Goal: Information Seeking & Learning: Learn about a topic

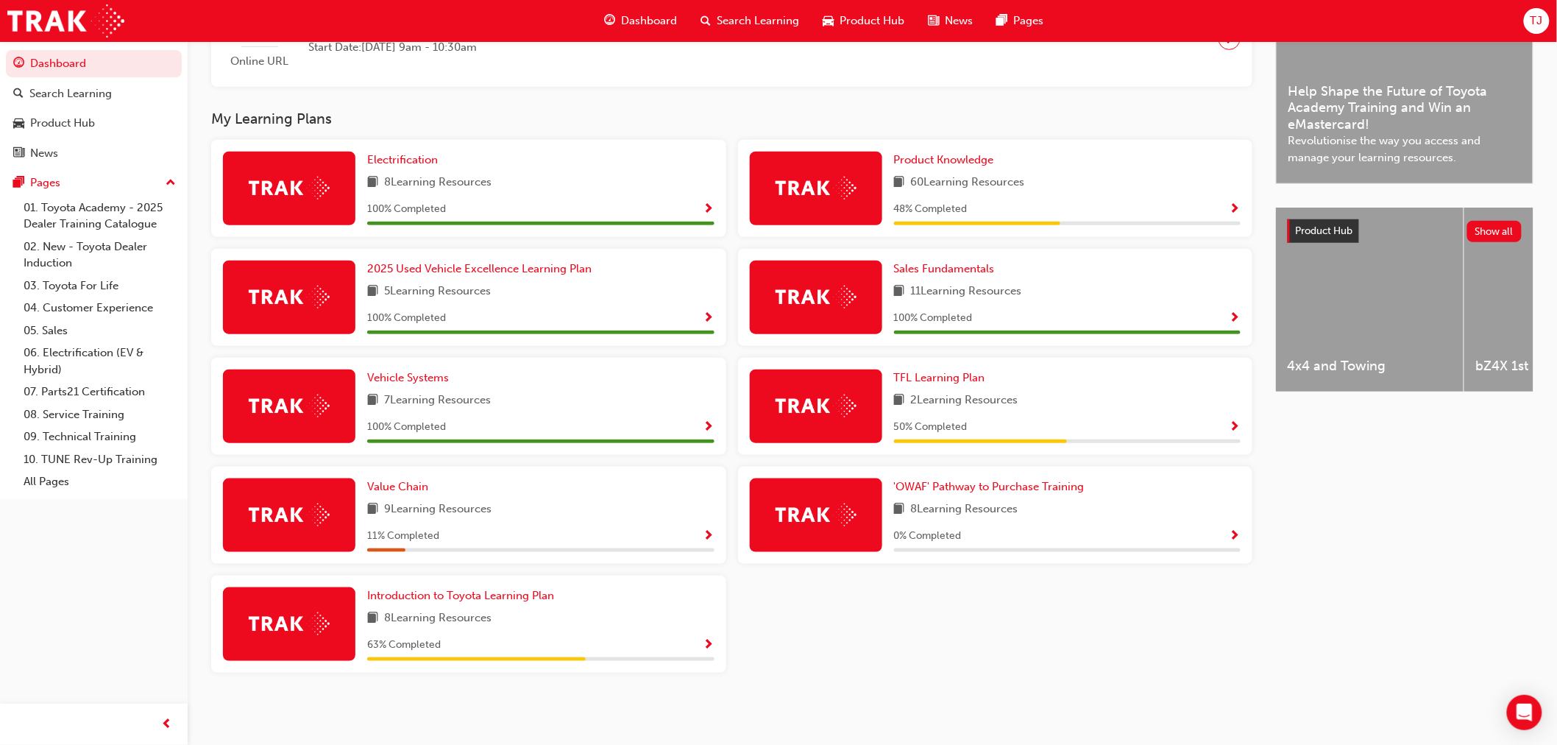
scroll to position [417, 0]
click at [438, 591] on span "Introduction to Toyota Learning Plan" at bounding box center [460, 595] width 187 height 13
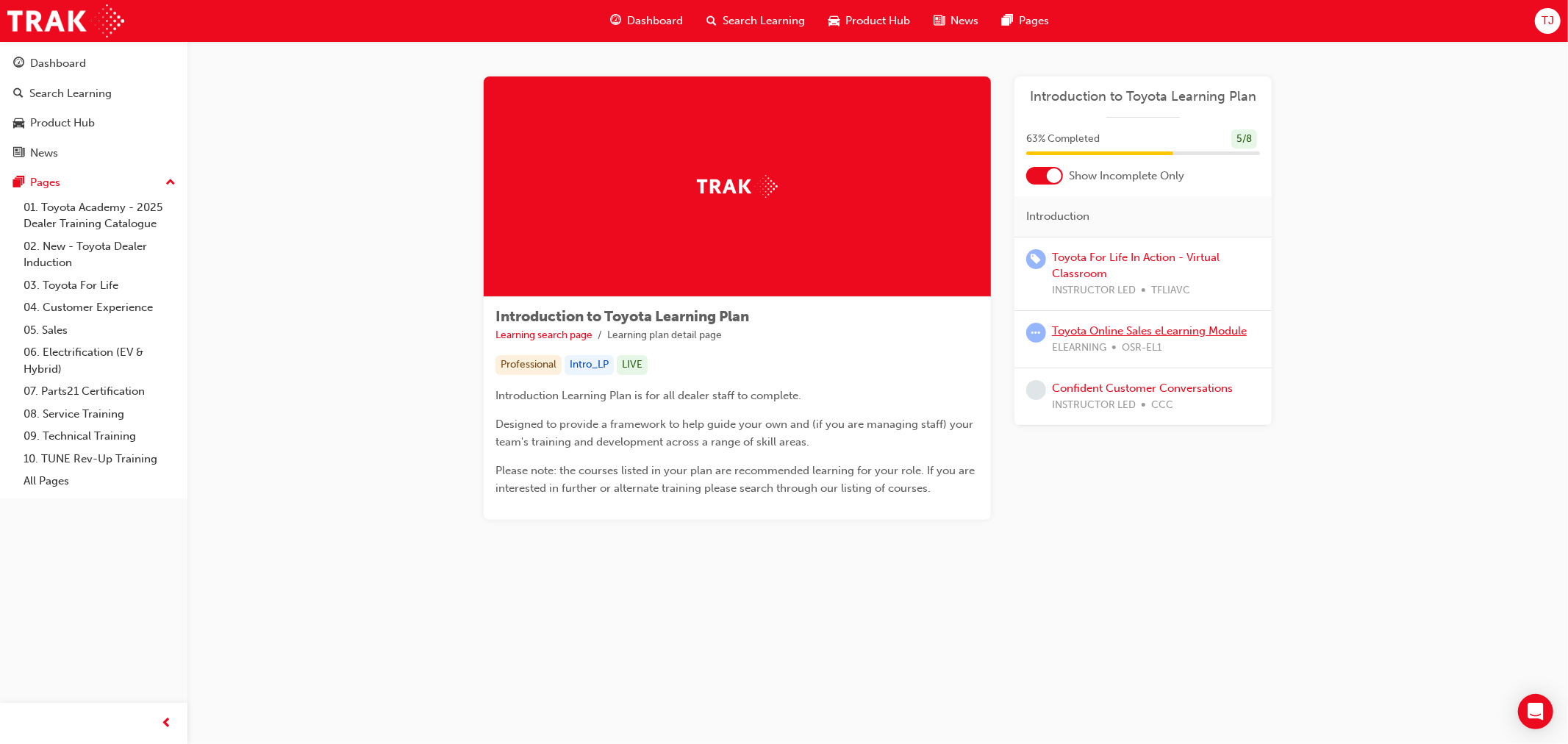
click at [1099, 333] on link "Toyota Online Sales eLearning Module" at bounding box center [1149, 331] width 195 height 13
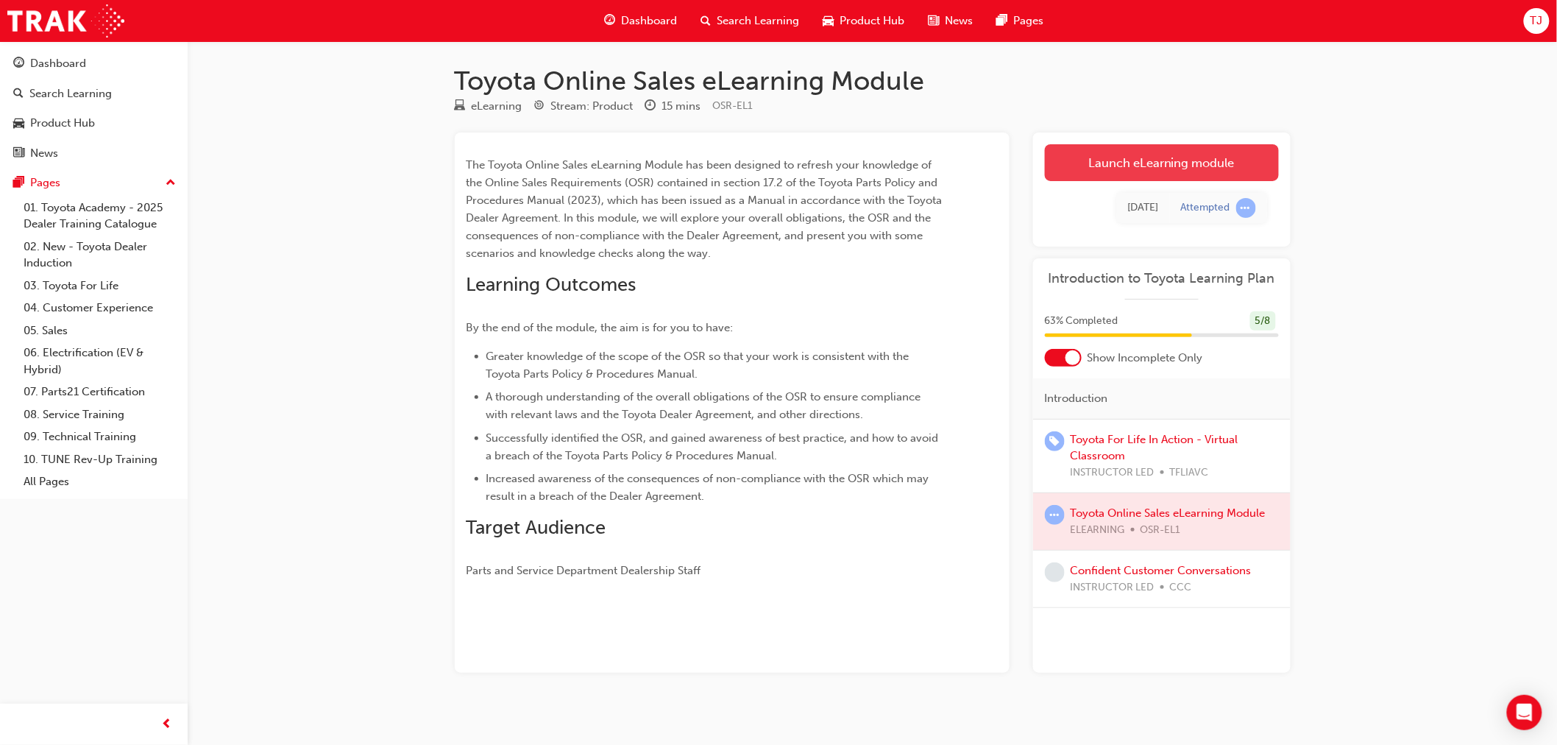
click at [1102, 166] on link "Launch eLearning module" at bounding box center [1162, 162] width 234 height 37
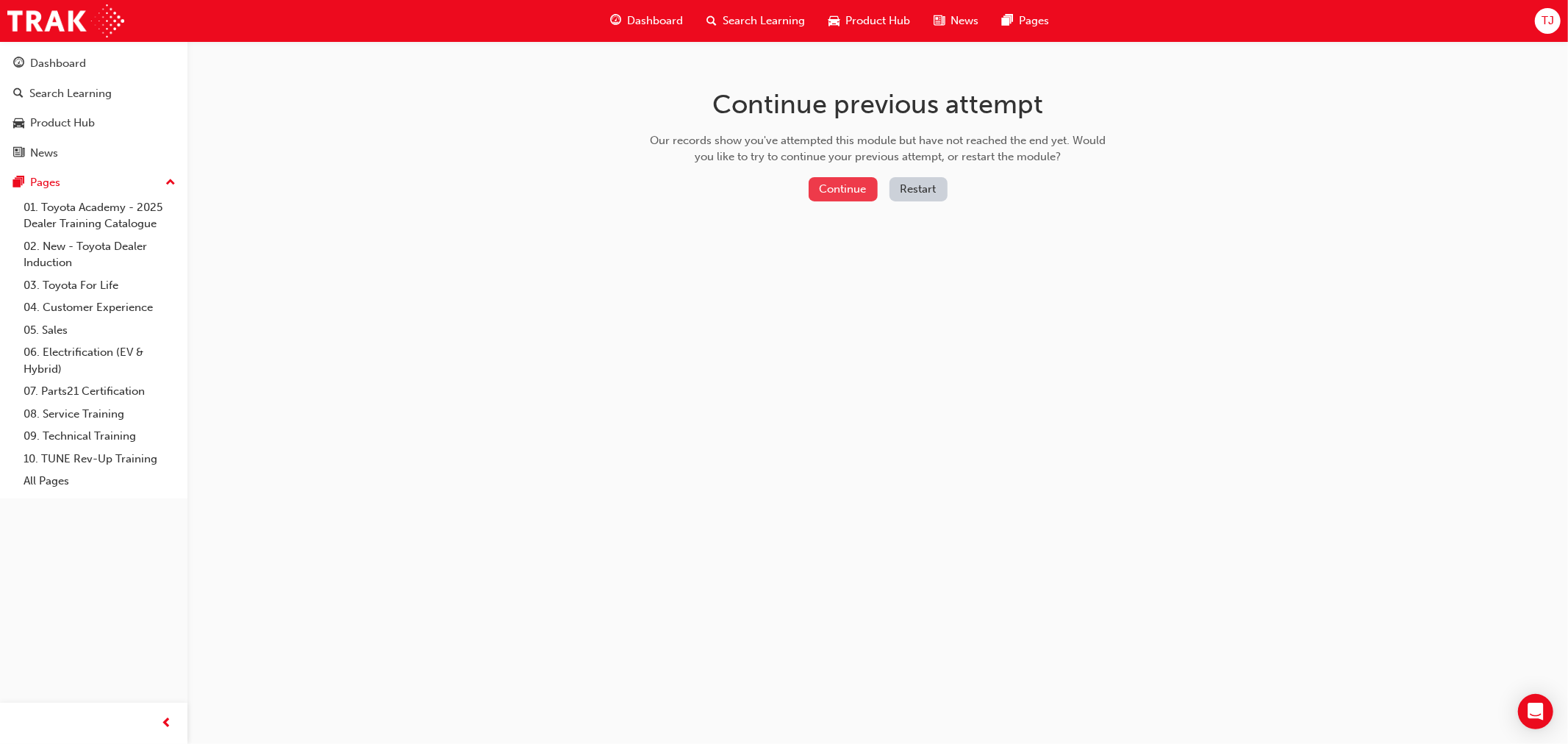
click at [832, 197] on button "Continue" at bounding box center [843, 189] width 69 height 24
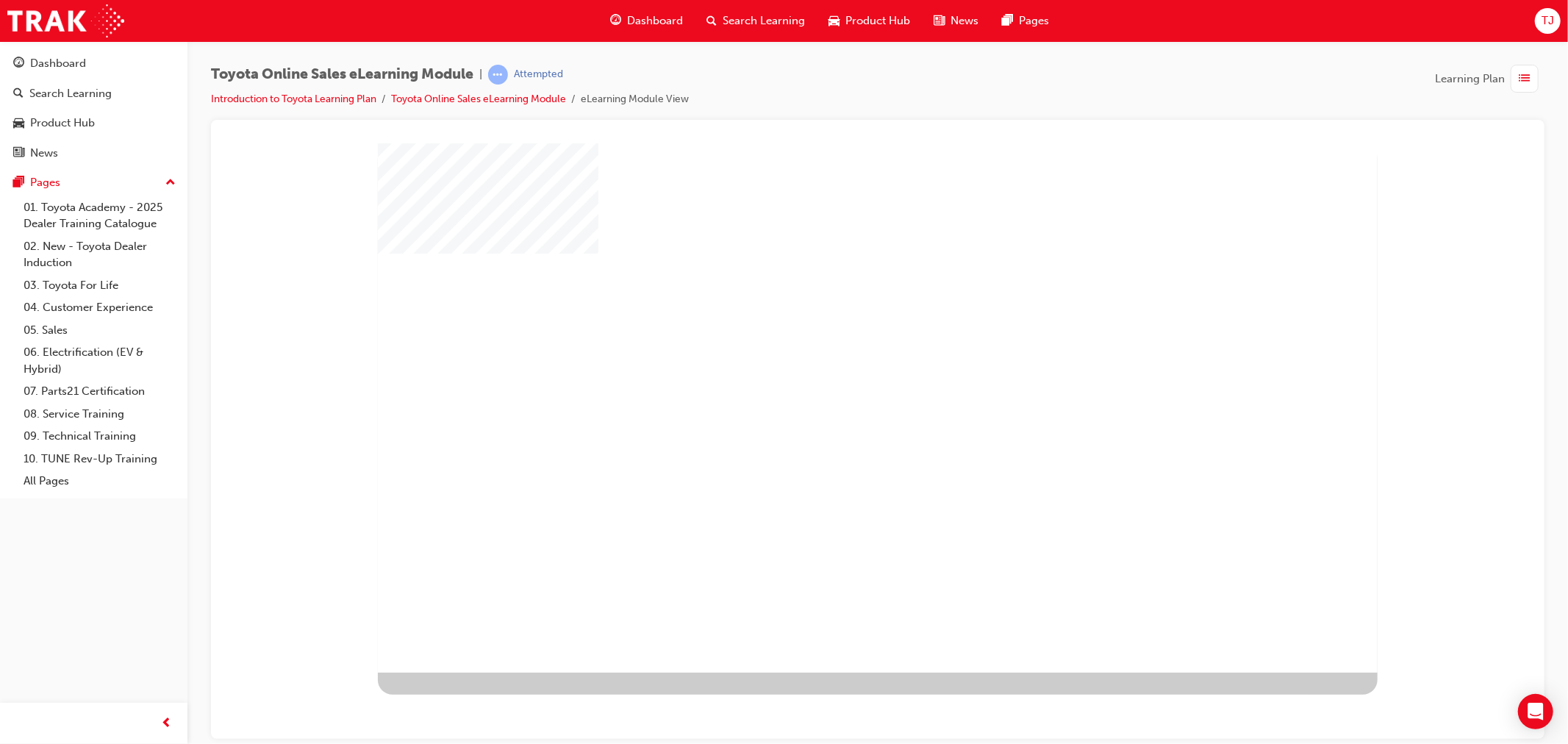
click at [783, 449] on div at bounding box center [877, 407] width 1000 height 529
click at [834, 365] on div "play" at bounding box center [834, 365] width 0 height 0
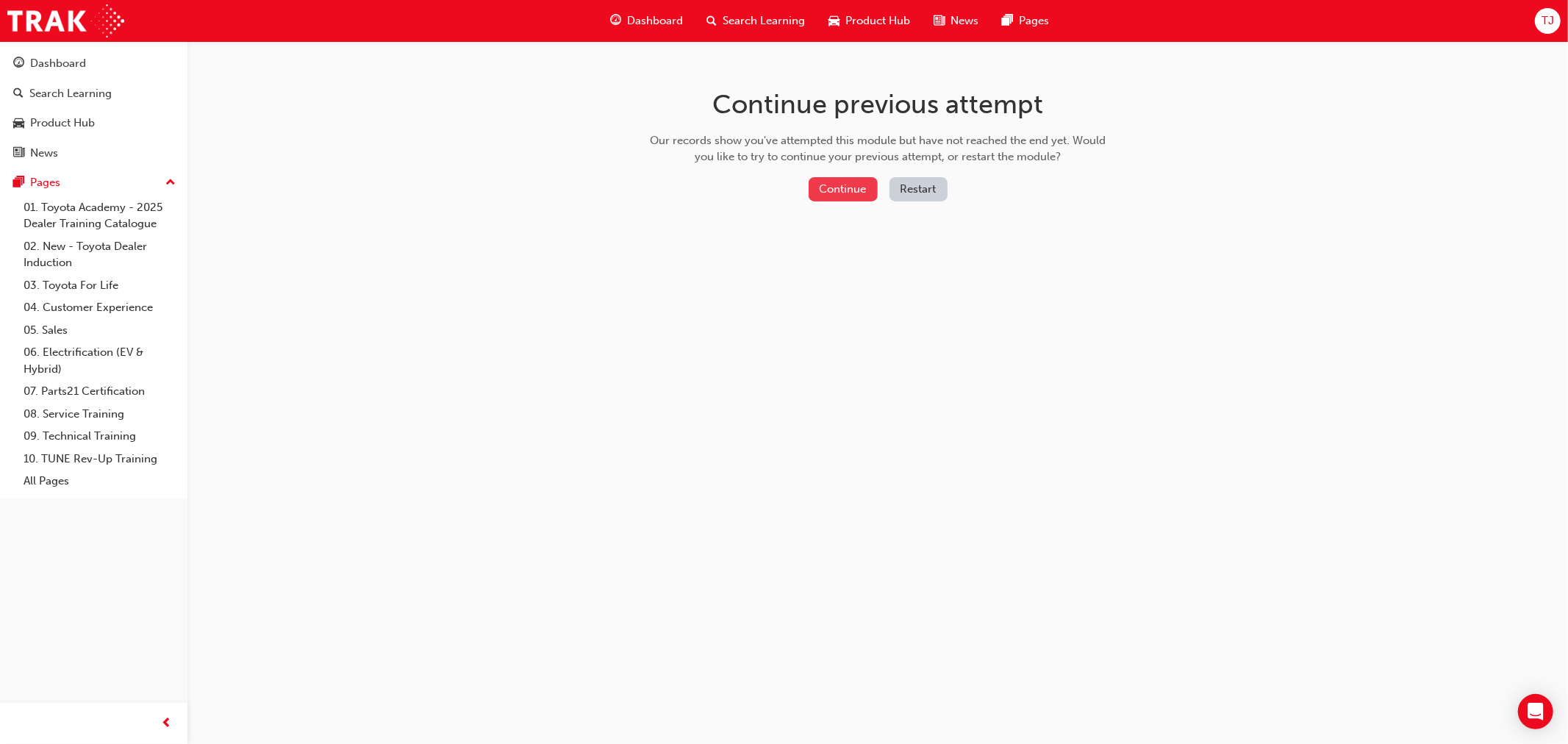
click at [870, 197] on button "Continue" at bounding box center [843, 189] width 69 height 24
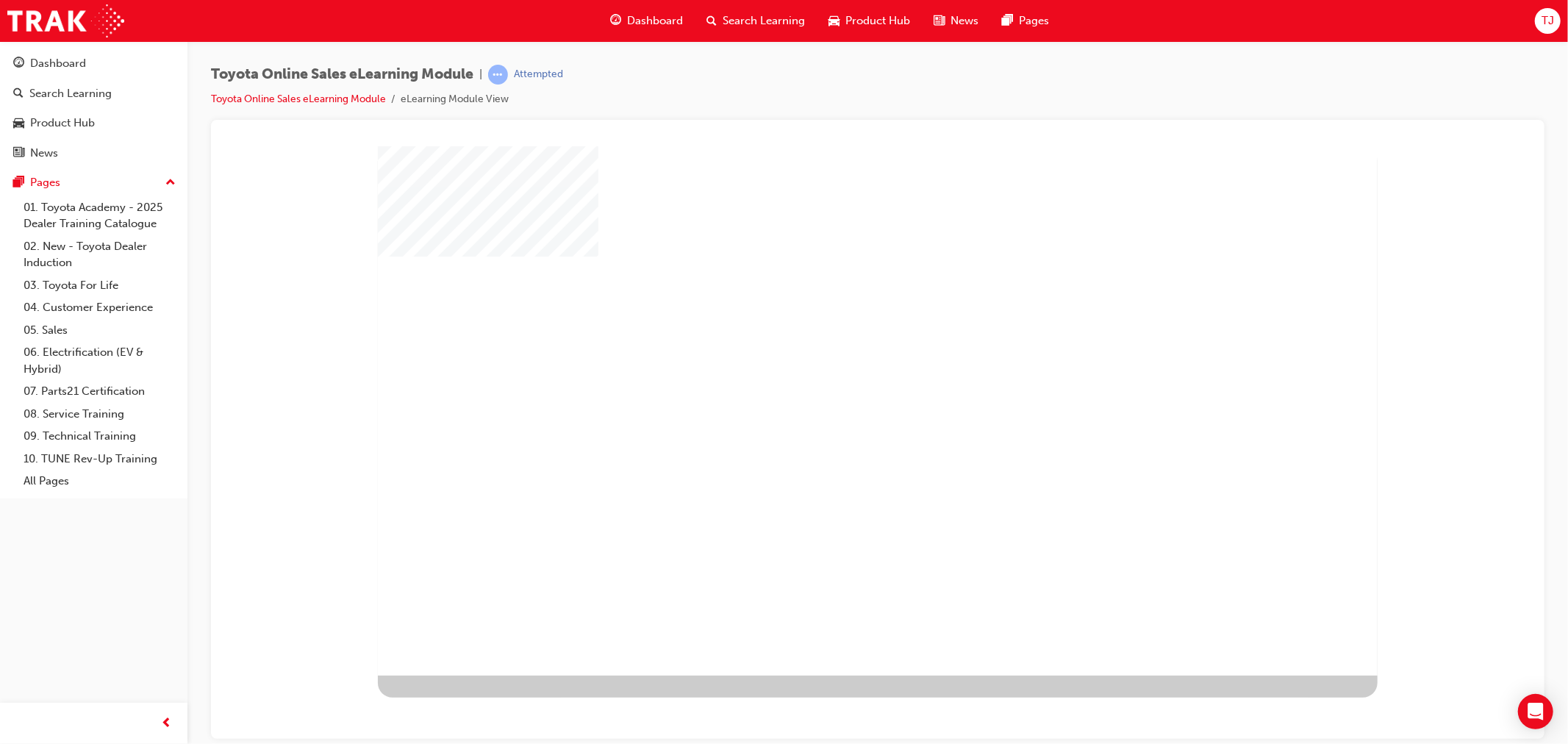
click at [834, 368] on div "play" at bounding box center [834, 368] width 0 height 0
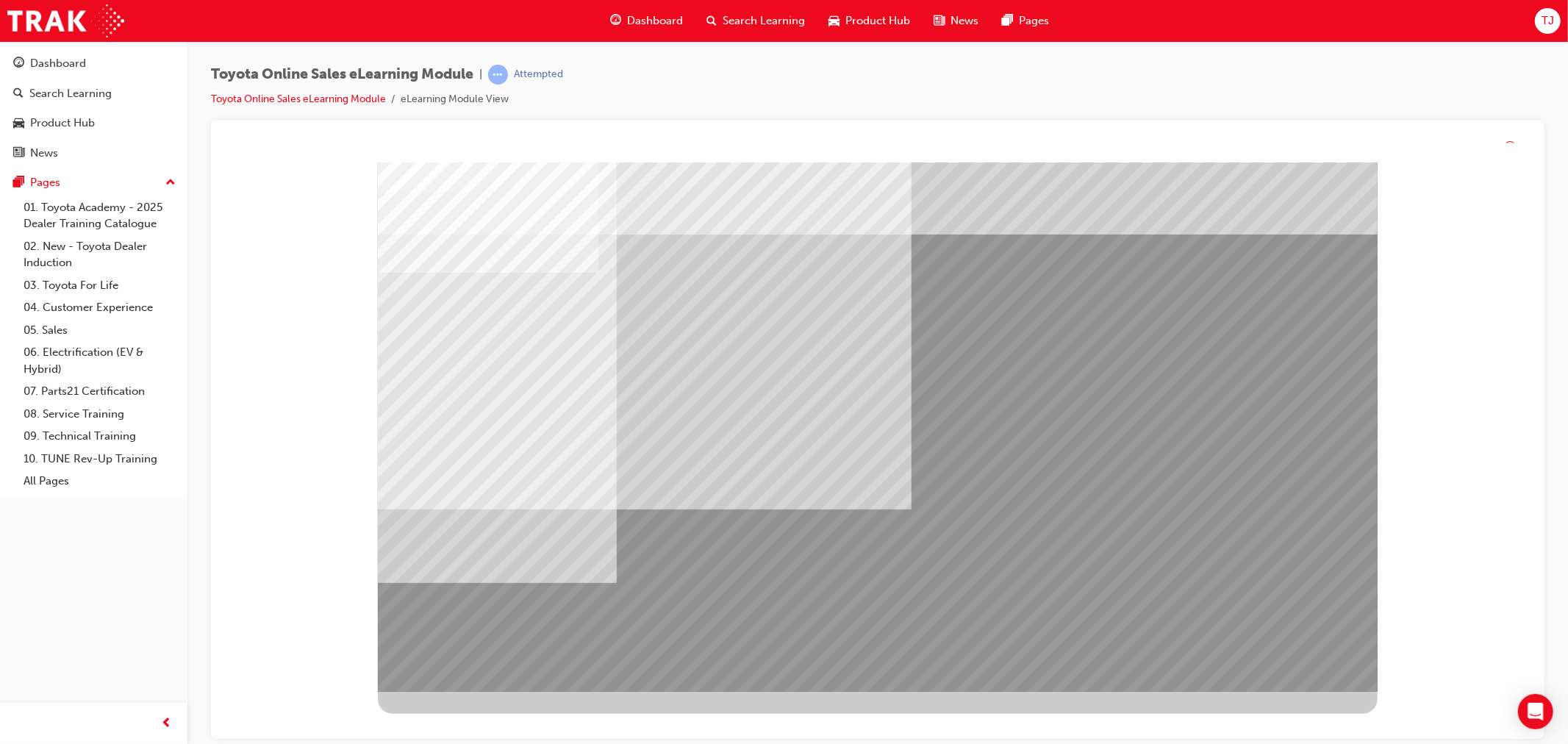
click at [1309, 652] on div at bounding box center [877, 426] width 1000 height 529
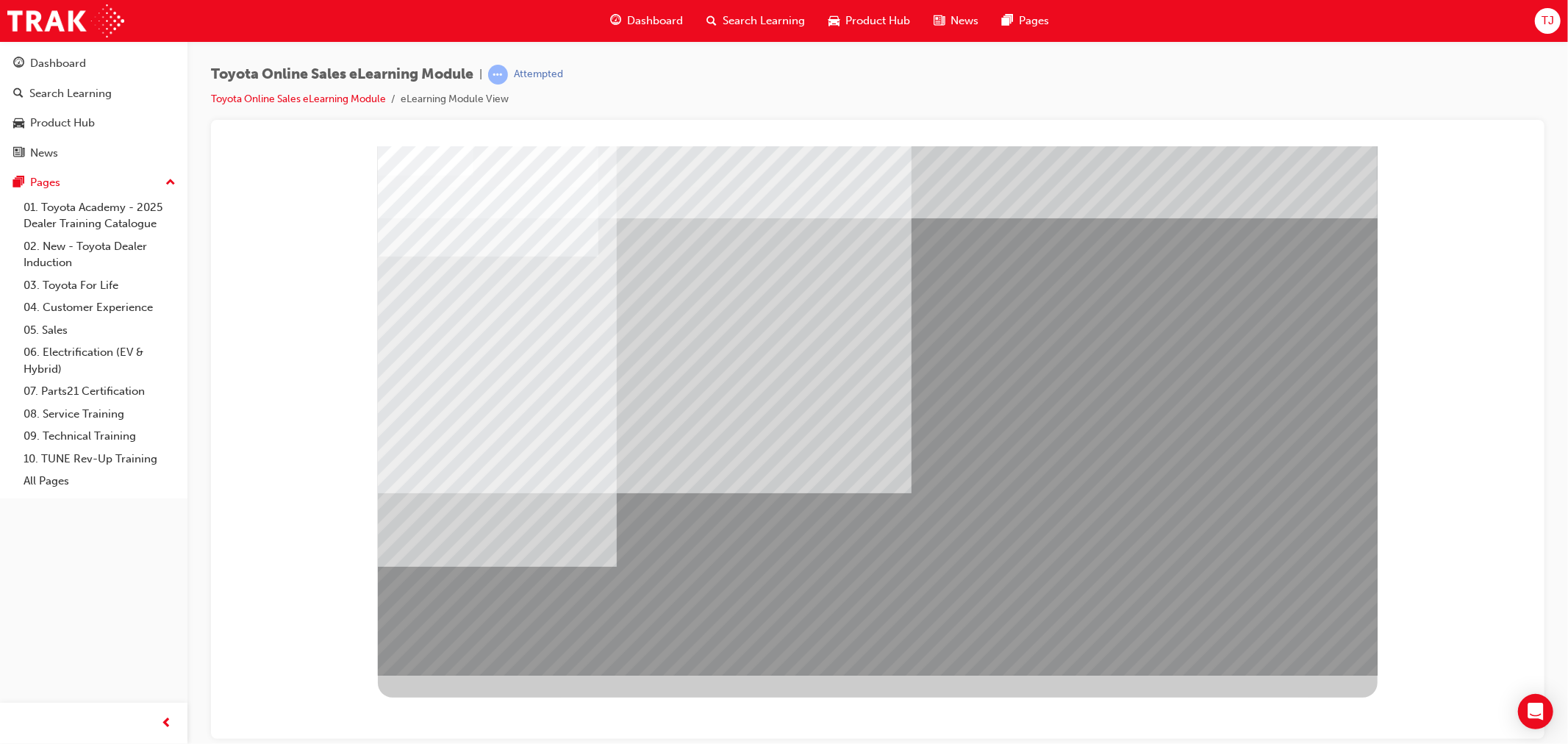
click at [248, 83] on div "Toyota Online Sales eLearning Module | Attempted" at bounding box center [387, 75] width 353 height 20
click at [282, 99] on link "Toyota Online Sales eLearning Module" at bounding box center [298, 99] width 175 height 13
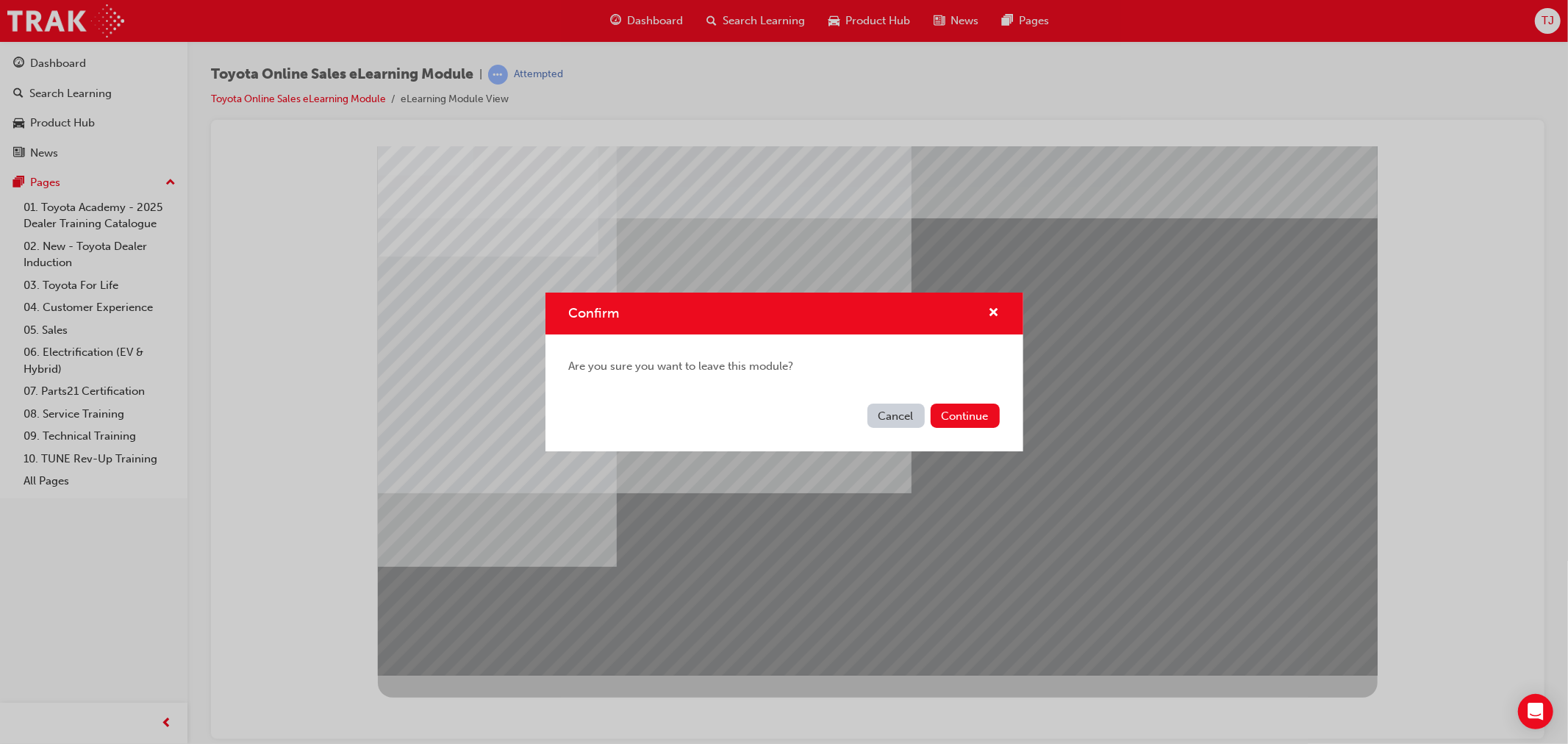
click at [965, 426] on button "Continue" at bounding box center [965, 415] width 69 height 24
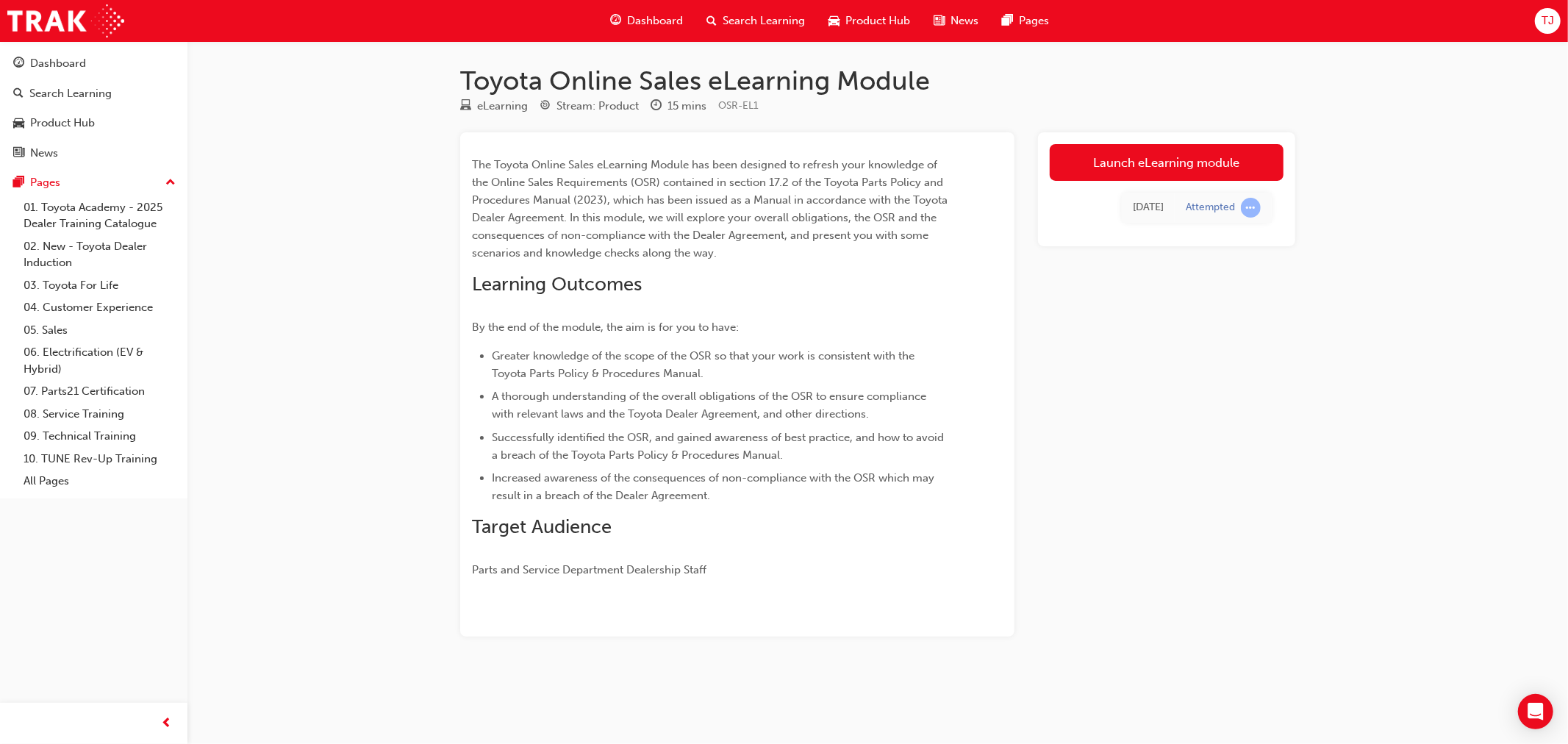
click at [1237, 185] on div "Tue 19 Aug 2025 Attempted" at bounding box center [1167, 208] width 234 height 54
click at [1235, 170] on link "Launch eLearning module" at bounding box center [1167, 162] width 234 height 37
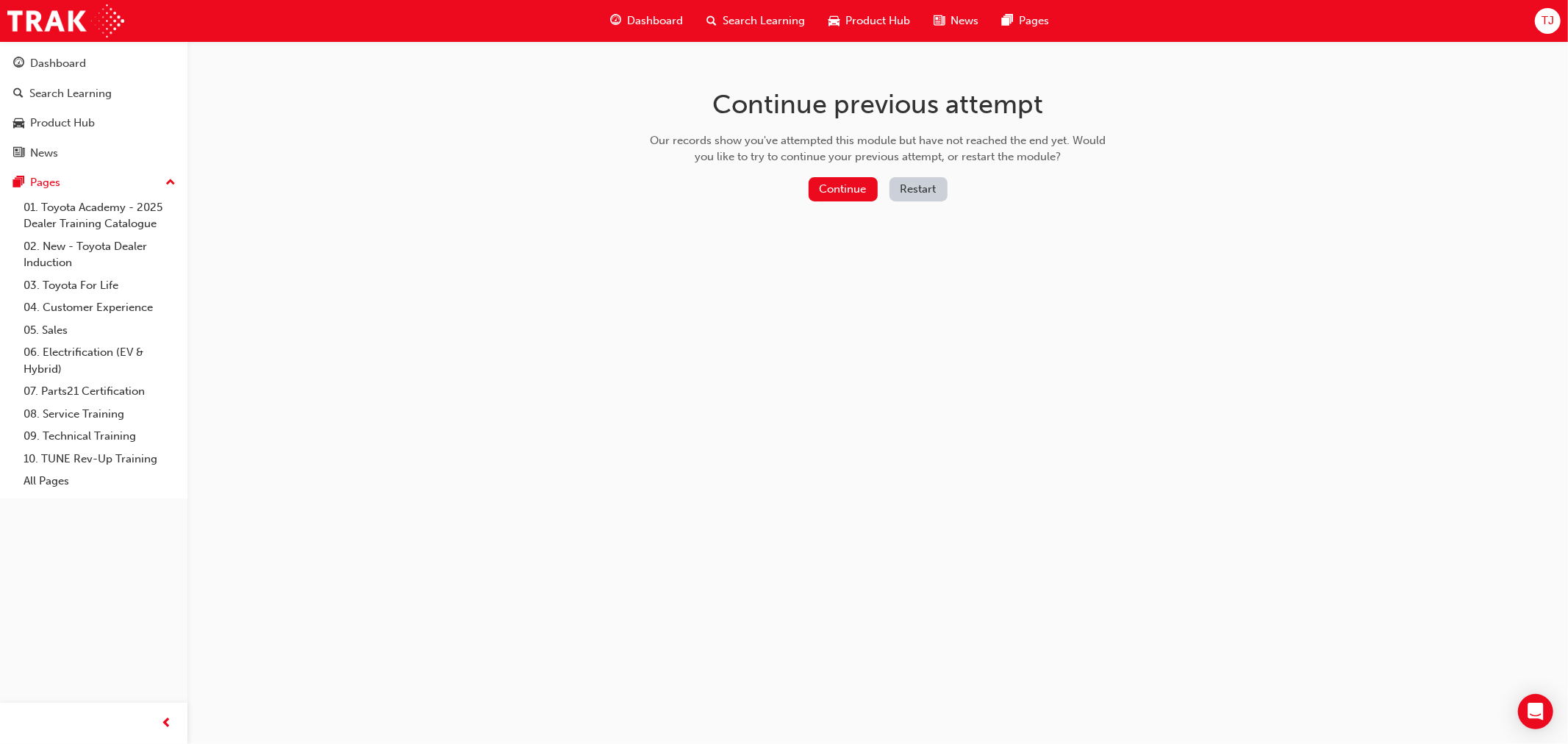
click at [927, 188] on button "Restart" at bounding box center [919, 189] width 58 height 24
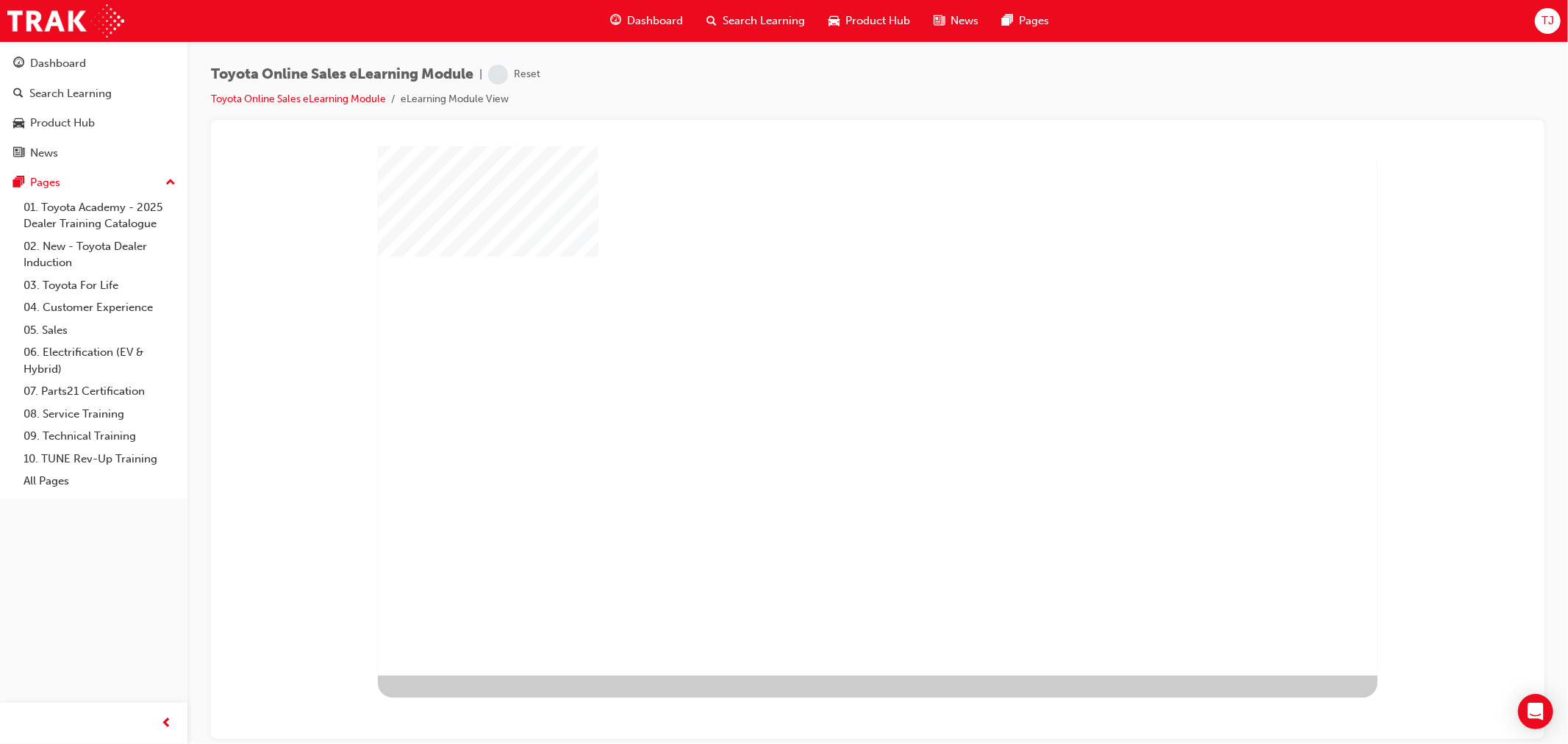
click at [834, 368] on div "play" at bounding box center [834, 368] width 0 height 0
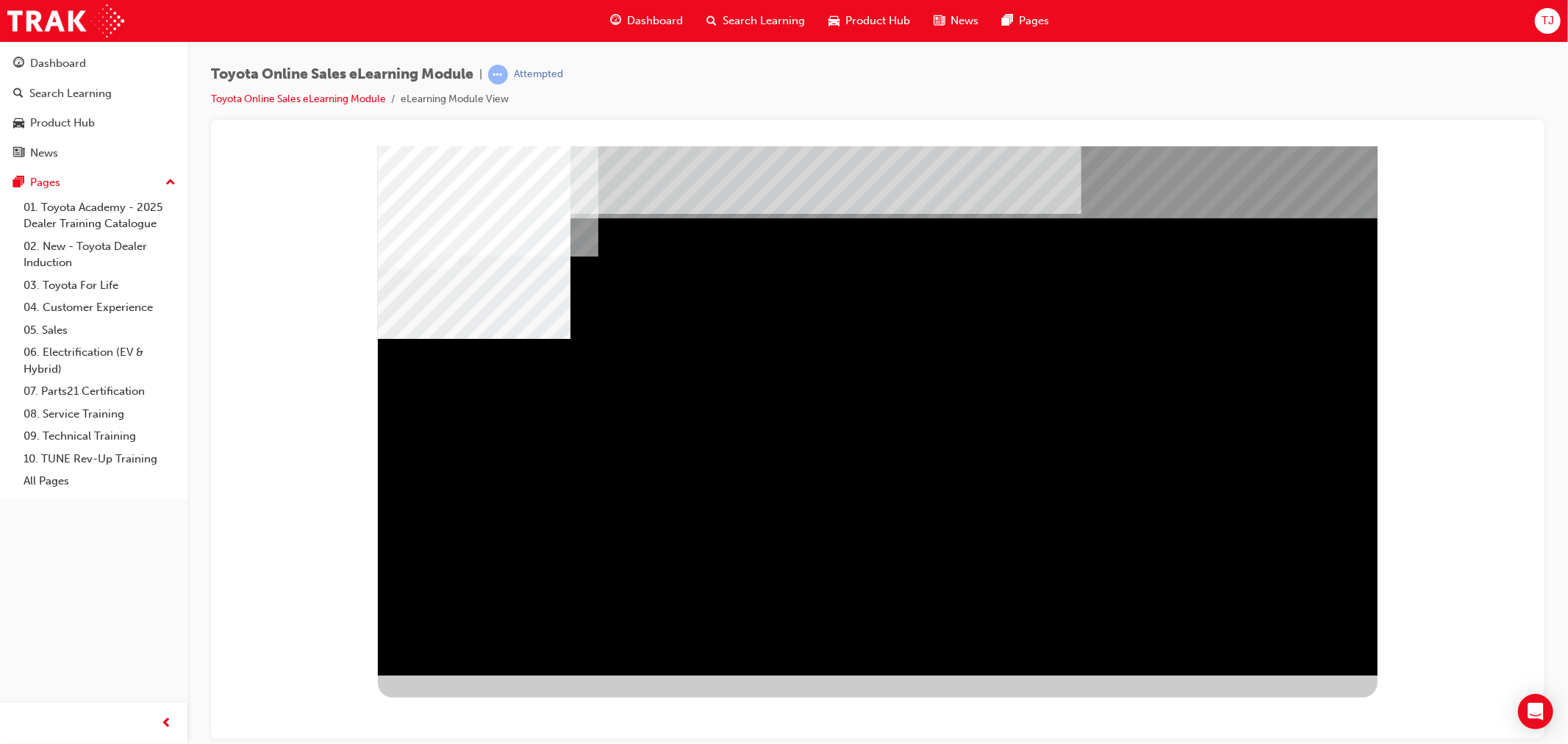
click at [879, 494] on div "multistate" at bounding box center [877, 410] width 1000 height 529
drag, startPoint x: 982, startPoint y: 416, endPoint x: 1128, endPoint y: 405, distance: 146.4
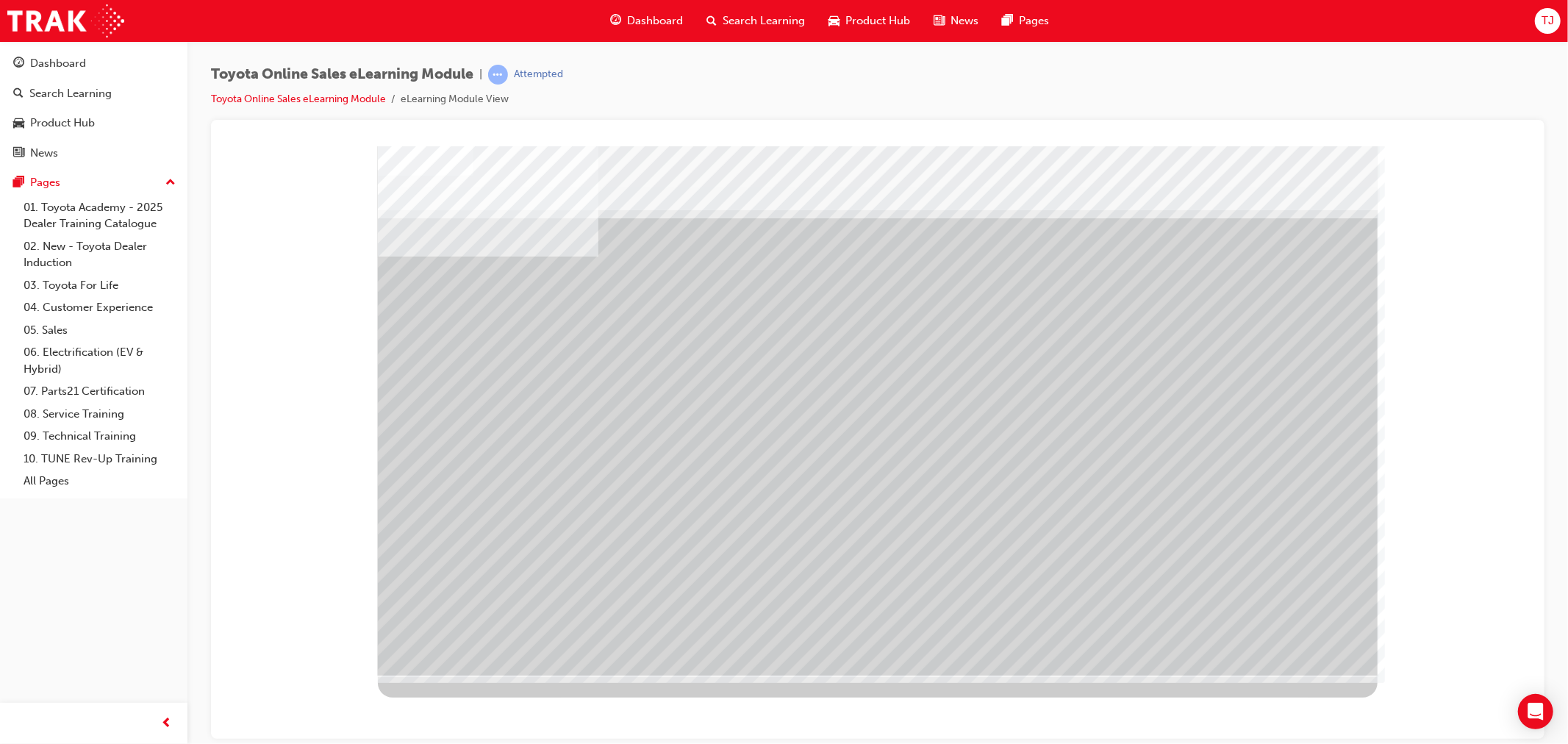
drag, startPoint x: 877, startPoint y: 485, endPoint x: 944, endPoint y: 475, distance: 67.7
drag, startPoint x: 1093, startPoint y: 464, endPoint x: 1260, endPoint y: 453, distance: 167.4
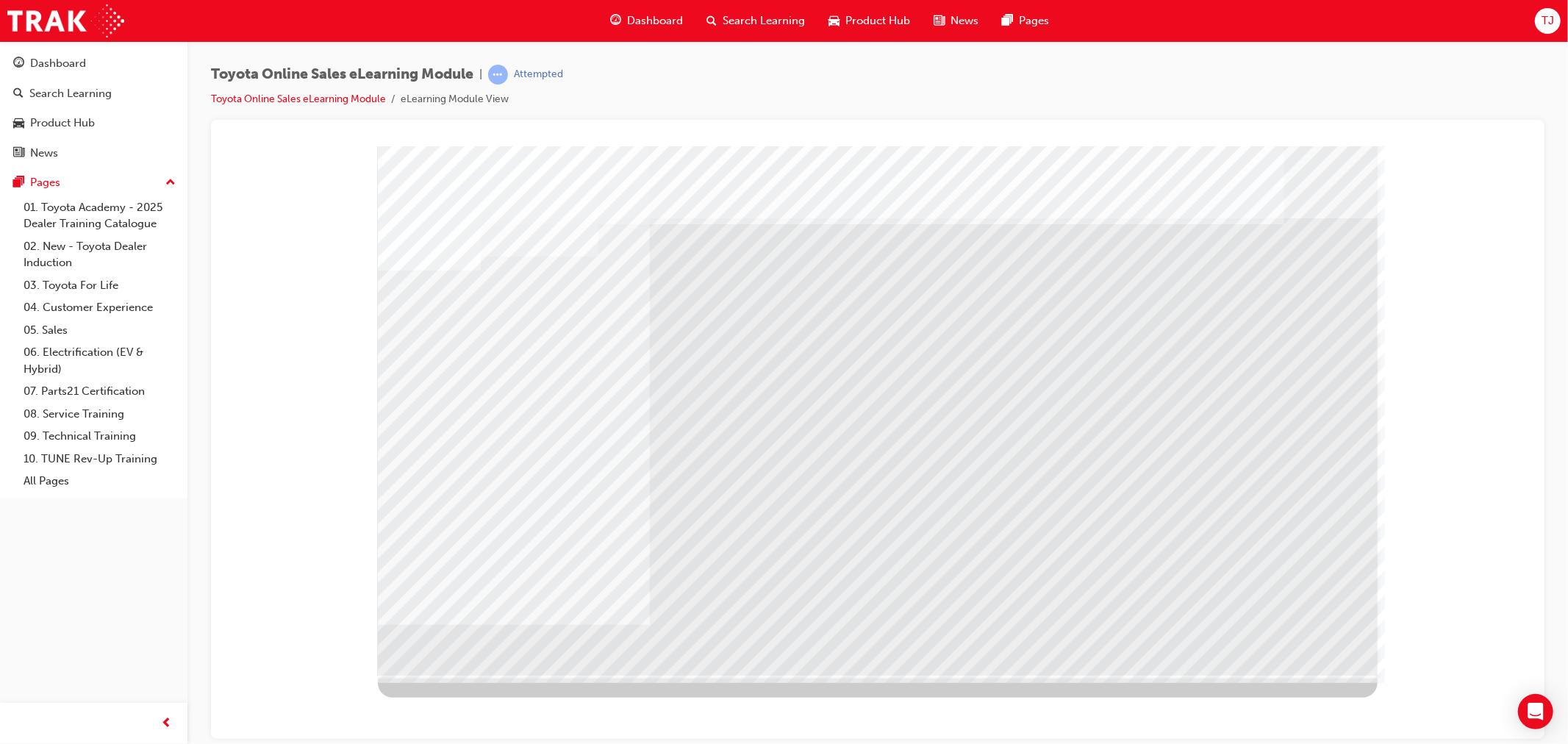
drag, startPoint x: 502, startPoint y: 383, endPoint x: 519, endPoint y: 383, distance: 17.0
drag, startPoint x: 593, startPoint y: 379, endPoint x: 709, endPoint y: 376, distance: 116.0
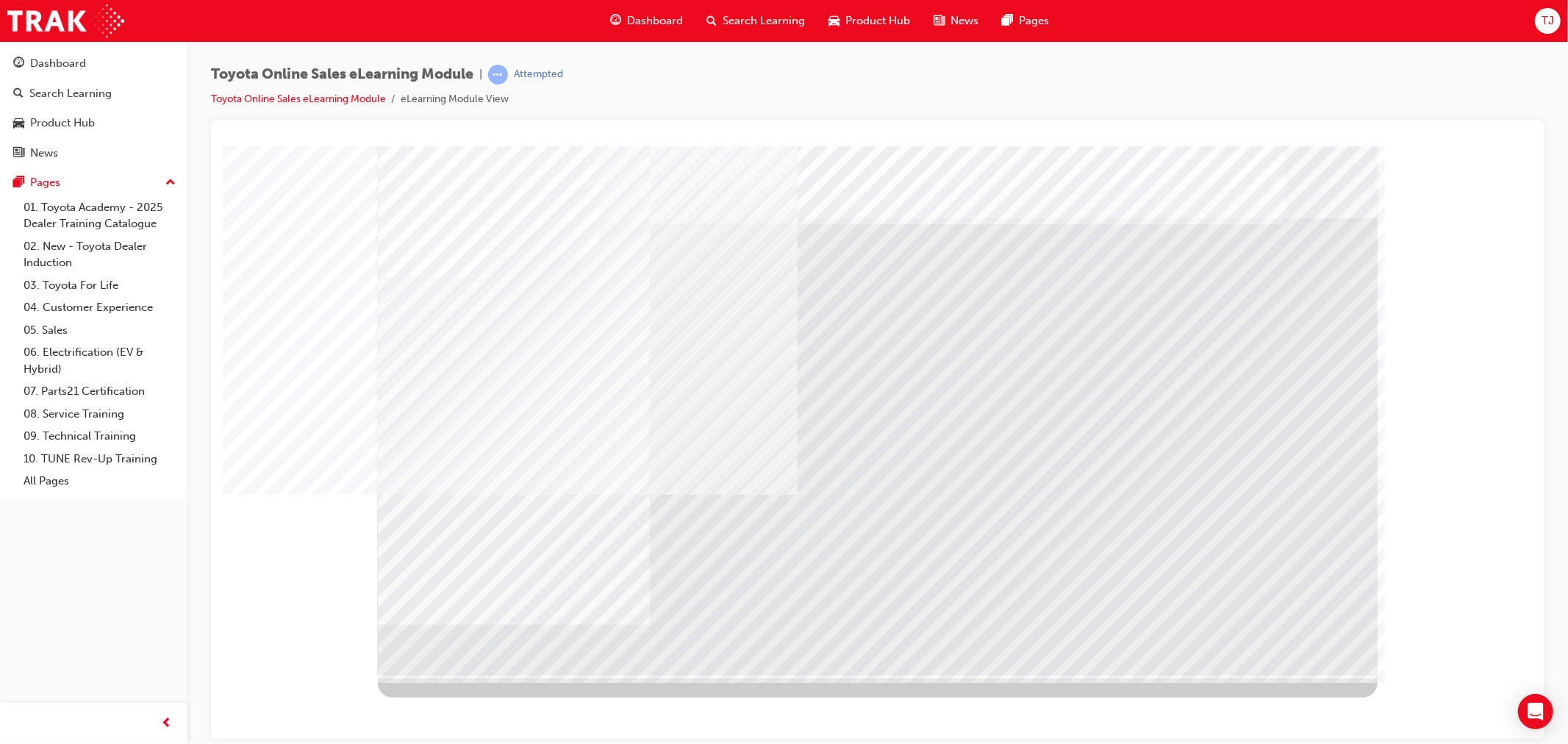
drag, startPoint x: 555, startPoint y: 522, endPoint x: 652, endPoint y: 525, distance: 97.0
click at [571, 521] on div "multistate" at bounding box center [877, 410] width 1000 height 529
drag, startPoint x: 665, startPoint y: 527, endPoint x: 676, endPoint y: 527, distance: 11.0
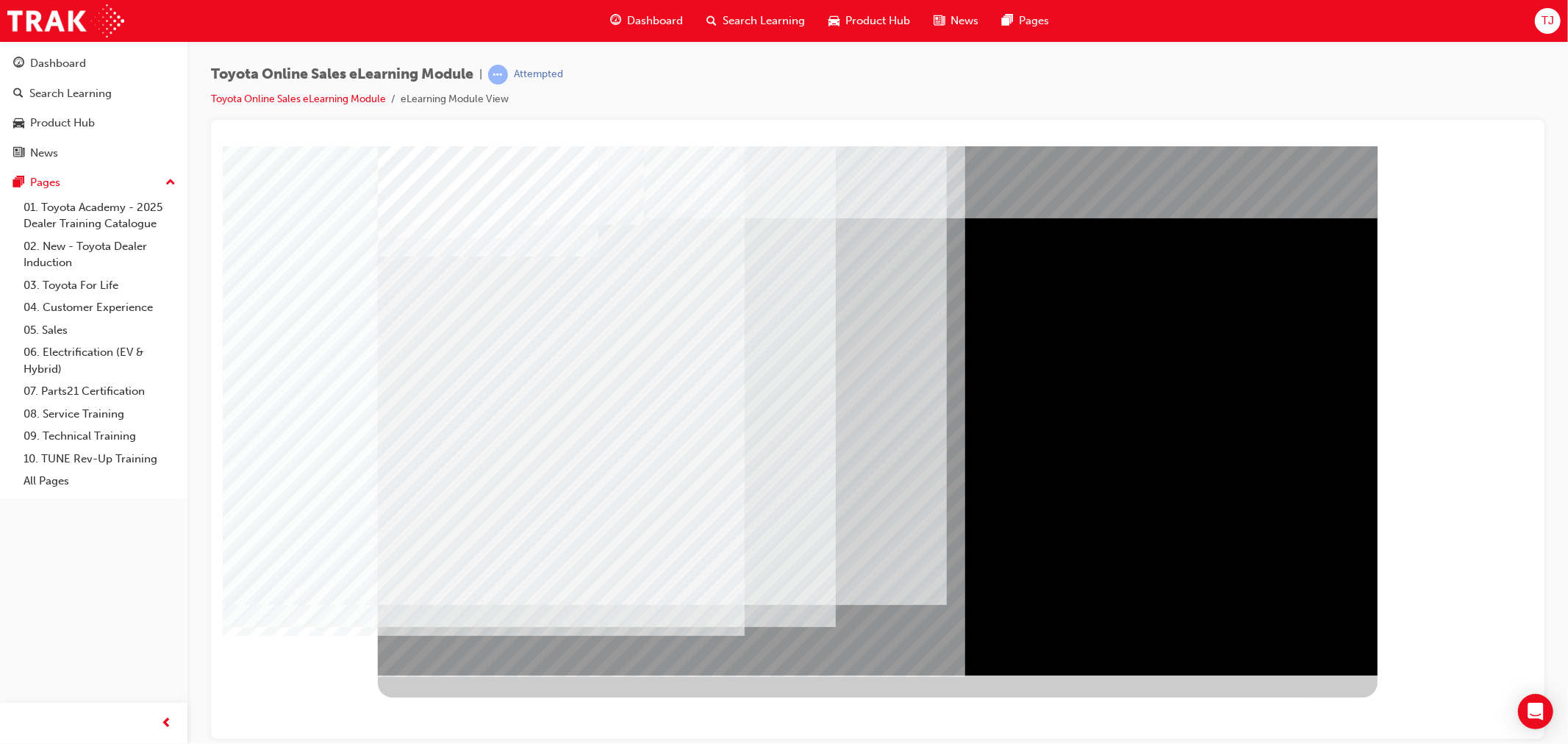
drag, startPoint x: 435, startPoint y: 516, endPoint x: 453, endPoint y: 530, distance: 22.8
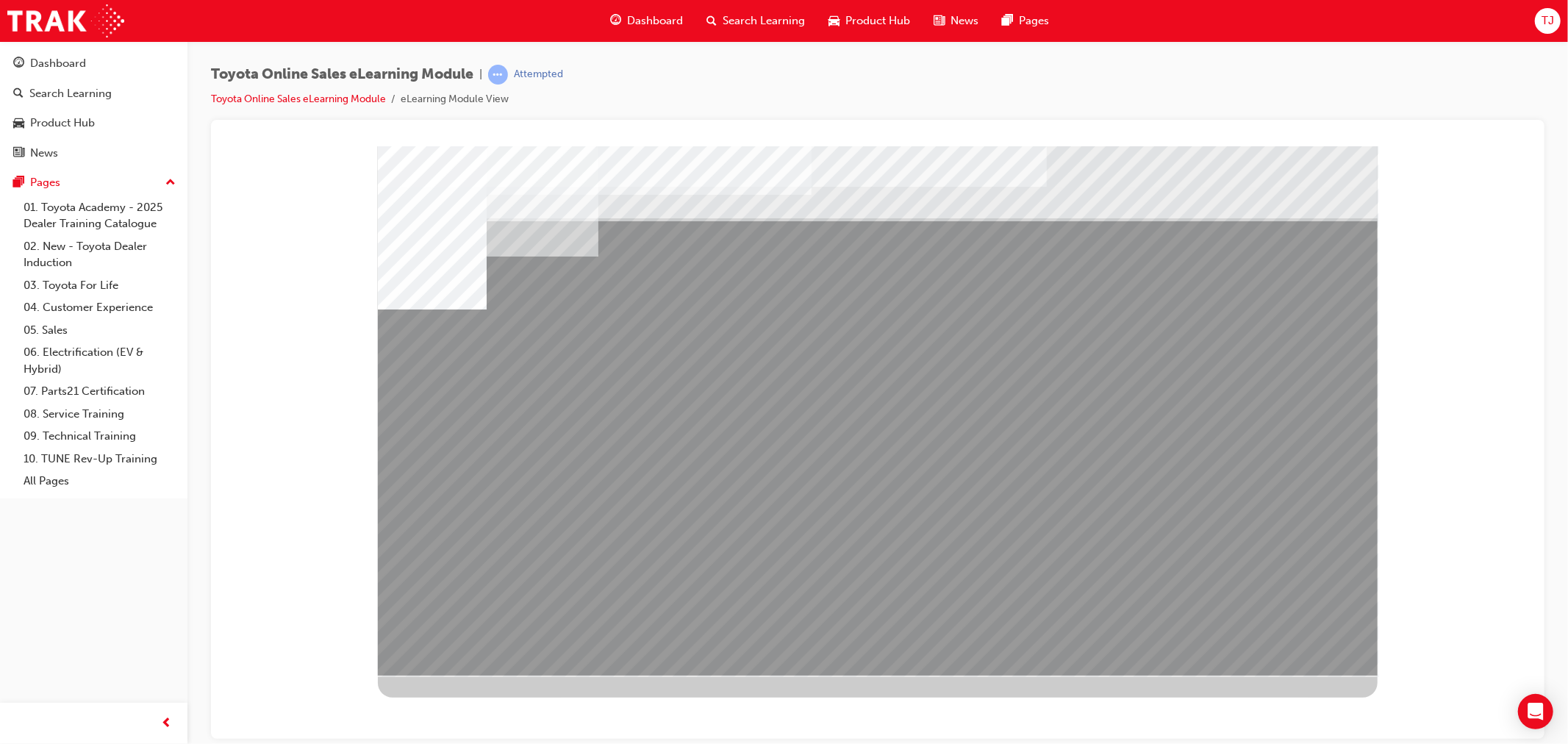
click at [773, 536] on div "multistate" at bounding box center [877, 410] width 1000 height 529
drag, startPoint x: 907, startPoint y: 538, endPoint x: 935, endPoint y: 530, distance: 29.1
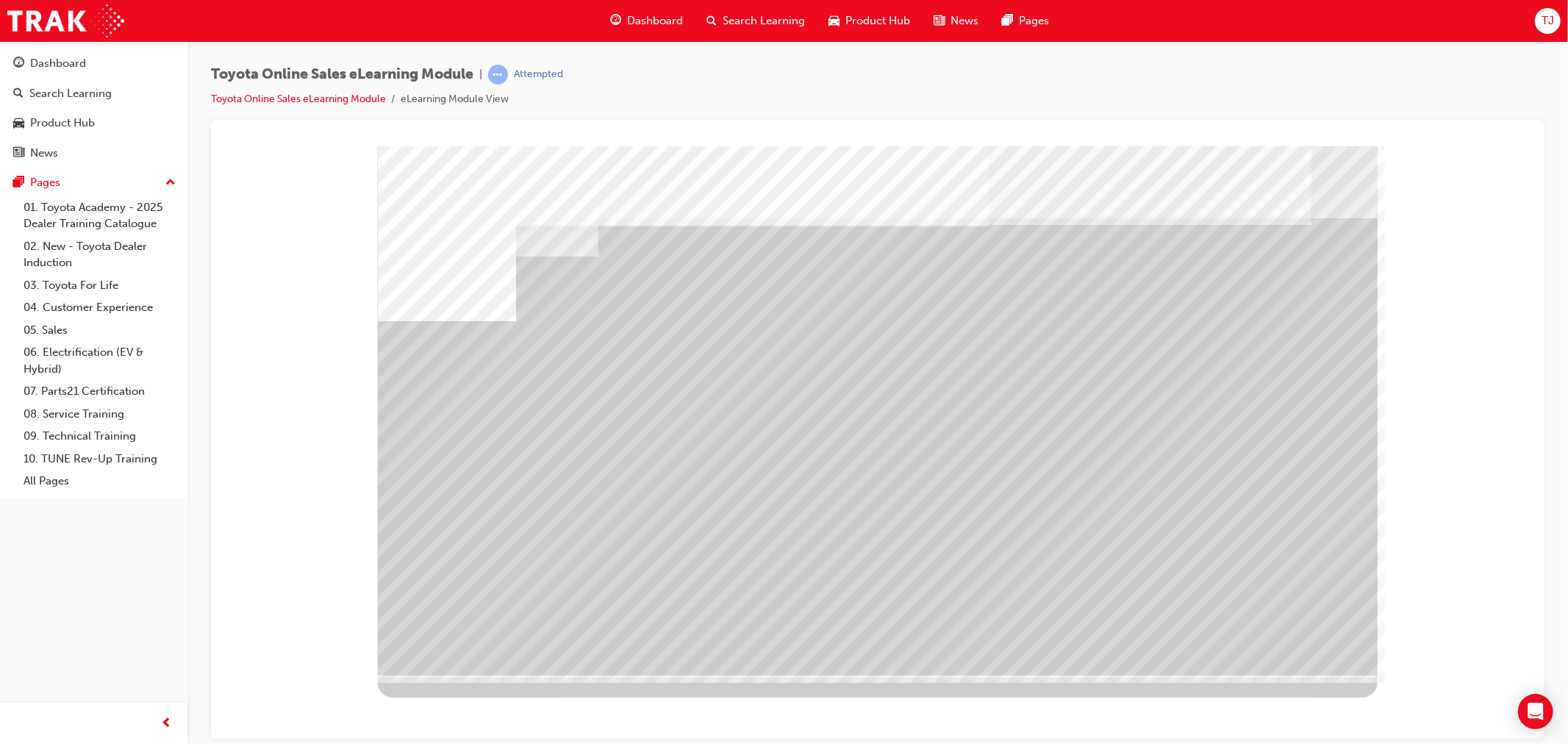
drag, startPoint x: 644, startPoint y: 539, endPoint x: 809, endPoint y: 538, distance: 165.0
drag, startPoint x: 1019, startPoint y: 536, endPoint x: 1116, endPoint y: 534, distance: 97.0
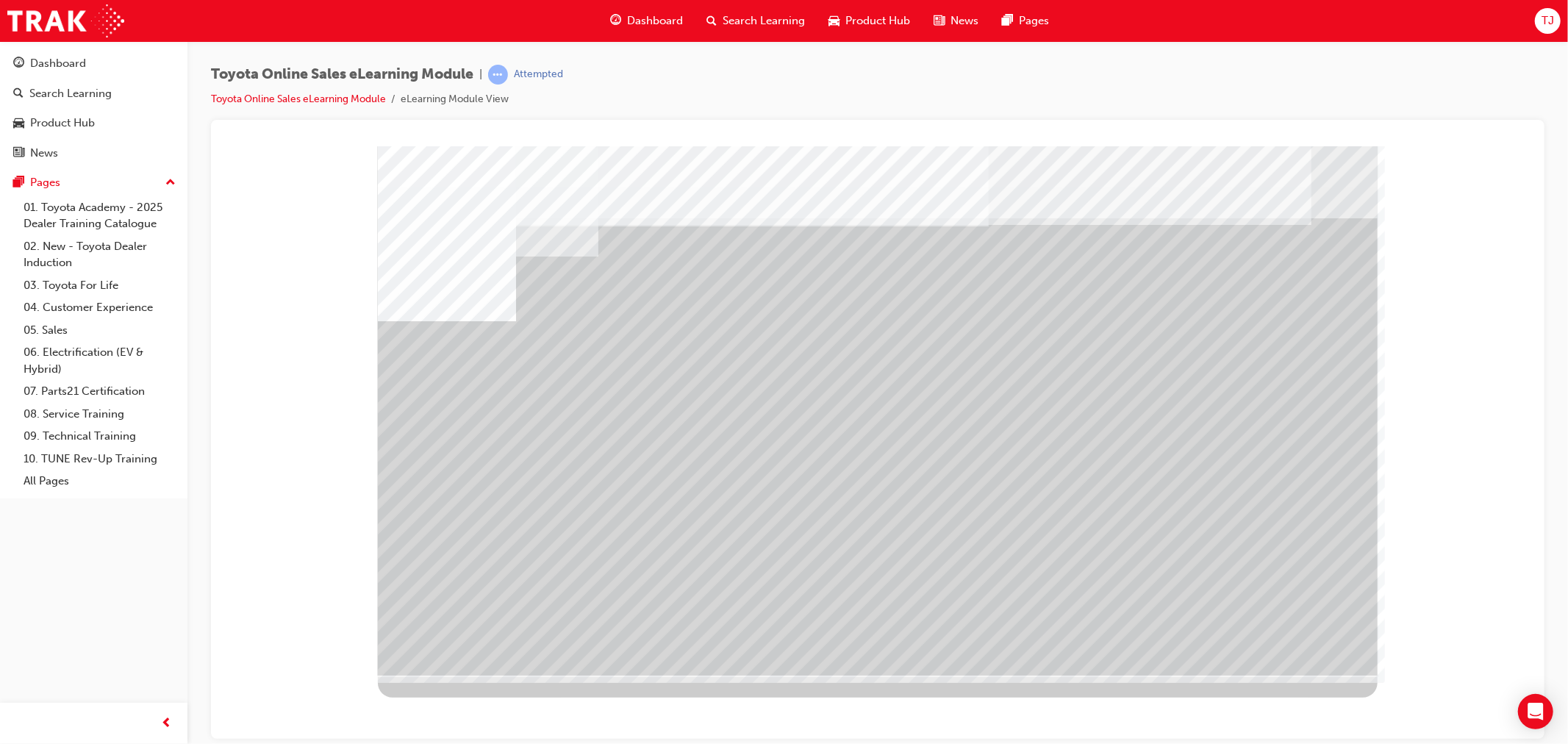
drag, startPoint x: 1183, startPoint y: 533, endPoint x: 1280, endPoint y: 533, distance: 97.0
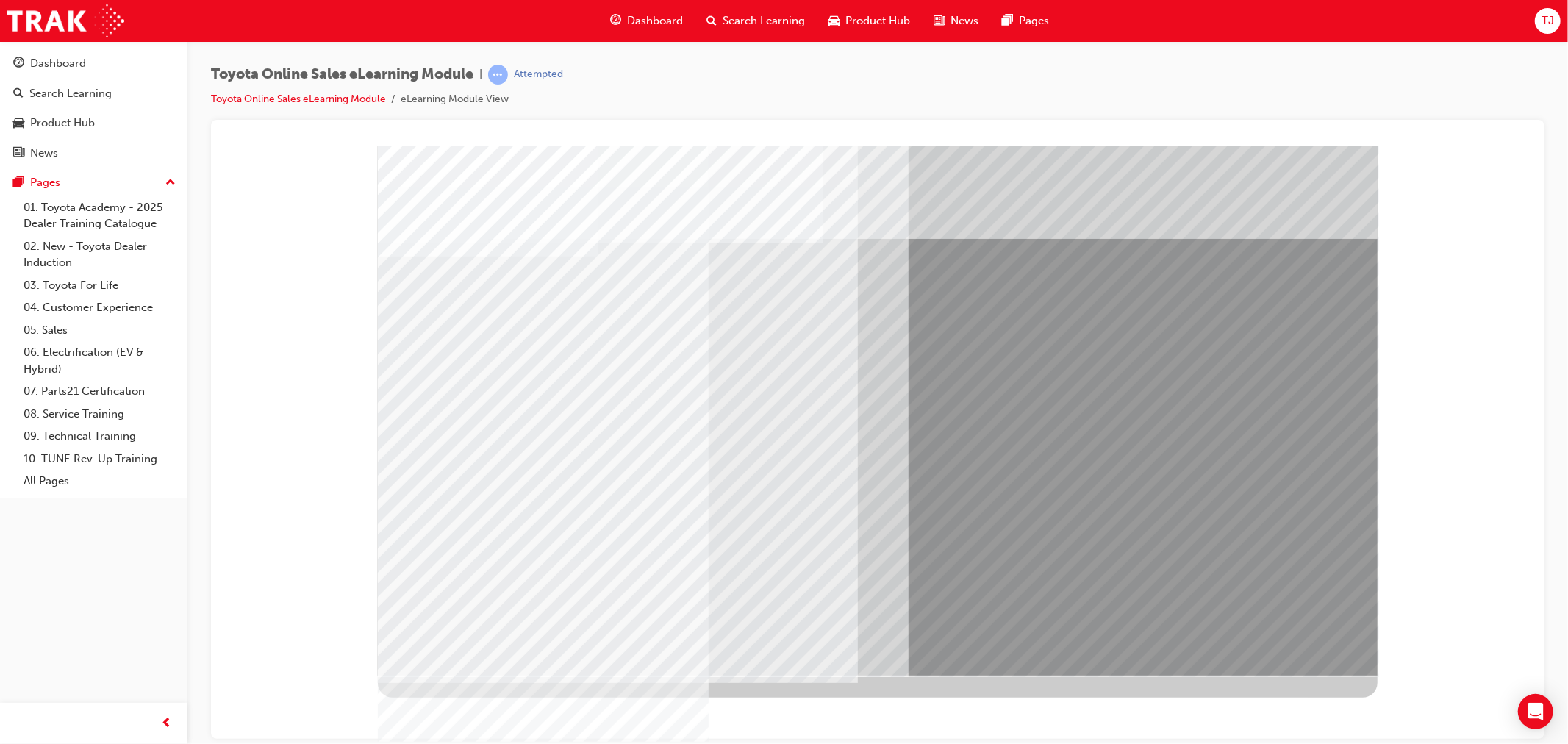
drag, startPoint x: 998, startPoint y: 311, endPoint x: 1057, endPoint y: 302, distance: 59.7
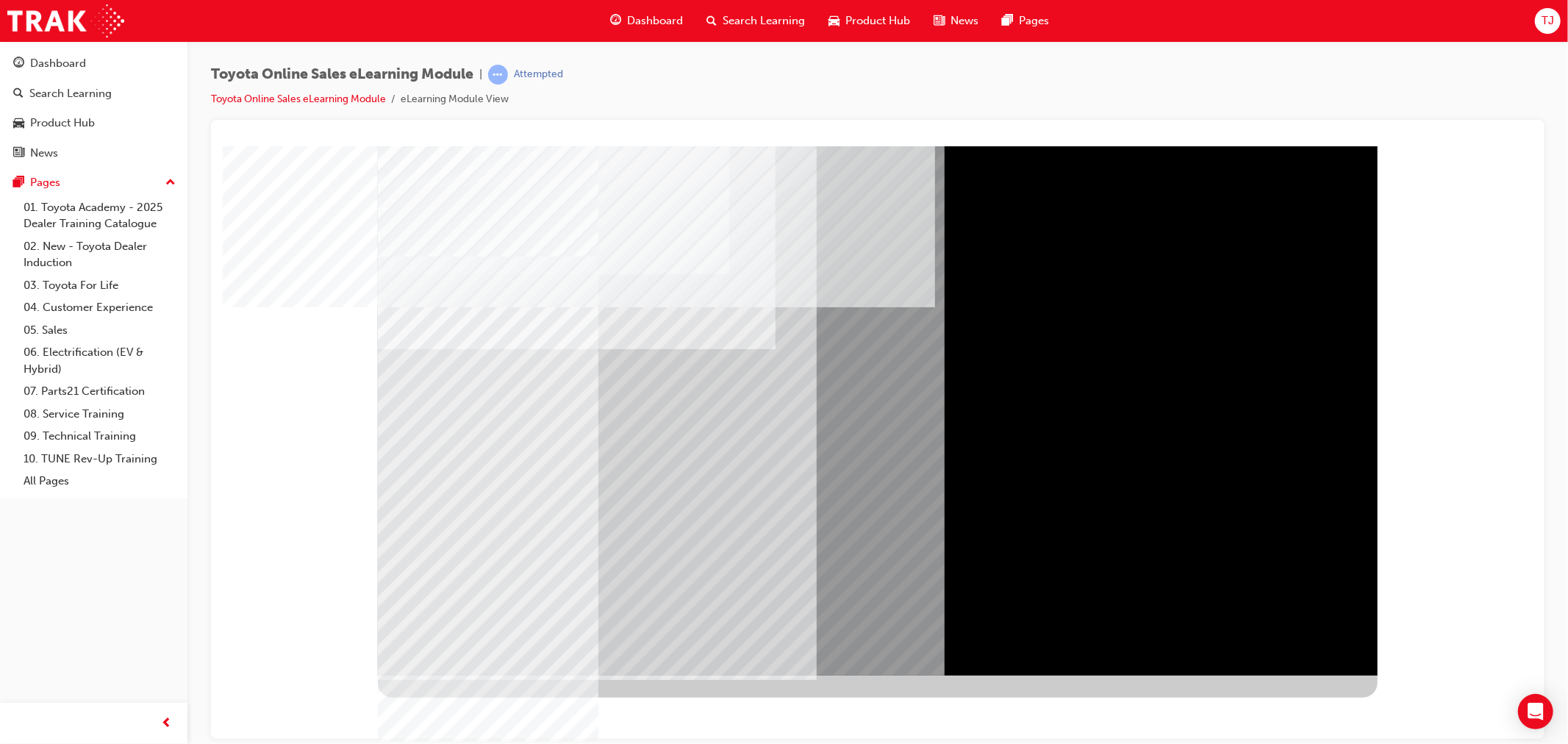
drag, startPoint x: 968, startPoint y: 549, endPoint x: 1033, endPoint y: 572, distance: 68.9
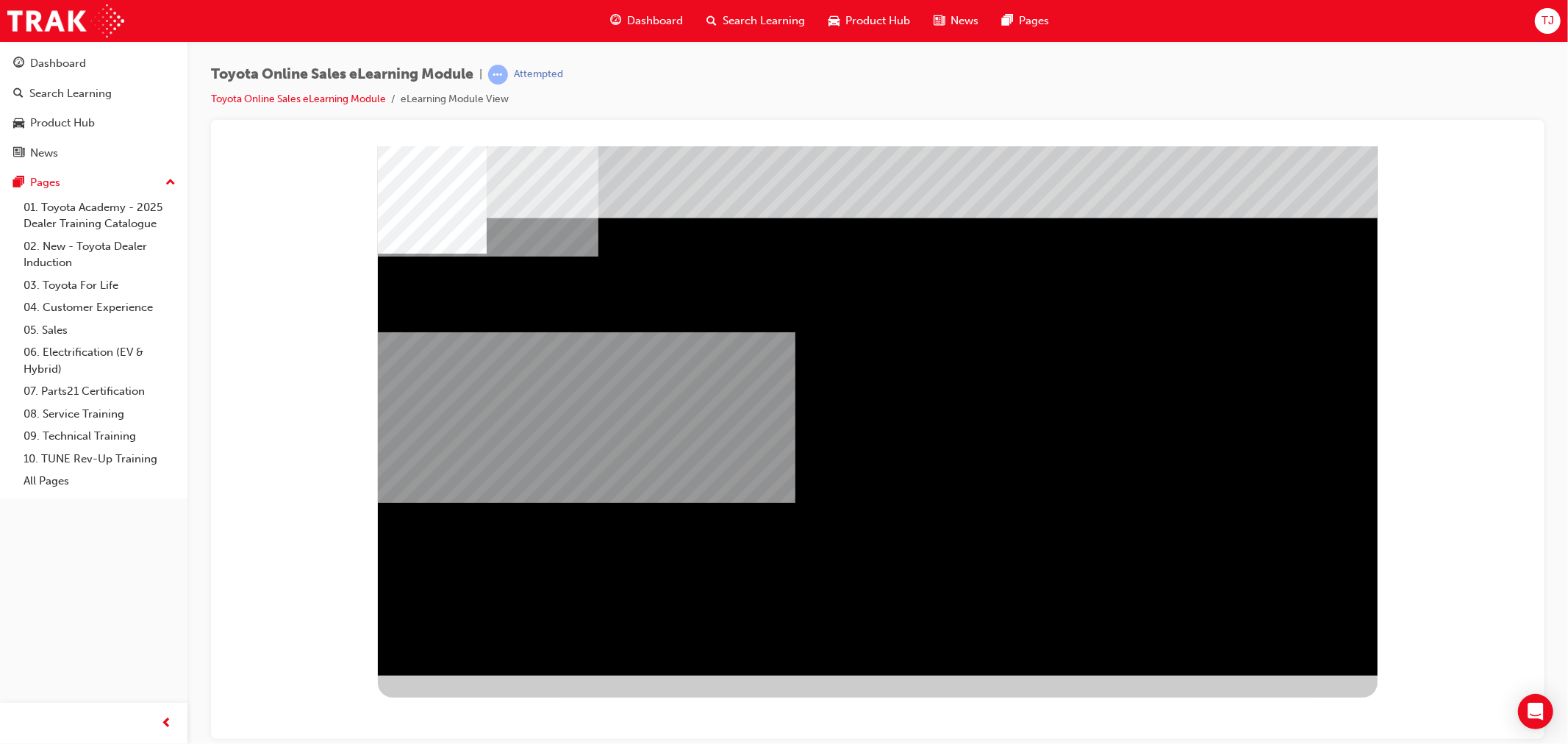
click at [853, 658] on div "multistate" at bounding box center [877, 410] width 1000 height 529
drag, startPoint x: 1092, startPoint y: 502, endPoint x: 739, endPoint y: 531, distance: 354.2
click at [750, 526] on div "multistate" at bounding box center [877, 410] width 1000 height 529
click at [868, 421] on div "multistate" at bounding box center [877, 410] width 1000 height 529
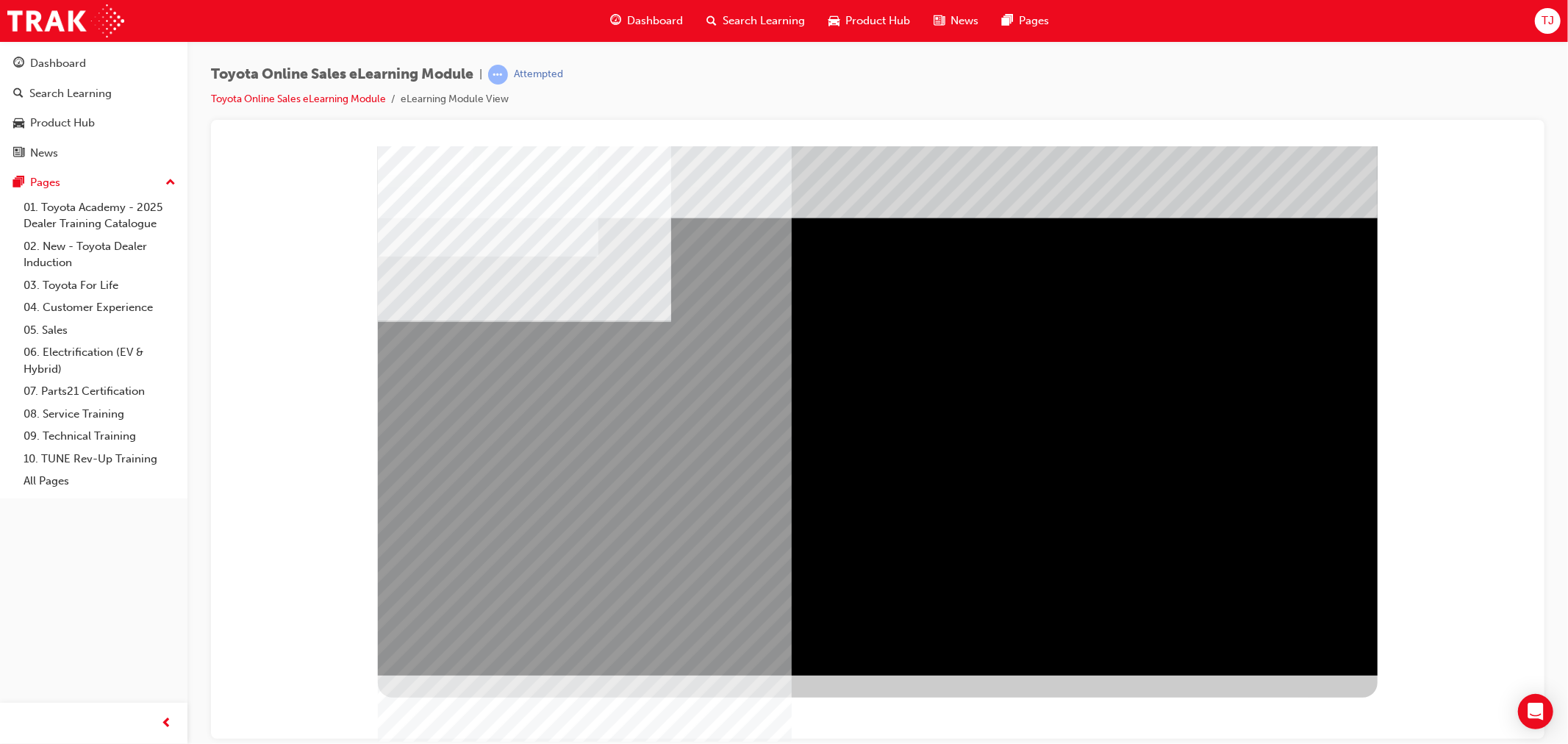
drag, startPoint x: 551, startPoint y: 402, endPoint x: 1088, endPoint y: 372, distance: 537.8
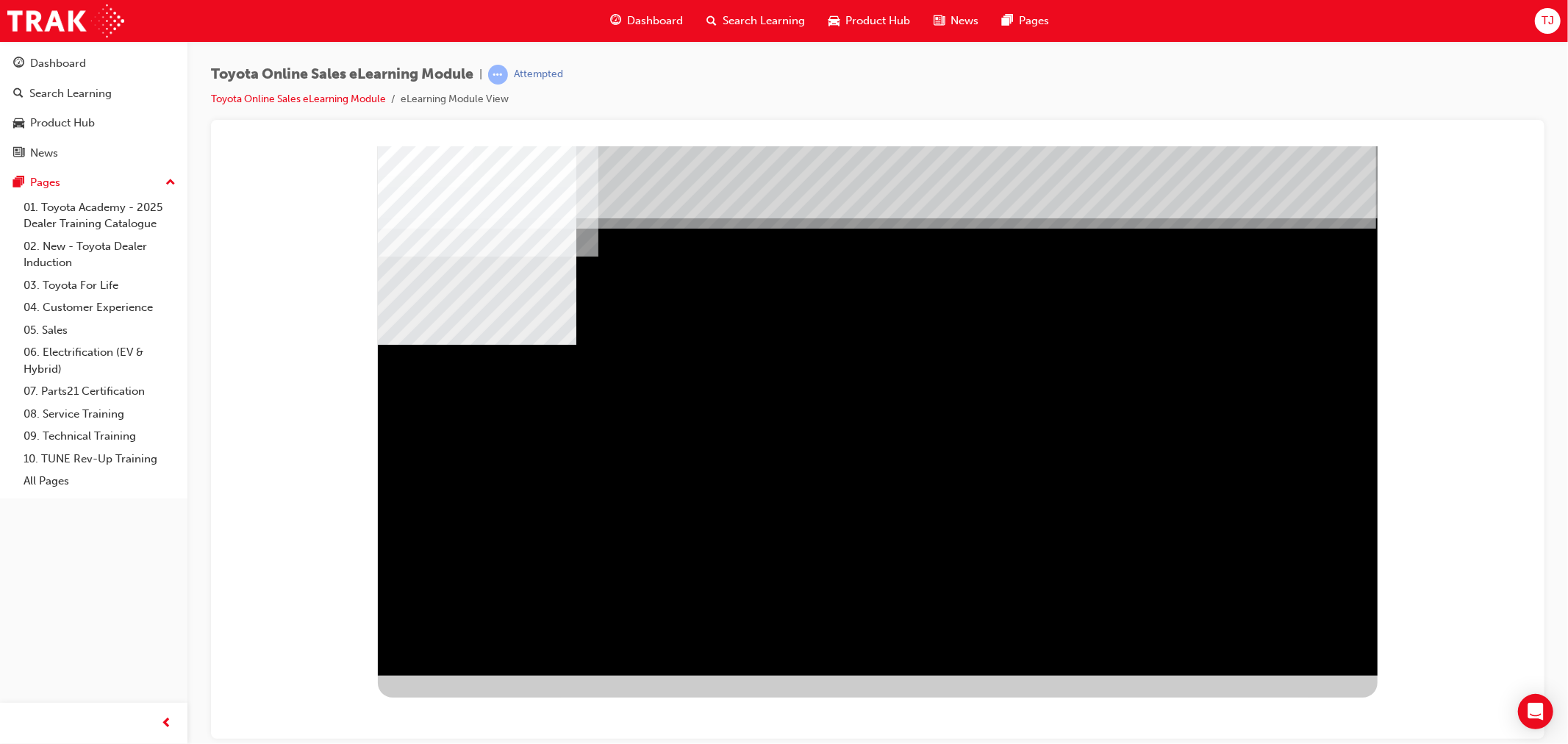
click at [1257, 604] on div "multistate" at bounding box center [877, 410] width 1000 height 529
click at [1296, 658] on div "multistate" at bounding box center [877, 410] width 1000 height 529
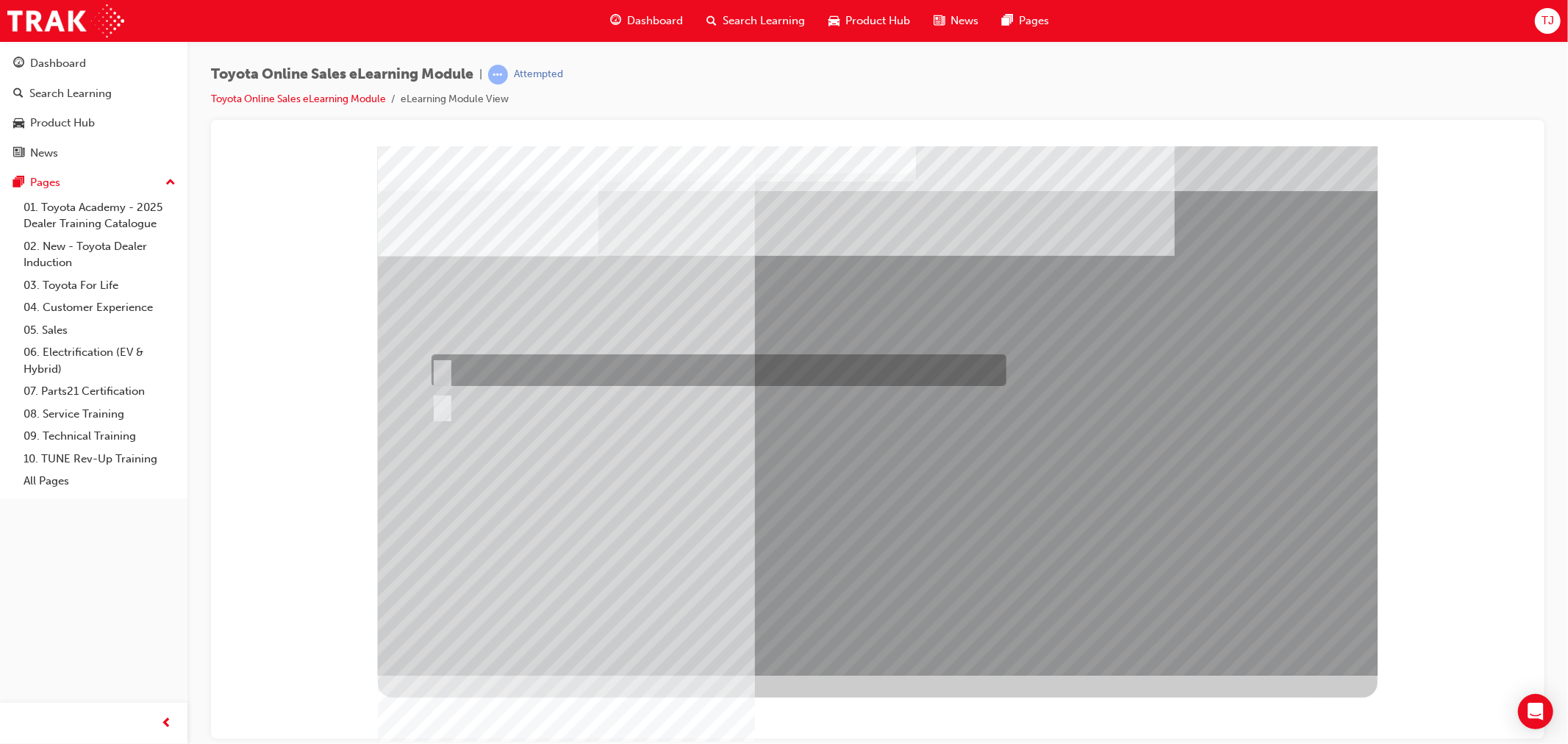
click at [445, 360] on div at bounding box center [715, 371] width 575 height 32
radio input "true"
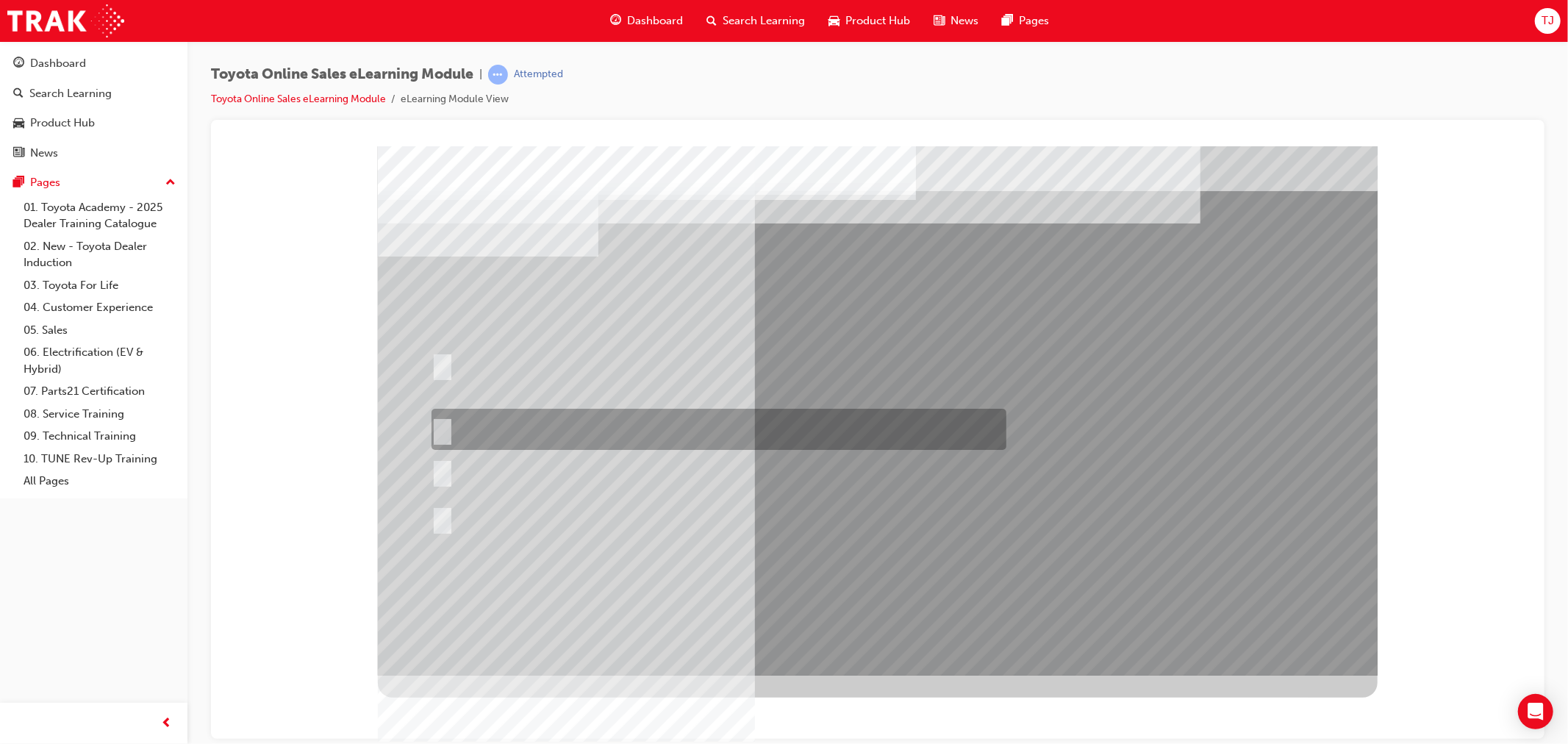
click at [509, 425] on div at bounding box center [715, 428] width 575 height 41
radio input "true"
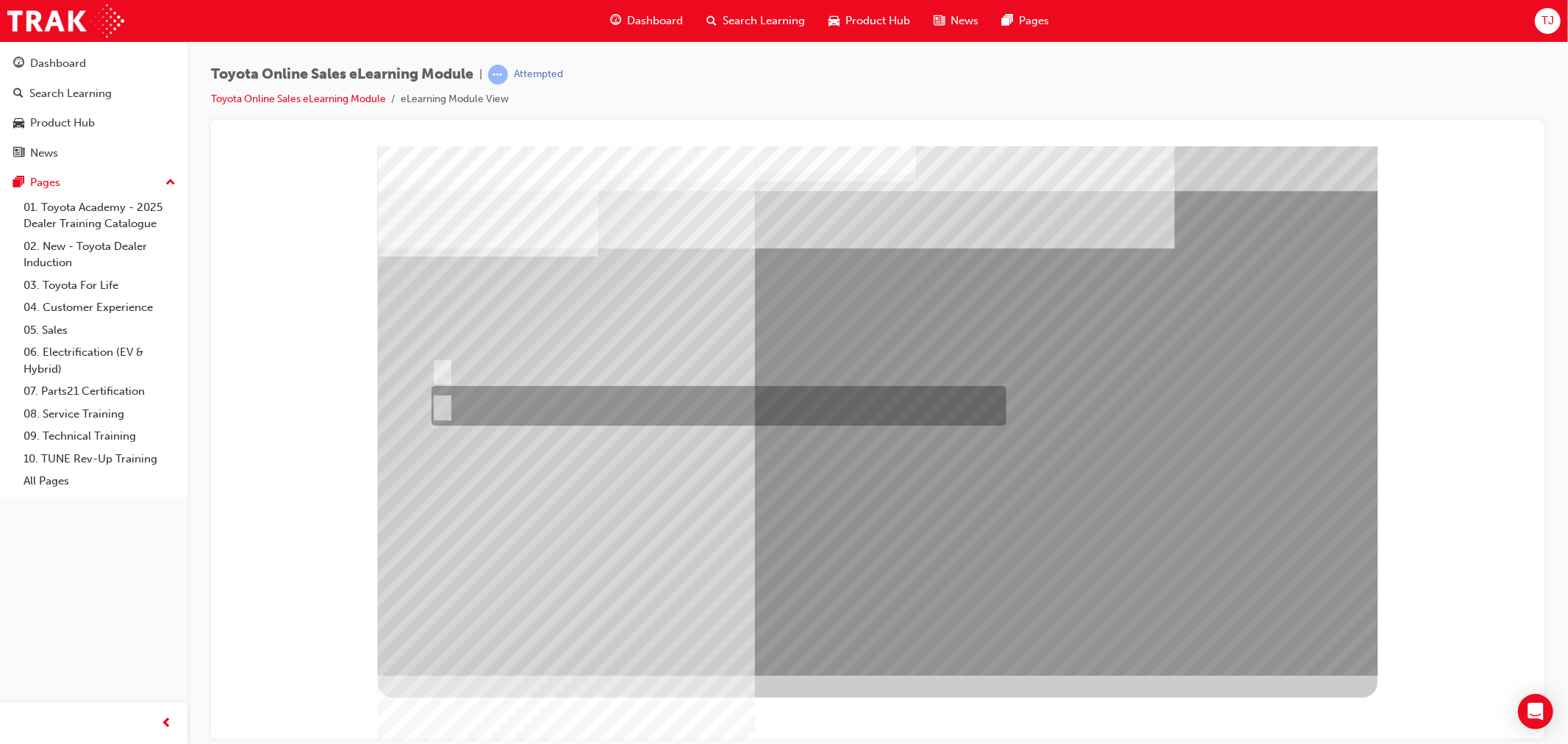
click at [467, 418] on div at bounding box center [715, 405] width 575 height 40
radio input "true"
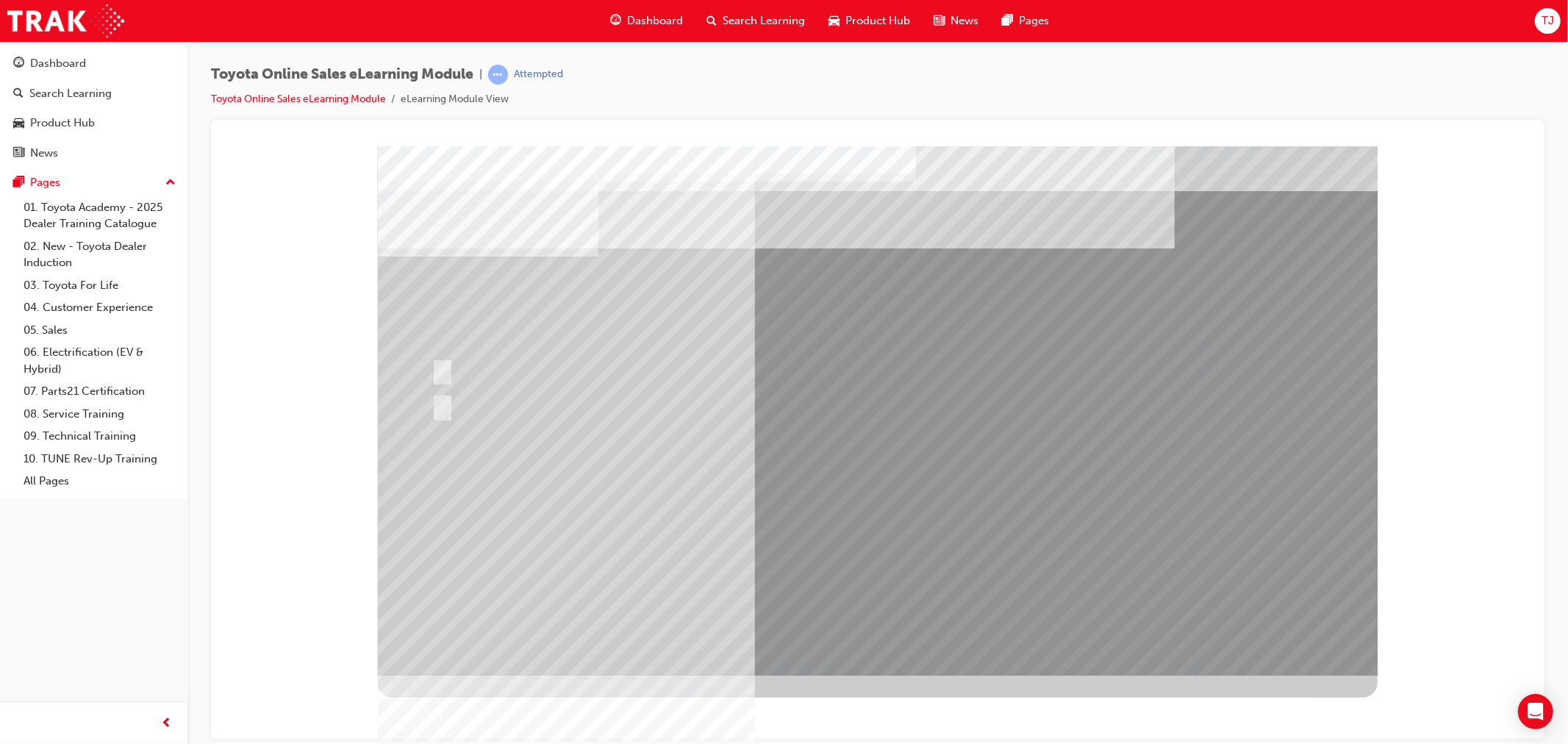
drag, startPoint x: 830, startPoint y: 632, endPoint x: 858, endPoint y: 639, distance: 28.9
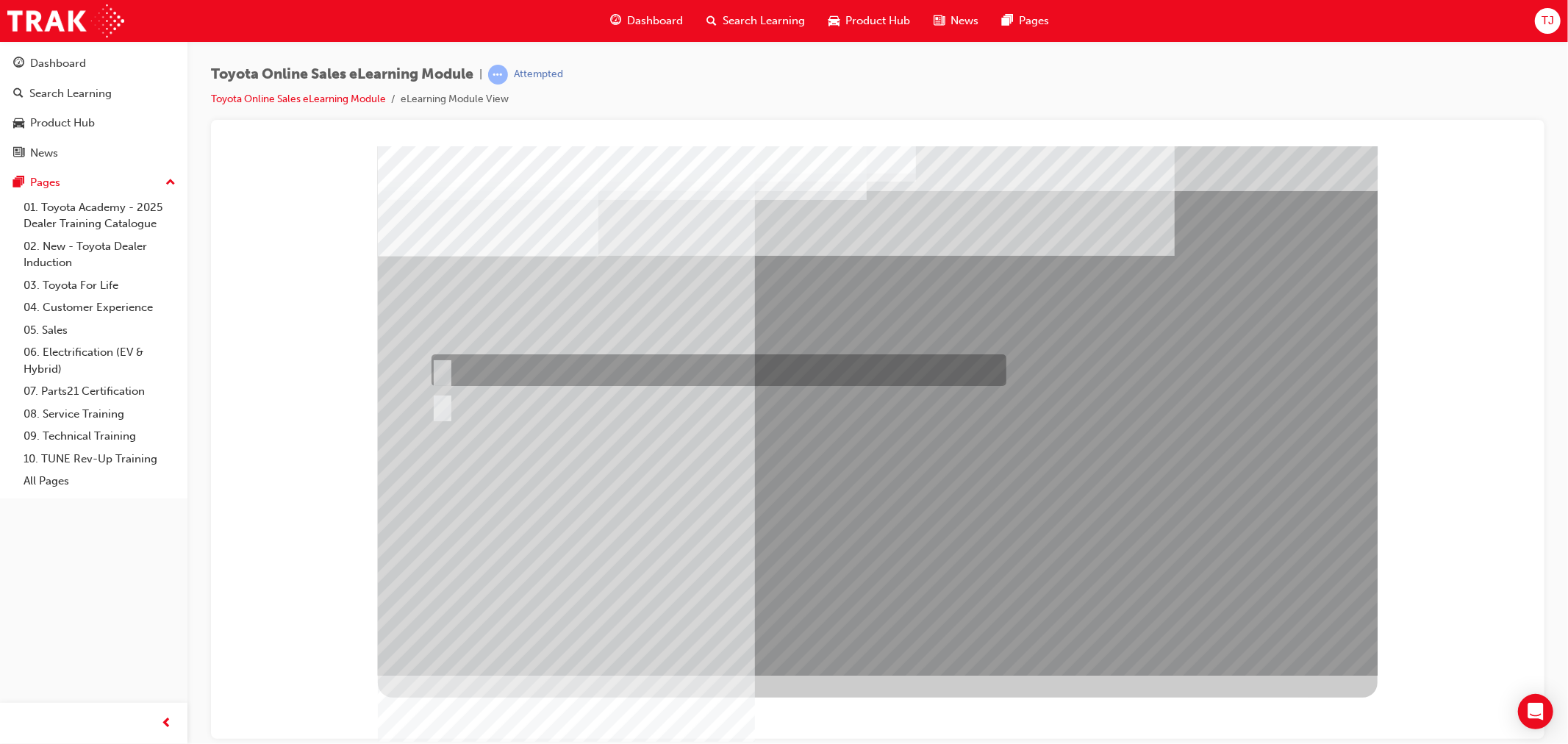
click at [494, 379] on div at bounding box center [715, 371] width 575 height 32
radio input "true"
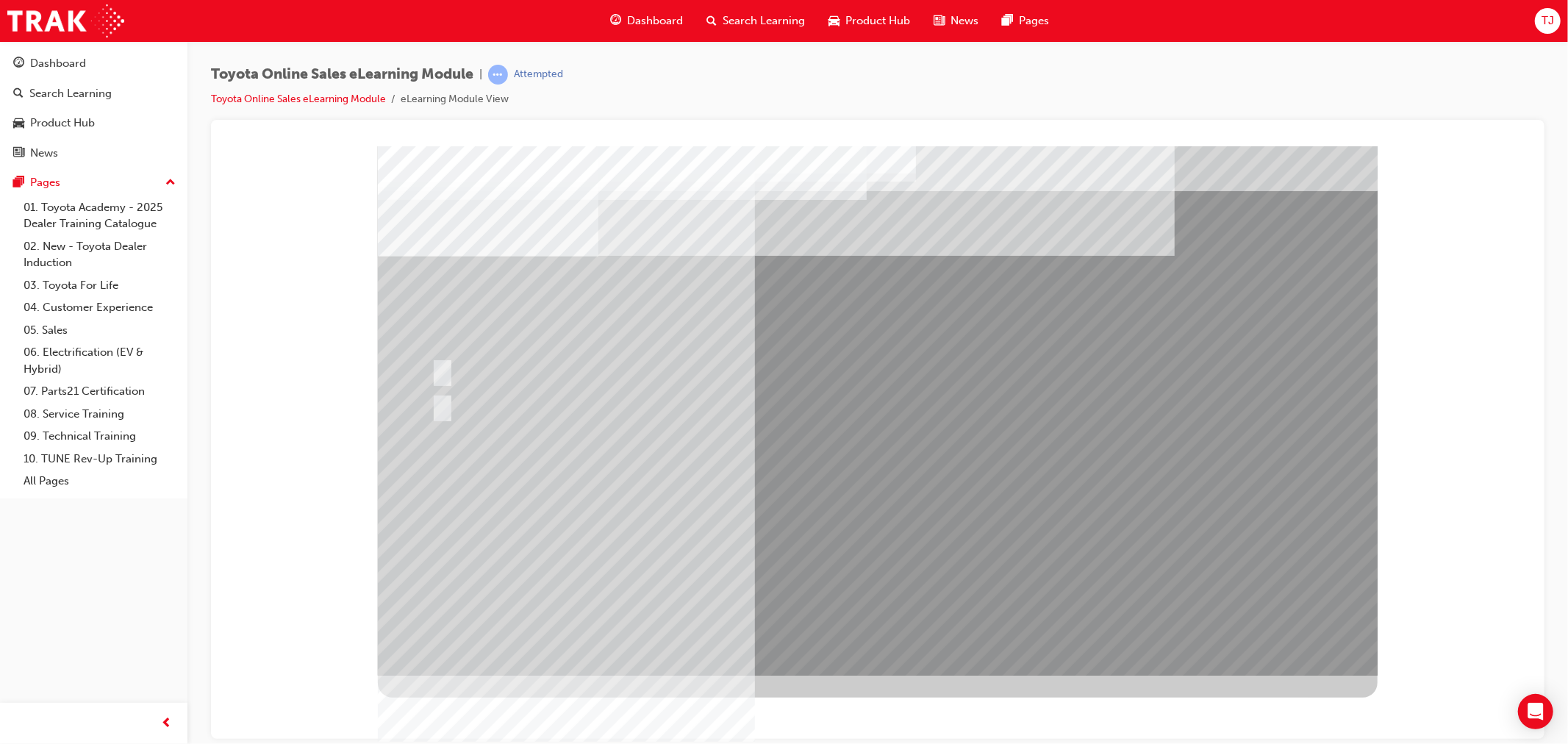
drag, startPoint x: 876, startPoint y: 637, endPoint x: 770, endPoint y: 604, distance: 111.0
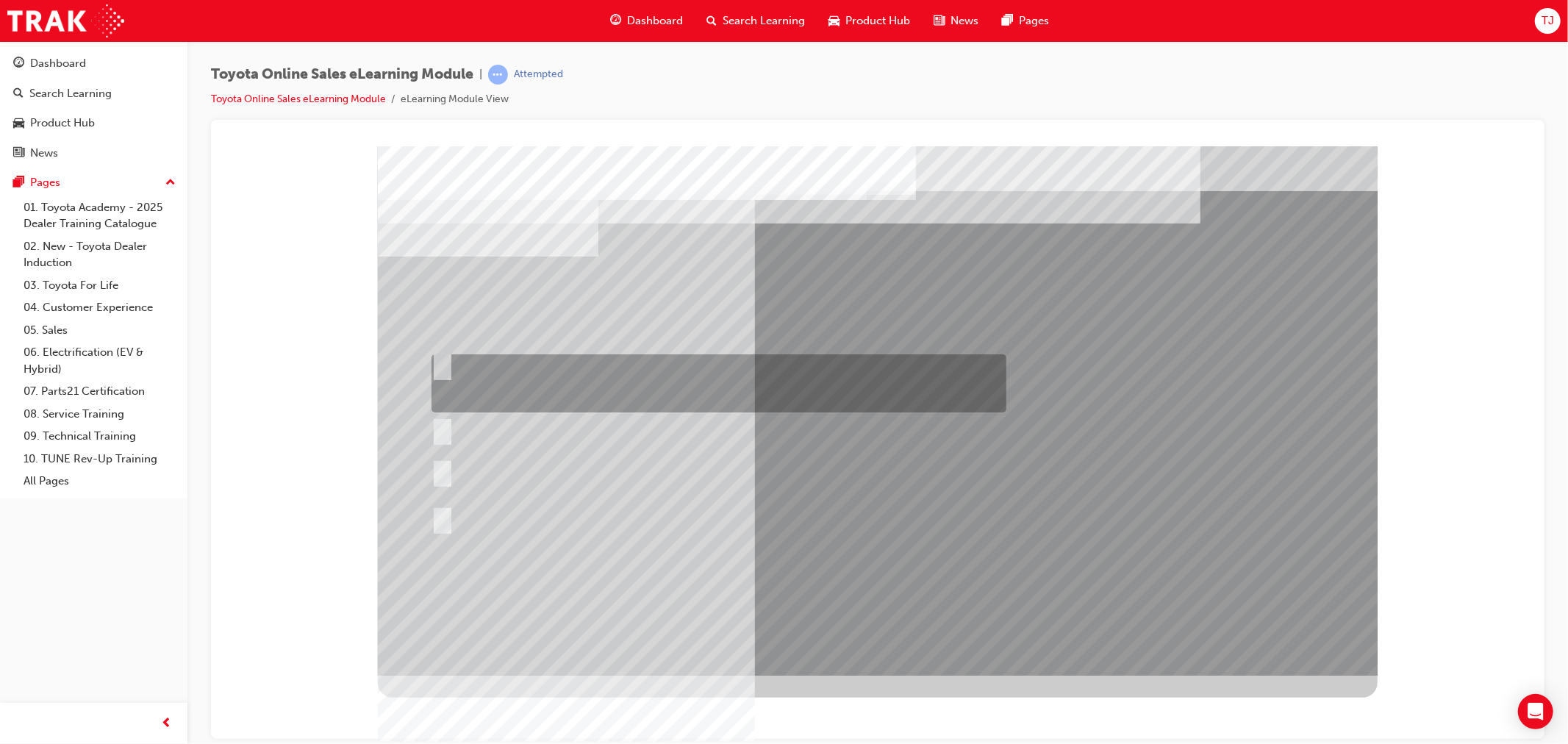
click at [664, 385] on div at bounding box center [715, 383] width 575 height 58
radio input "true"
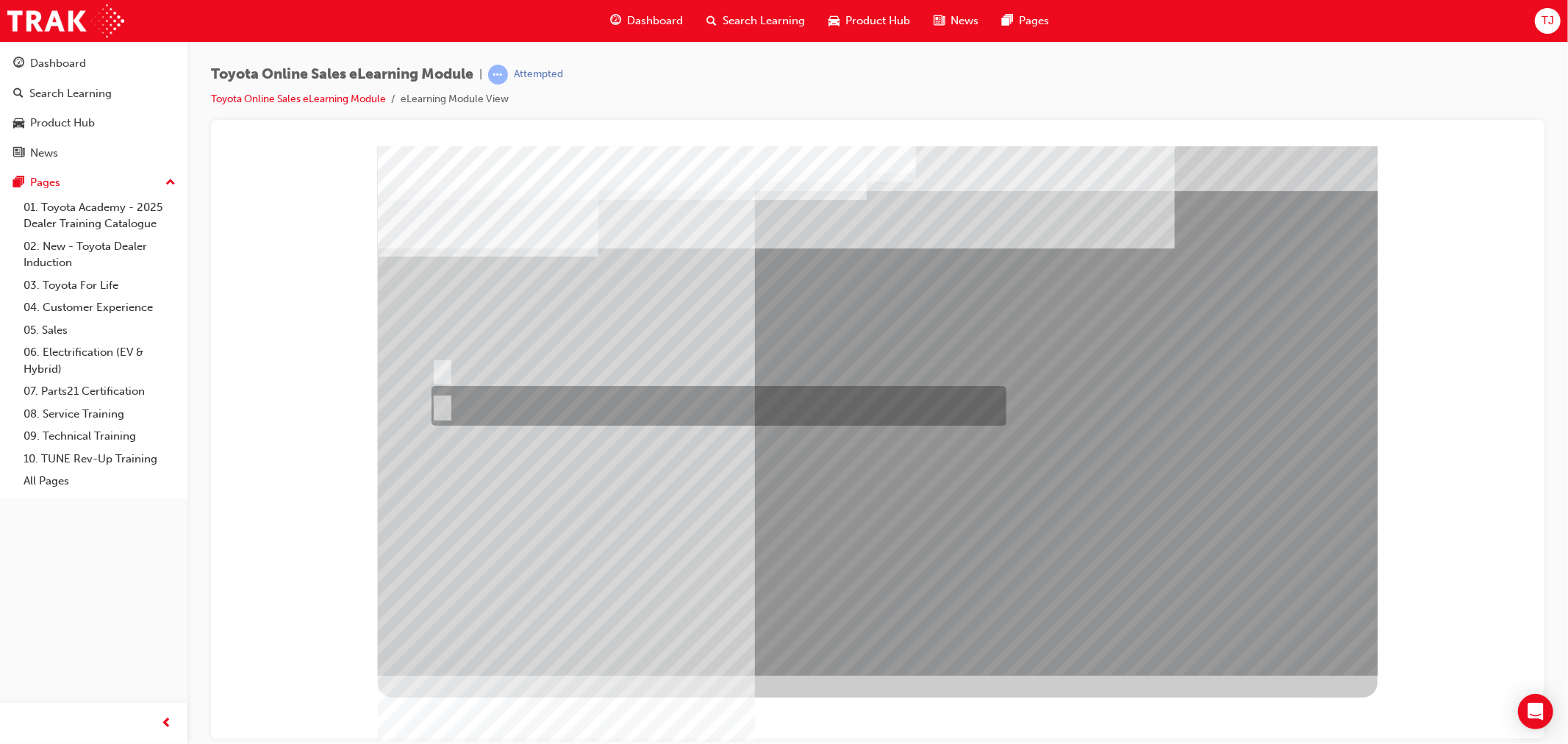
click at [511, 413] on div at bounding box center [715, 405] width 575 height 40
radio input "true"
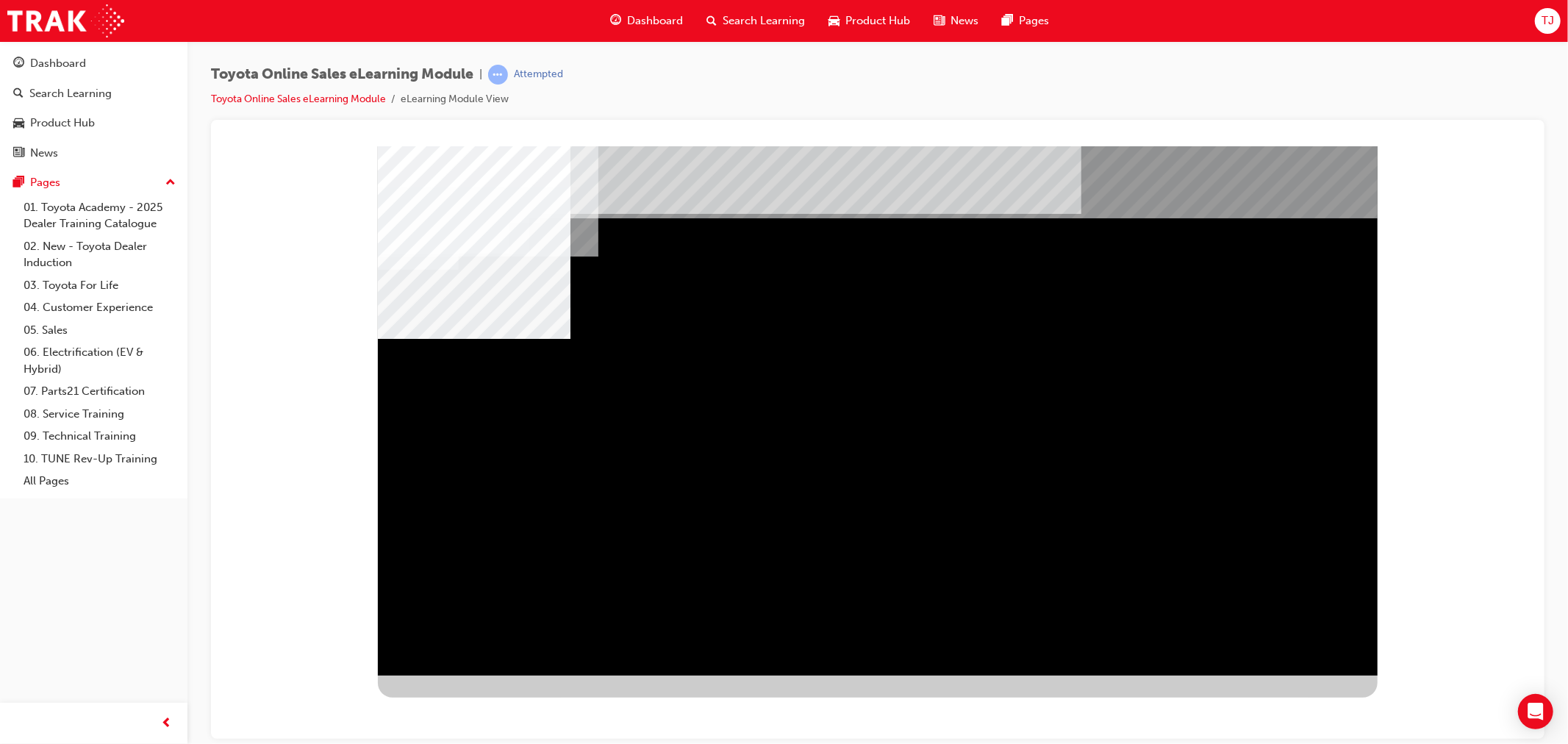
drag, startPoint x: 514, startPoint y: 426, endPoint x: 610, endPoint y: 416, distance: 96.5
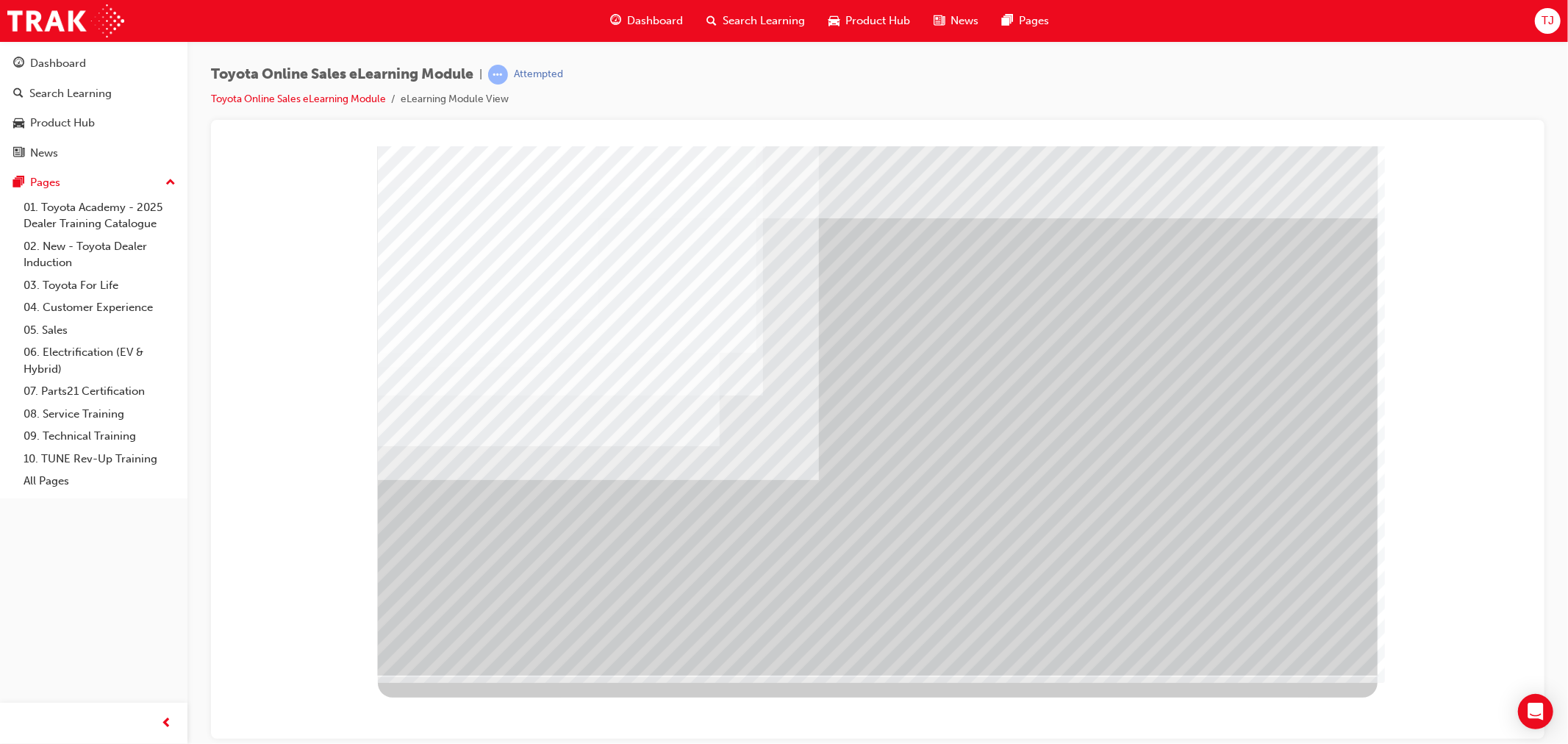
drag, startPoint x: 970, startPoint y: 455, endPoint x: 1051, endPoint y: 443, distance: 81.9
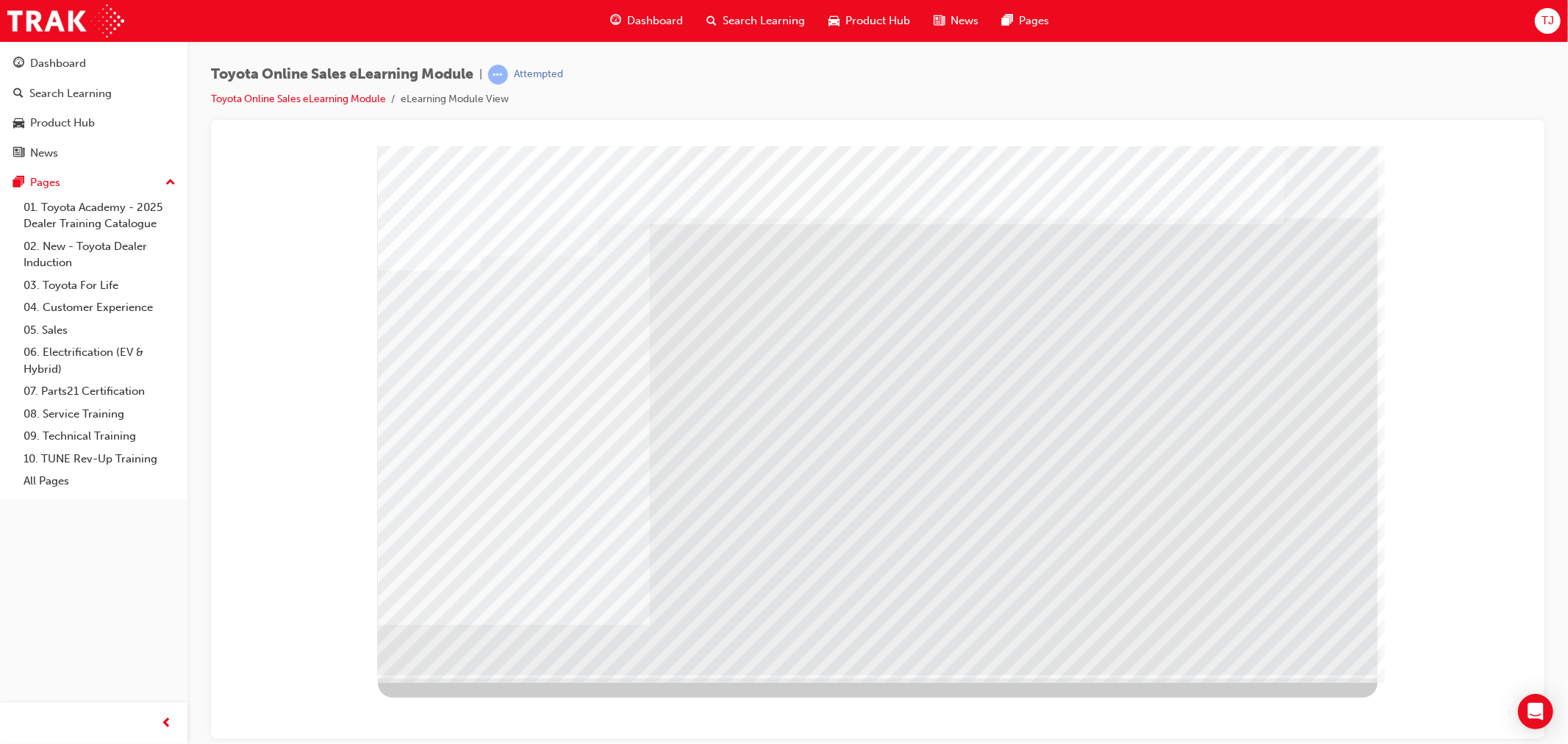
drag, startPoint x: 629, startPoint y: 387, endPoint x: 644, endPoint y: 387, distance: 15.0
drag, startPoint x: 712, startPoint y: 388, endPoint x: 656, endPoint y: 411, distance: 60.5
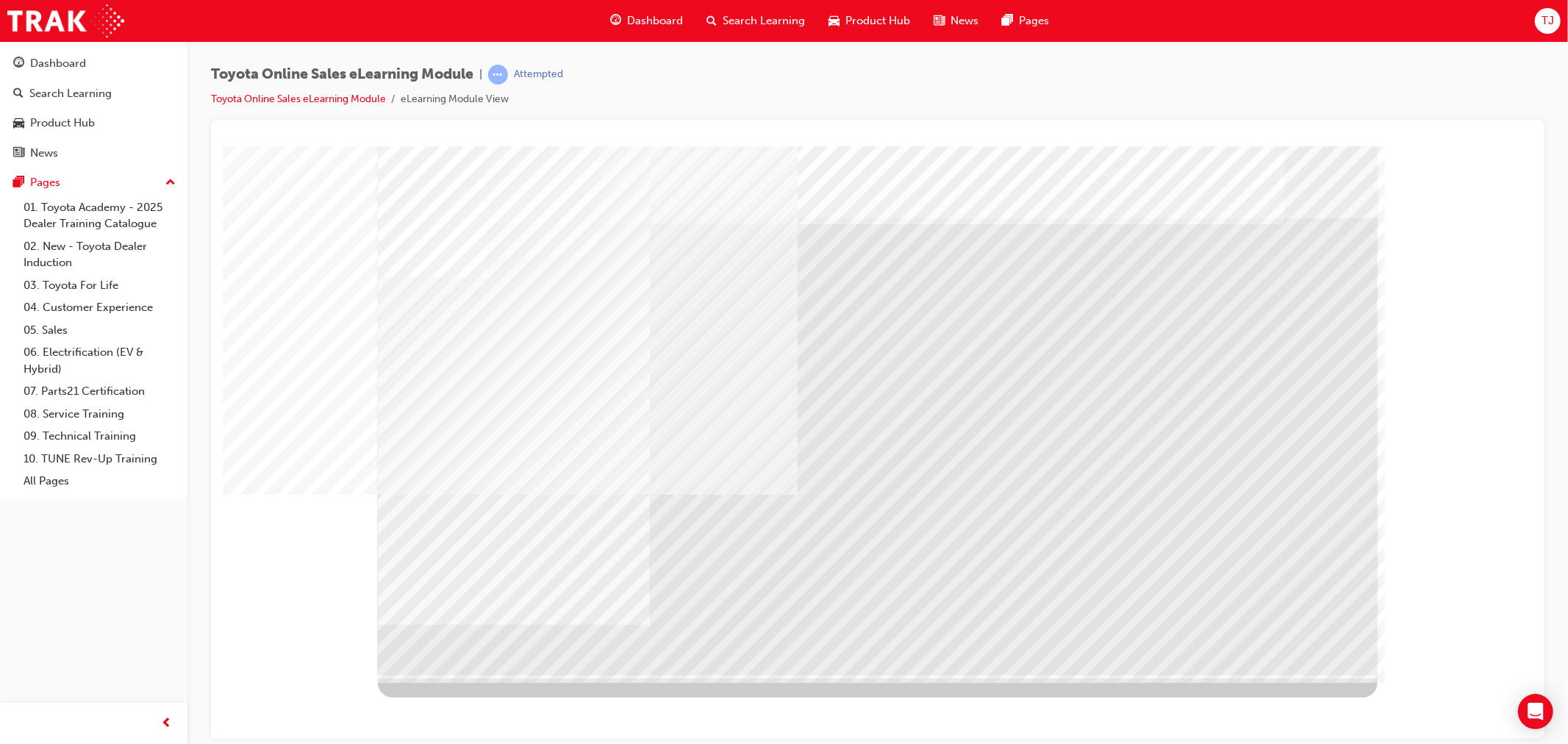
drag, startPoint x: 470, startPoint y: 503, endPoint x: 491, endPoint y: 505, distance: 21.1
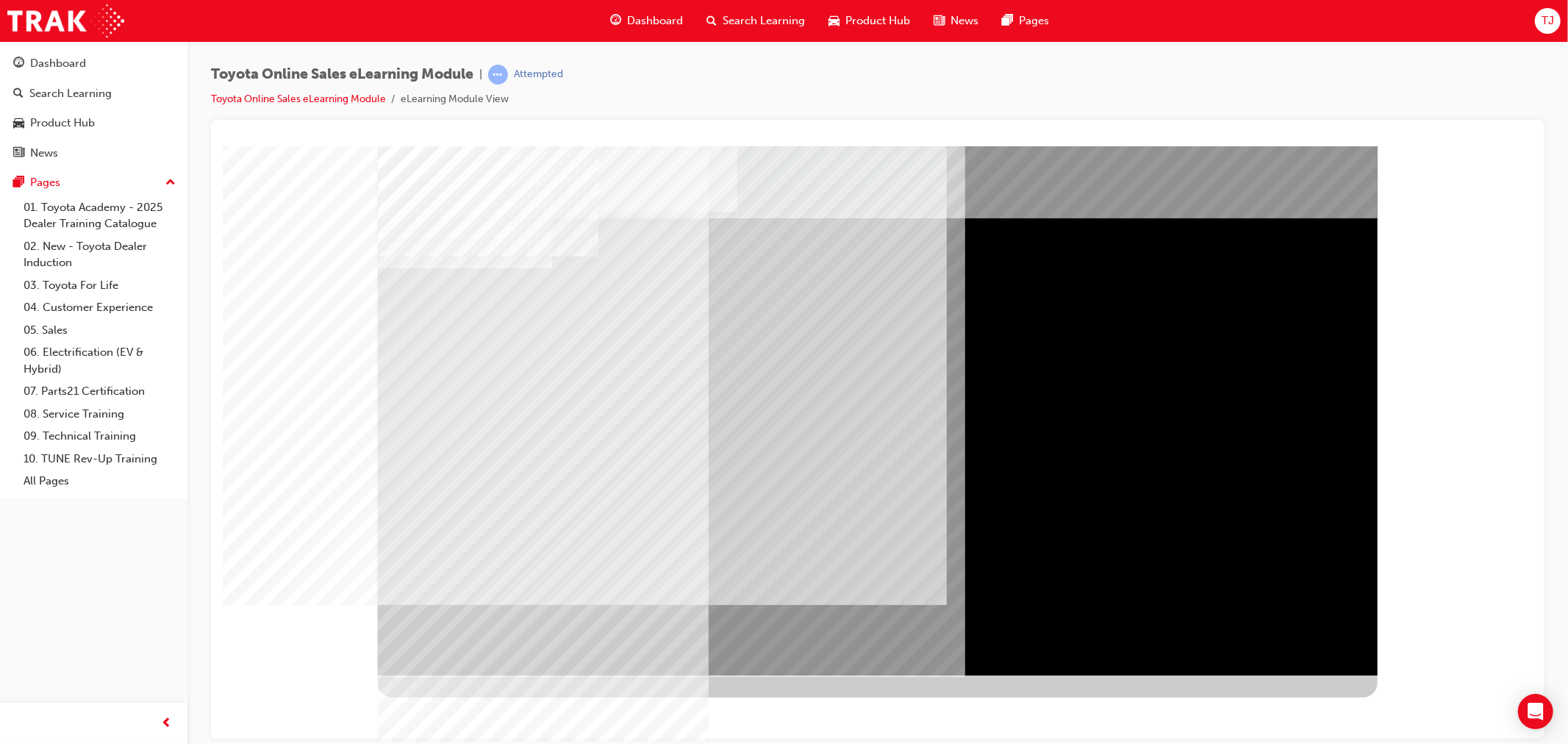
drag, startPoint x: 426, startPoint y: 329, endPoint x: 428, endPoint y: 336, distance: 7.3
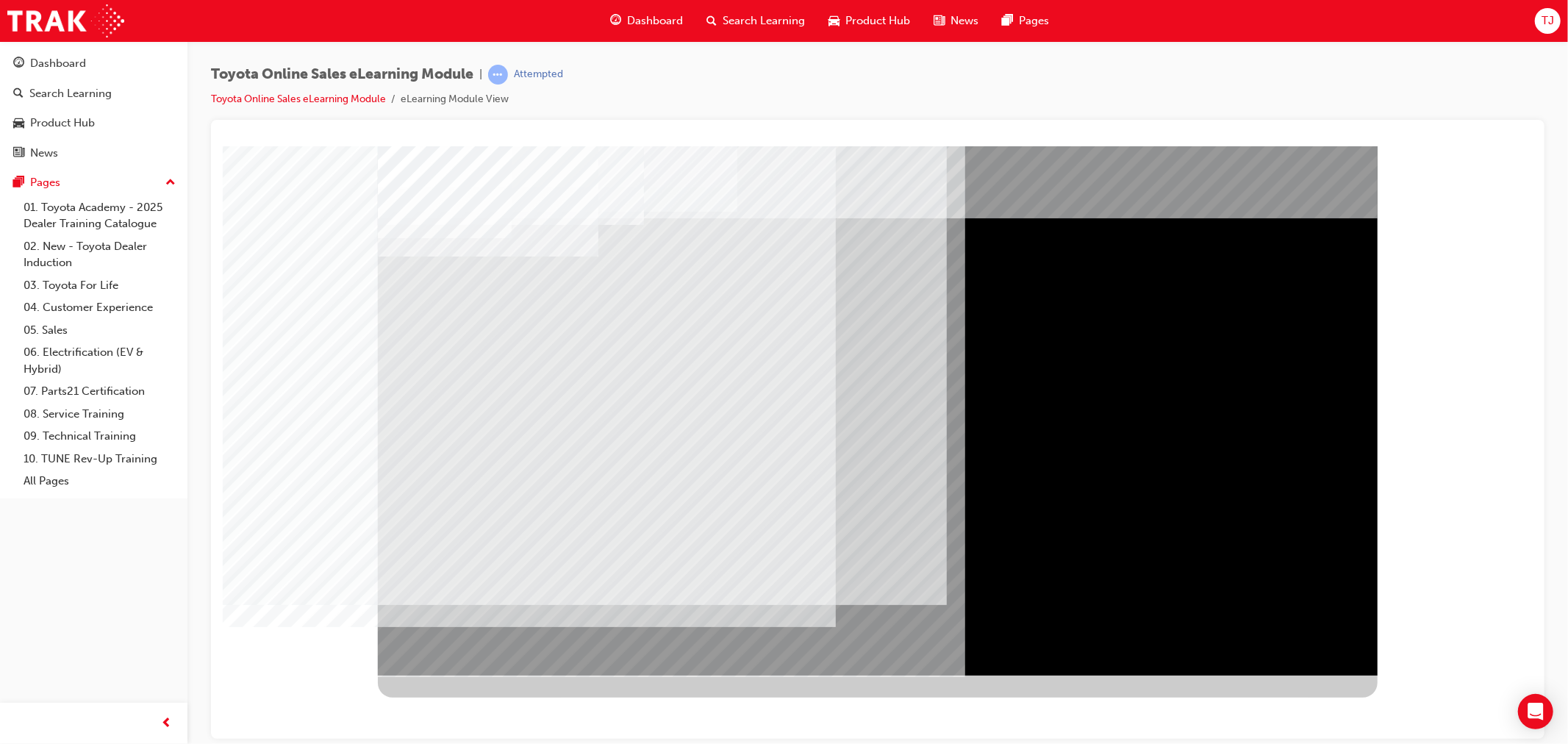
drag, startPoint x: 441, startPoint y: 430, endPoint x: 442, endPoint y: 440, distance: 10.0
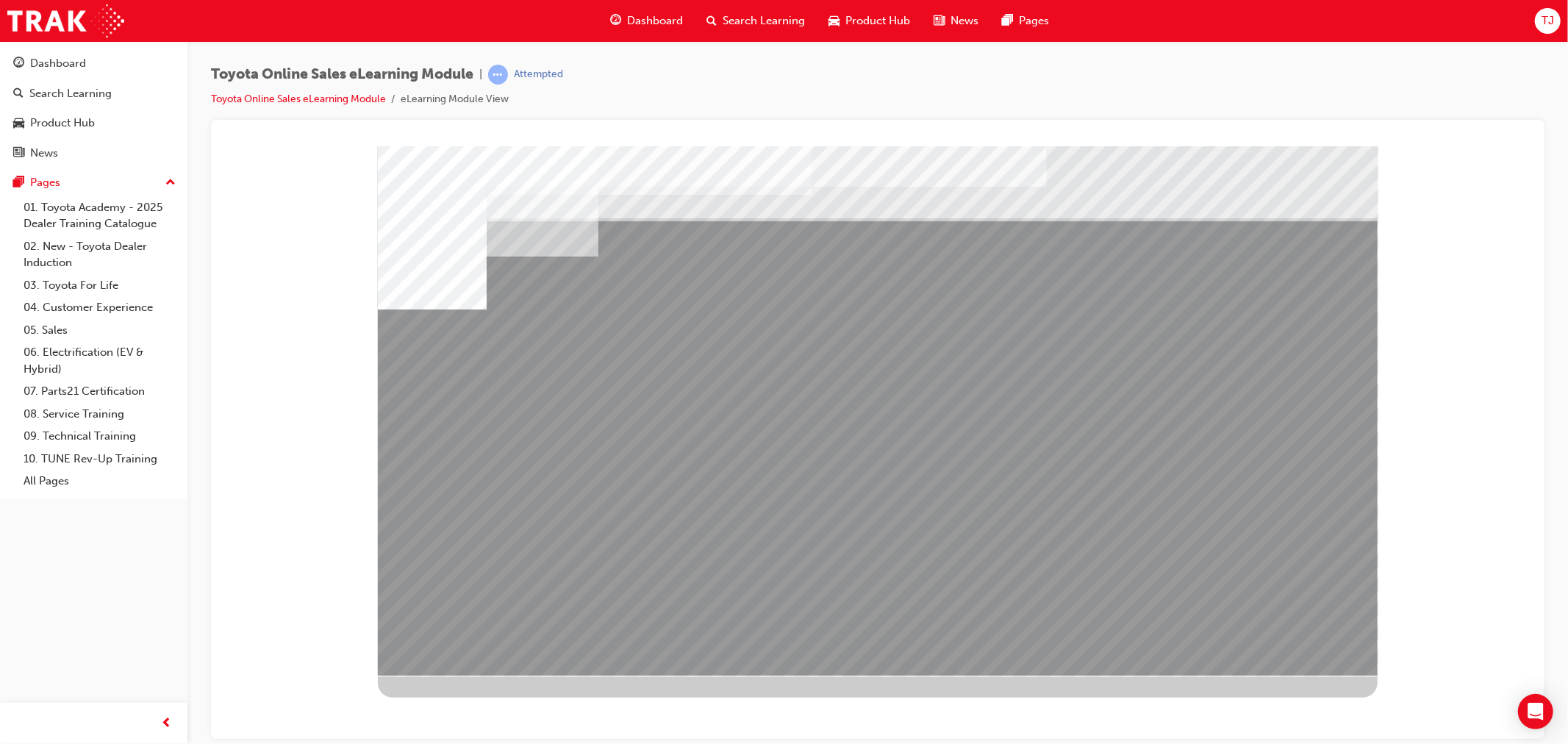
drag, startPoint x: 725, startPoint y: 524, endPoint x: 790, endPoint y: 530, distance: 65.3
drag, startPoint x: 901, startPoint y: 548, endPoint x: 959, endPoint y: 550, distance: 58.0
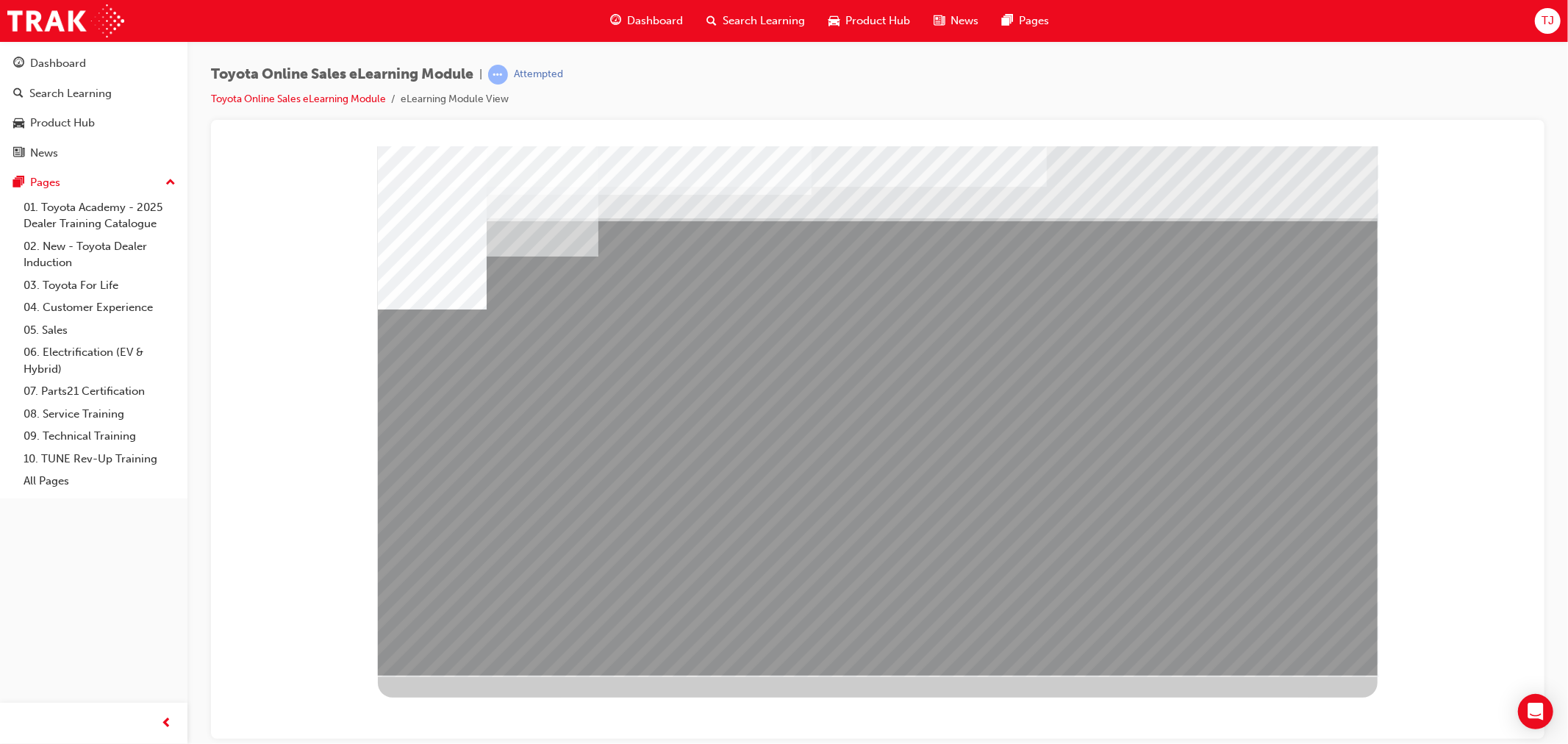
click at [911, 549] on div "multistate" at bounding box center [877, 410] width 1000 height 529
drag, startPoint x: 999, startPoint y: 546, endPoint x: 1018, endPoint y: 538, distance: 20.6
click at [1009, 543] on div "multistate" at bounding box center [877, 410] width 1000 height 529
drag, startPoint x: 936, startPoint y: 515, endPoint x: 957, endPoint y: 515, distance: 21.0
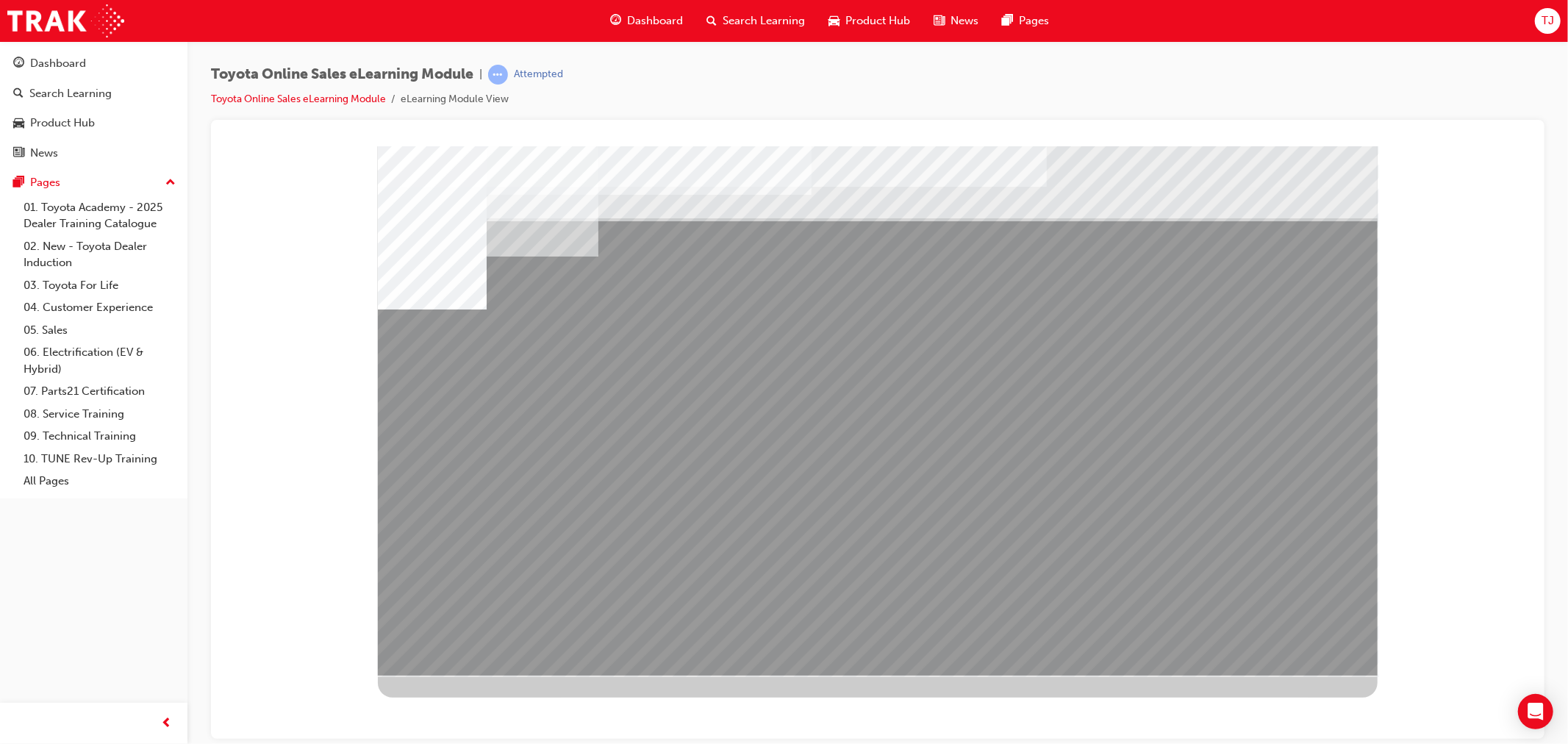
drag, startPoint x: 1265, startPoint y: 514, endPoint x: 1276, endPoint y: 513, distance: 11.0
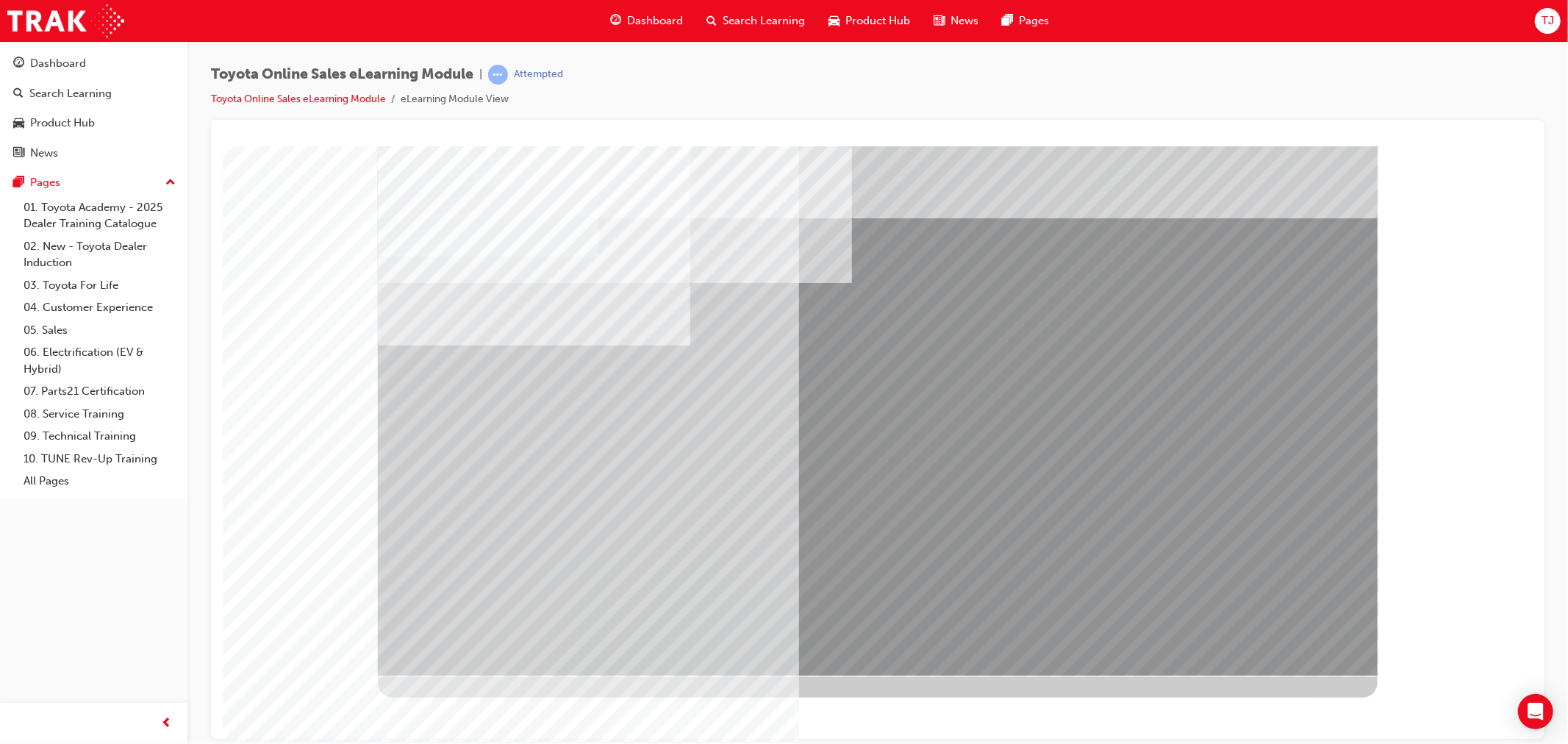
drag, startPoint x: 516, startPoint y: 396, endPoint x: 470, endPoint y: 399, distance: 46.1
drag, startPoint x: 468, startPoint y: 401, endPoint x: 483, endPoint y: 481, distance: 81.4
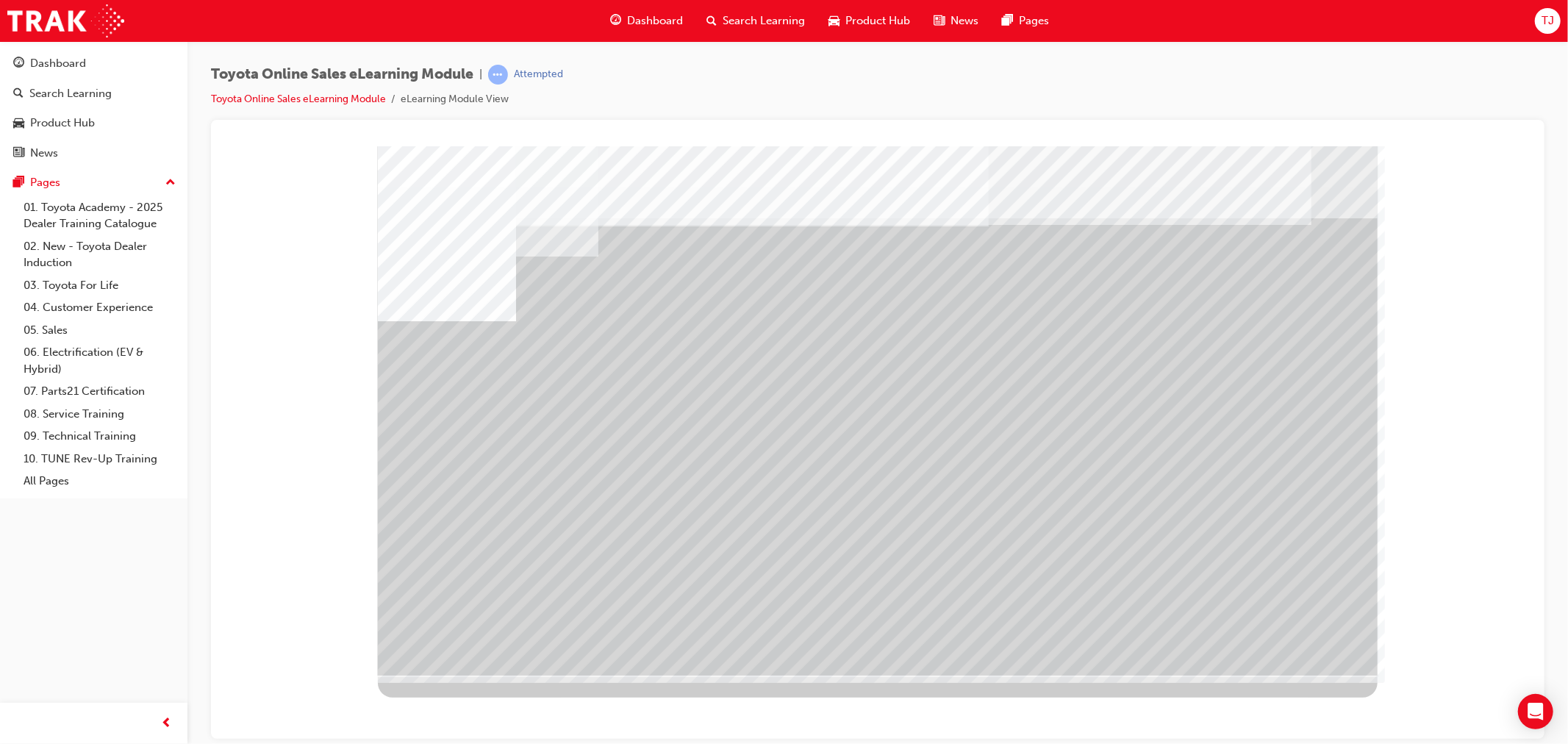
drag, startPoint x: 647, startPoint y: 519, endPoint x: 783, endPoint y: 516, distance: 136.0
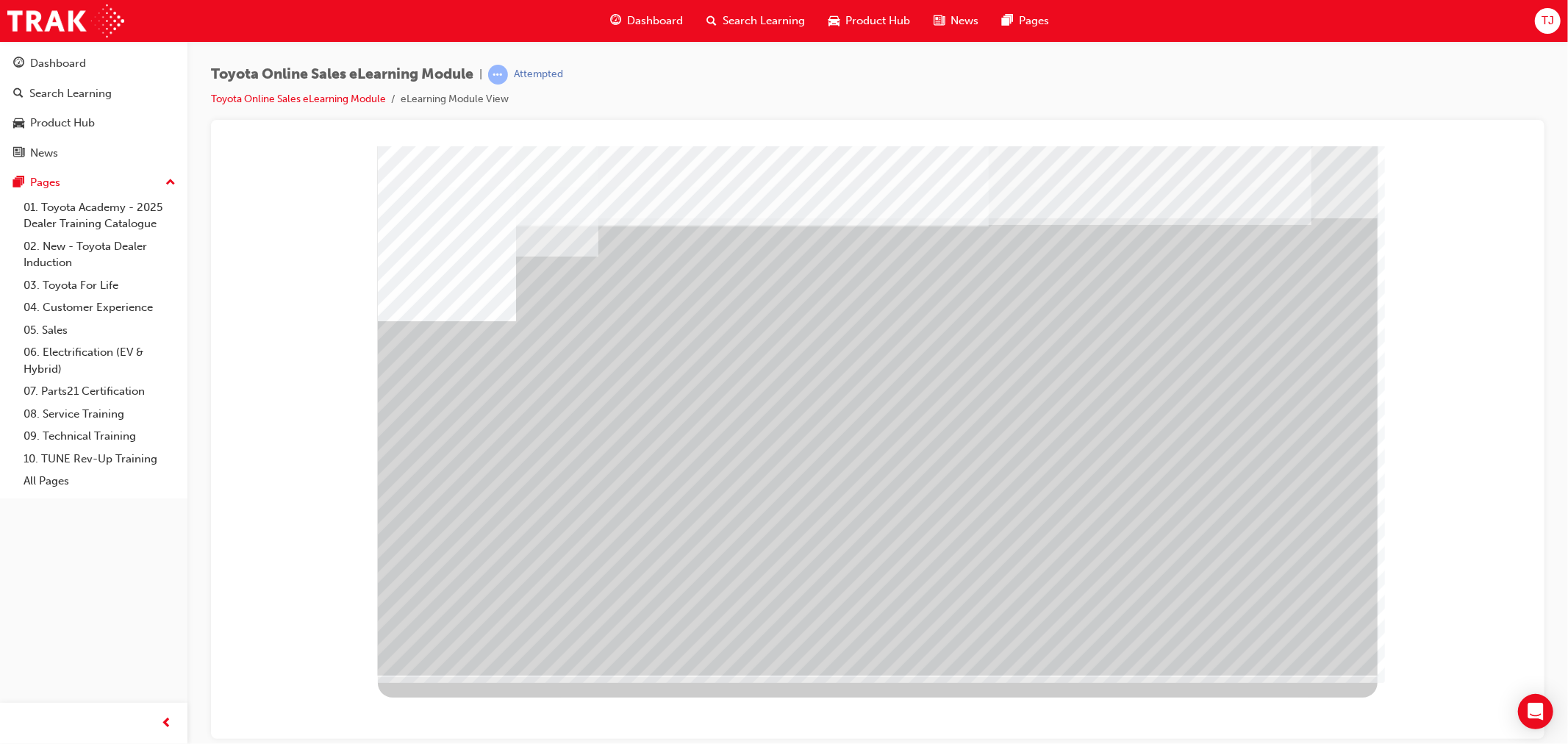
drag, startPoint x: 1097, startPoint y: 520, endPoint x: 1190, endPoint y: 513, distance: 93.3
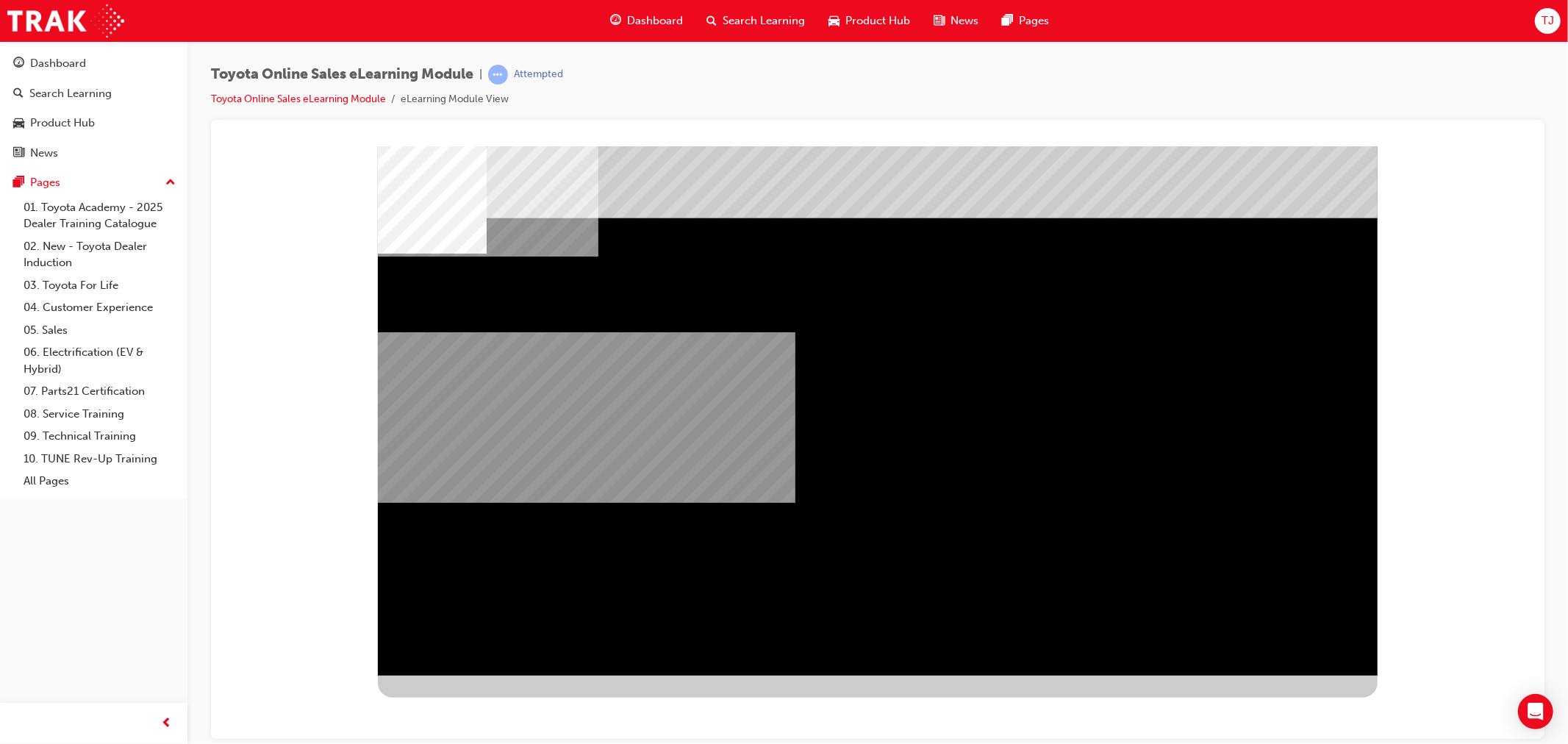
click at [845, 655] on div "multistate" at bounding box center [877, 410] width 1000 height 529
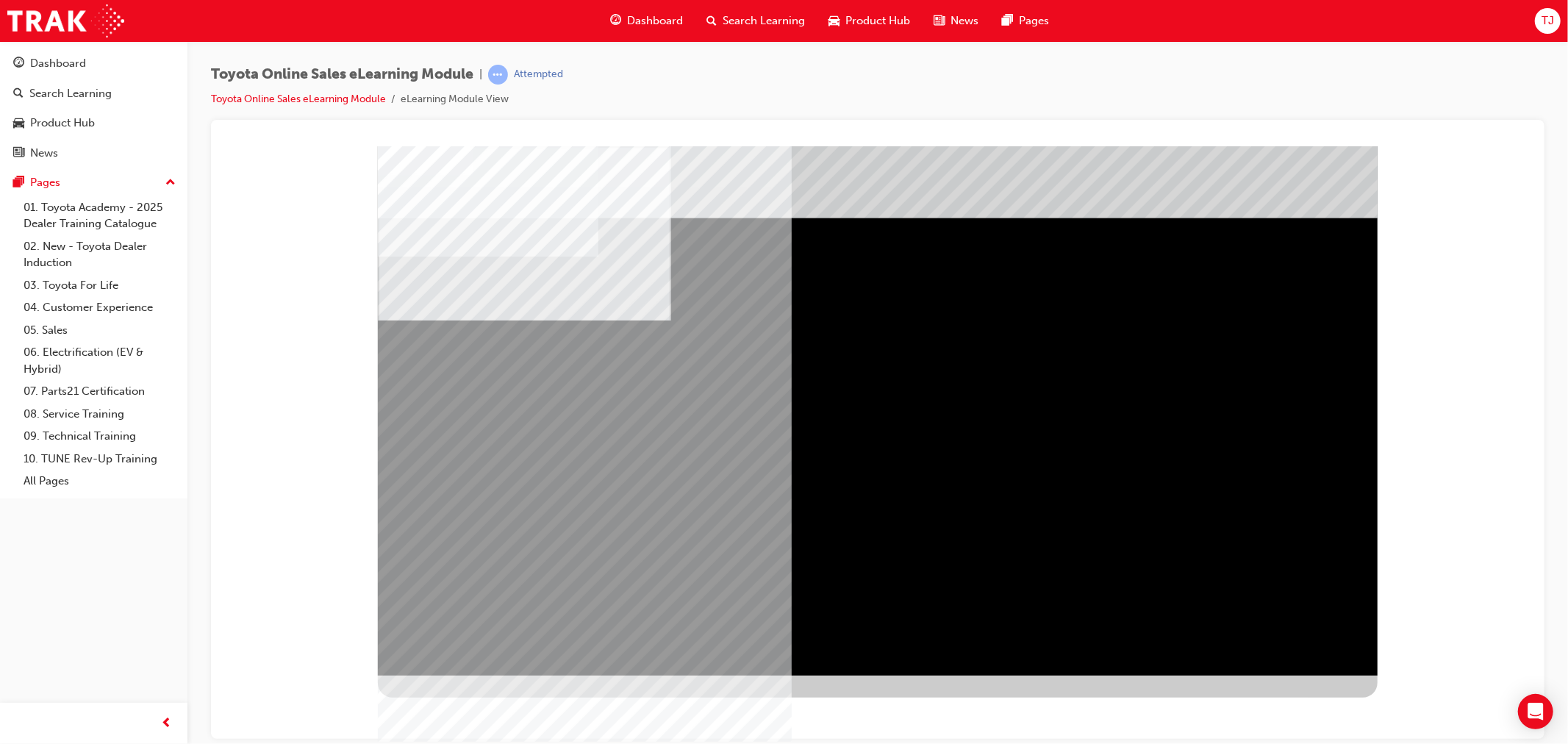
drag, startPoint x: 560, startPoint y: 353, endPoint x: 937, endPoint y: 361, distance: 377.1
drag, startPoint x: 1023, startPoint y: 361, endPoint x: 1060, endPoint y: 369, distance: 37.9
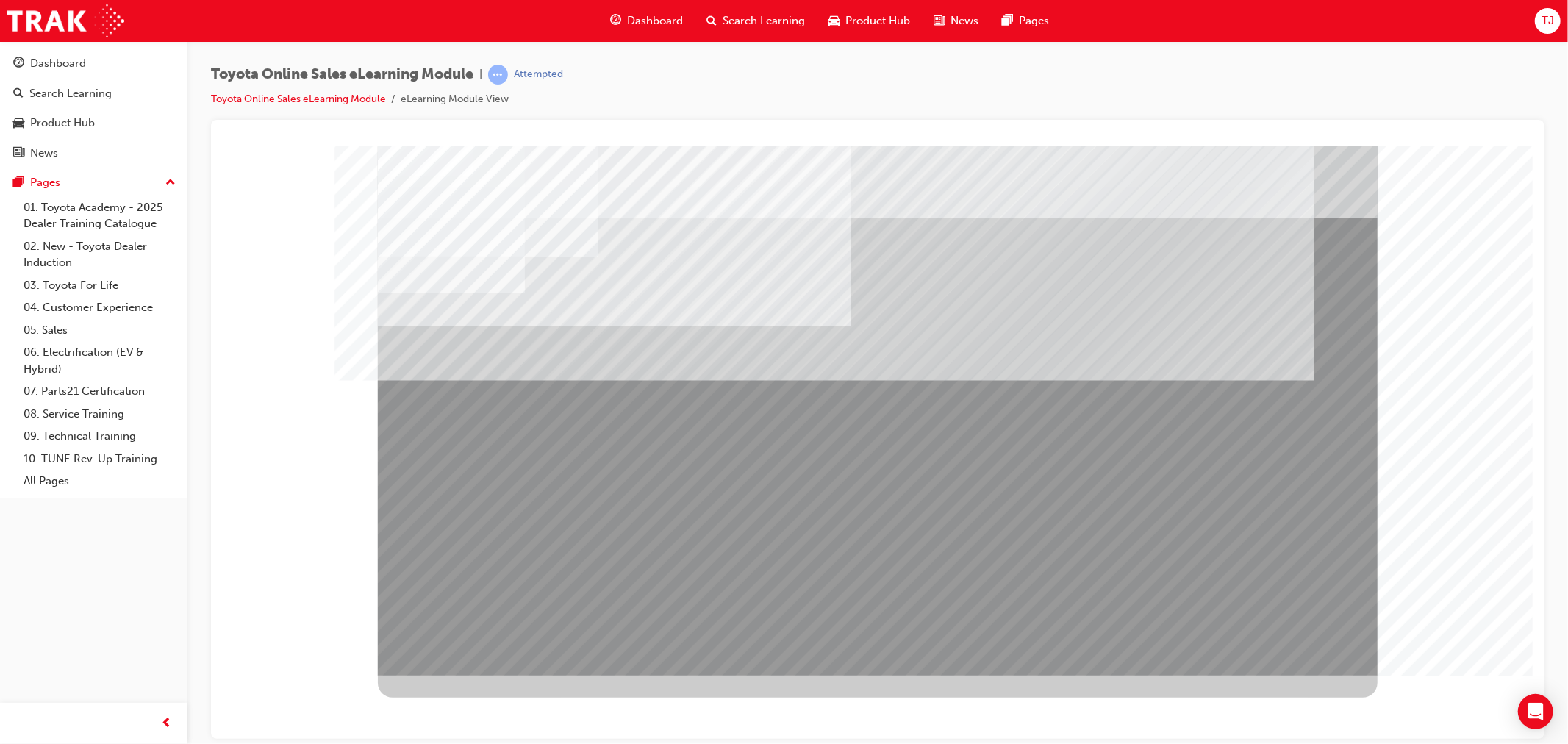
drag, startPoint x: 522, startPoint y: 550, endPoint x: 700, endPoint y: 520, distance: 180.5
drag, startPoint x: 700, startPoint y: 520, endPoint x: 796, endPoint y: 519, distance: 96.0
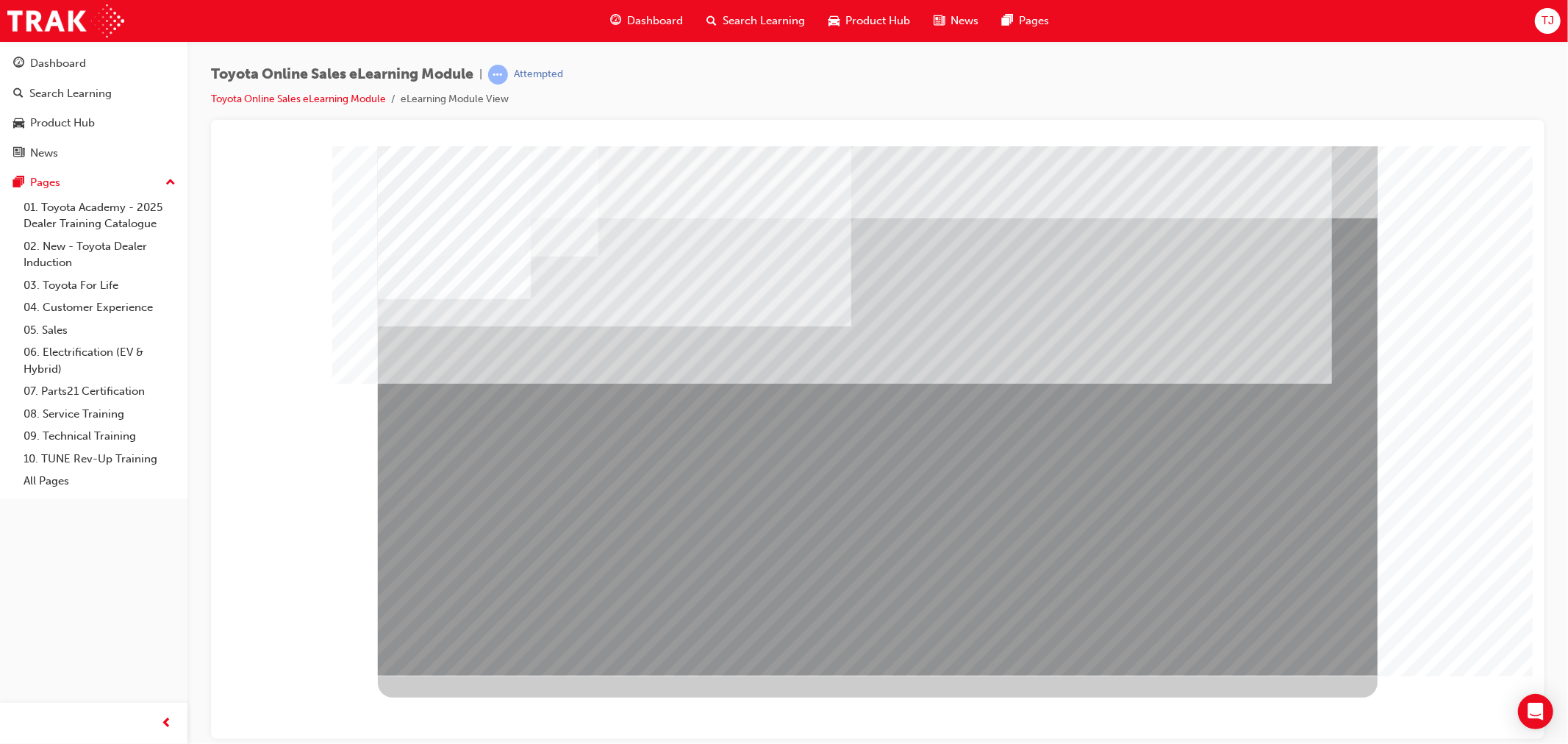
click at [1273, 639] on div "multistate" at bounding box center [877, 410] width 1000 height 529
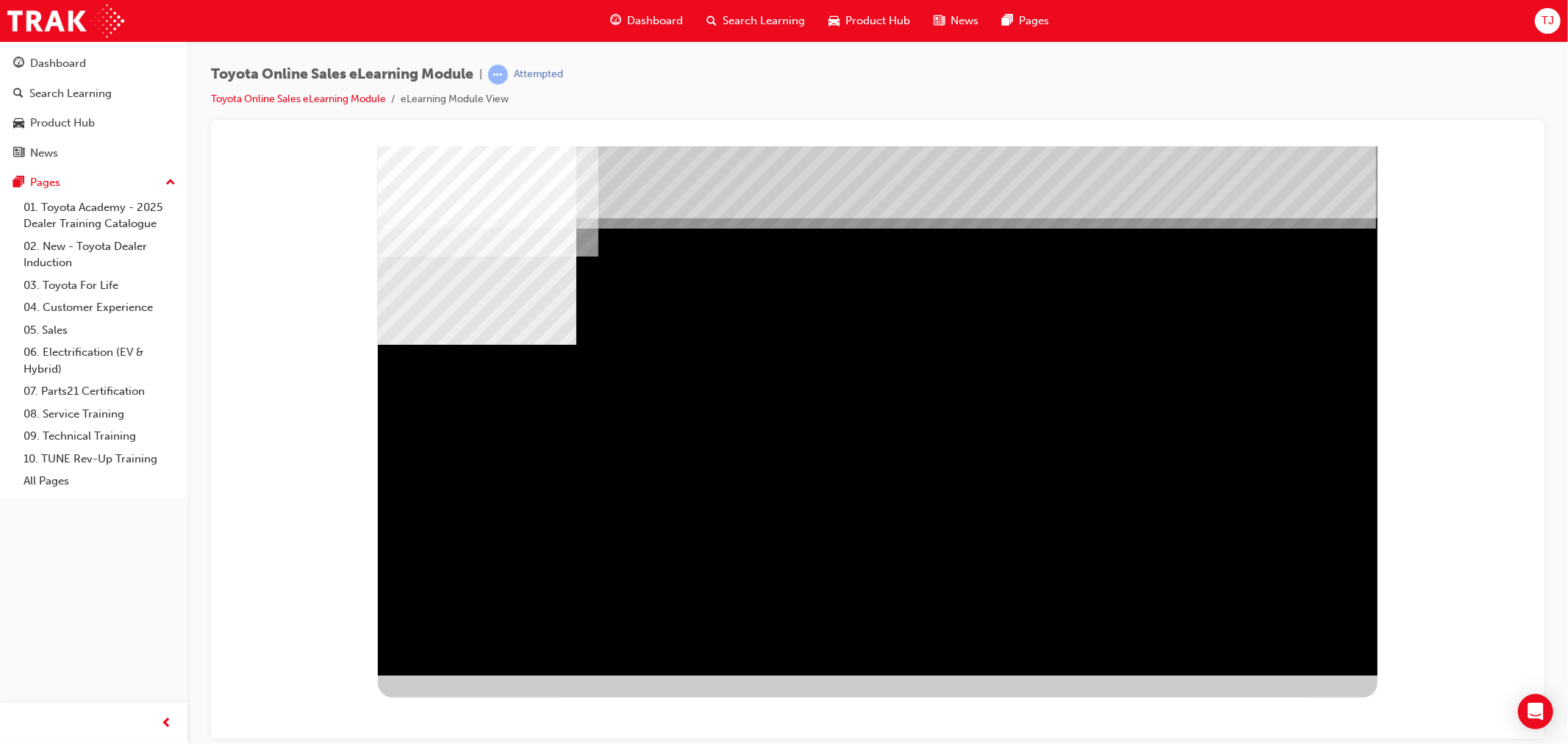
drag, startPoint x: 876, startPoint y: 490, endPoint x: 1089, endPoint y: 492, distance: 213.0
drag, startPoint x: 1089, startPoint y: 492, endPoint x: 1133, endPoint y: 491, distance: 44.0
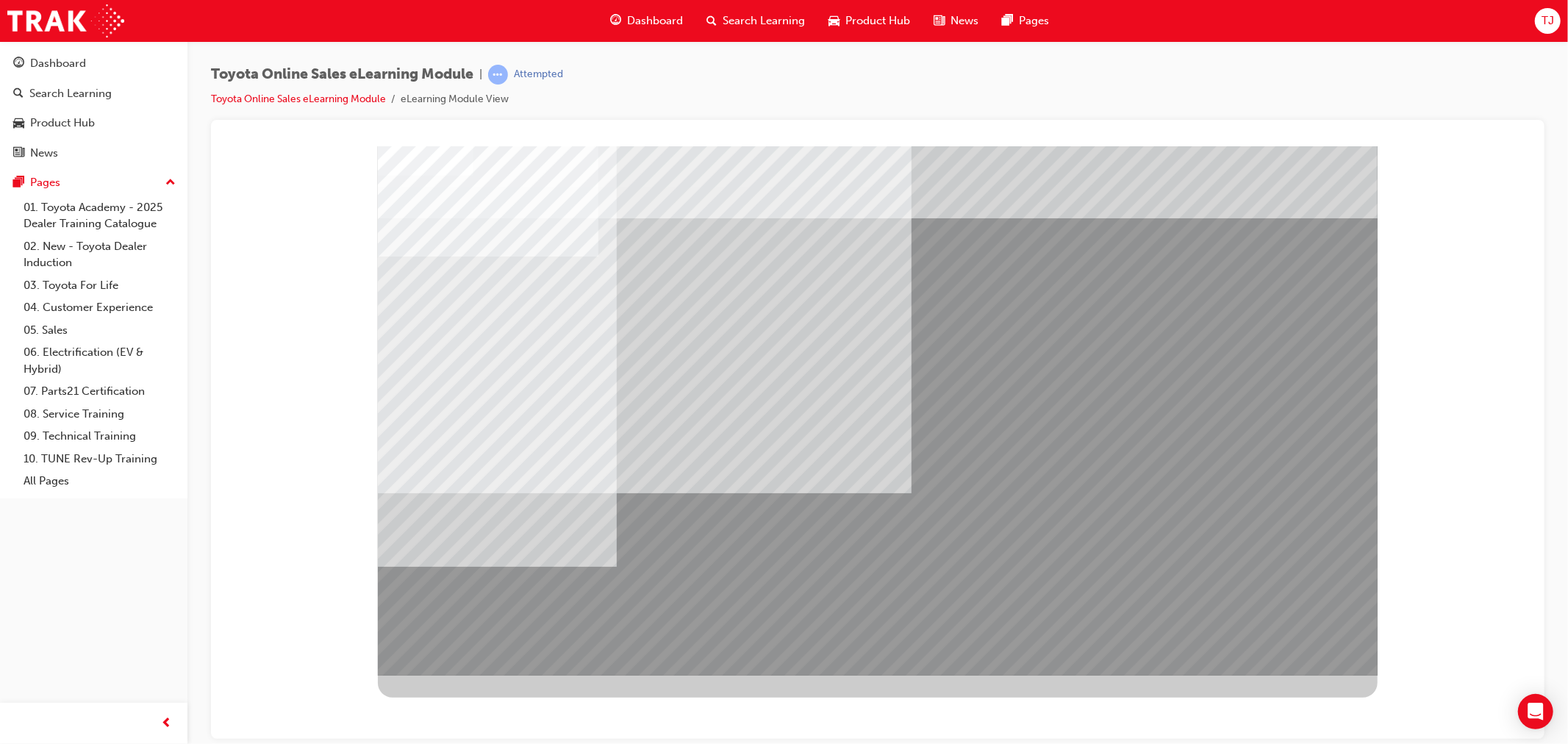
drag, startPoint x: 1207, startPoint y: 631, endPoint x: 1232, endPoint y: 633, distance: 25.1
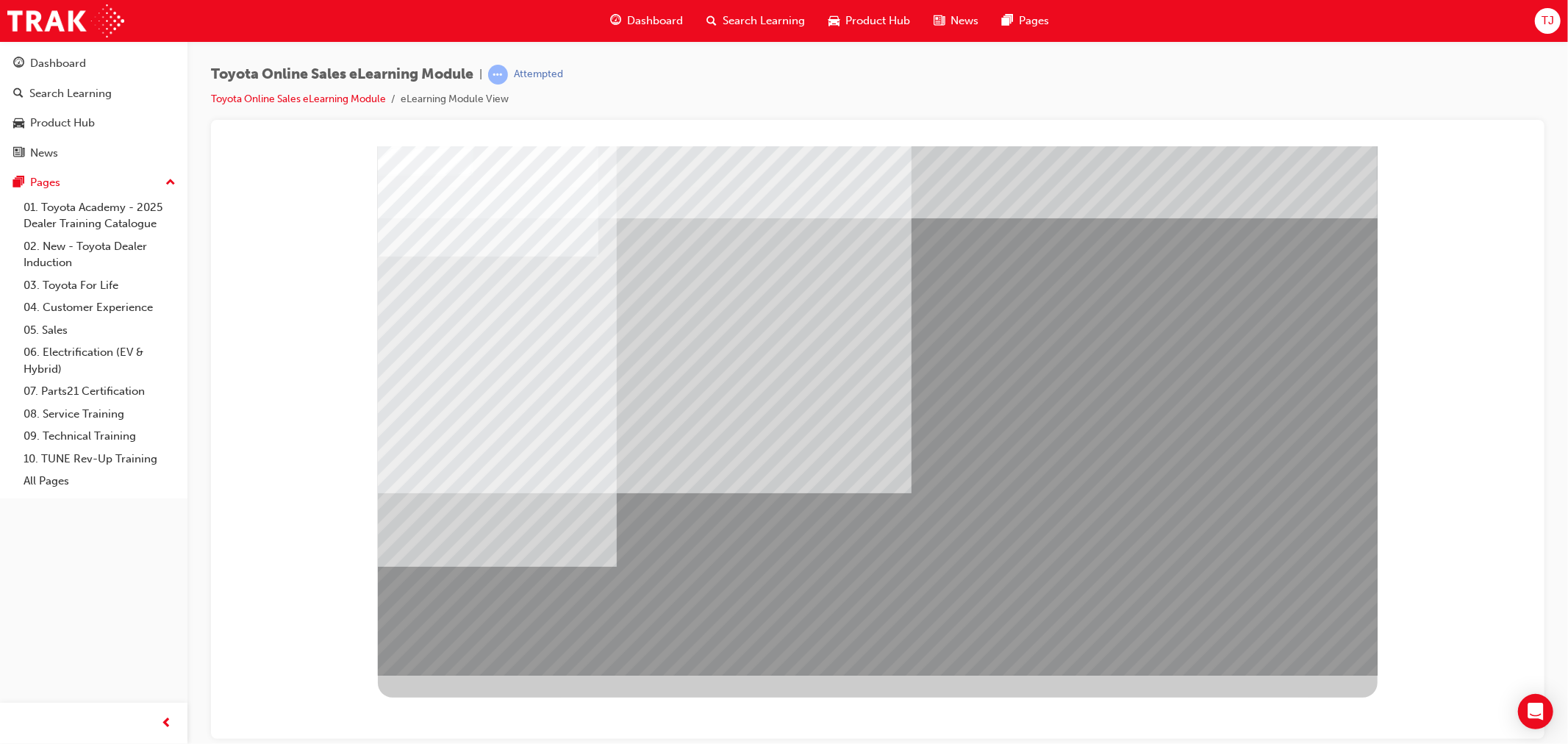
drag, startPoint x: 1261, startPoint y: 639, endPoint x: 1262, endPoint y: 647, distance: 8.1
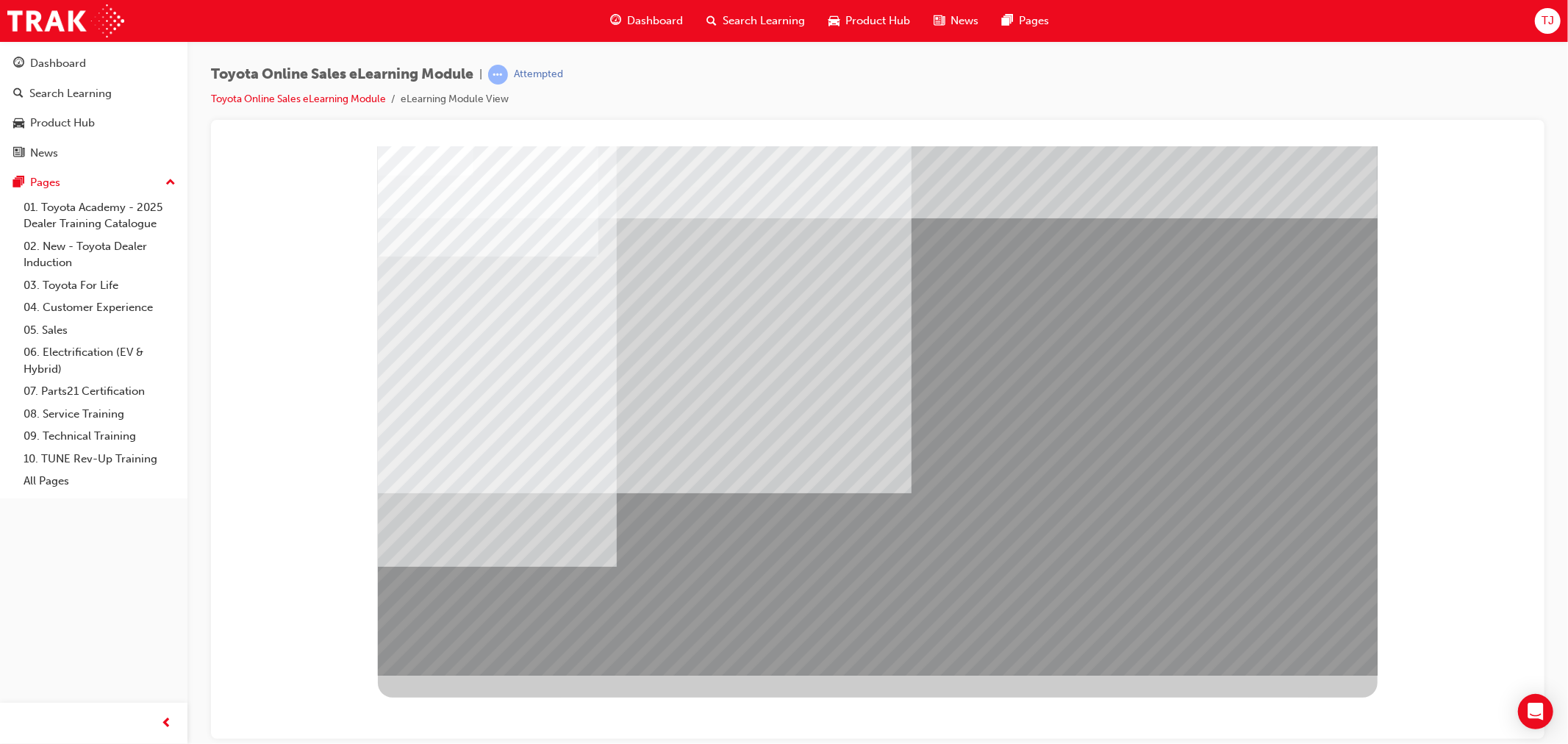
click at [1267, 654] on div at bounding box center [877, 410] width 1000 height 529
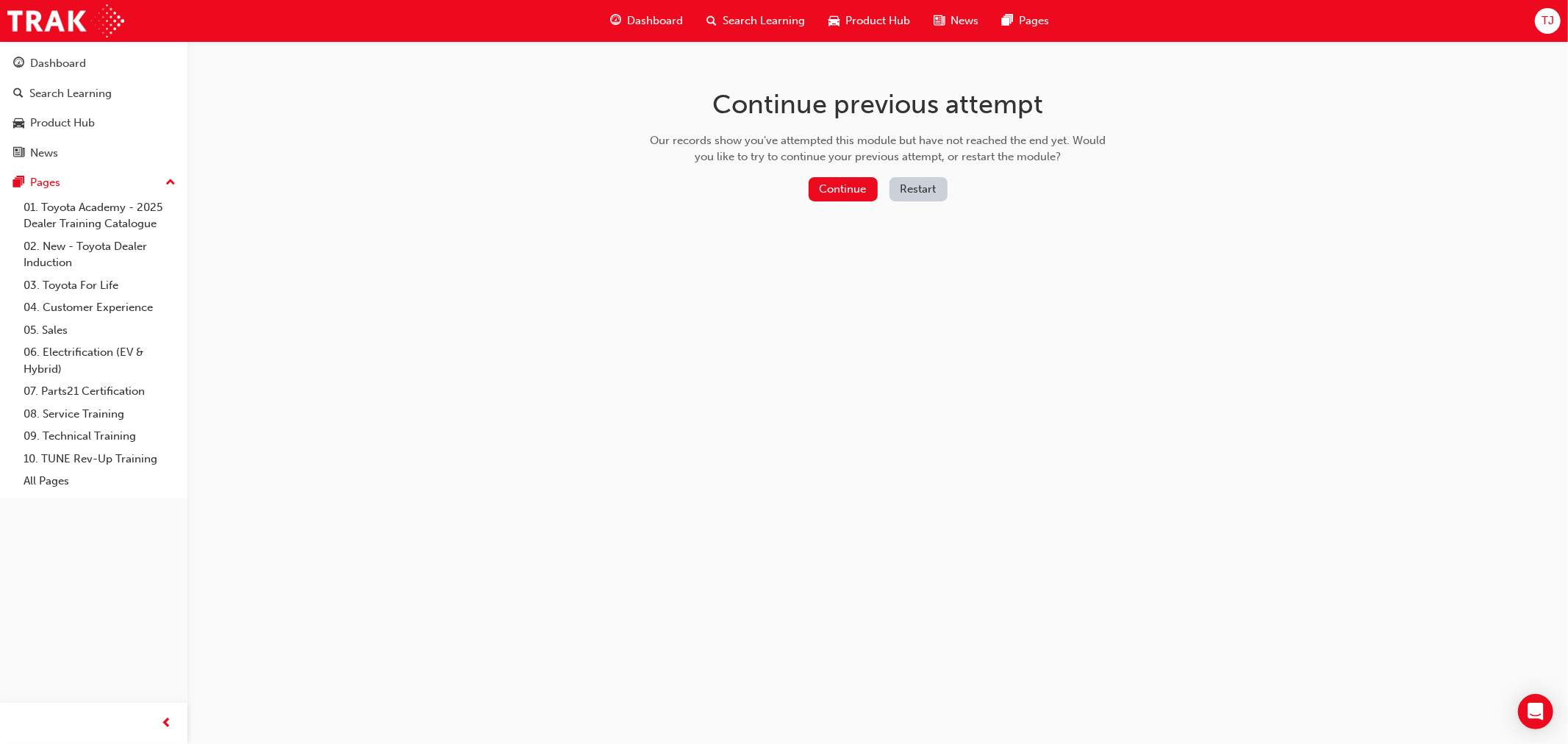
click at [925, 184] on button "Restart" at bounding box center [919, 189] width 58 height 24
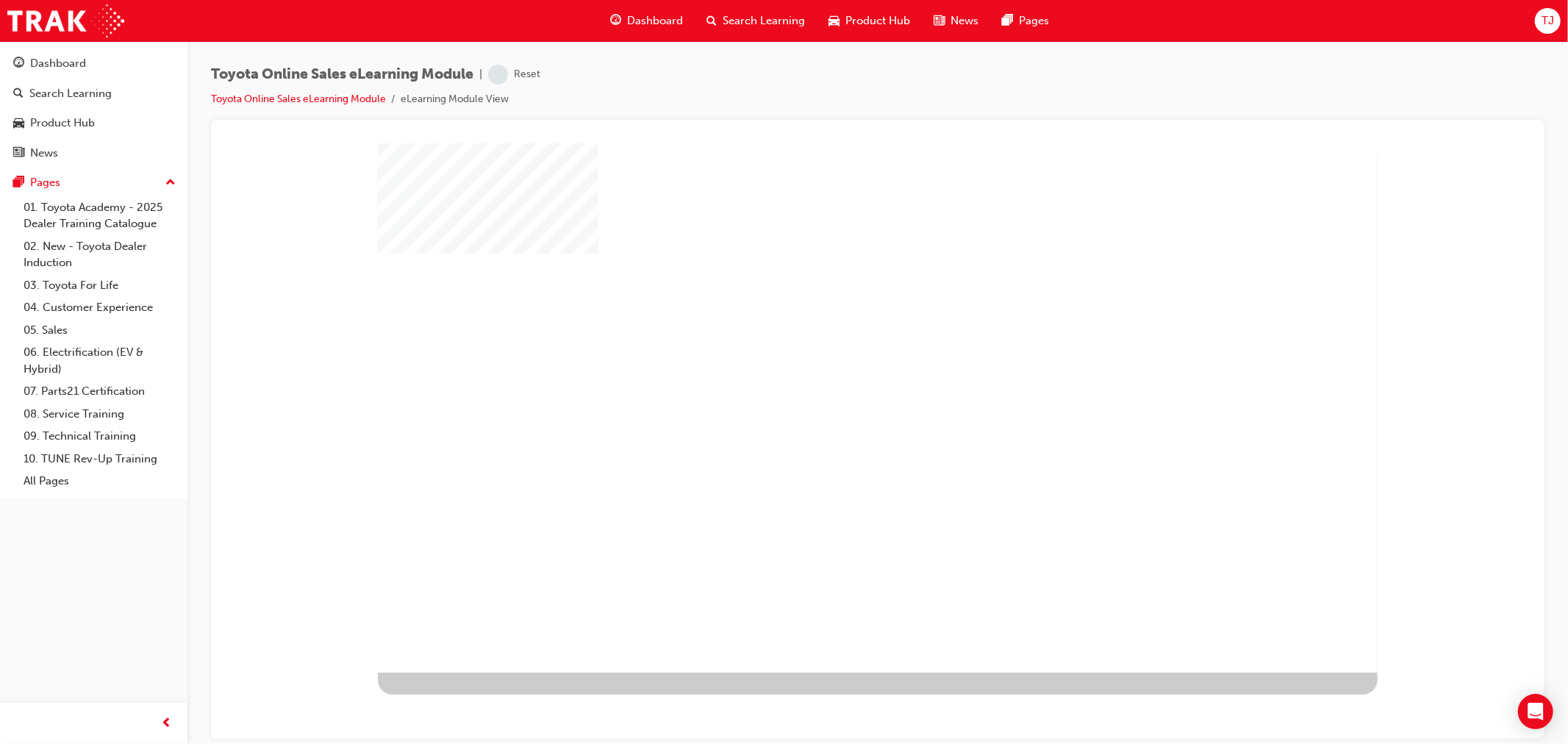
click at [834, 365] on div "play" at bounding box center [834, 365] width 0 height 0
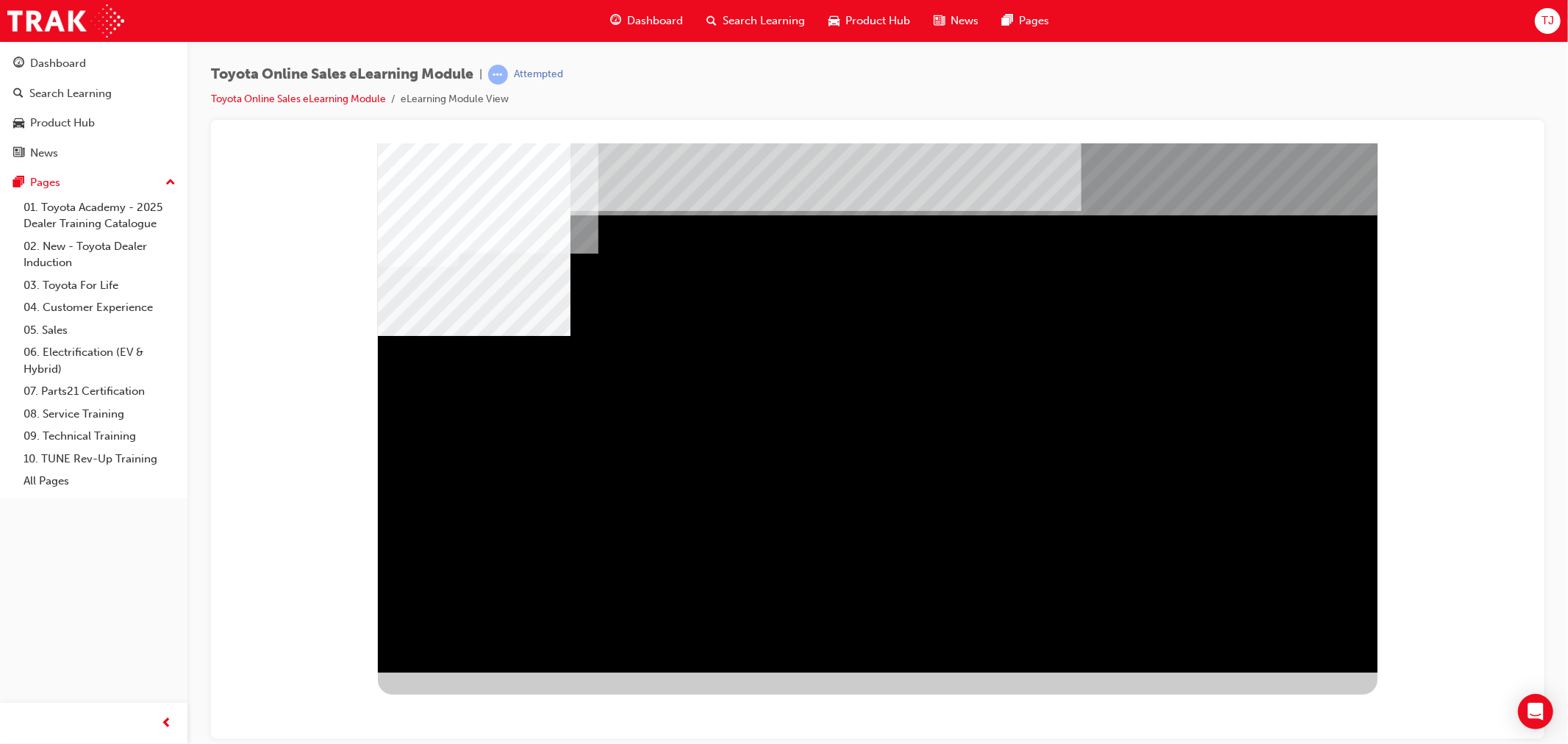
drag, startPoint x: 650, startPoint y: 488, endPoint x: 642, endPoint y: 483, distance: 9.4
drag, startPoint x: 745, startPoint y: 428, endPoint x: 758, endPoint y: 427, distance: 13.0
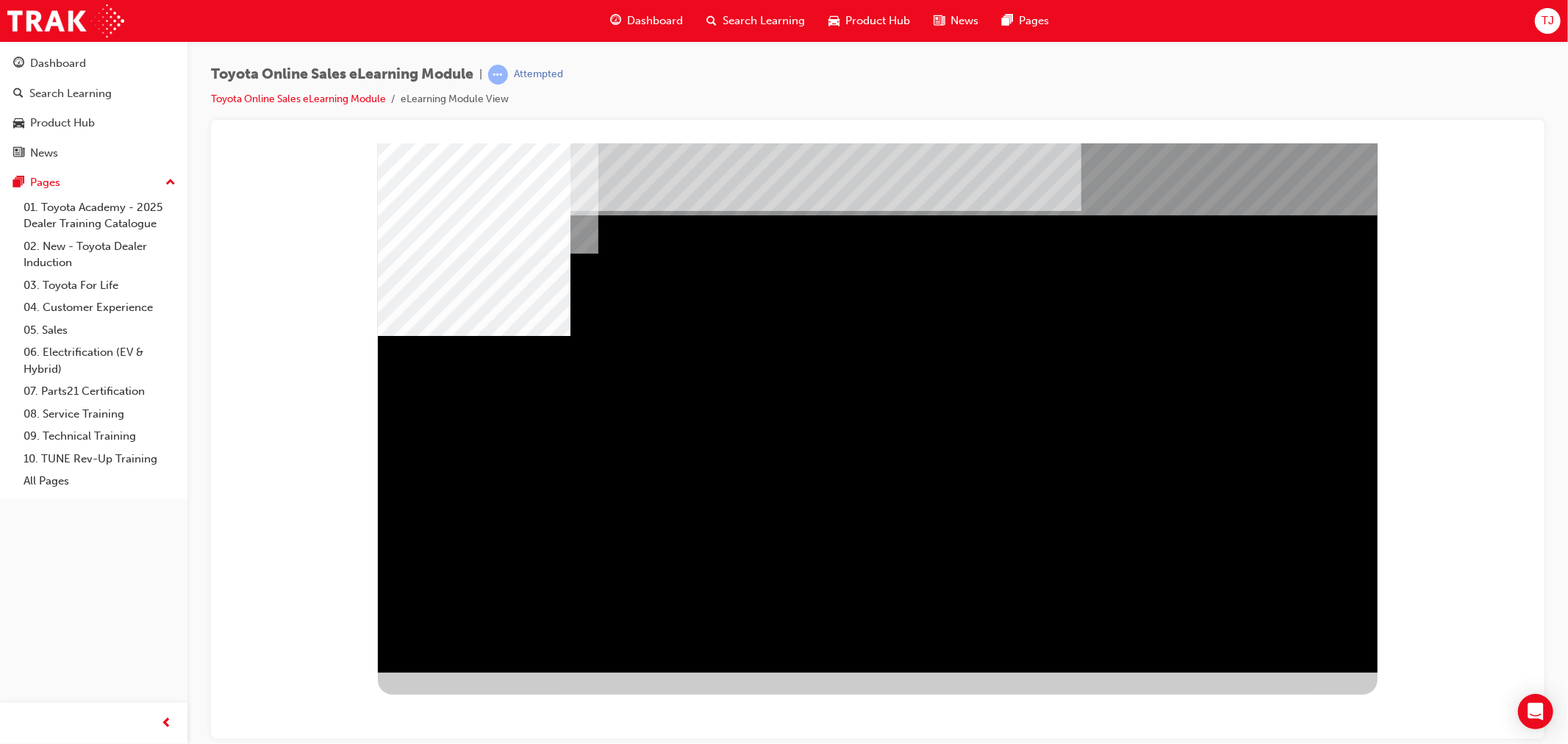
drag, startPoint x: 977, startPoint y: 375, endPoint x: 1218, endPoint y: 355, distance: 241.8
drag, startPoint x: 1225, startPoint y: 456, endPoint x: 1249, endPoint y: 610, distance: 155.9
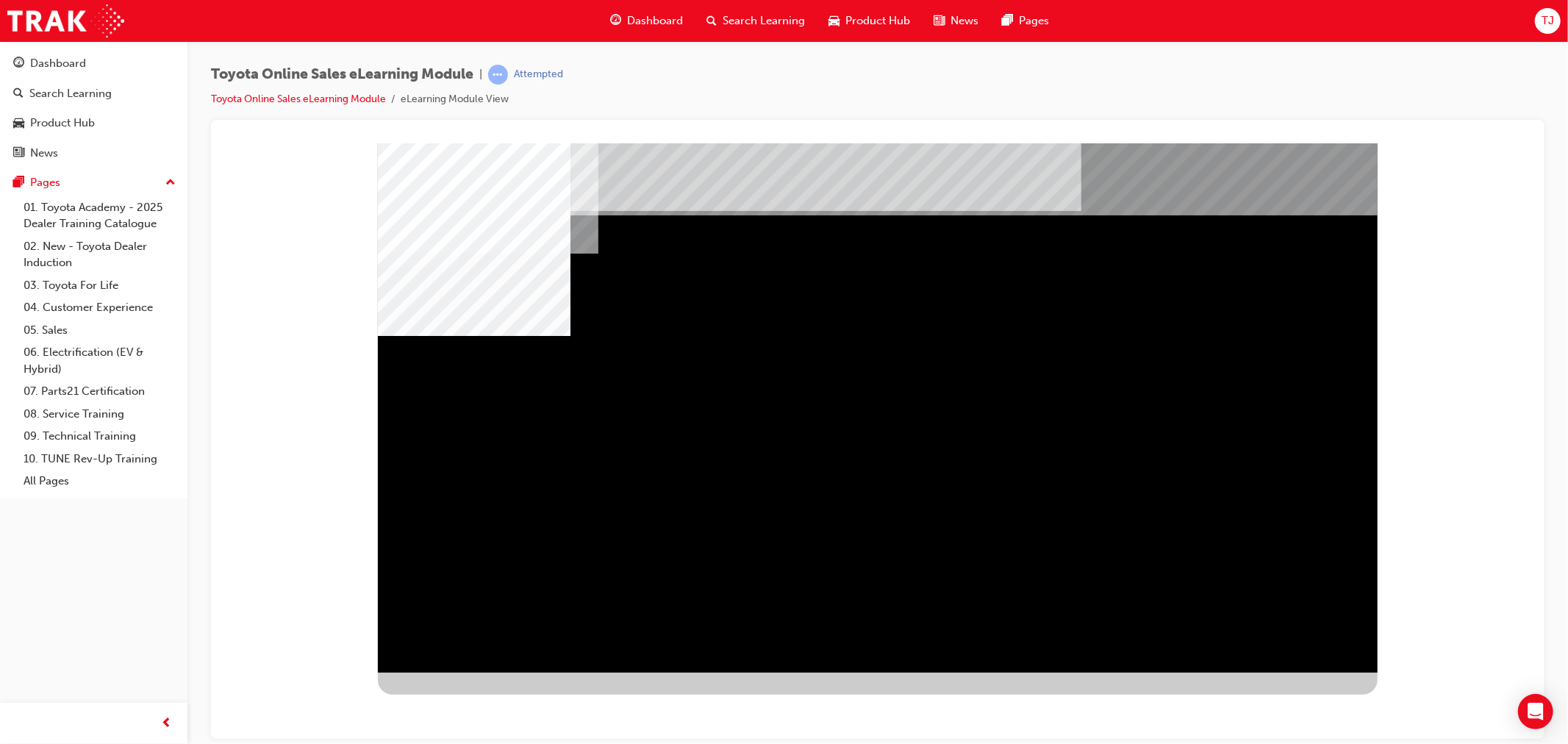
click at [1271, 692] on div at bounding box center [877, 418] width 1000 height 551
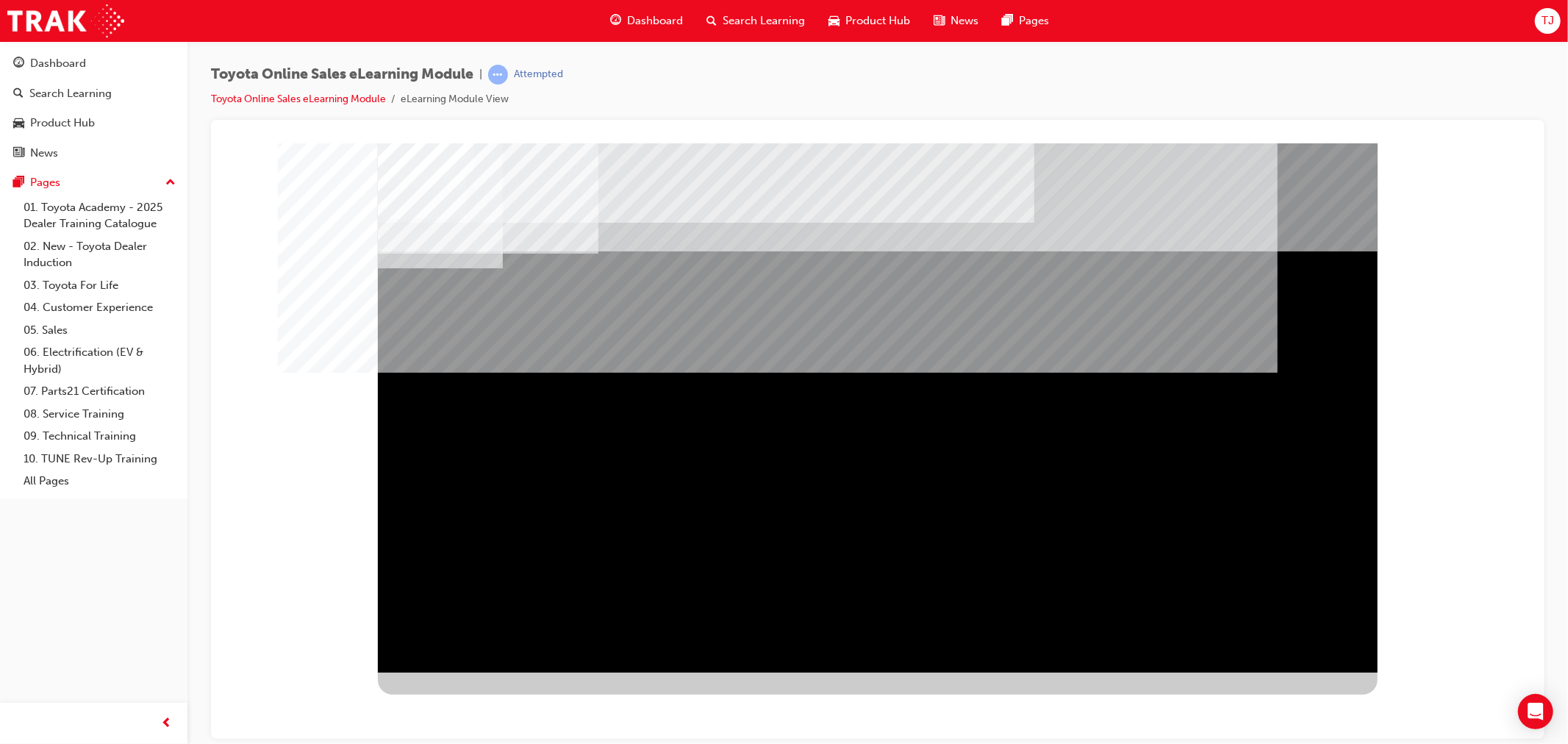
click at [1419, 149] on div "Section Title Page" at bounding box center [877, 149] width 1298 height 0
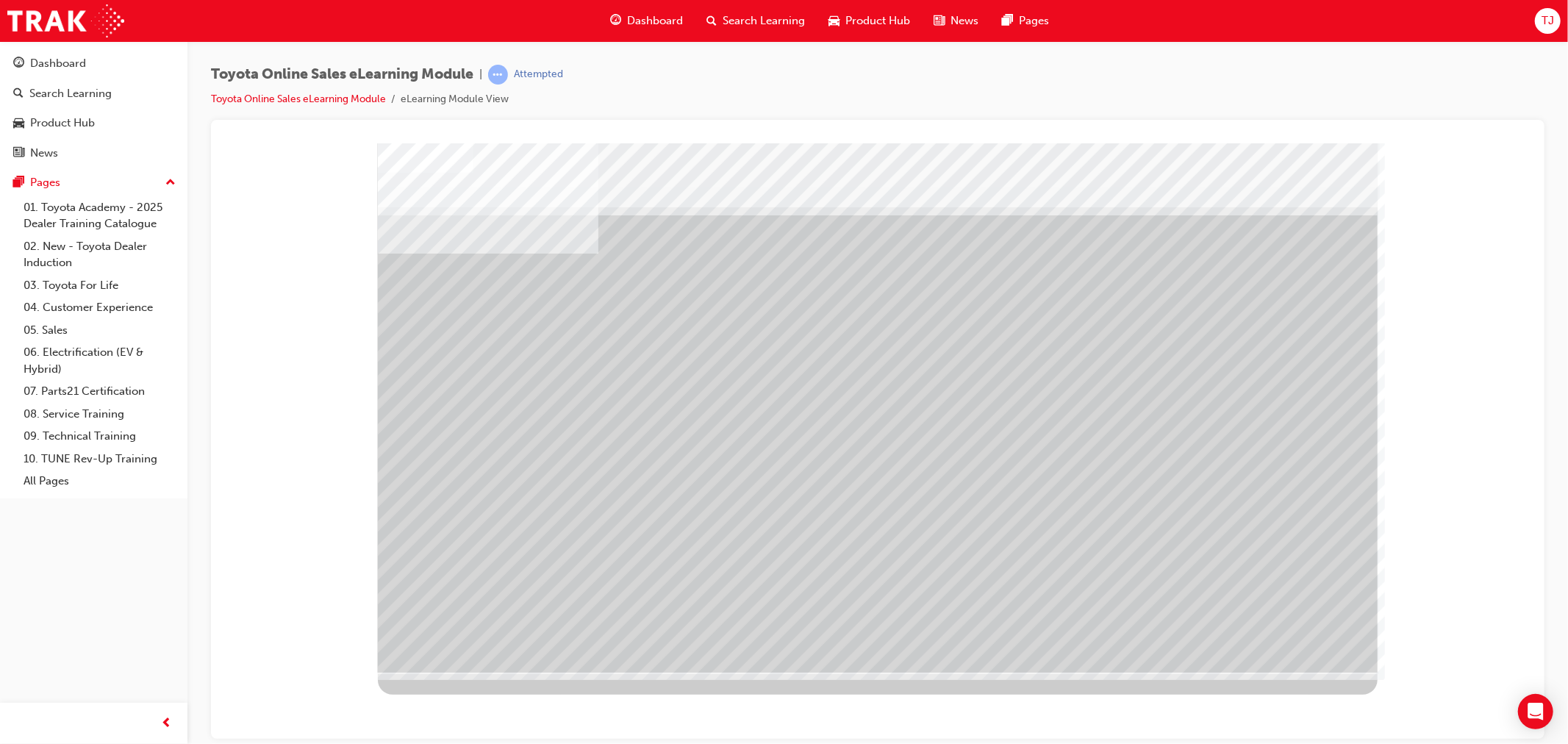
drag, startPoint x: 892, startPoint y: 483, endPoint x: 1163, endPoint y: 442, distance: 274.1
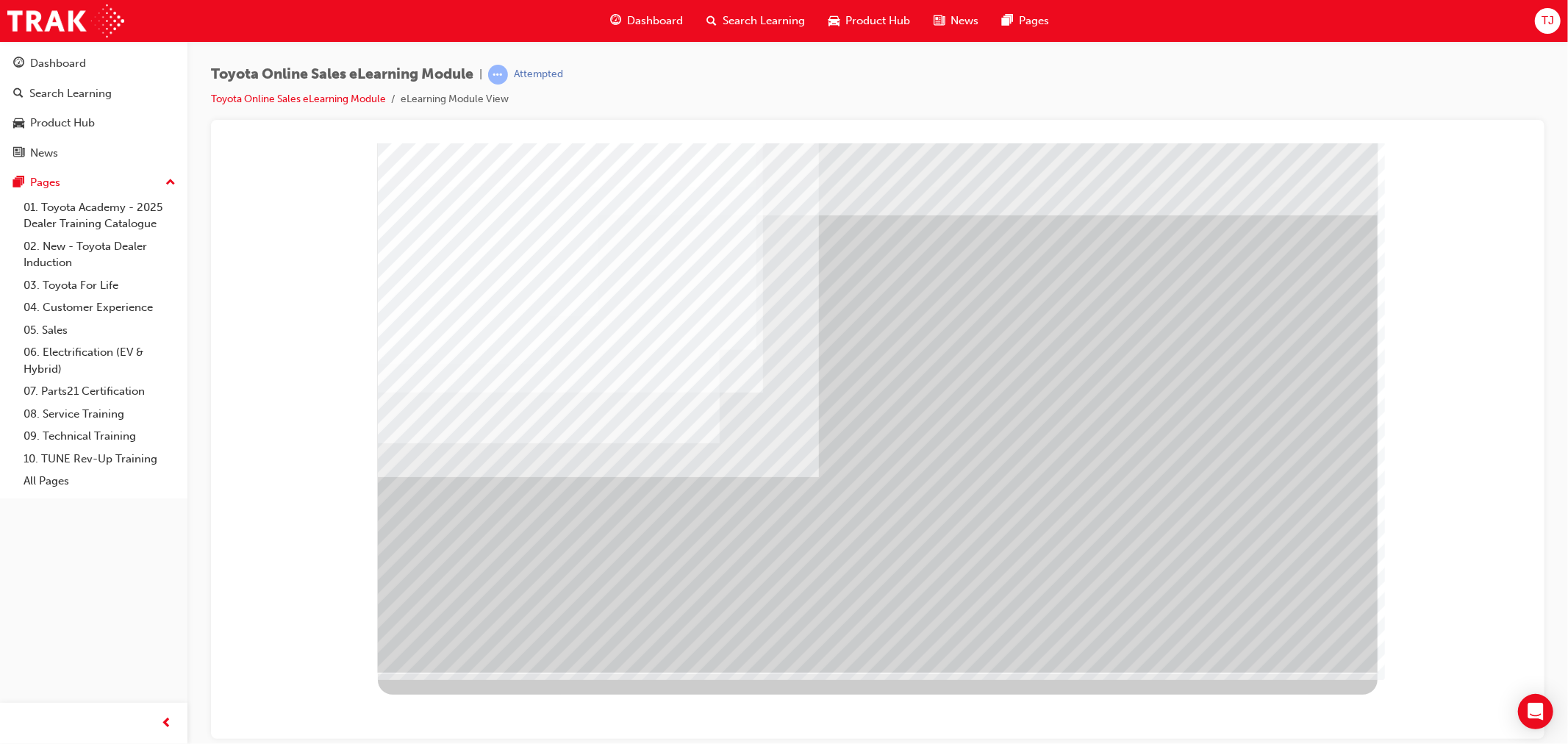
drag, startPoint x: 810, startPoint y: 396, endPoint x: 841, endPoint y: 383, distance: 33.6
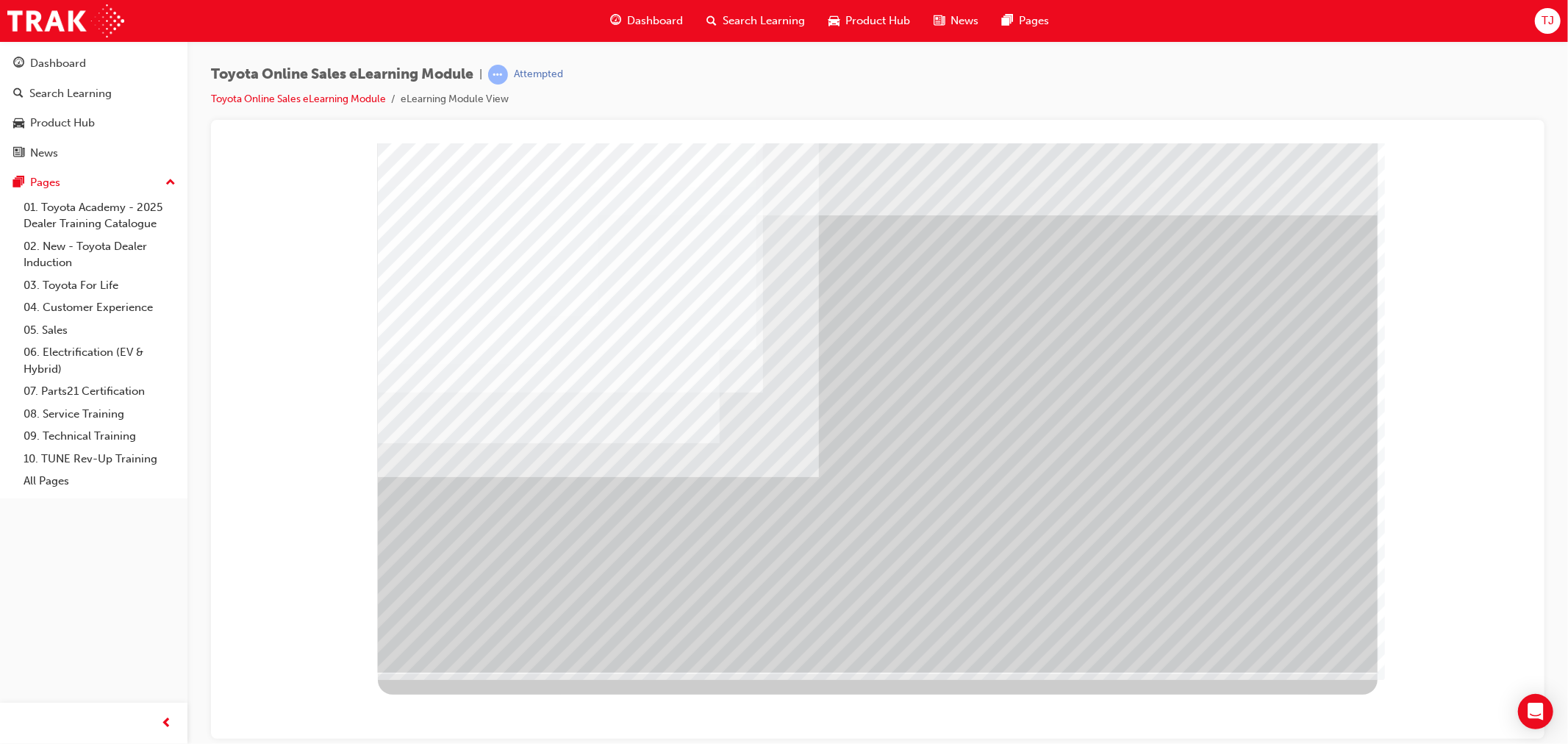
drag, startPoint x: 1265, startPoint y: 625, endPoint x: 1041, endPoint y: 560, distance: 233.2
click at [1238, 619] on div "multistate" at bounding box center [877, 407] width 1000 height 529
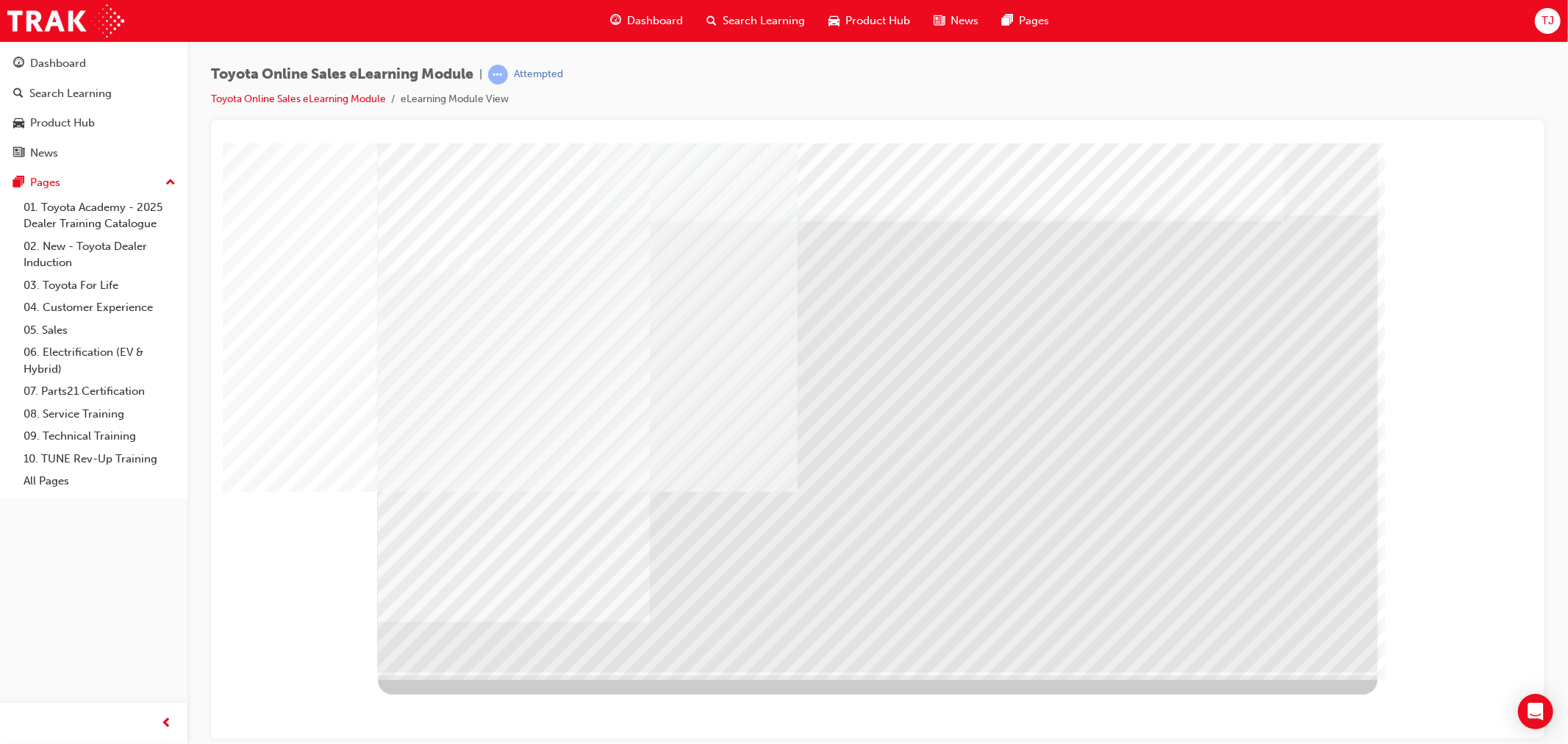
drag, startPoint x: 689, startPoint y: 345, endPoint x: 630, endPoint y: 356, distance: 60.0
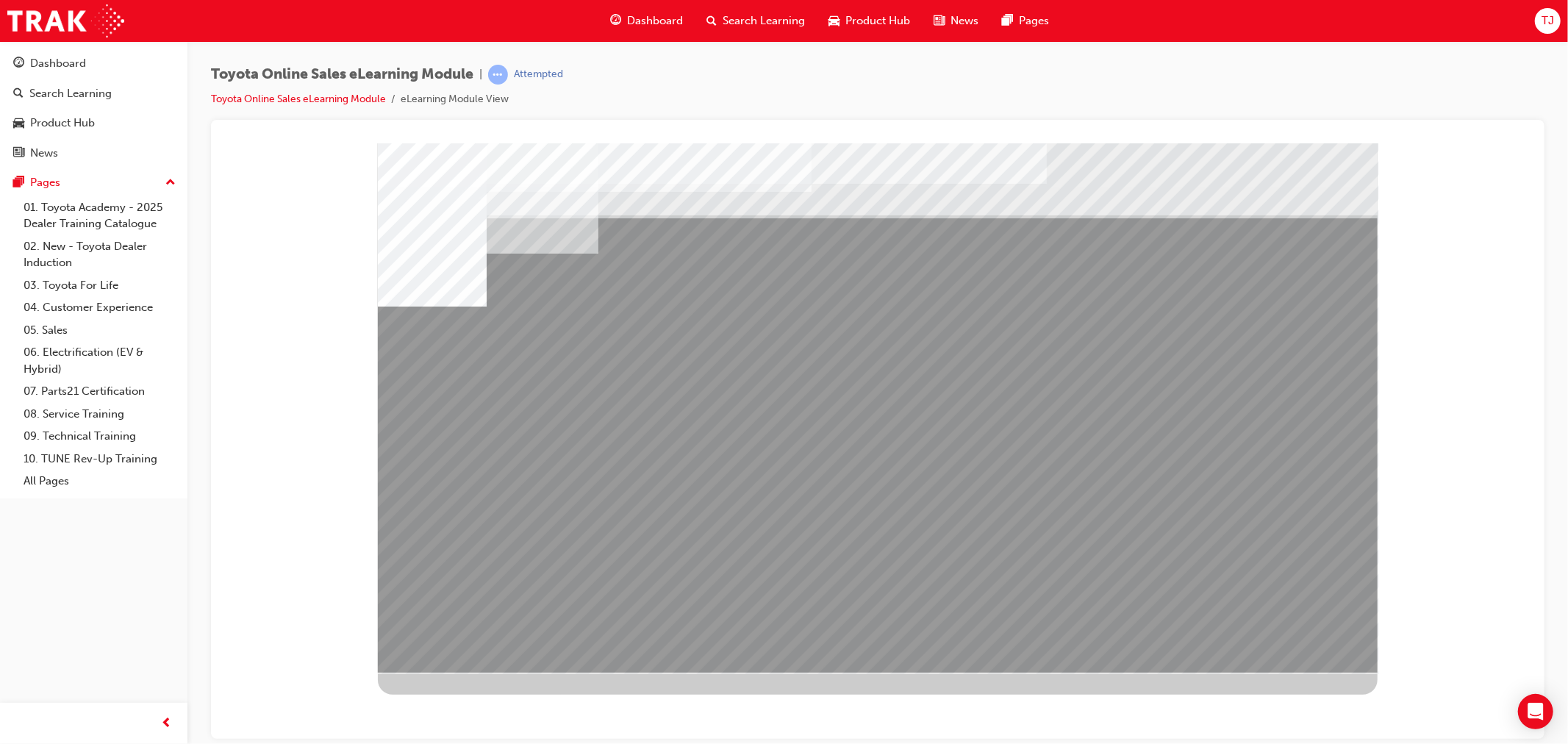
drag, startPoint x: 449, startPoint y: 508, endPoint x: 578, endPoint y: 513, distance: 129.1
click at [647, 505] on div "multistate" at bounding box center [877, 407] width 1000 height 529
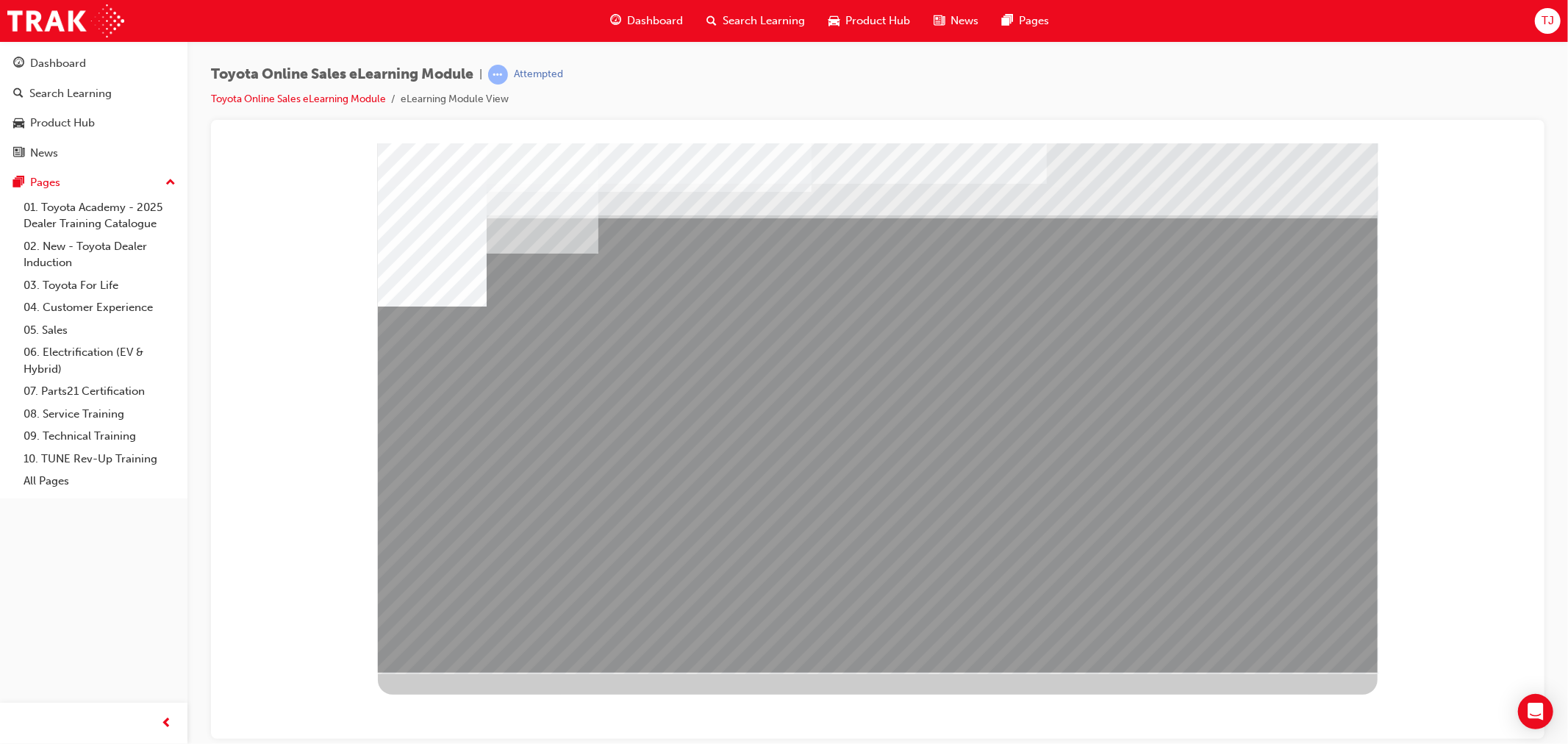
drag, startPoint x: 707, startPoint y: 519, endPoint x: 913, endPoint y: 519, distance: 206.0
drag, startPoint x: 995, startPoint y: 515, endPoint x: 1150, endPoint y: 514, distance: 155.0
click at [1003, 515] on div "multistate" at bounding box center [877, 407] width 1000 height 529
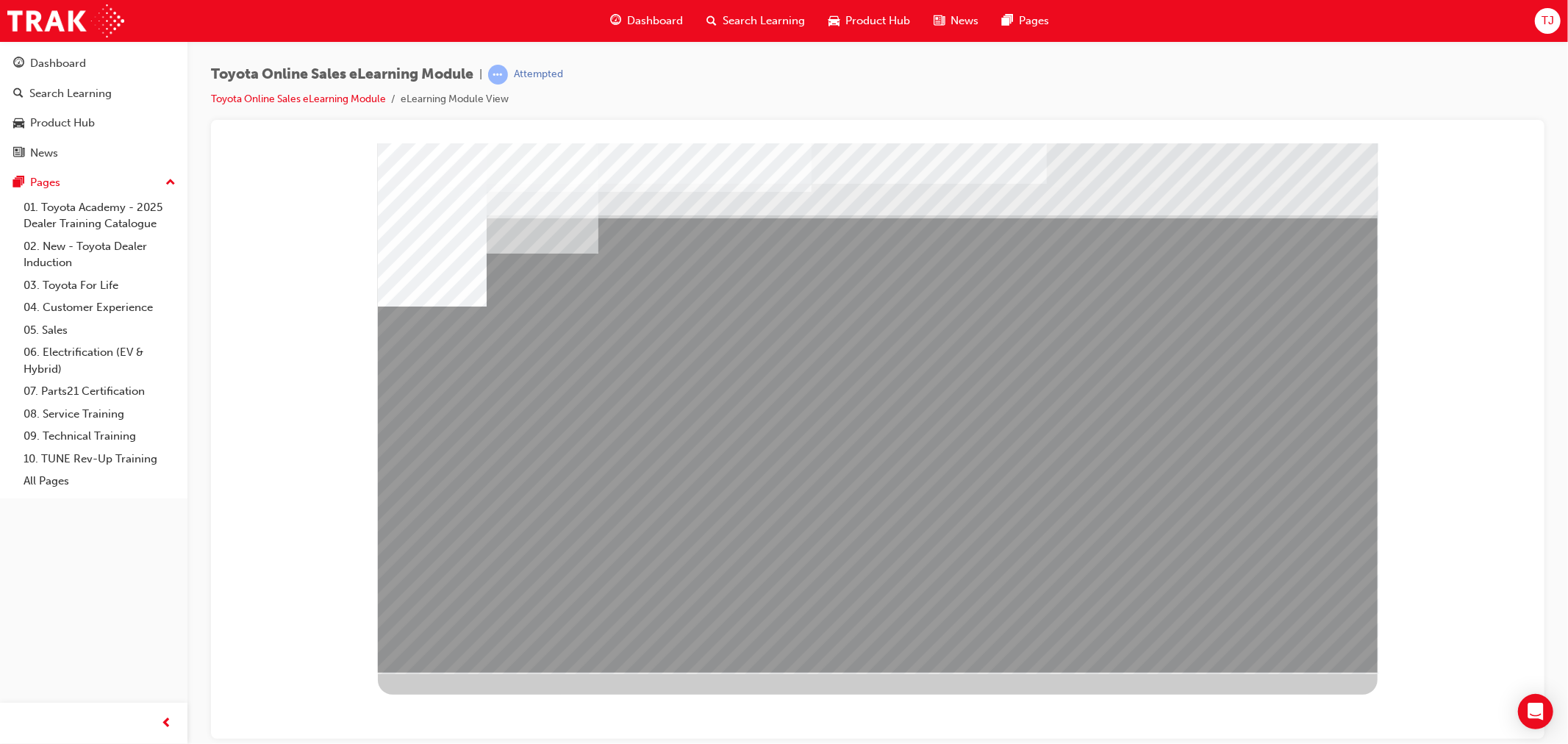
drag, startPoint x: 1150, startPoint y: 514, endPoint x: 1250, endPoint y: 513, distance: 100.0
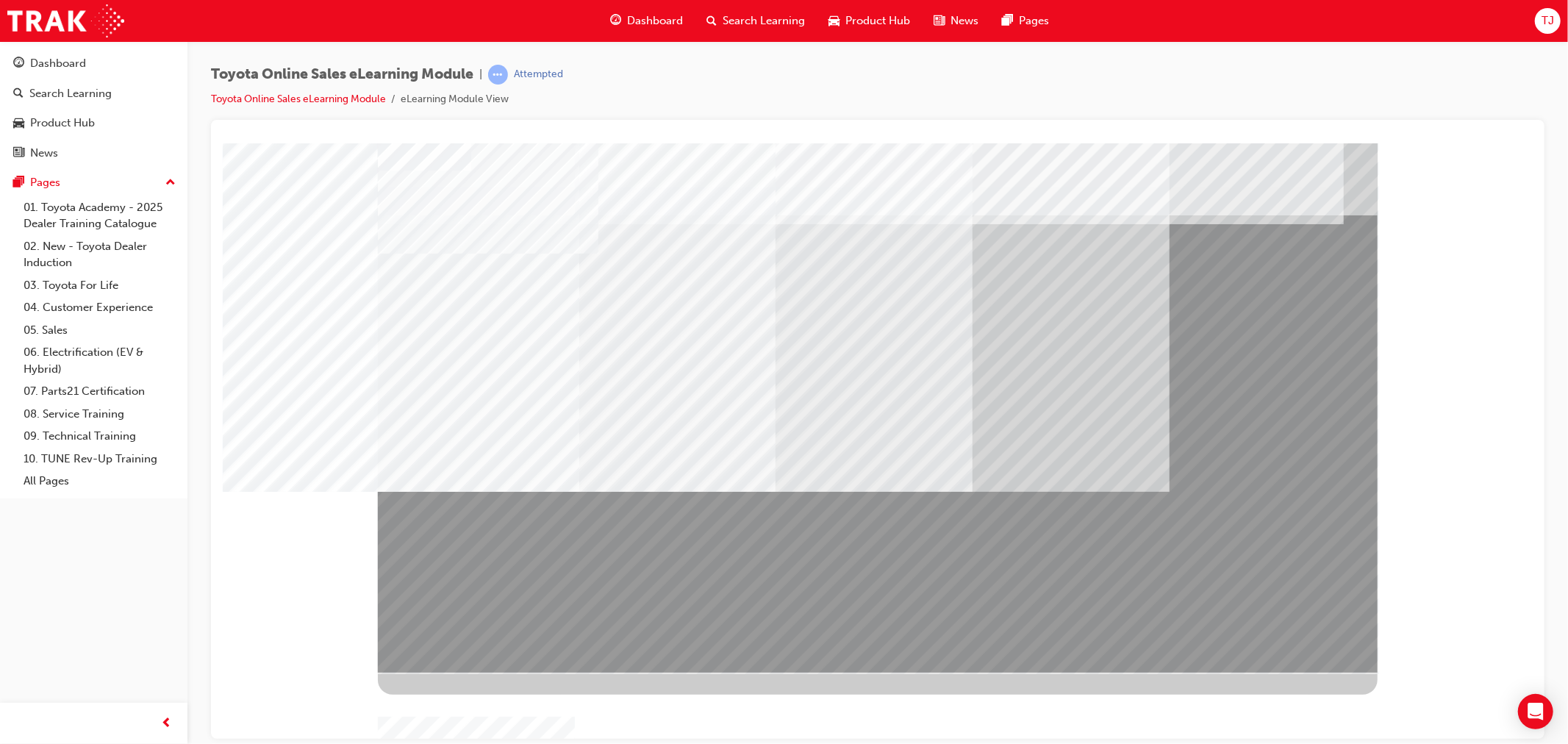
drag, startPoint x: 1053, startPoint y: 585, endPoint x: 1235, endPoint y: 584, distance: 182.0
click at [1235, 584] on div at bounding box center [877, 407] width 1000 height 529
drag, startPoint x: 550, startPoint y: 445, endPoint x: 1129, endPoint y: 580, distance: 594.5
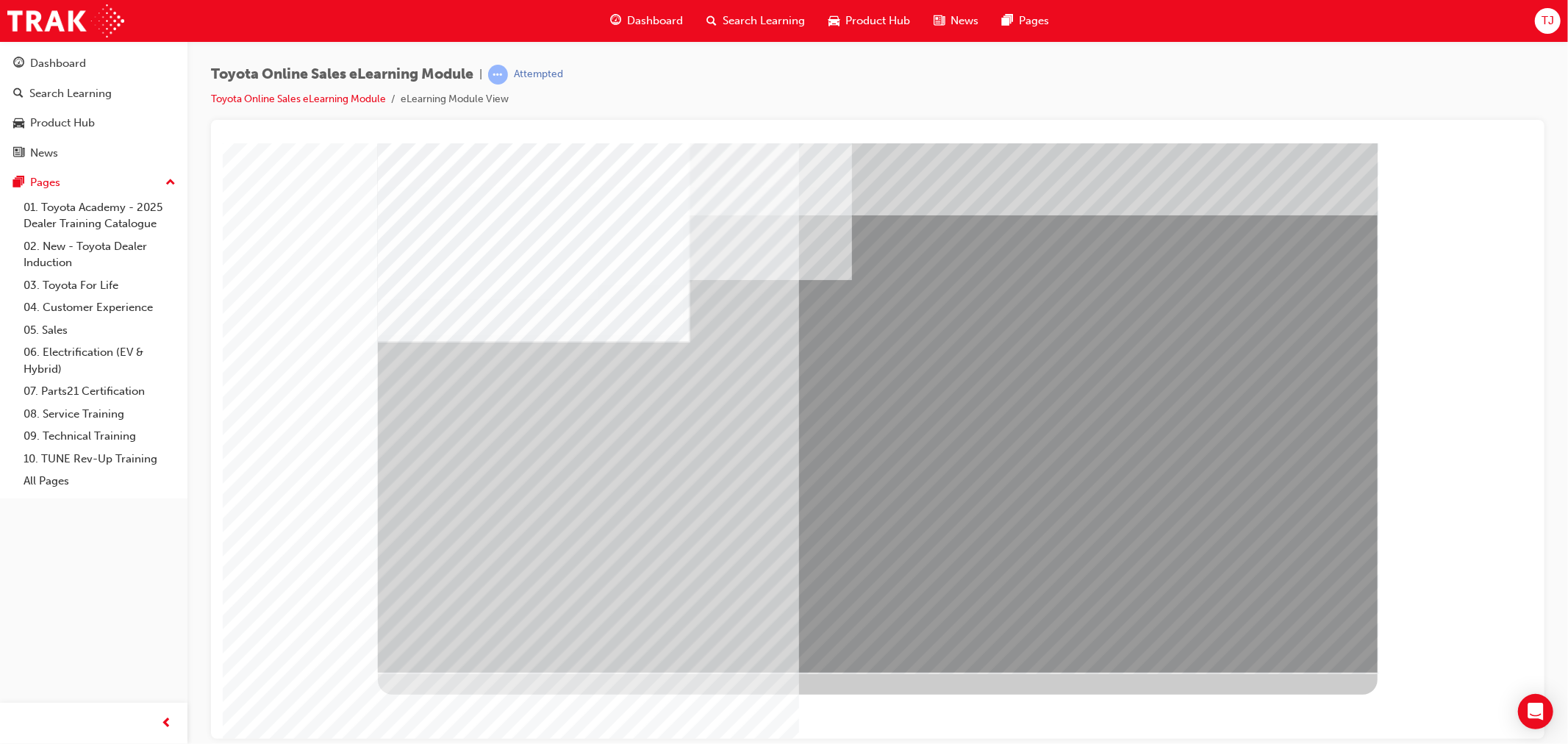
drag, startPoint x: 494, startPoint y: 389, endPoint x: 928, endPoint y: 449, distance: 438.1
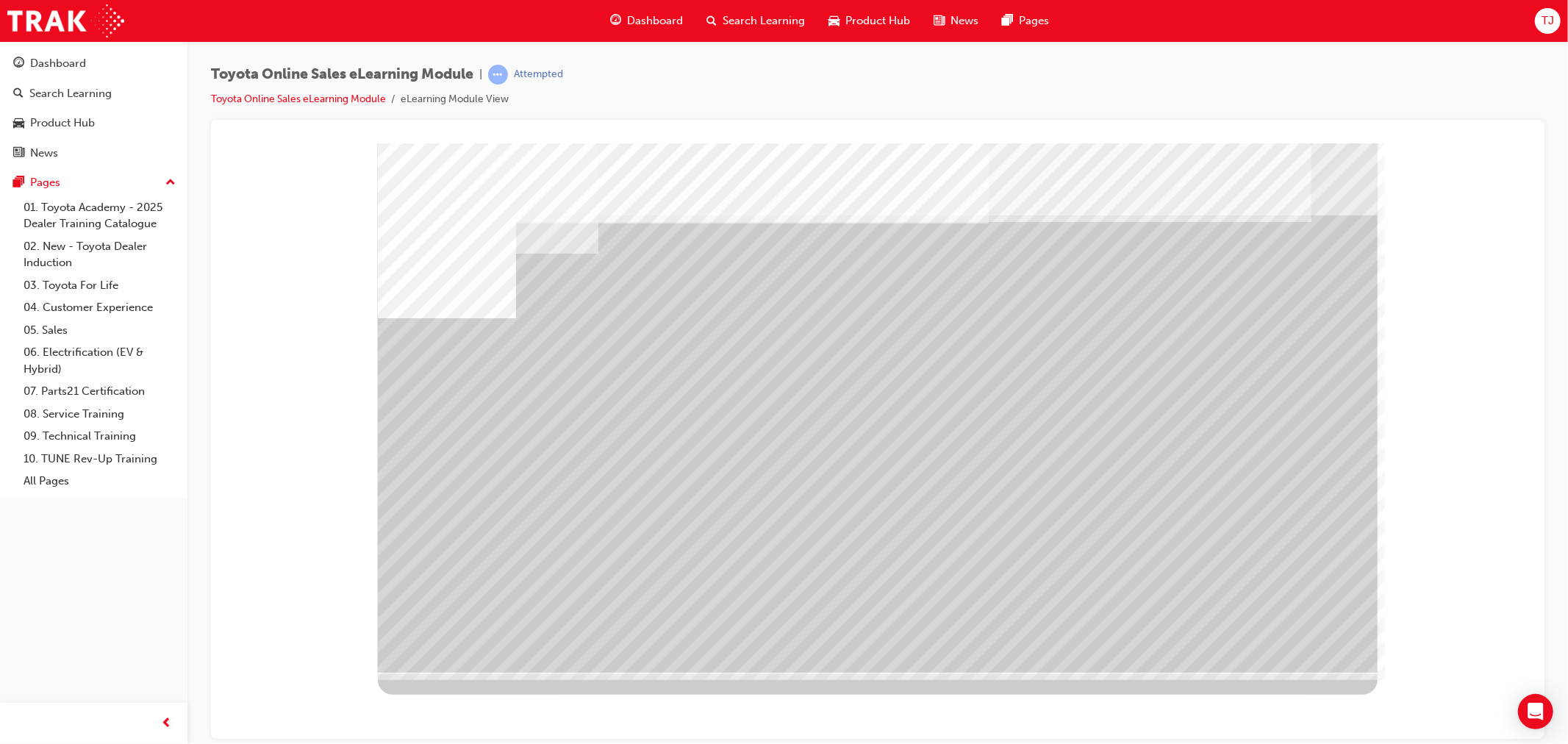
drag, startPoint x: 1259, startPoint y: 506, endPoint x: 1184, endPoint y: 516, distance: 75.7
drag, startPoint x: 878, startPoint y: 520, endPoint x: 804, endPoint y: 518, distance: 74.0
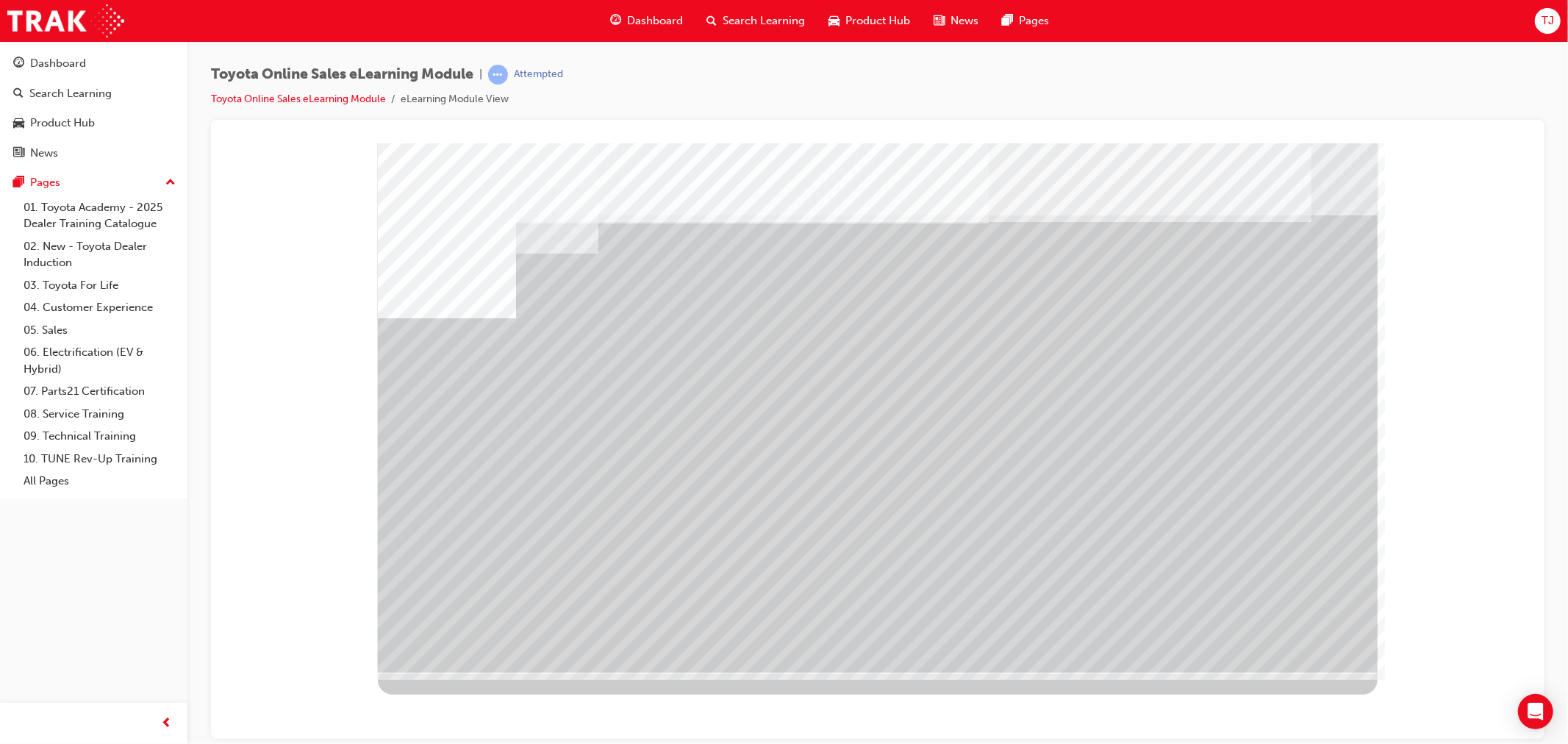
click at [816, 519] on div "multistate" at bounding box center [877, 407] width 1000 height 529
drag, startPoint x: 624, startPoint y: 512, endPoint x: 613, endPoint y: 512, distance: 11.0
drag, startPoint x: 575, startPoint y: 516, endPoint x: 464, endPoint y: 518, distance: 111.0
click at [529, 518] on div "multistate" at bounding box center [877, 407] width 1000 height 529
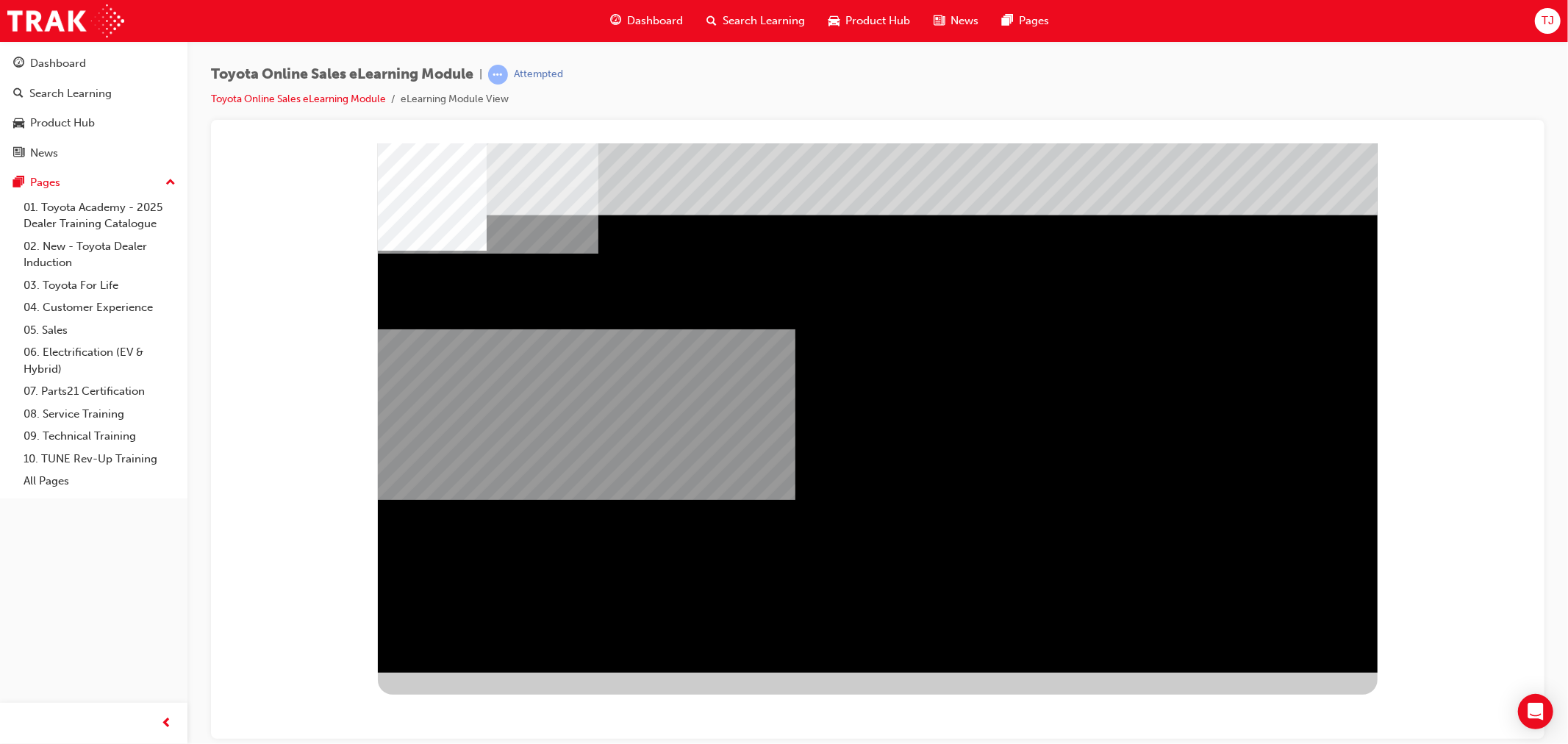
drag, startPoint x: 849, startPoint y: 633, endPoint x: 887, endPoint y: 645, distance: 39.8
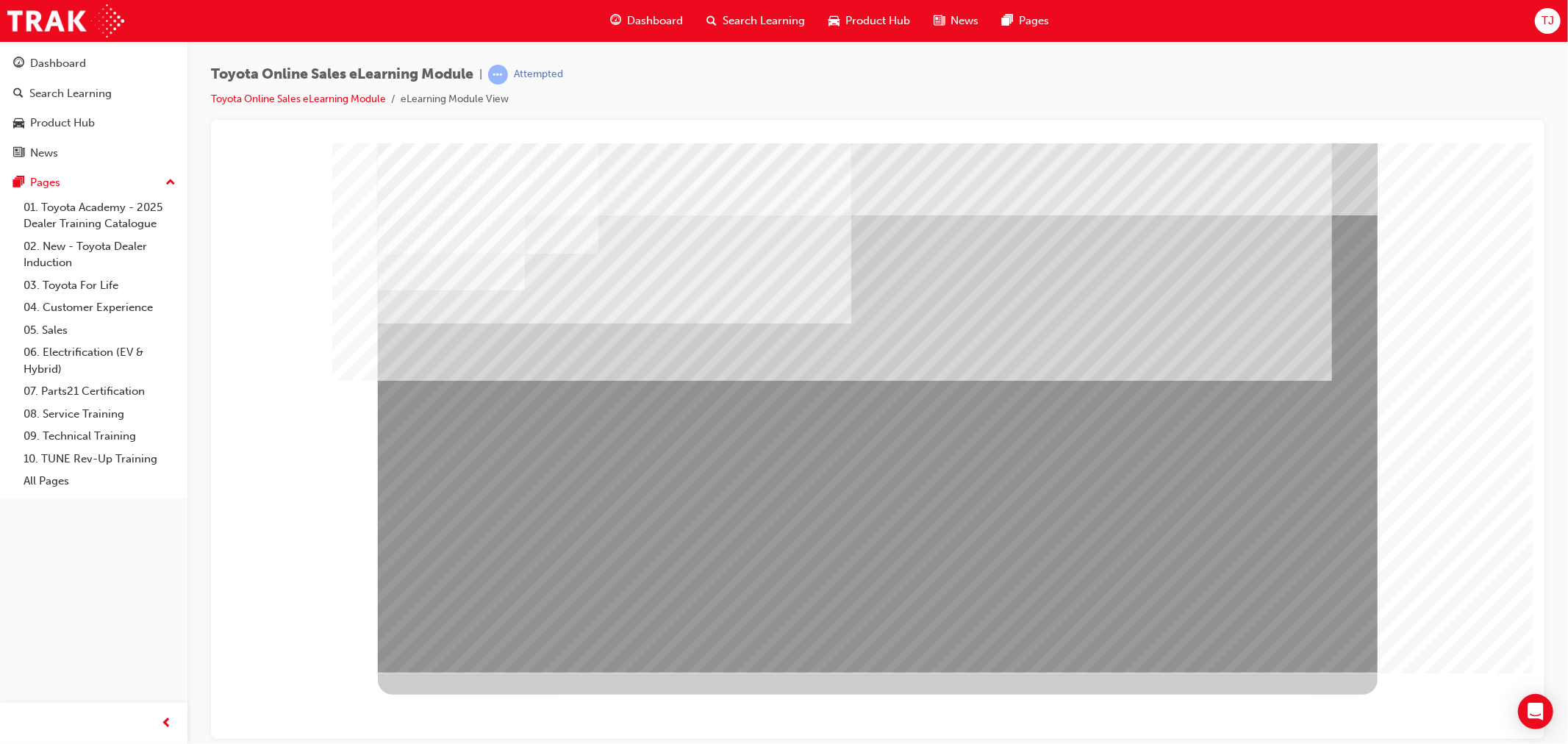
drag, startPoint x: 470, startPoint y: 537, endPoint x: 536, endPoint y: 524, distance: 67.3
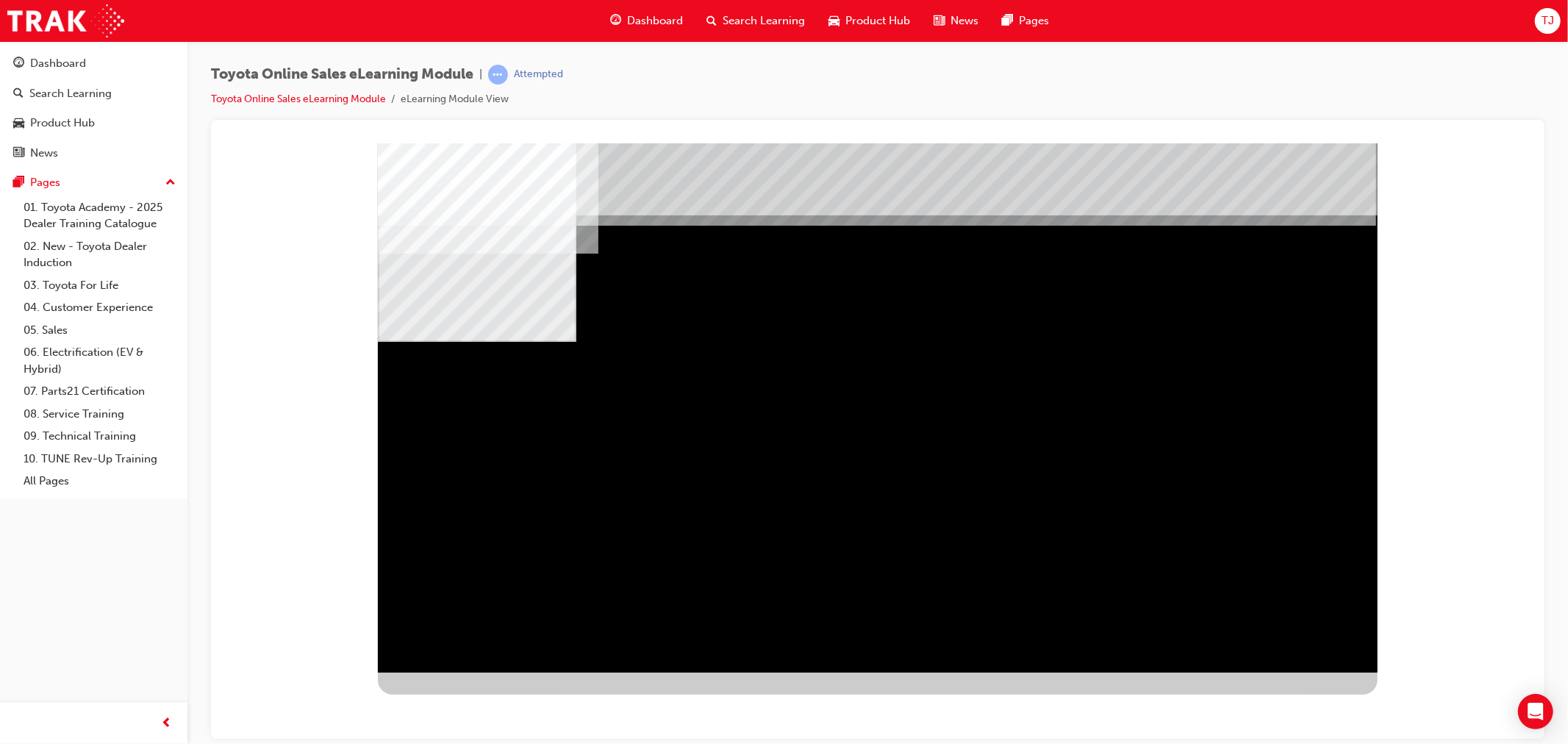
drag, startPoint x: 1154, startPoint y: 480, endPoint x: 1051, endPoint y: 472, distance: 103.3
drag, startPoint x: 552, startPoint y: 452, endPoint x: 794, endPoint y: 445, distance: 242.1
click at [567, 452] on div "multistate" at bounding box center [877, 407] width 1000 height 529
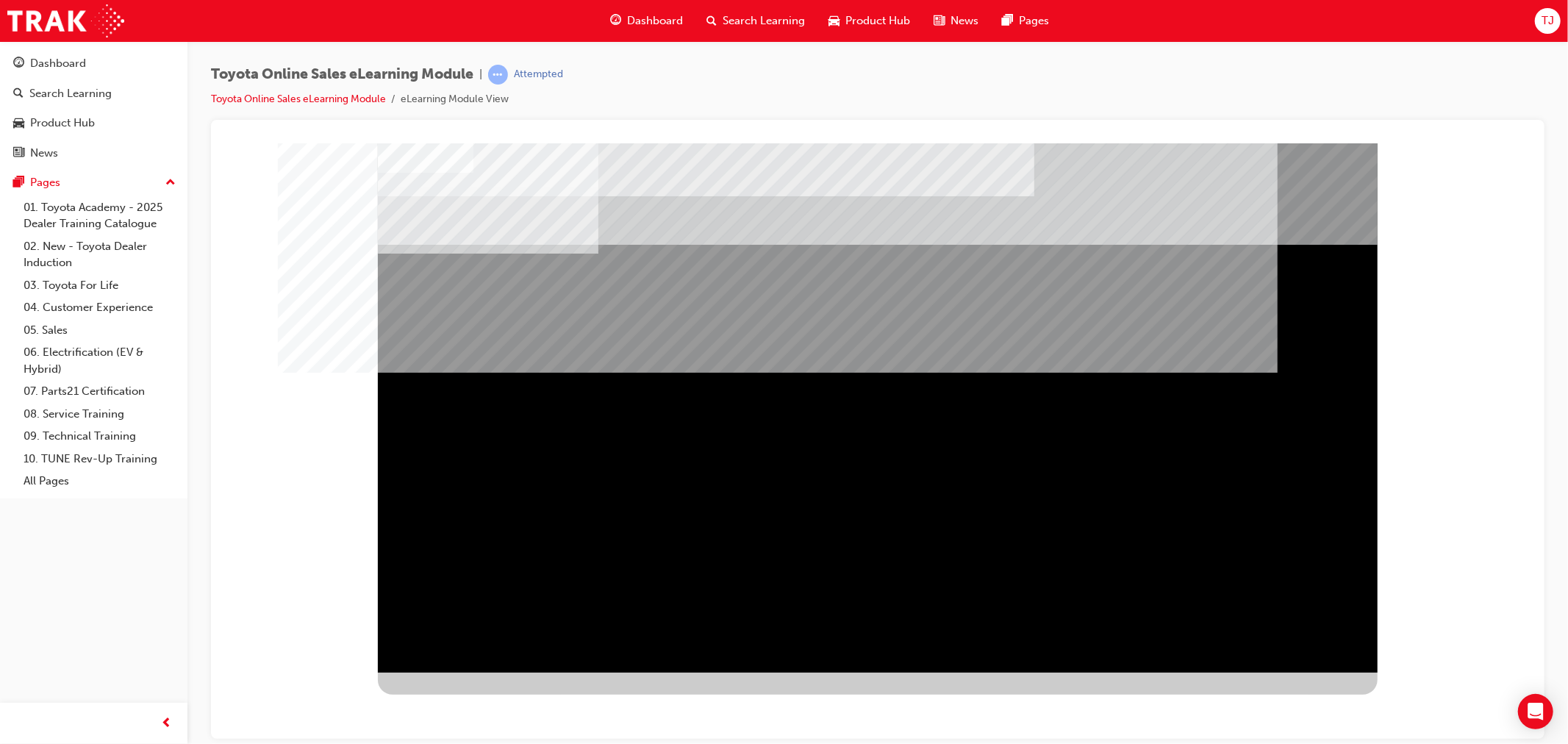
drag, startPoint x: 1360, startPoint y: 691, endPoint x: 1356, endPoint y: 684, distance: 8.1
click at [1359, 687] on div at bounding box center [877, 418] width 1000 height 551
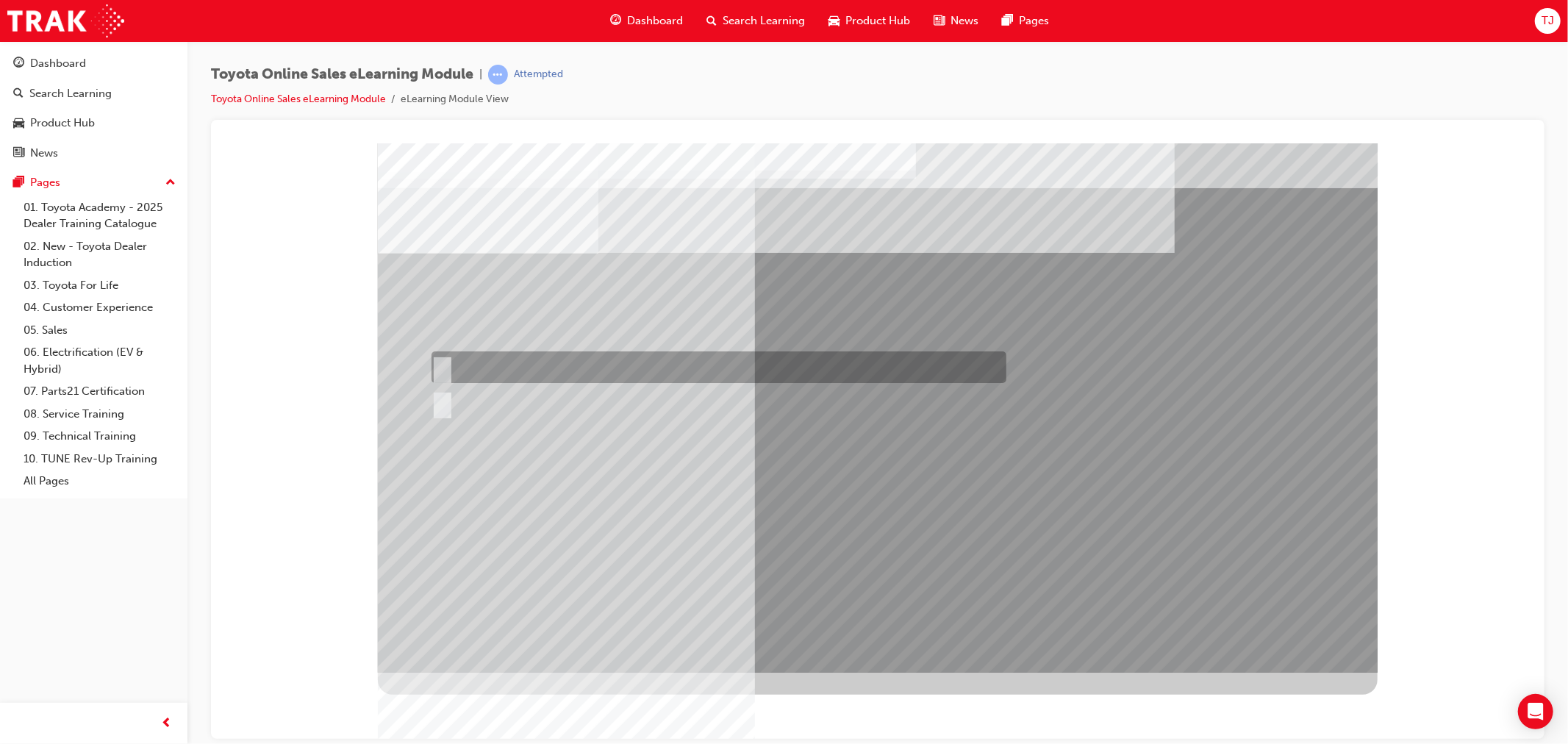
click at [474, 367] on div at bounding box center [715, 368] width 575 height 32
radio input "true"
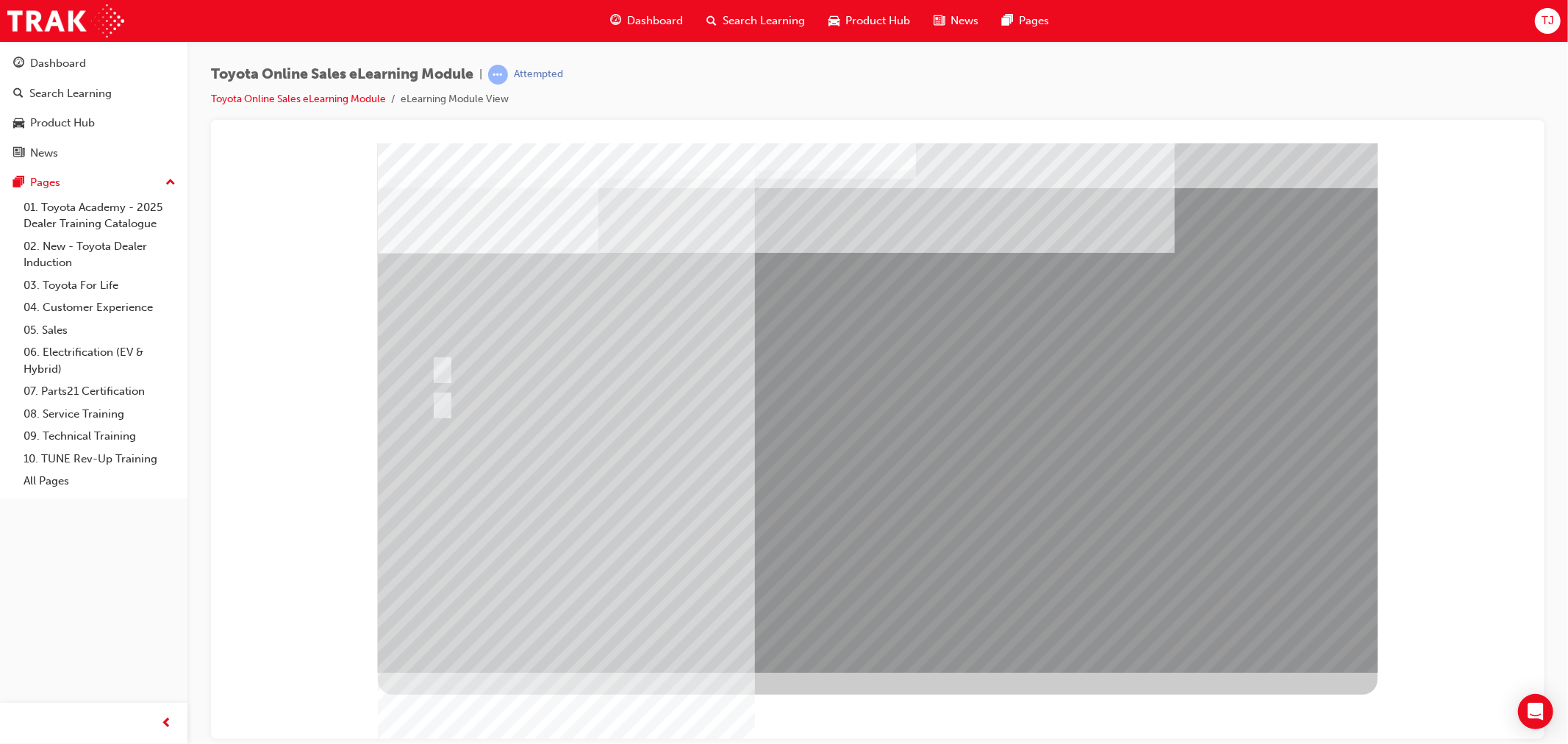
drag, startPoint x: 886, startPoint y: 624, endPoint x: 875, endPoint y: 622, distance: 11.2
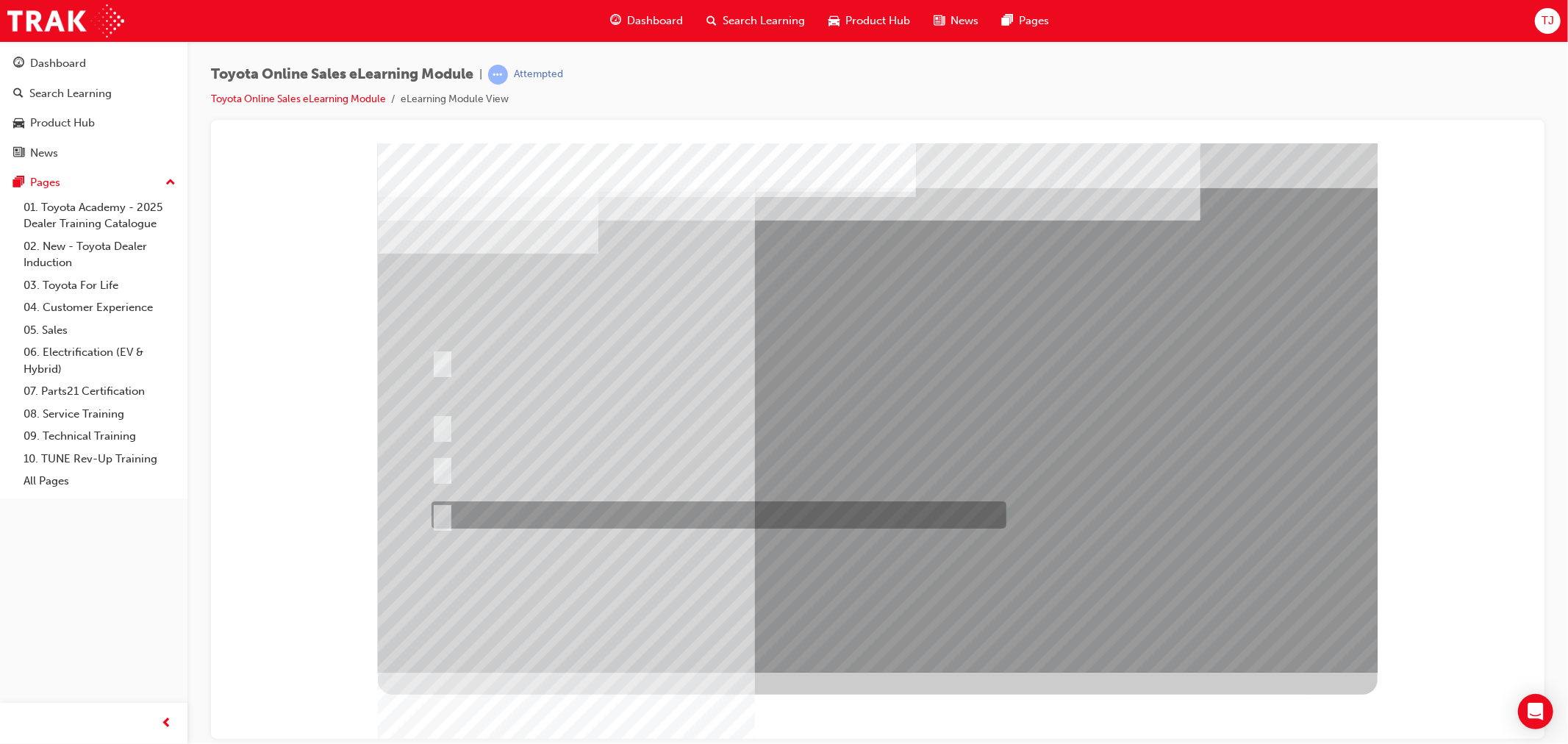
click at [577, 505] on div at bounding box center [715, 514] width 575 height 27
radio input "true"
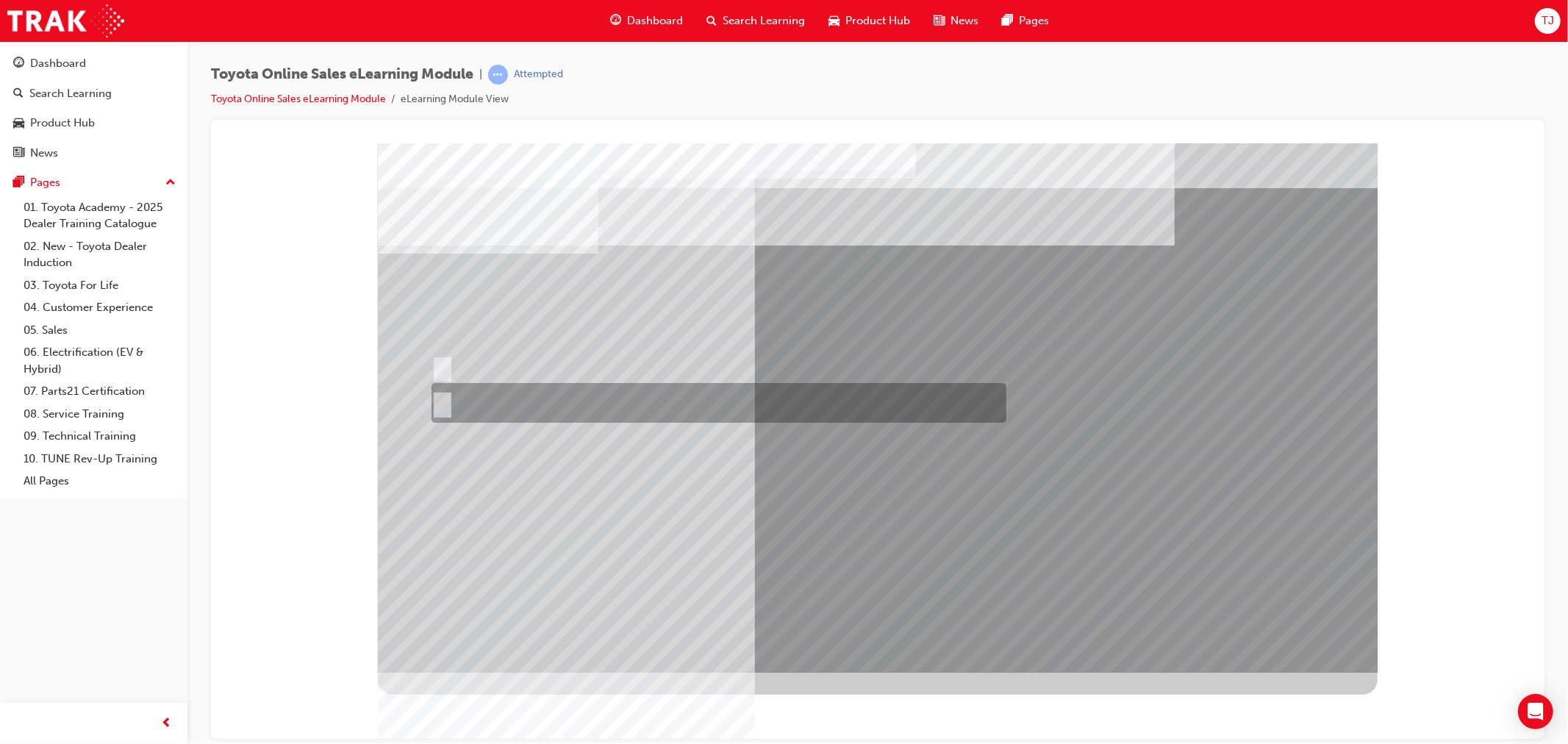
click at [495, 394] on div at bounding box center [715, 402] width 575 height 40
radio input "true"
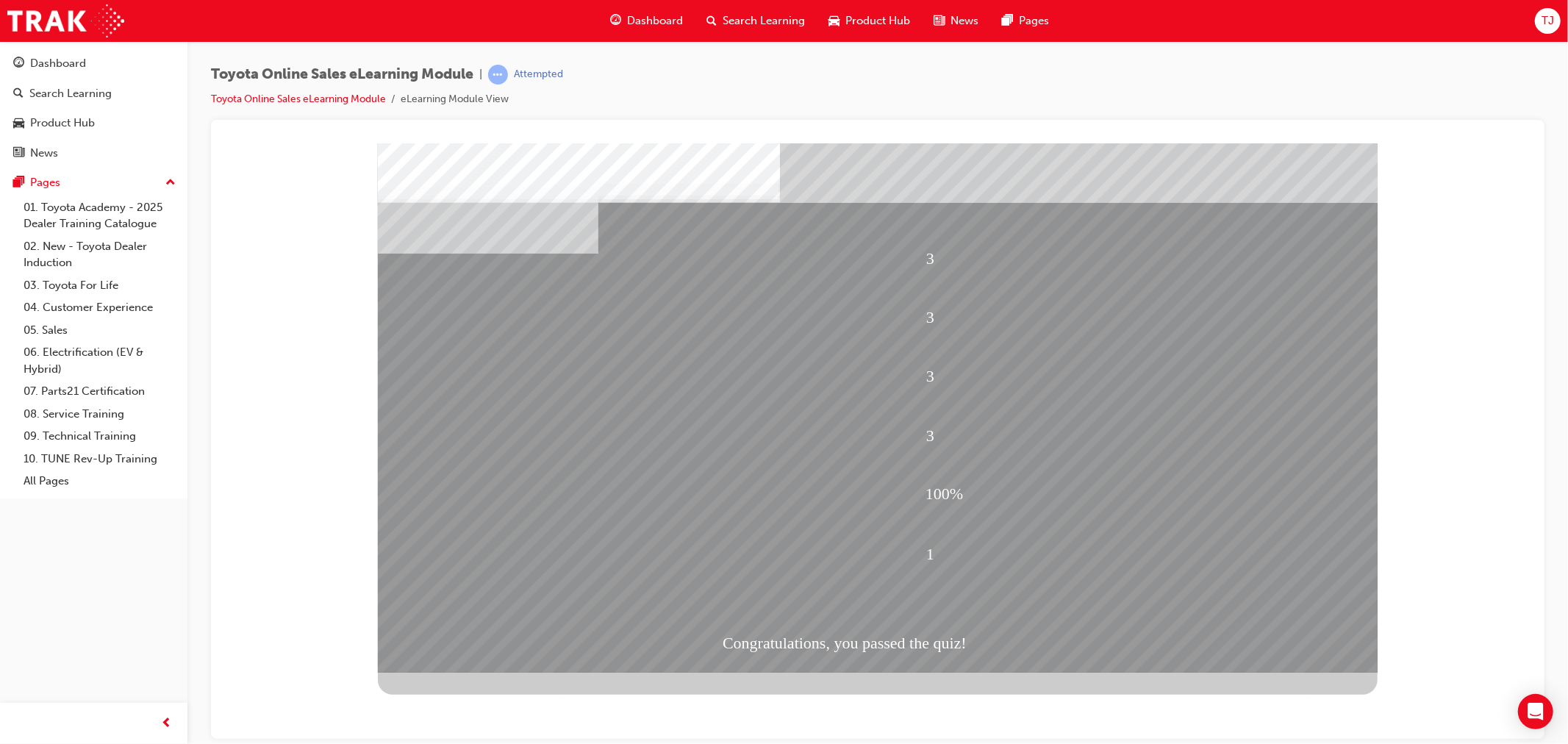
click at [326, 99] on link "Toyota Online Sales eLearning Module" at bounding box center [298, 99] width 175 height 13
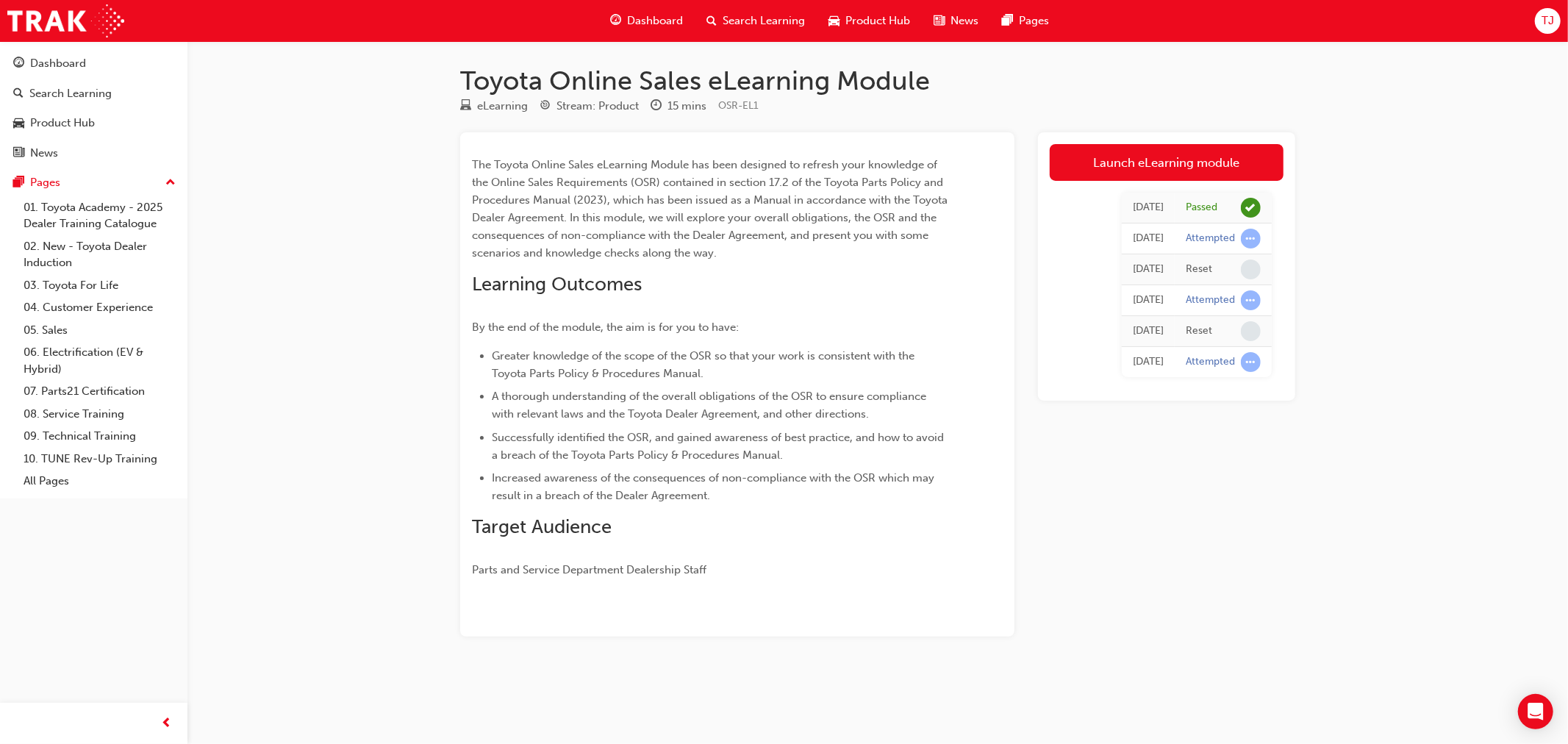
click at [639, 18] on span "Dashboard" at bounding box center [655, 21] width 56 height 17
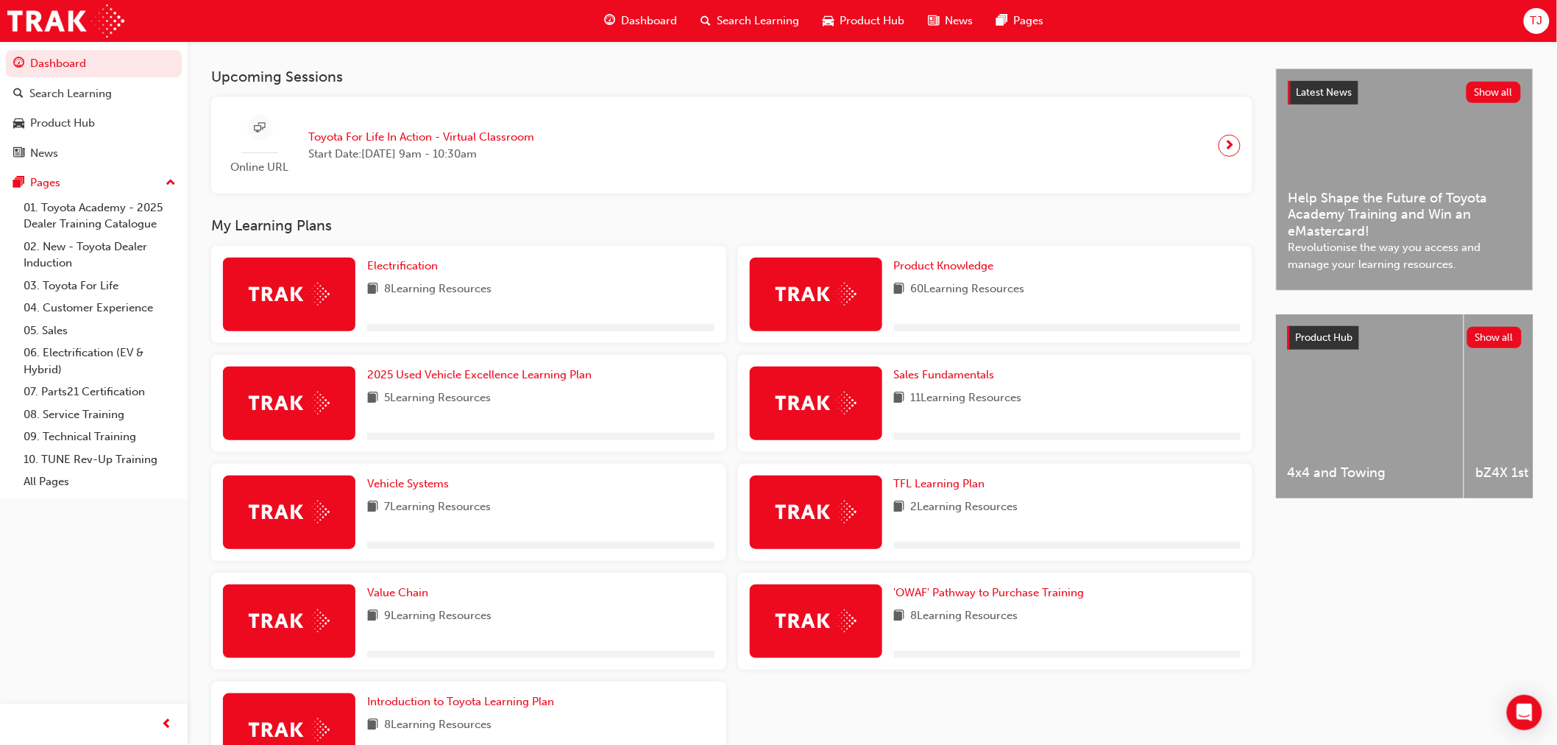
scroll to position [359, 0]
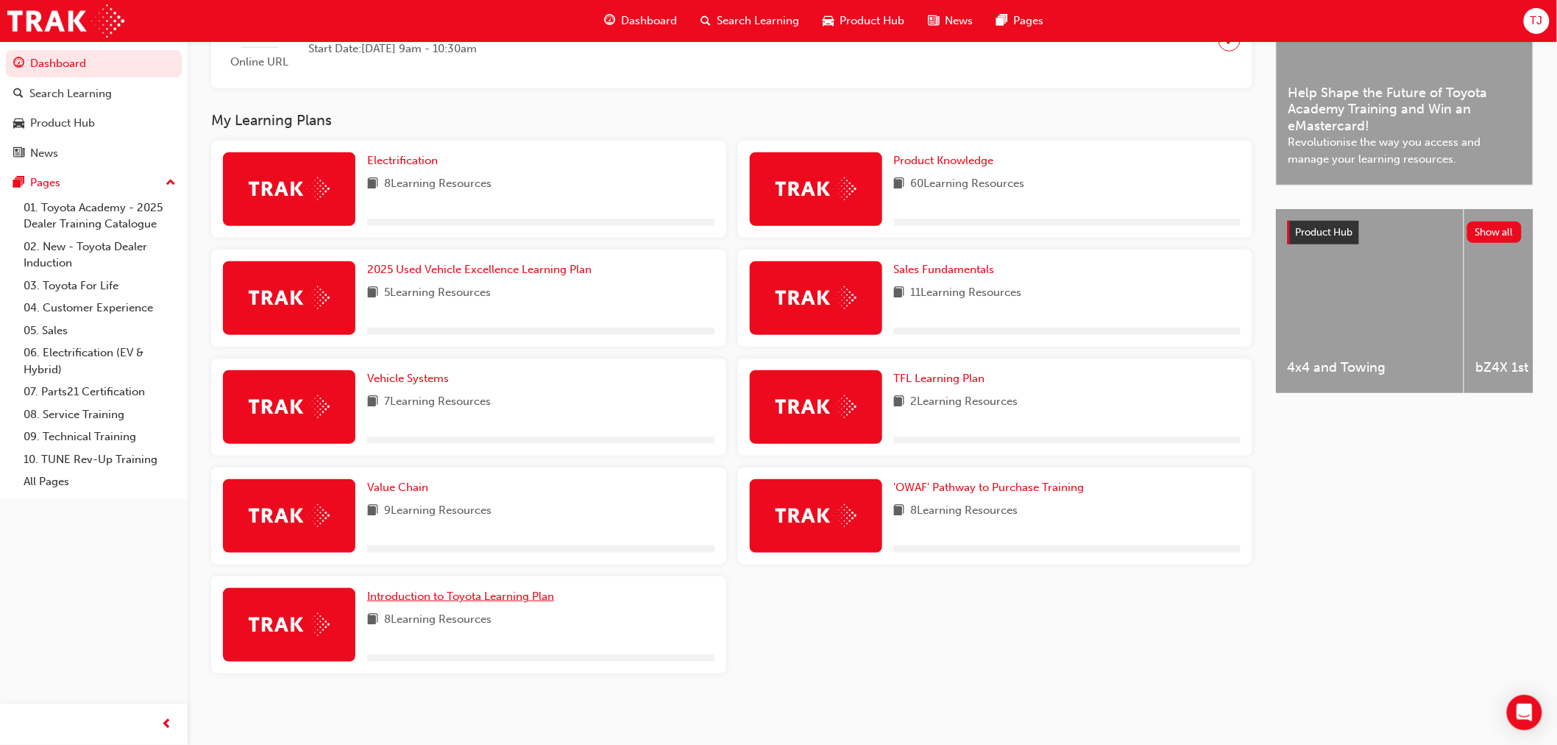
click at [487, 602] on link "Introduction to Toyota Learning Plan" at bounding box center [463, 596] width 193 height 17
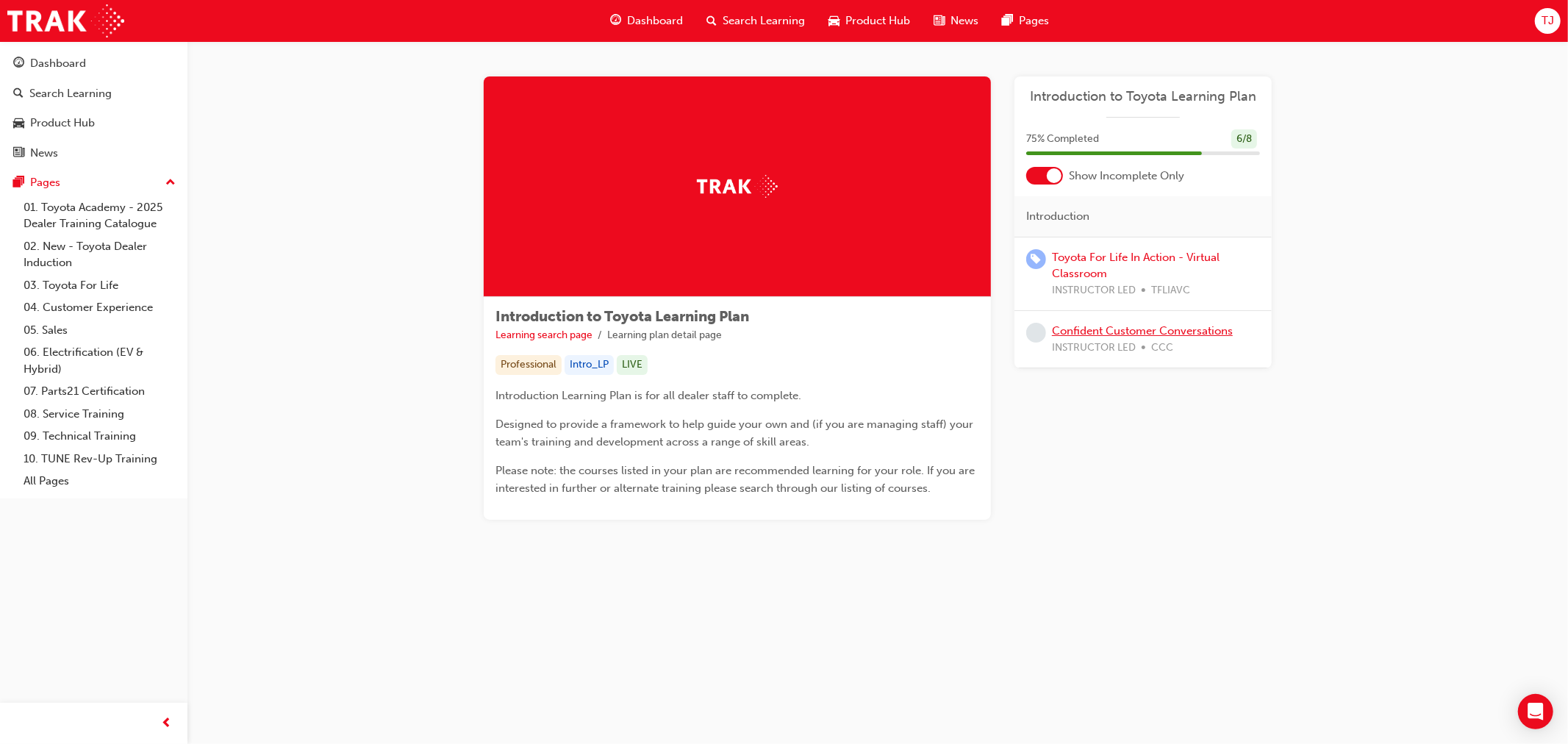
click at [1089, 328] on link "Confident Customer Conversations" at bounding box center [1142, 331] width 181 height 13
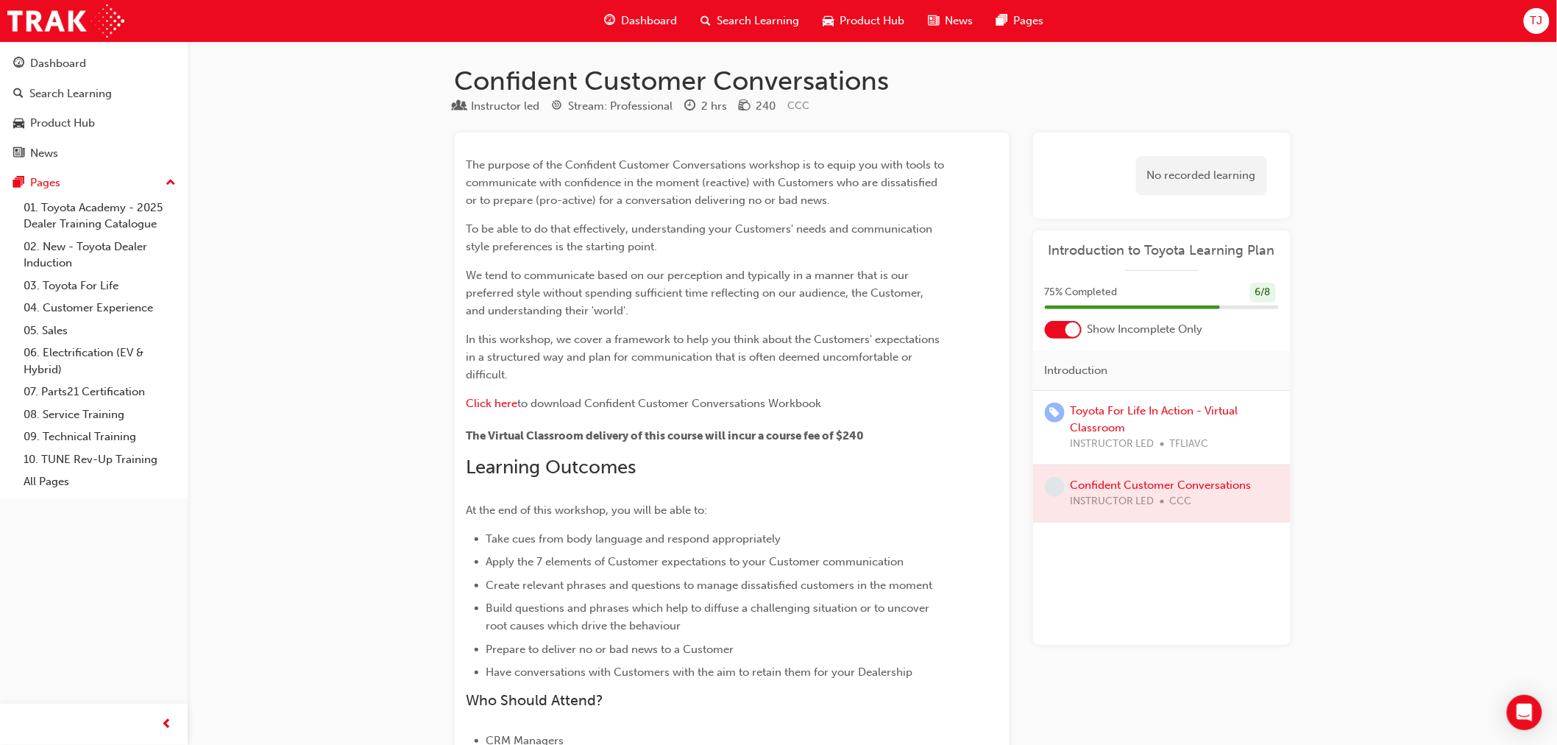
click at [629, 19] on span "Dashboard" at bounding box center [650, 21] width 56 height 17
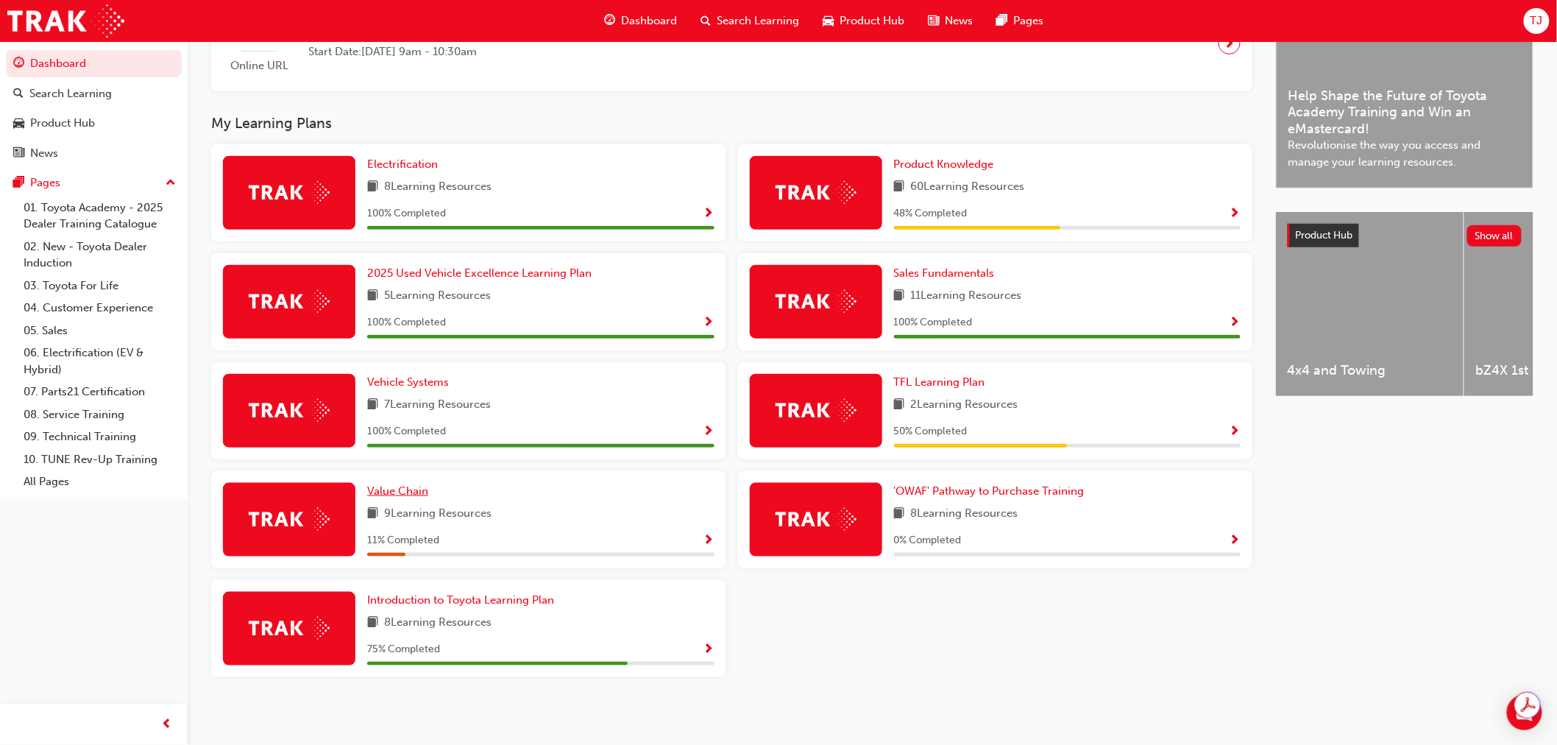
click at [386, 489] on span "Value Chain" at bounding box center [397, 490] width 61 height 13
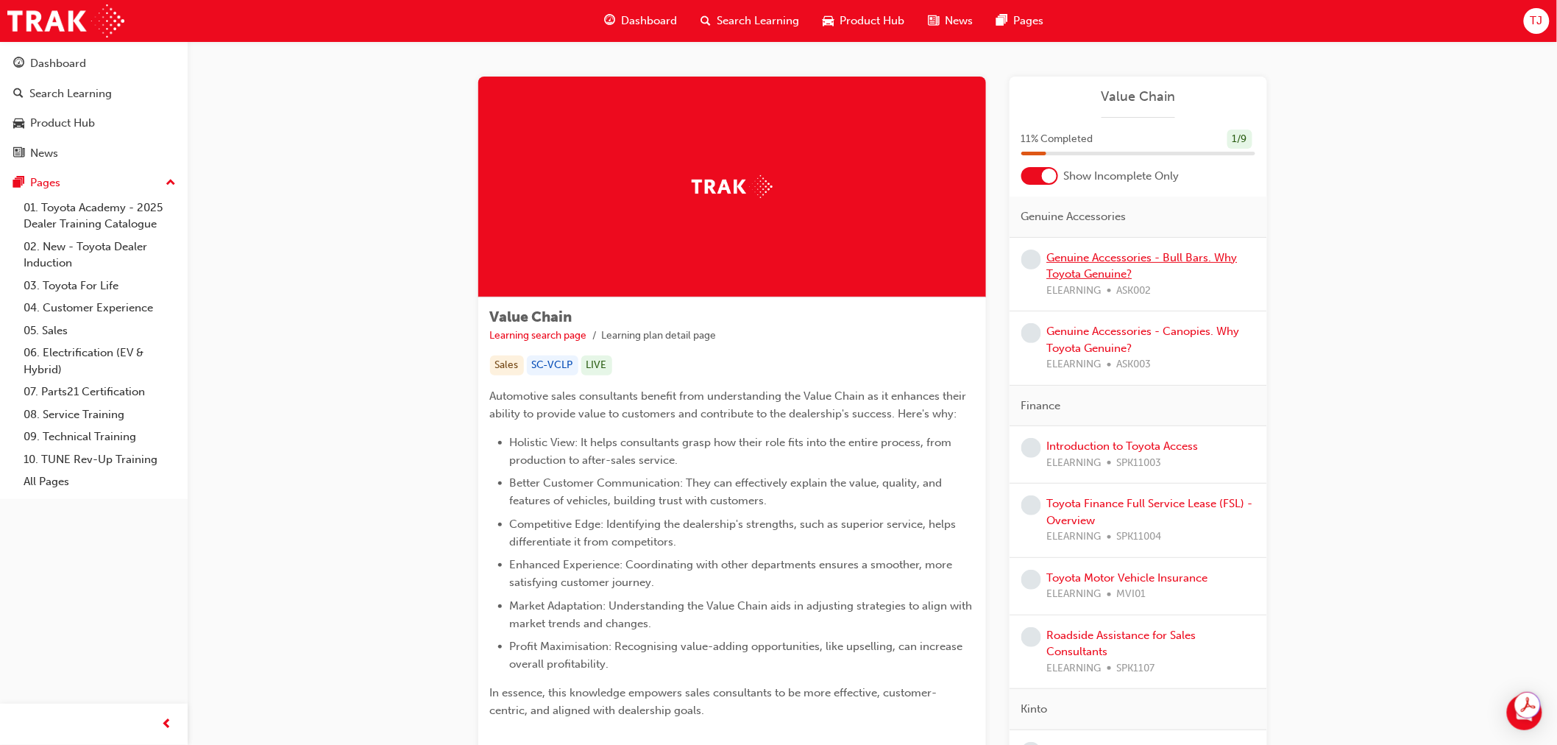
click at [1129, 260] on link "Genuine Accessories - Bull Bars. Why Toyota Genuine?" at bounding box center [1142, 266] width 191 height 30
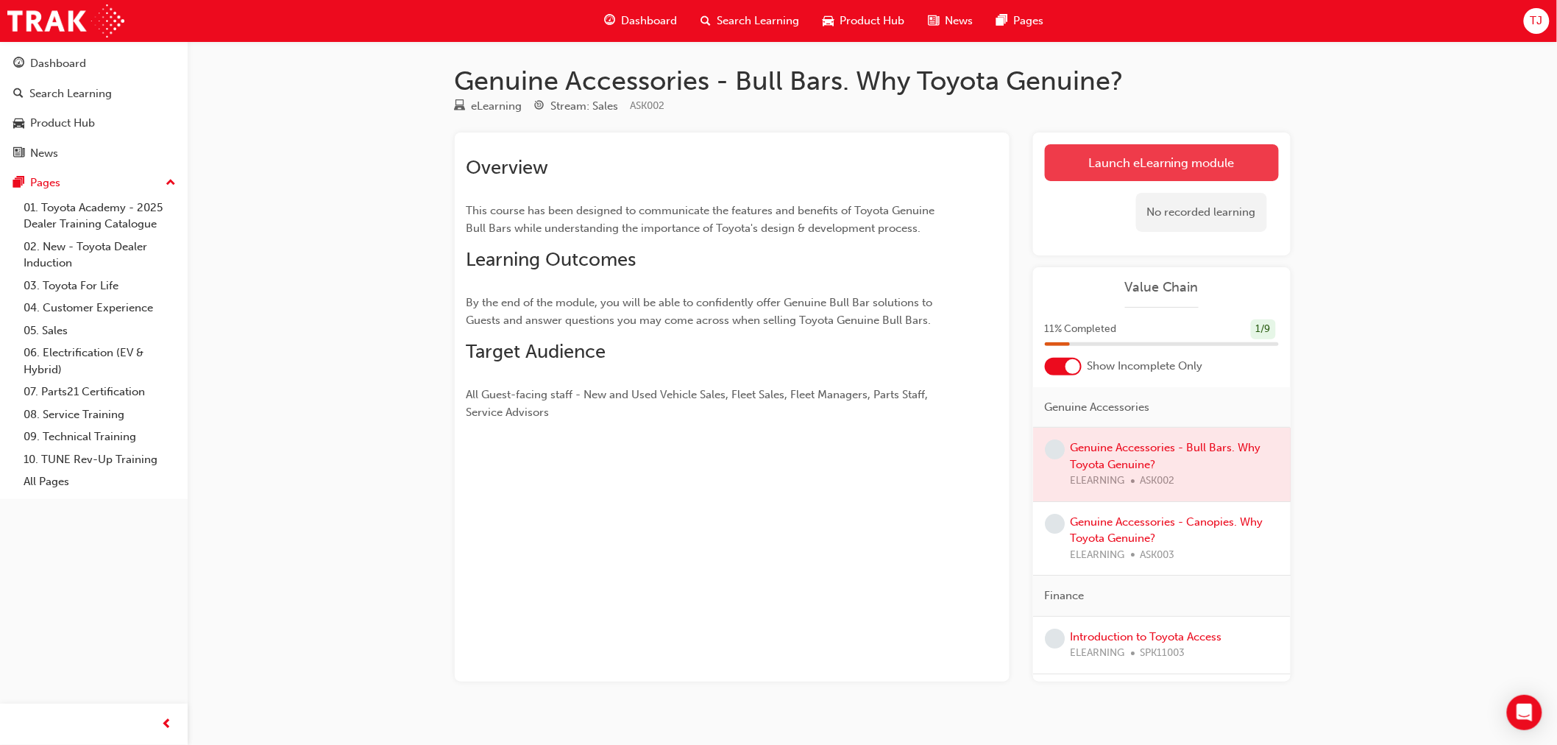
click at [1163, 150] on link "Launch eLearning module" at bounding box center [1162, 162] width 234 height 37
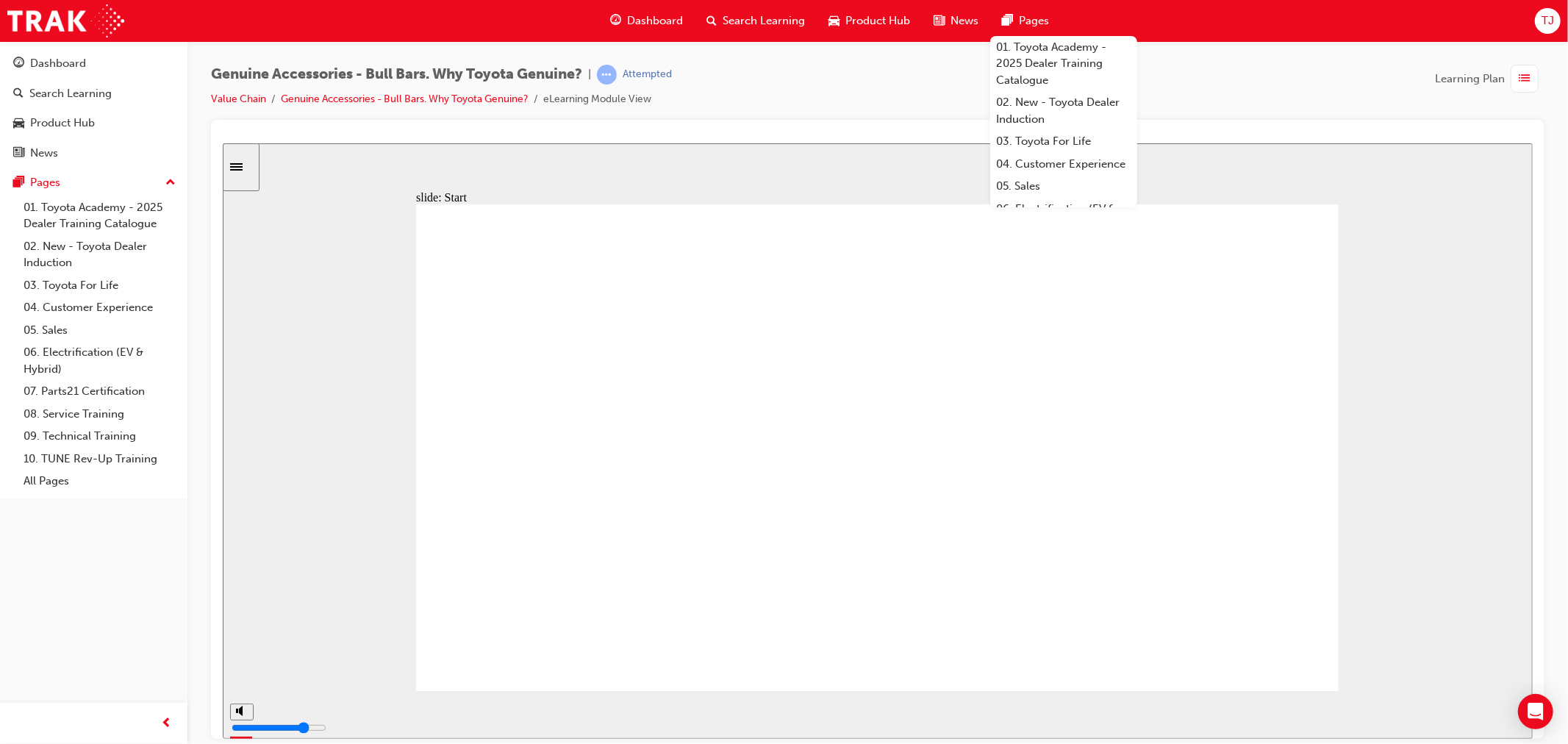
drag, startPoint x: 1090, startPoint y: 455, endPoint x: 1116, endPoint y: 465, distance: 27.9
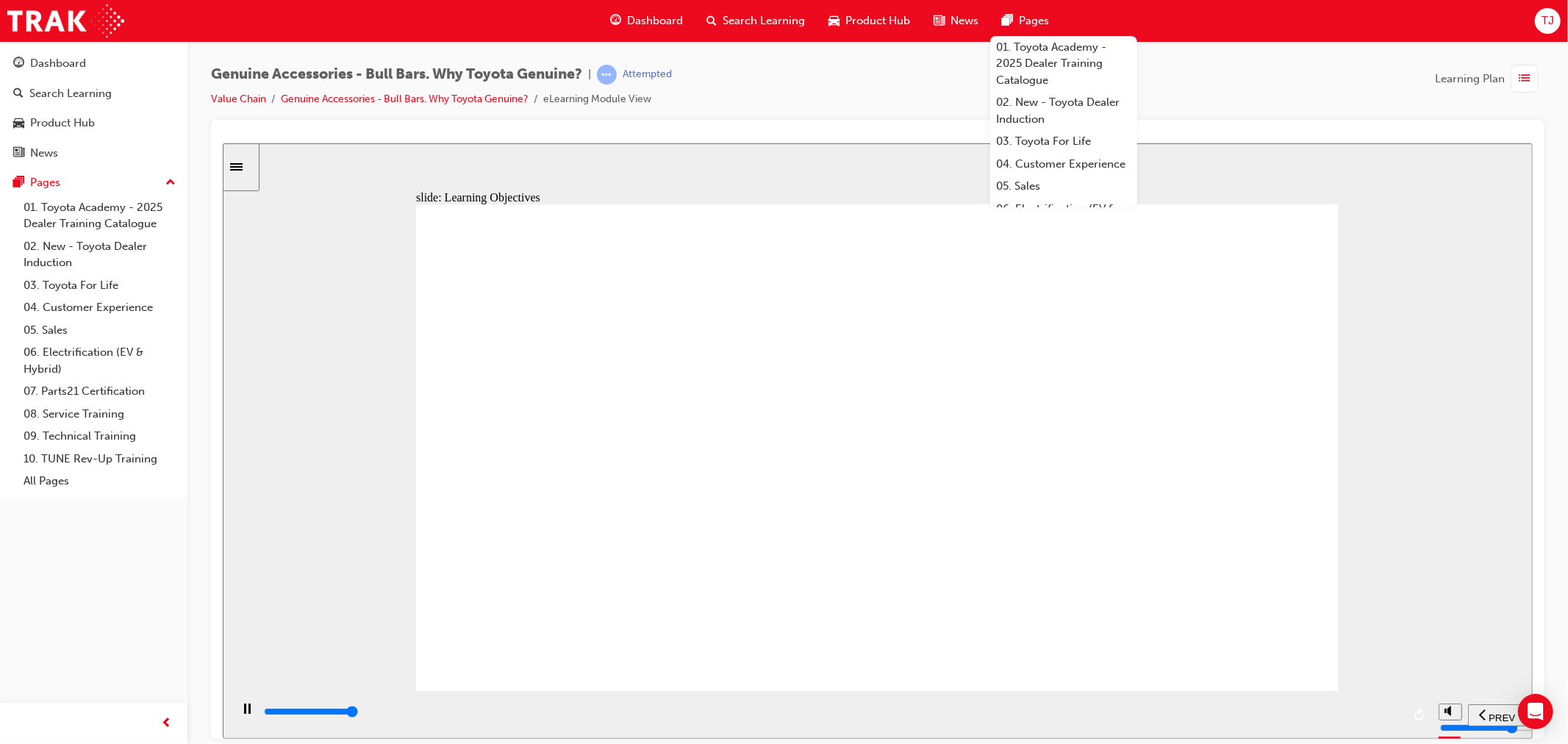
click at [1389, 711] on div "playback controls" at bounding box center [831, 711] width 1140 height 16
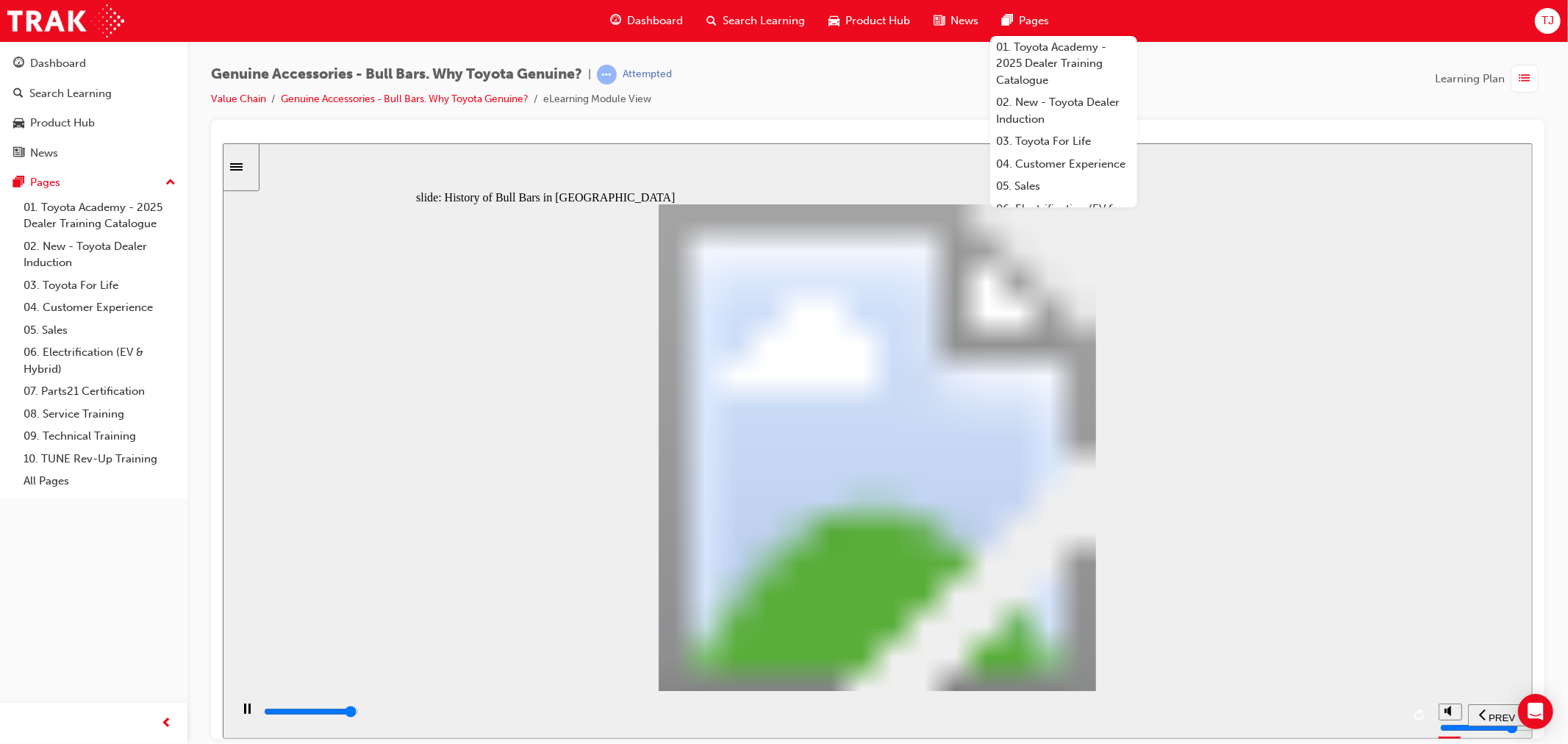
click at [1374, 711] on div "playback controls" at bounding box center [831, 711] width 1140 height 16
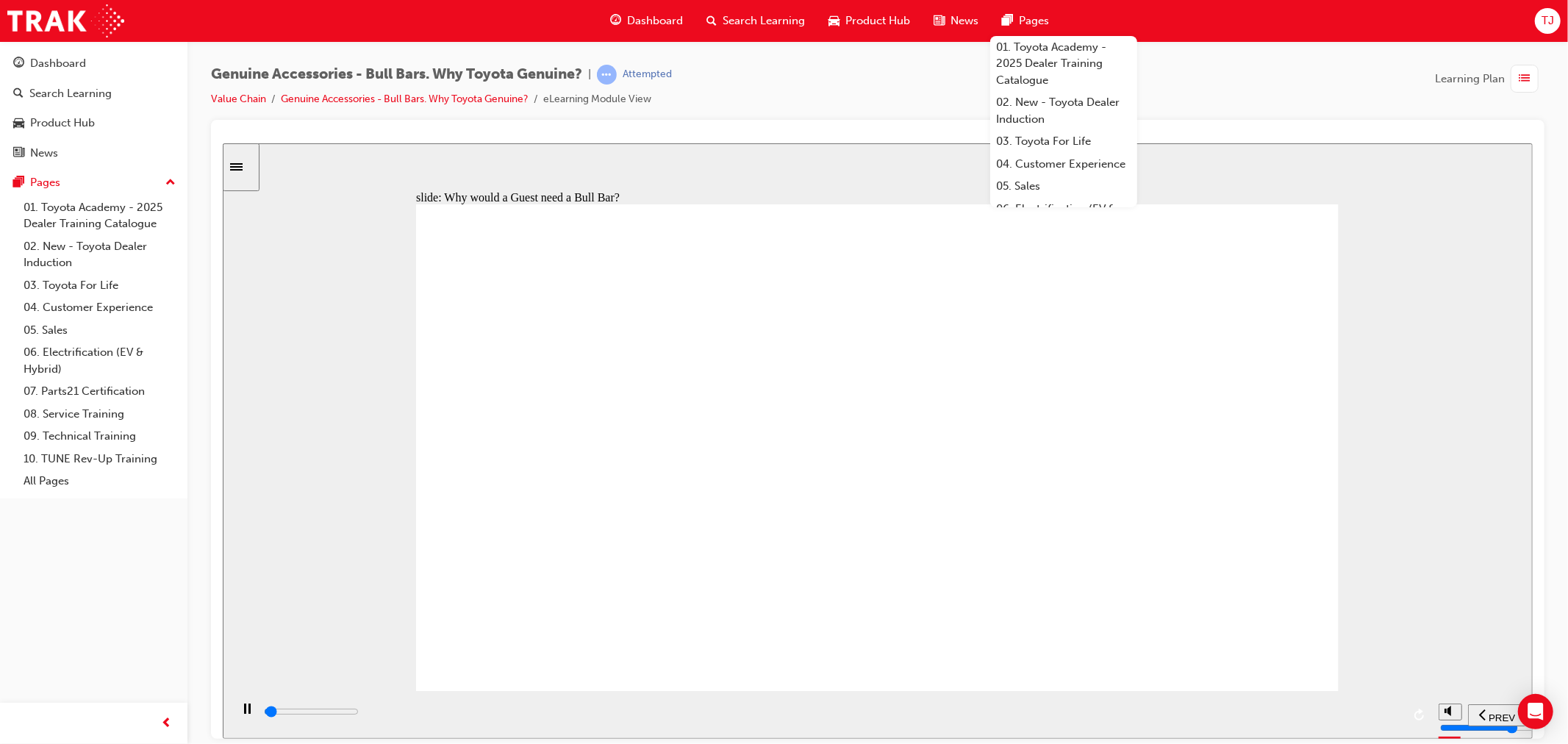
click at [1382, 711] on div "playback controls" at bounding box center [831, 711] width 1140 height 16
click at [1374, 711] on div "playback controls" at bounding box center [831, 711] width 1140 height 16
click at [358, 714] on input "slide progress" at bounding box center [310, 711] width 95 height 12
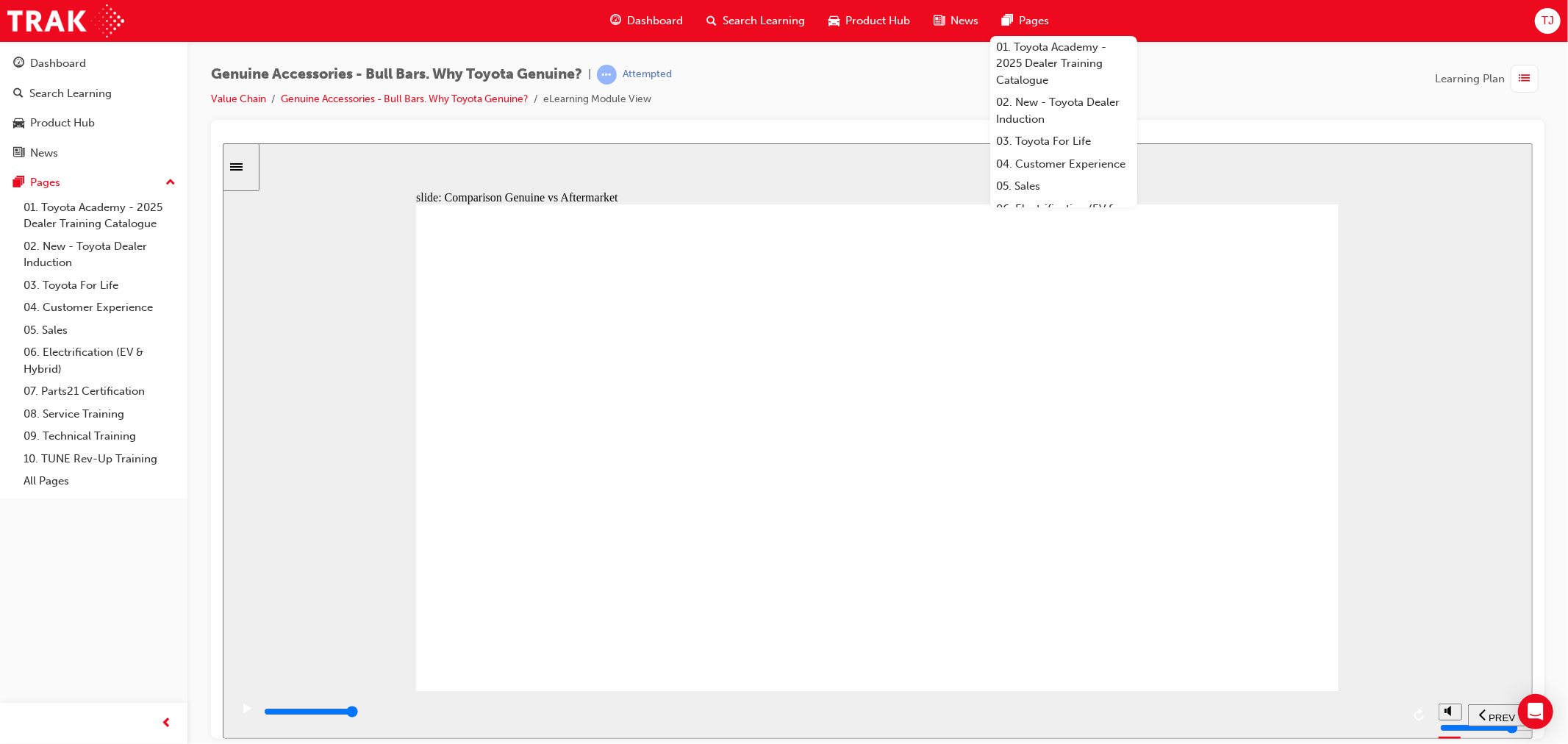
click at [1381, 715] on div "playback controls" at bounding box center [831, 711] width 1140 height 16
click at [358, 712] on input "slide progress" at bounding box center [310, 711] width 95 height 12
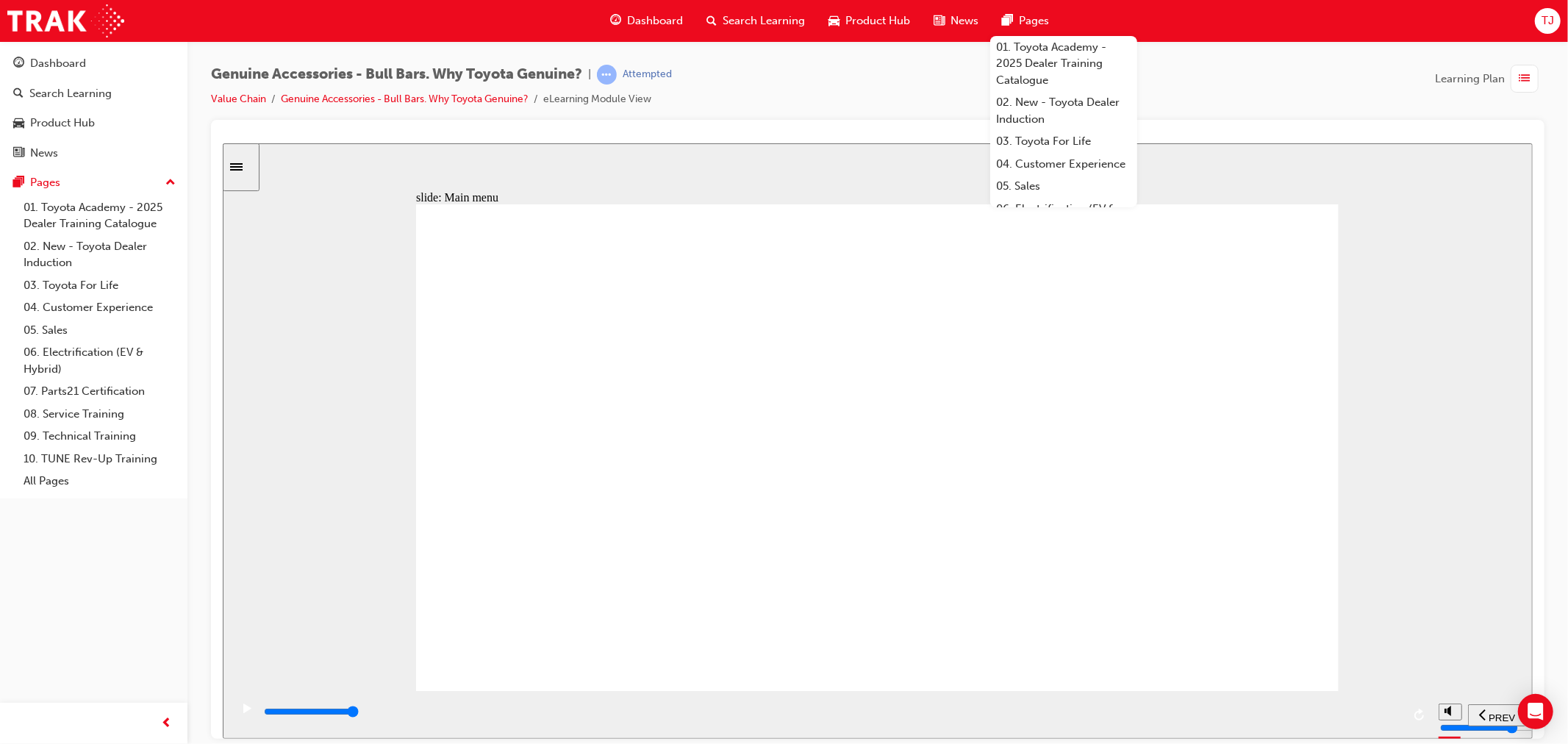
click at [358, 712] on input "slide progress" at bounding box center [310, 711] width 95 height 12
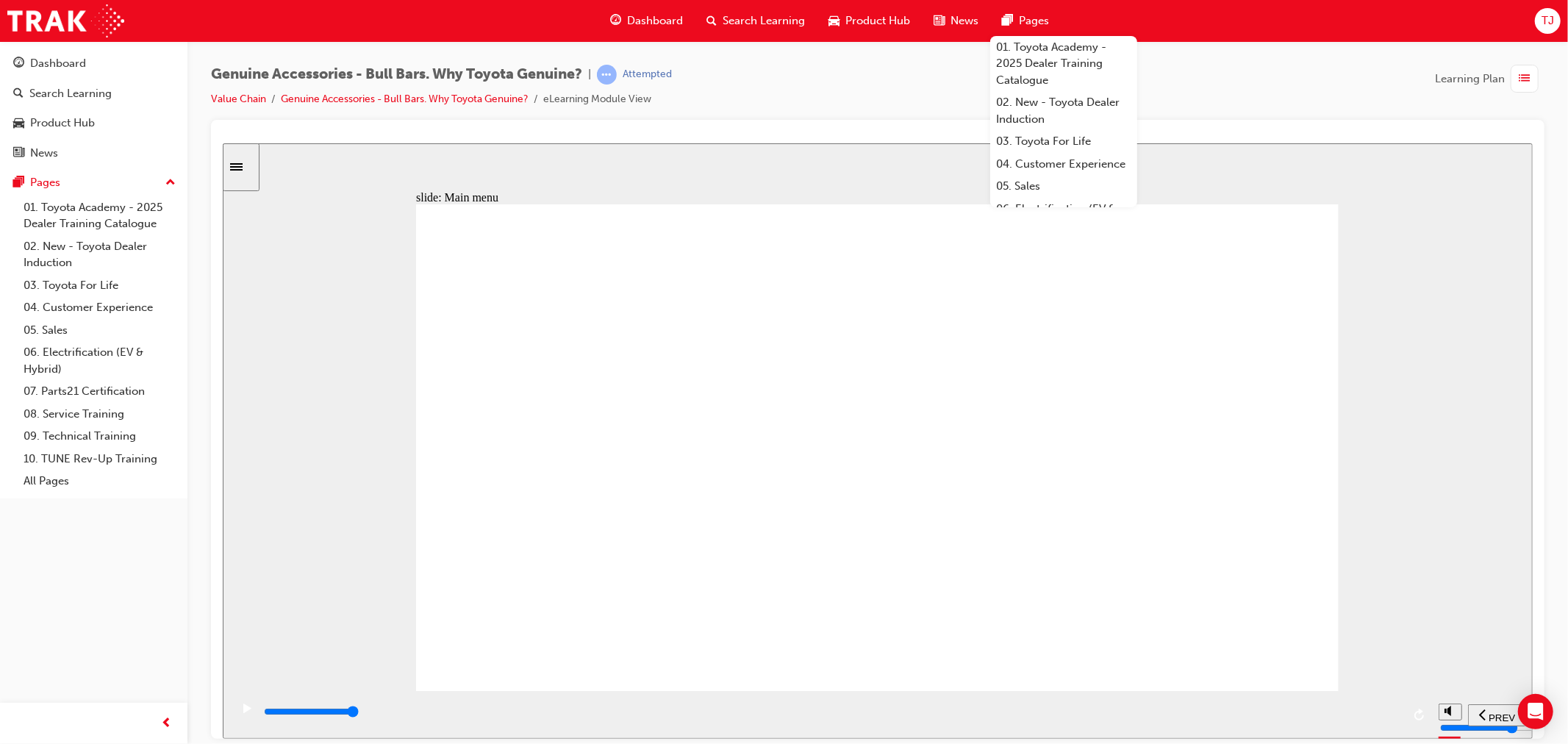
drag, startPoint x: 1205, startPoint y: 316, endPoint x: 1215, endPoint y: 441, distance: 125.4
click at [1376, 708] on div "playback controls" at bounding box center [831, 714] width 1140 height 22
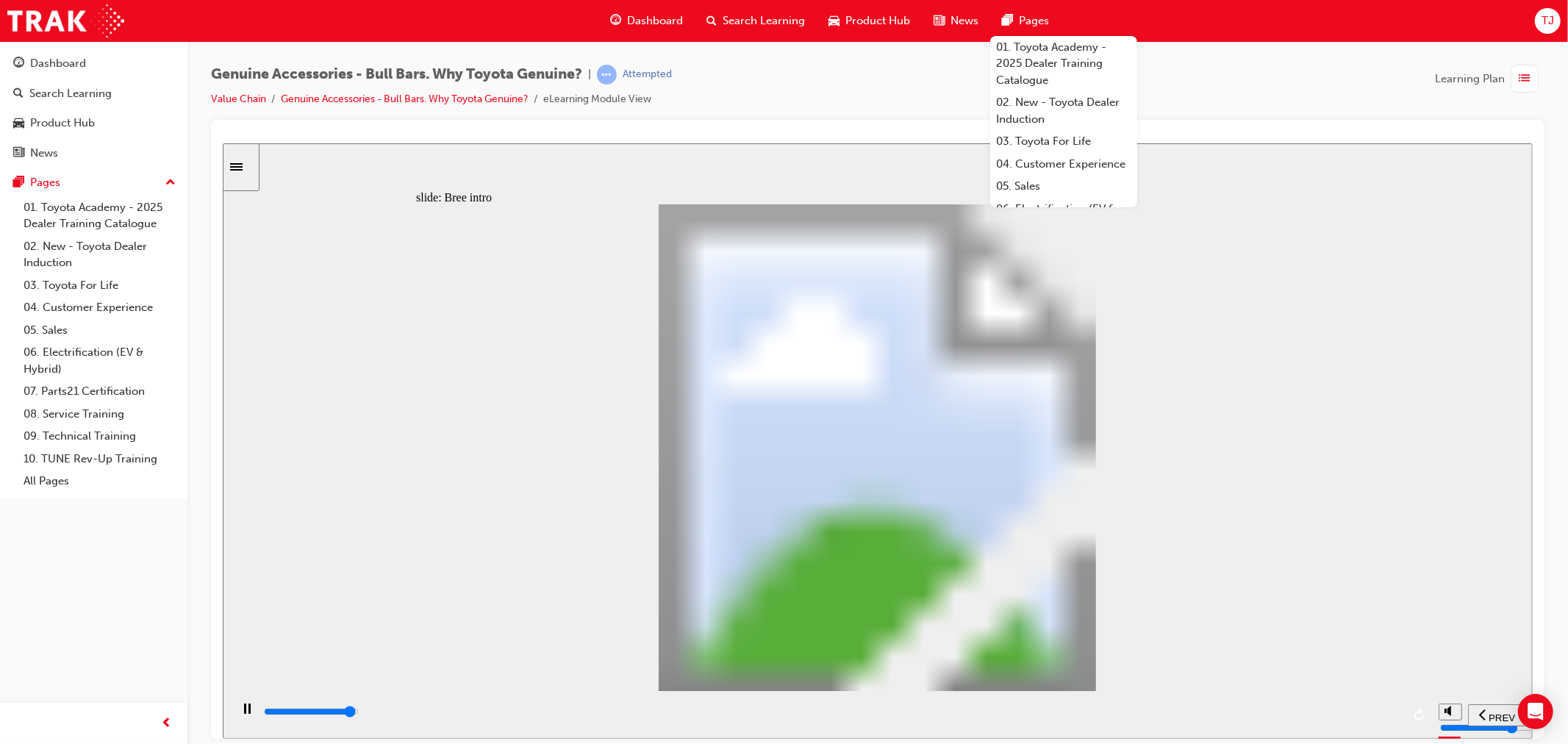
click at [1361, 711] on div "playback controls" at bounding box center [831, 711] width 1140 height 16
click at [1370, 715] on div "playback controls" at bounding box center [831, 711] width 1140 height 16
drag, startPoint x: 859, startPoint y: 644, endPoint x: 868, endPoint y: 650, distance: 10.8
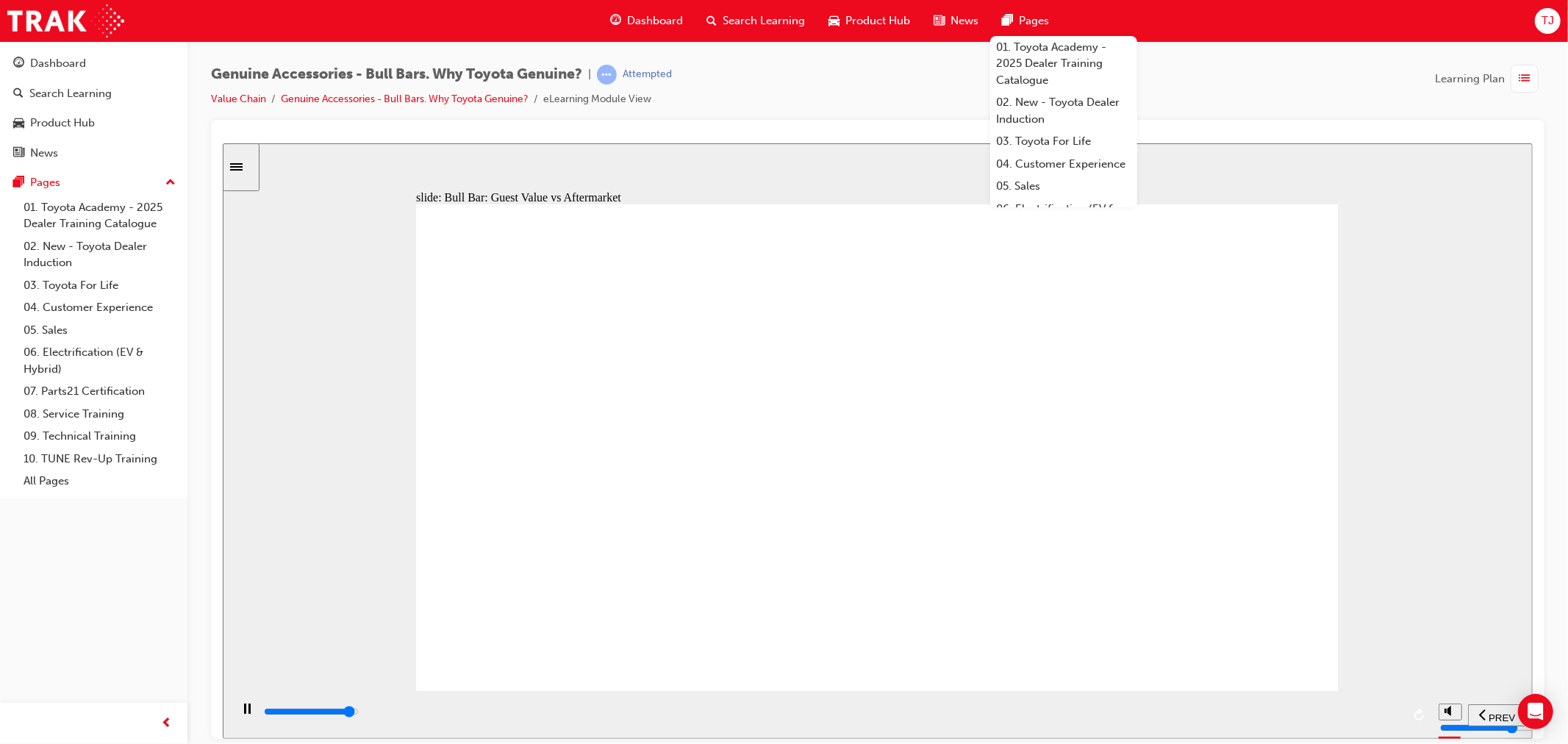
click at [358, 713] on input "slide progress" at bounding box center [310, 711] width 95 height 12
click at [1378, 717] on div "playback controls" at bounding box center [831, 711] width 1140 height 16
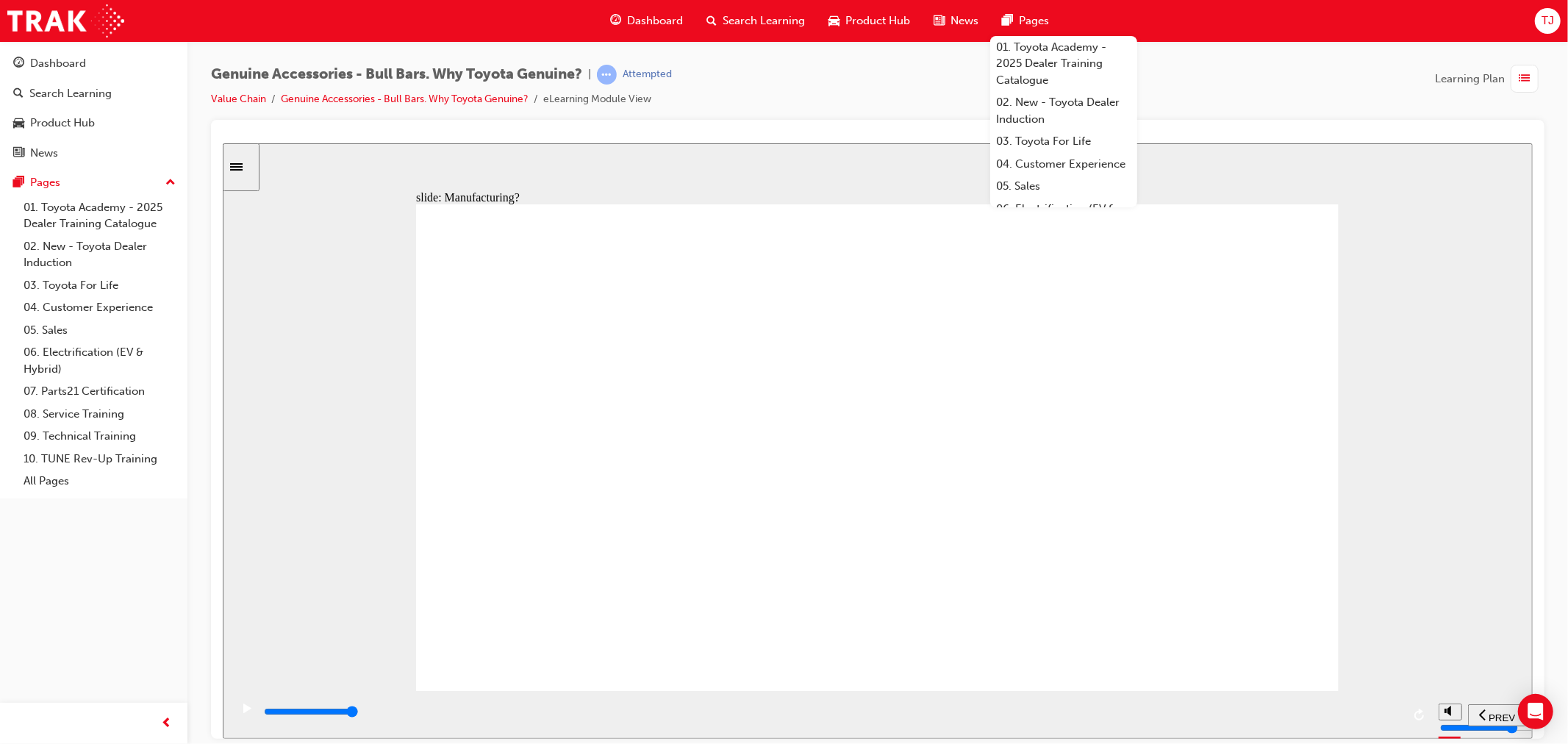
click at [1374, 720] on div "playback controls" at bounding box center [831, 711] width 1140 height 16
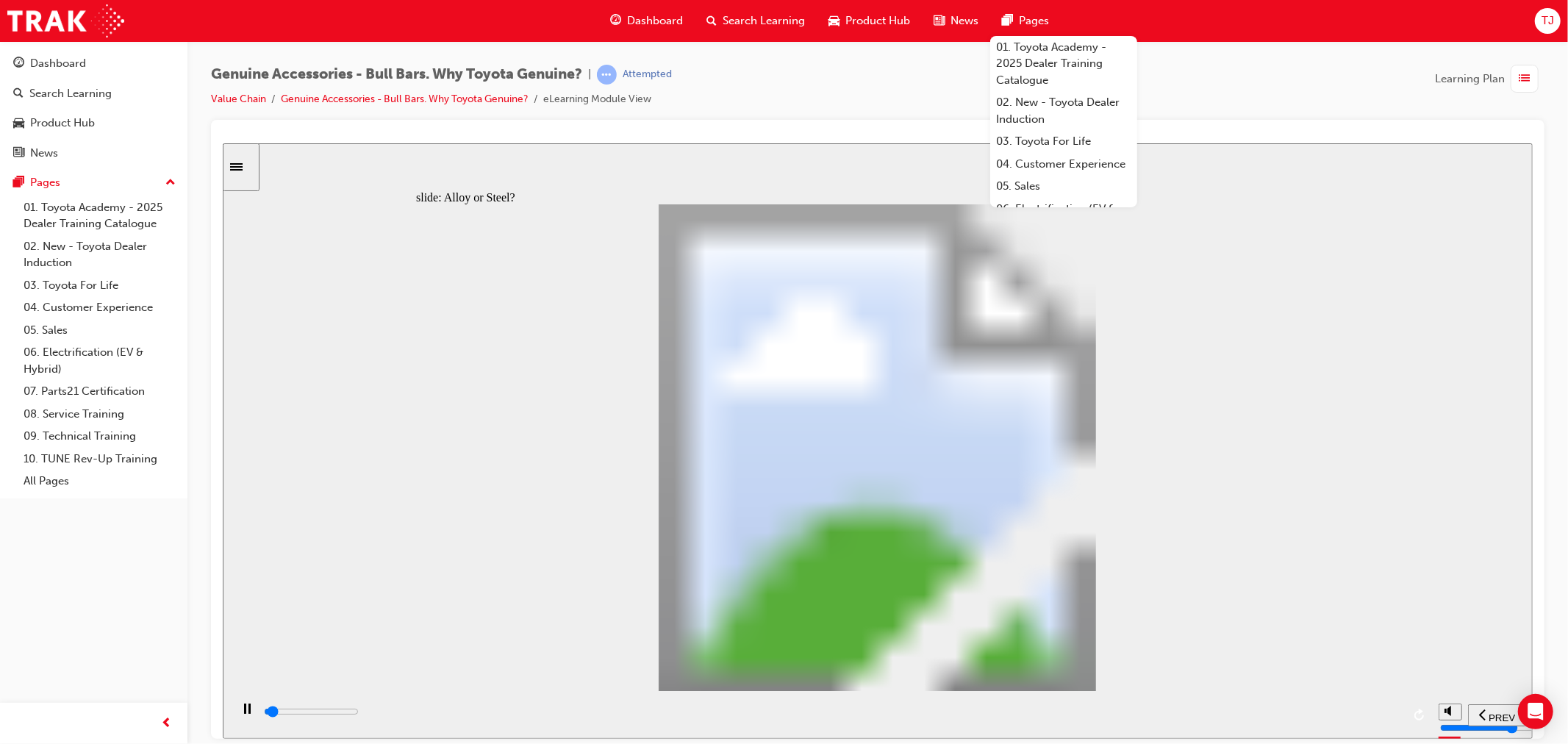
click at [1391, 702] on div "playback controls" at bounding box center [830, 714] width 1201 height 48
click at [1382, 711] on div "playback controls" at bounding box center [831, 711] width 1140 height 16
click at [1368, 717] on div "playback controls" at bounding box center [831, 711] width 1140 height 16
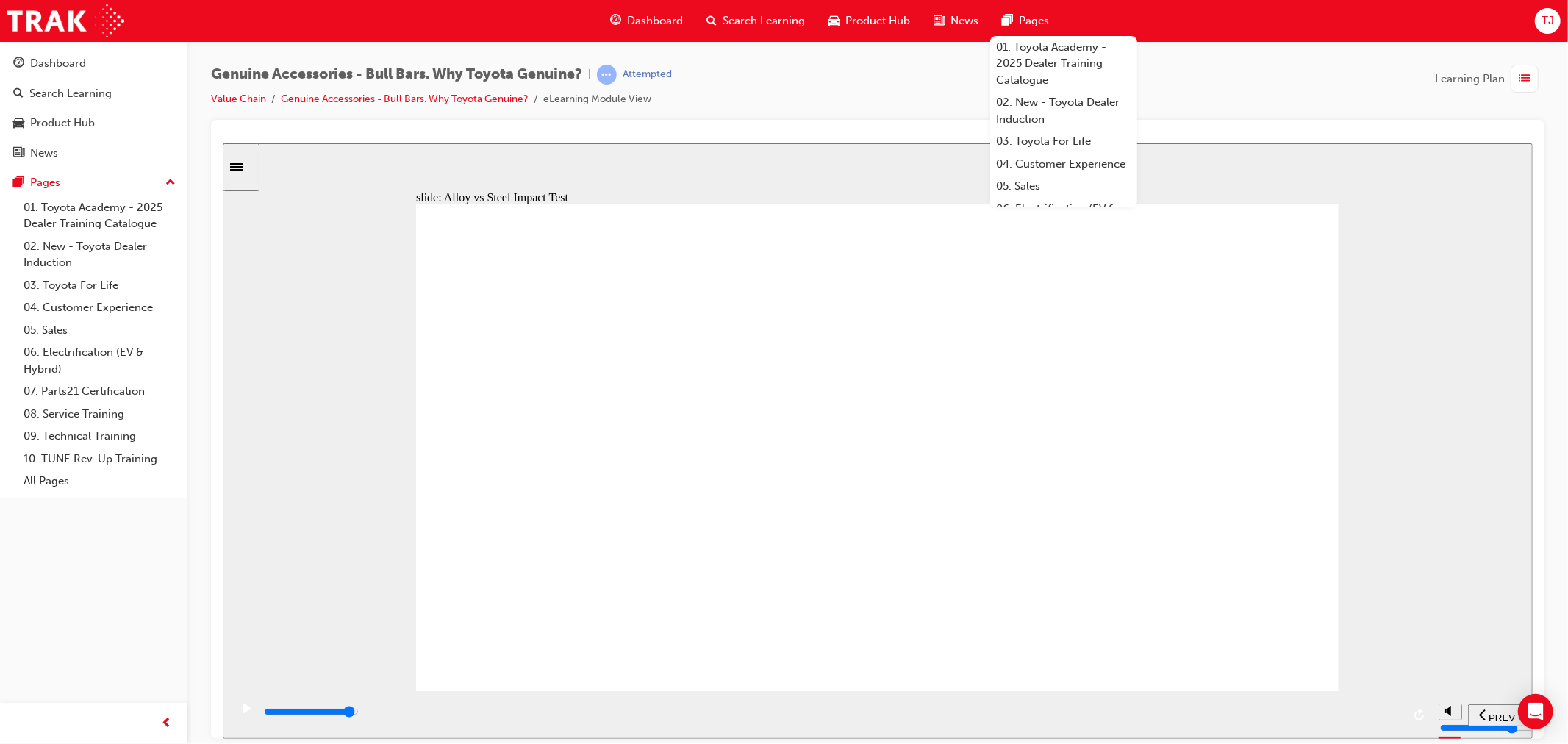
click at [1354, 715] on div "playback controls" at bounding box center [831, 711] width 1140 height 16
click at [358, 713] on input "slide progress" at bounding box center [310, 711] width 95 height 12
click at [1339, 717] on div "playback controls" at bounding box center [831, 711] width 1140 height 16
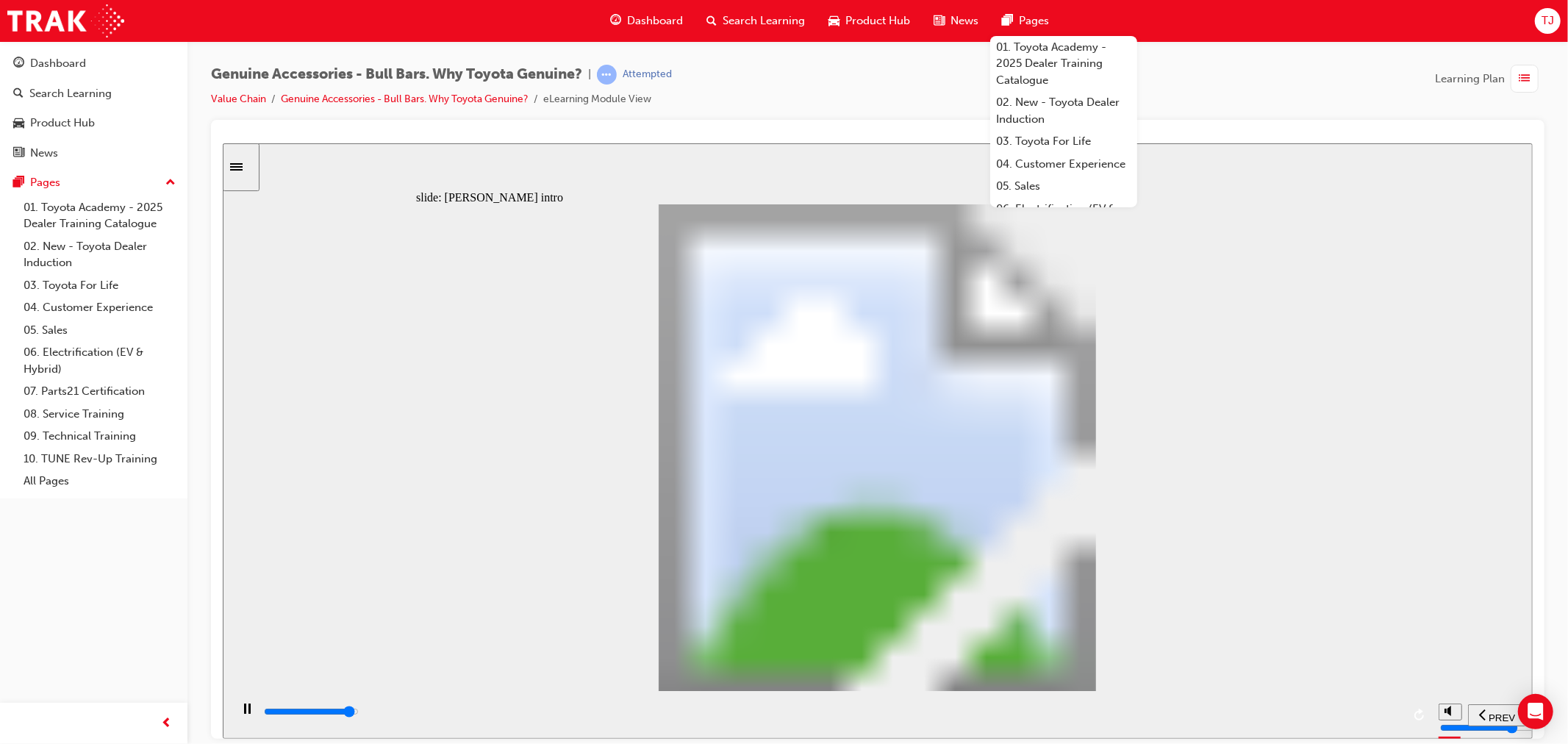
click at [358, 712] on input "slide progress" at bounding box center [310, 711] width 95 height 12
click at [1368, 700] on div "playback controls" at bounding box center [830, 714] width 1201 height 48
click at [358, 714] on input "slide progress" at bounding box center [310, 711] width 95 height 12
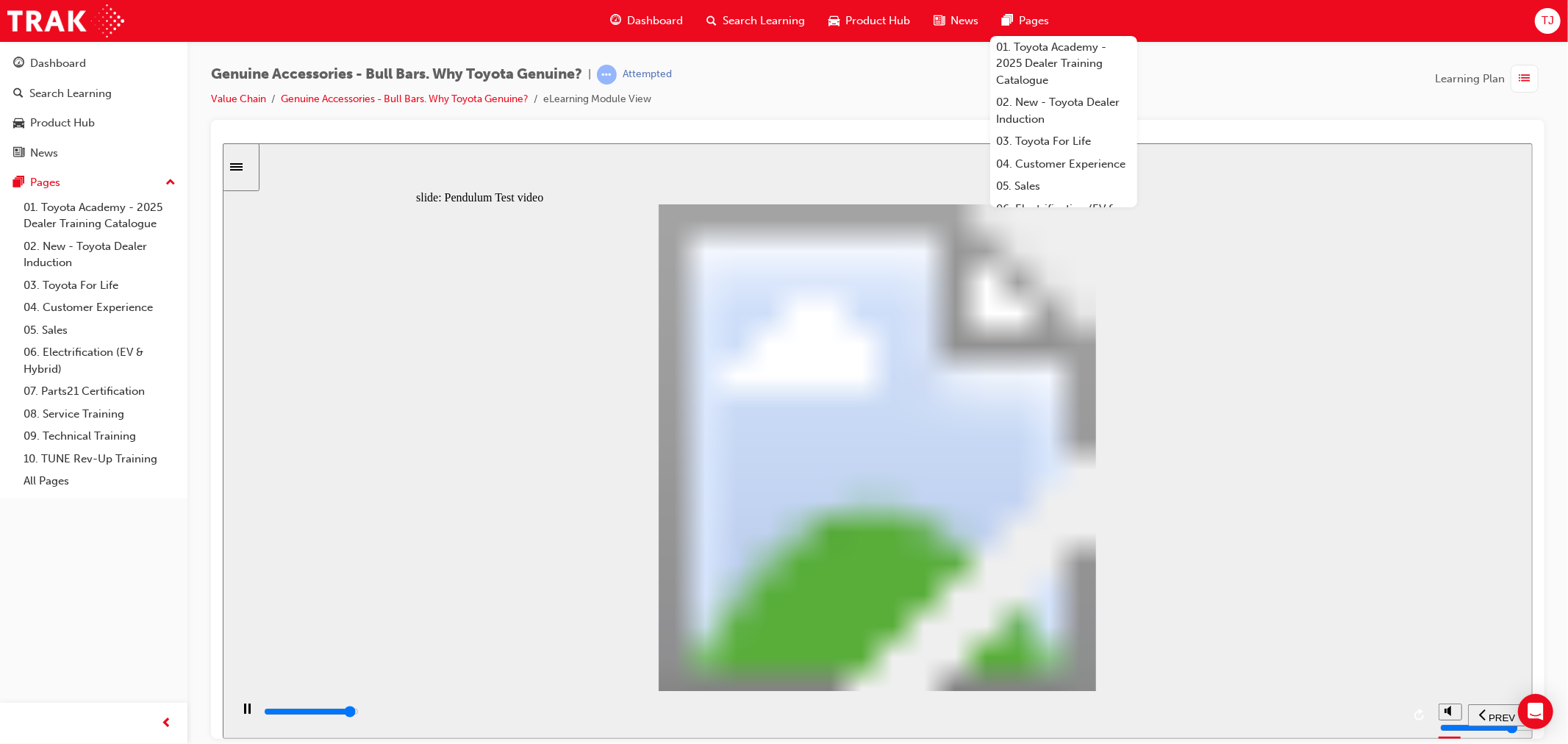
click at [1352, 720] on div "playback controls" at bounding box center [831, 711] width 1140 height 16
type input "8500"
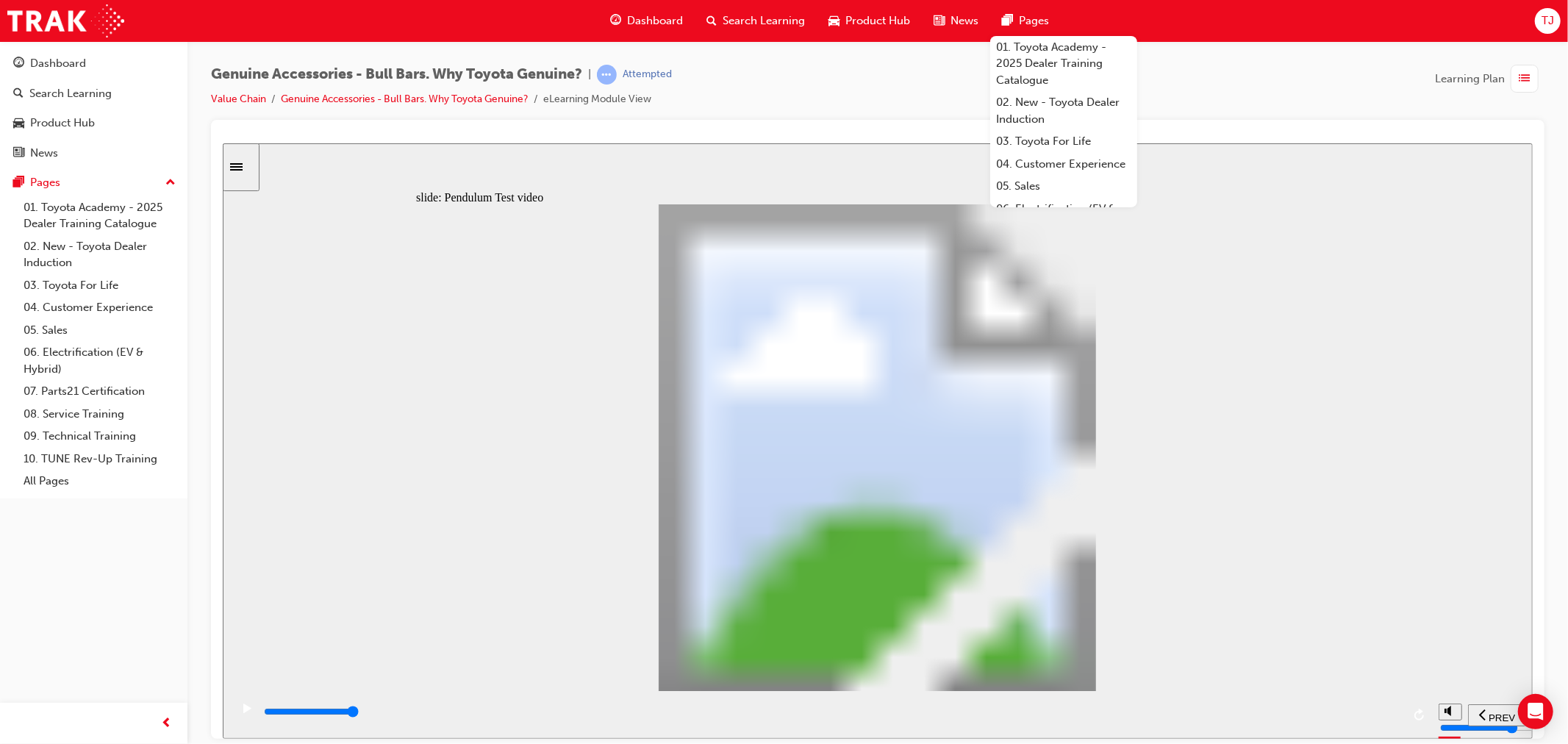
type input "102"
drag, startPoint x: 1054, startPoint y: 513, endPoint x: 1066, endPoint y: 549, distance: 37.9
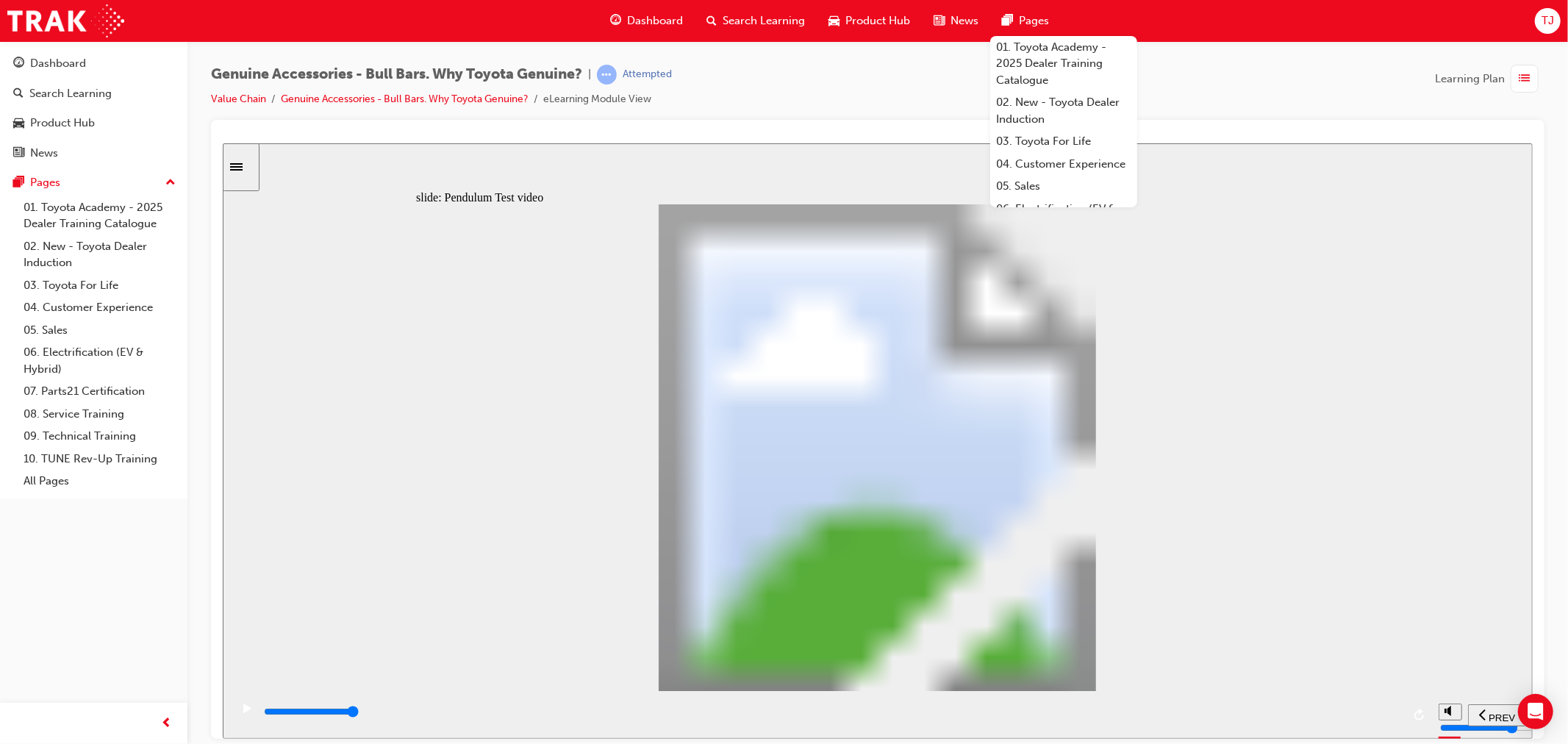
click at [1379, 718] on div "playback controls" at bounding box center [831, 711] width 1140 height 16
click at [1361, 711] on div "playback controls" at bounding box center [831, 711] width 1140 height 16
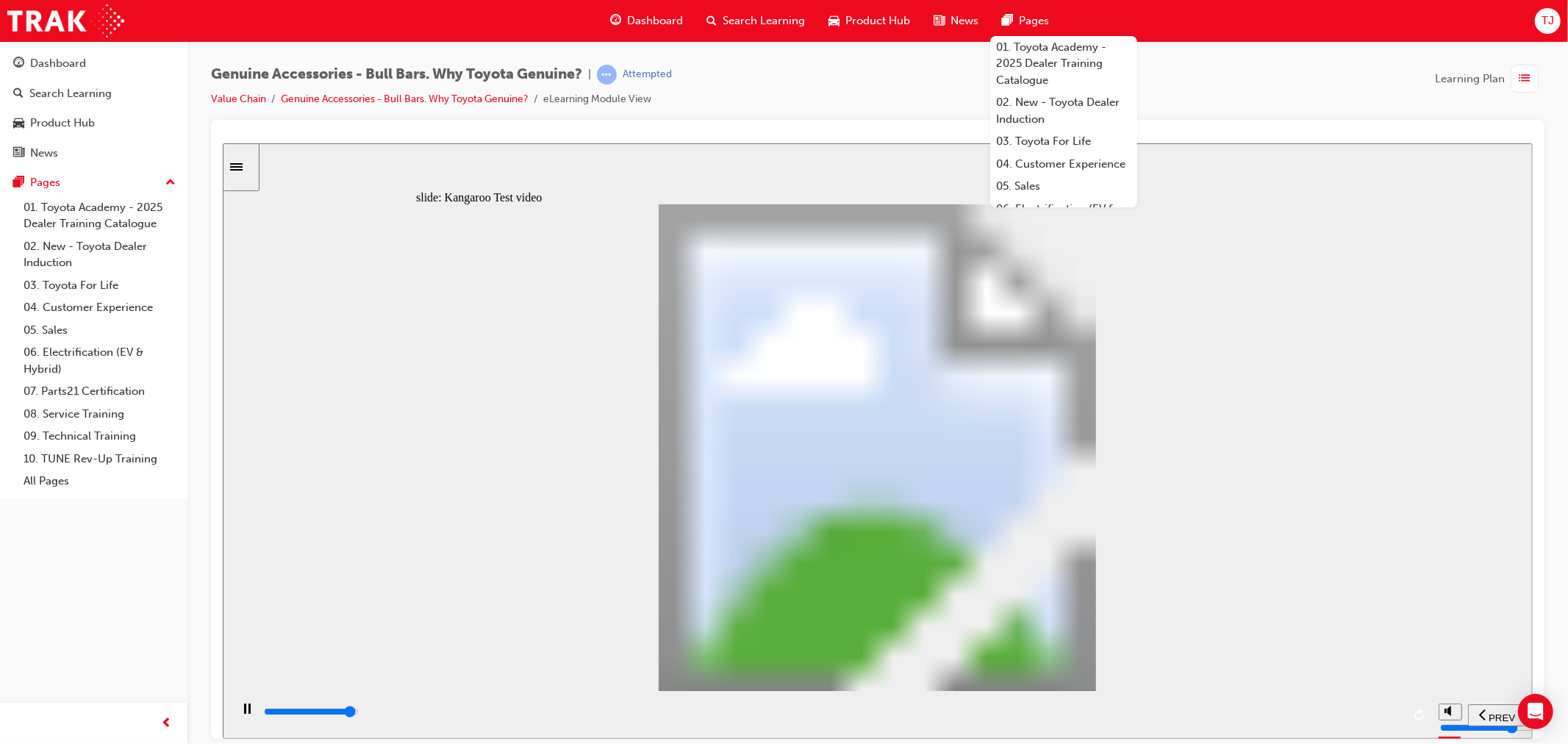
click at [1357, 710] on div "playback controls" at bounding box center [831, 711] width 1140 height 16
type input "21200"
type input "0"
type input "21200"
type input "0"
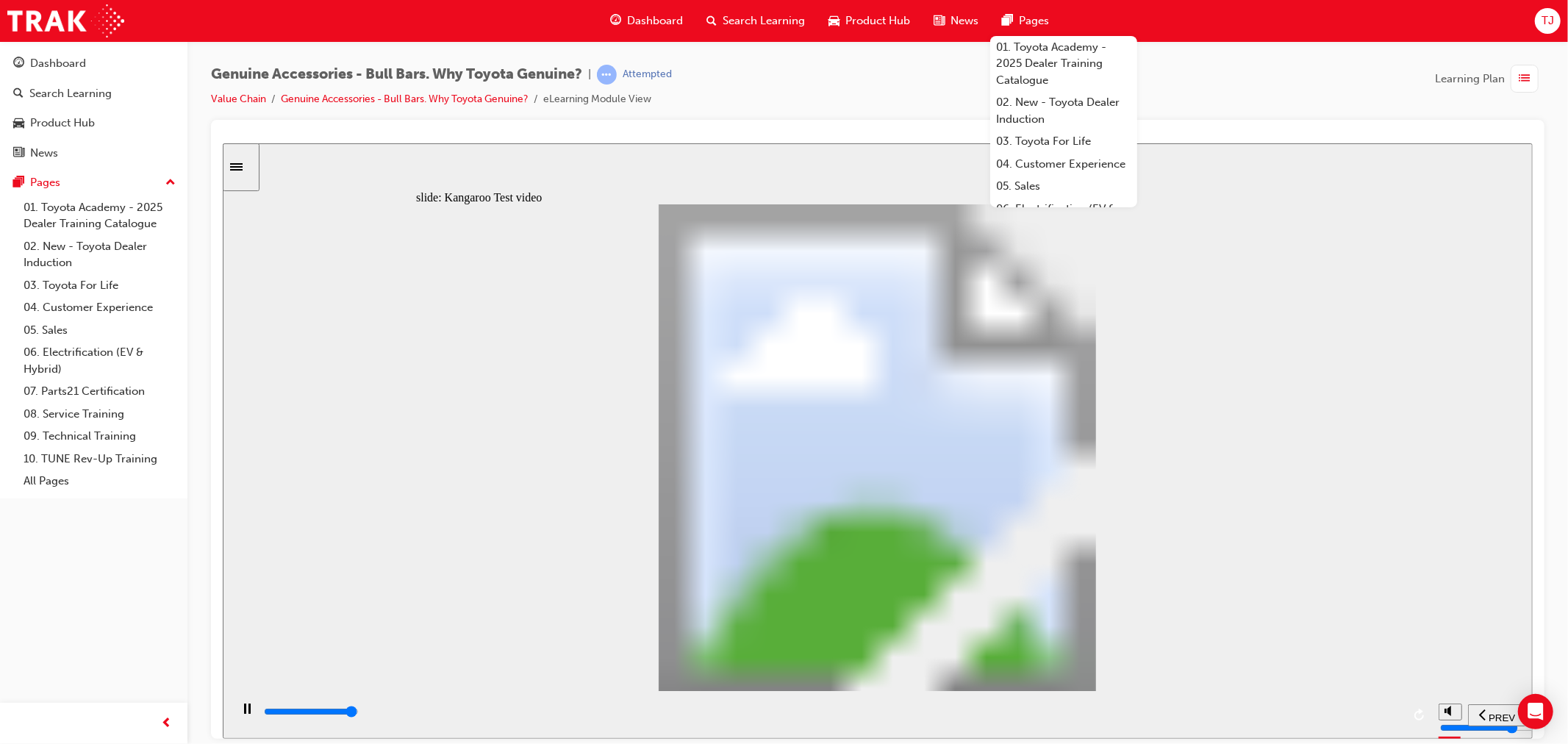
type input "21200"
type input "0"
type input "21200"
type input "0"
type input "21200"
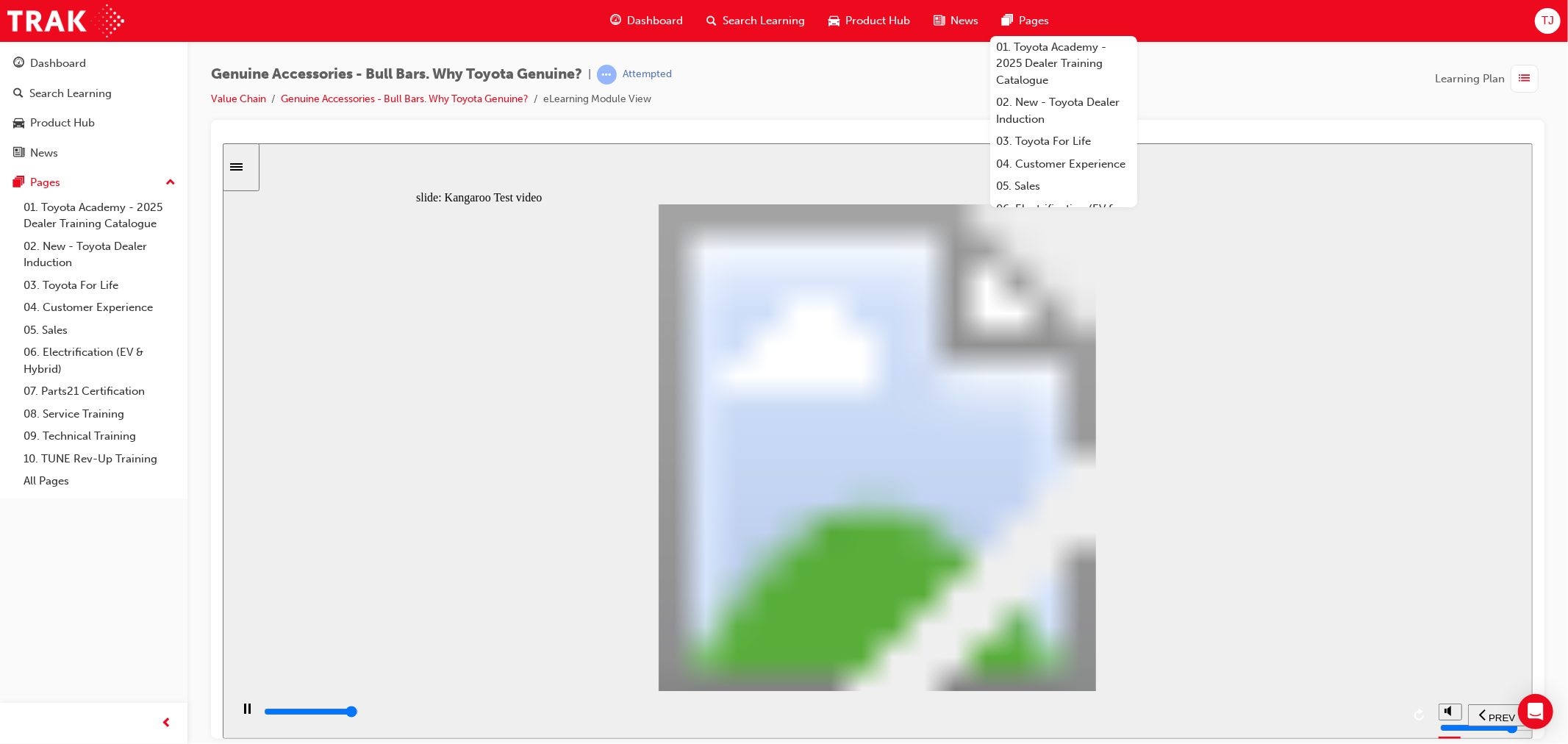
type input "0"
type input "21200"
type input "0"
type input "21300"
type input "0"
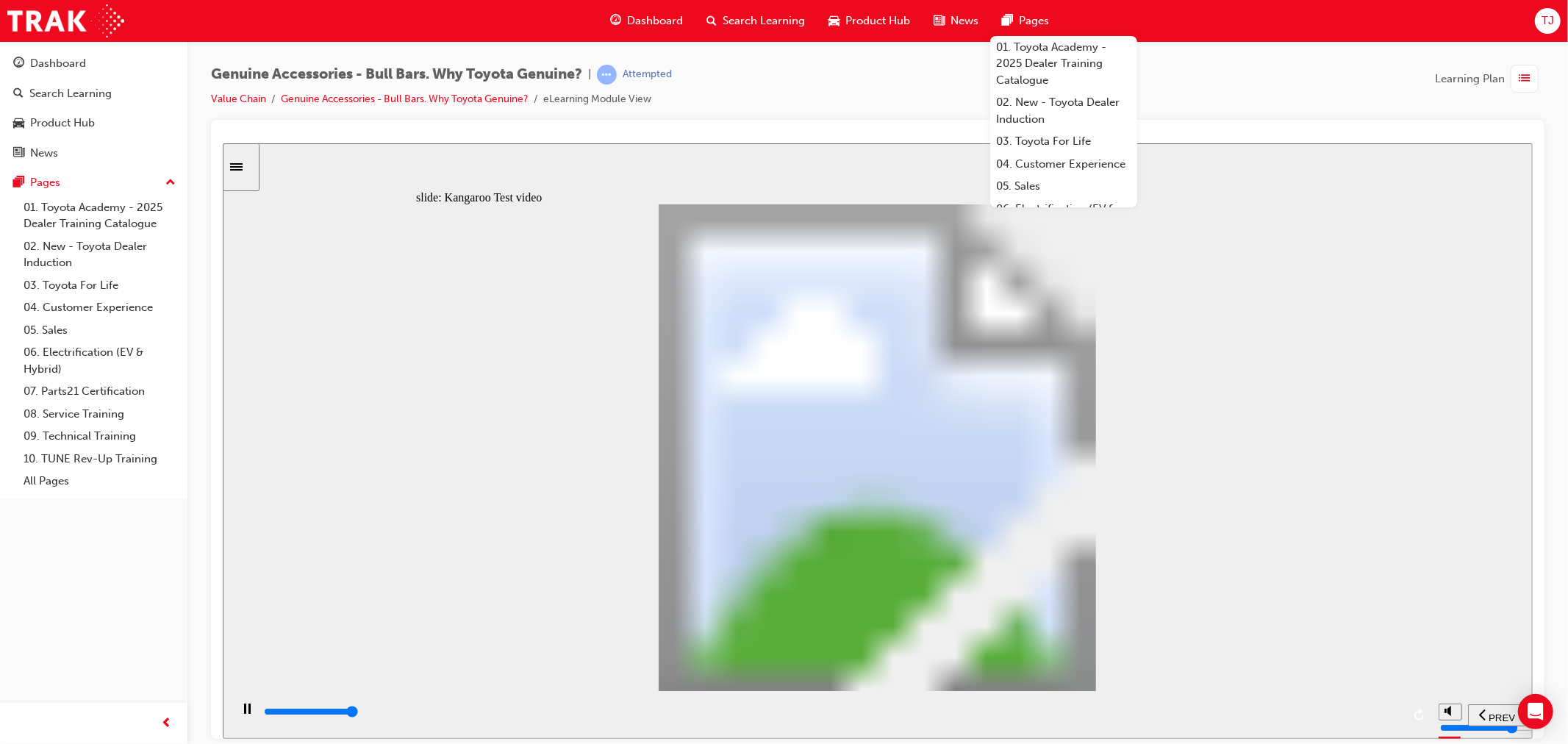
type input "21300"
type input "0"
type input "21300"
type input "0"
type input "21300"
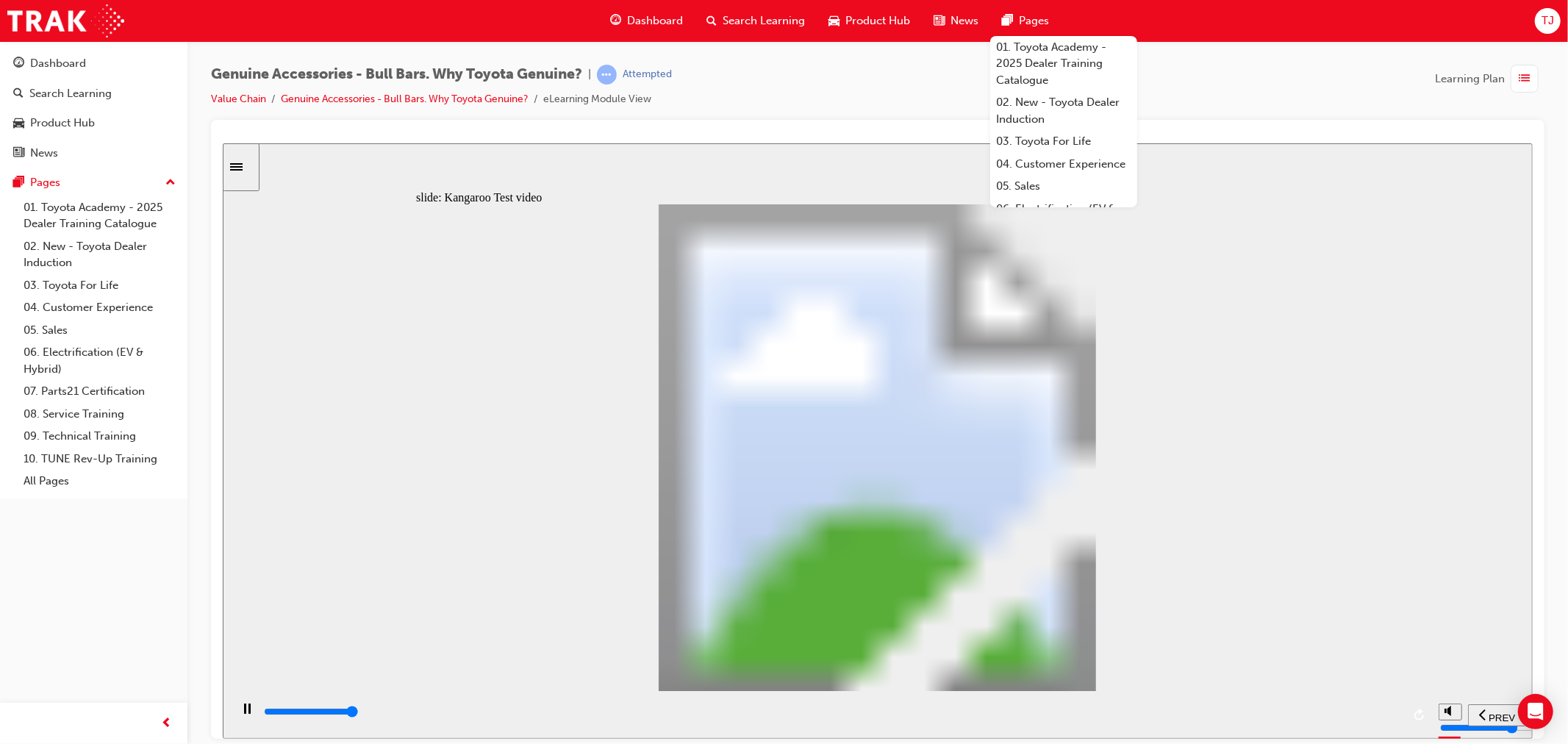
type input "0"
type input "21300"
type input "0"
type input "21300"
type input "0"
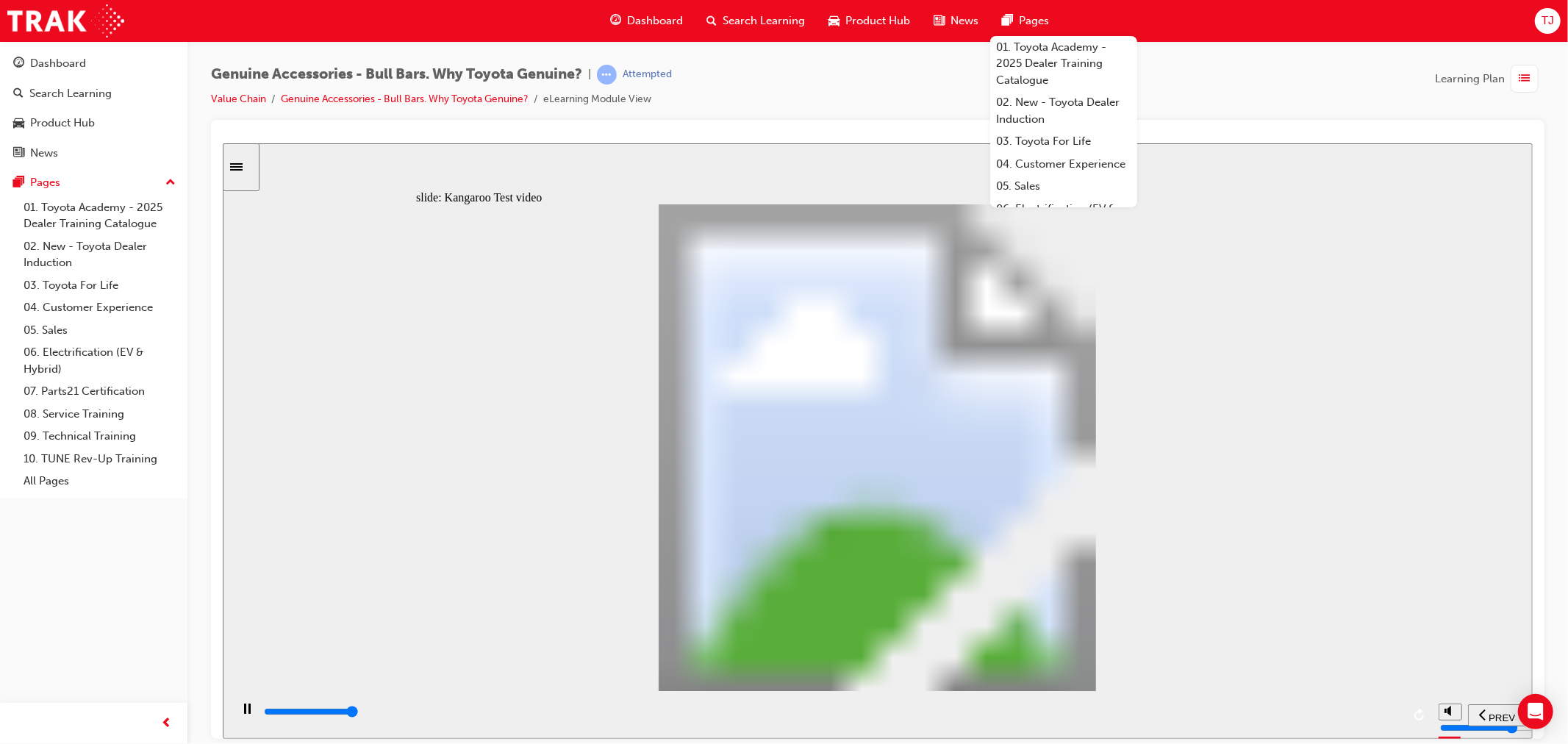
type input "21400"
type input "0"
type input "21400"
type input "0"
type input "21400"
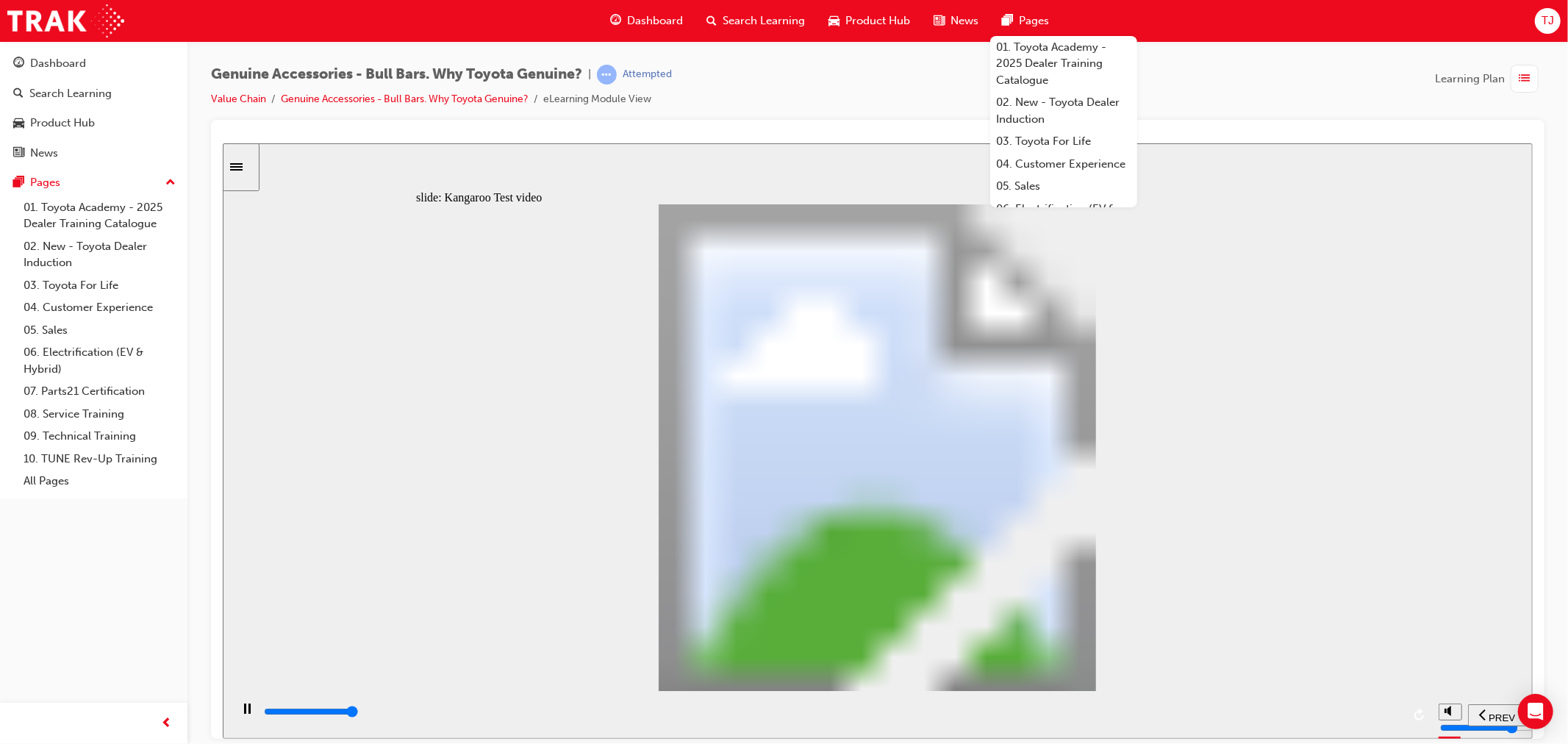
type input "0"
type input "21500"
type input "3"
click at [1363, 717] on div "playback controls" at bounding box center [831, 711] width 1140 height 16
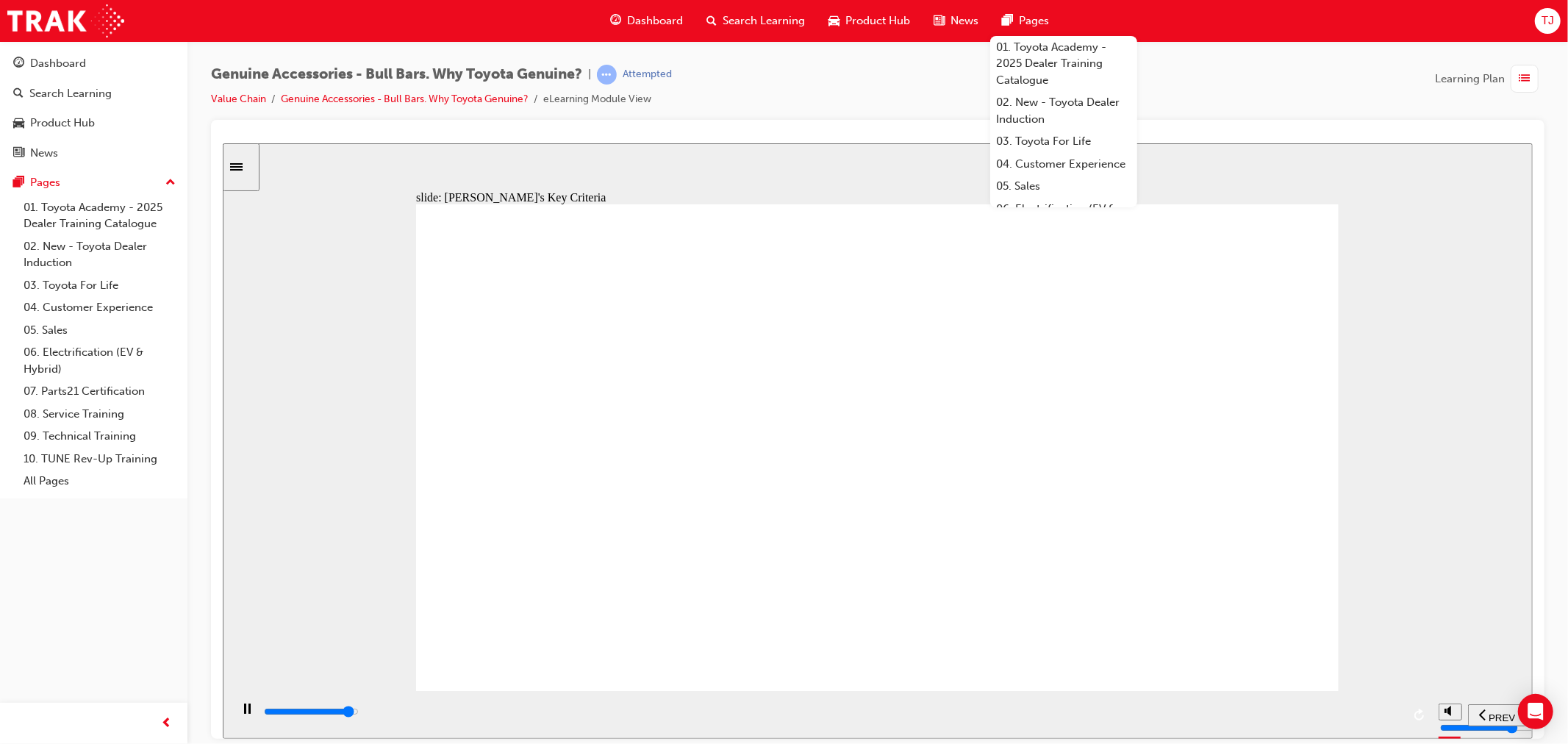
click at [1347, 707] on div "playback controls" at bounding box center [831, 714] width 1140 height 22
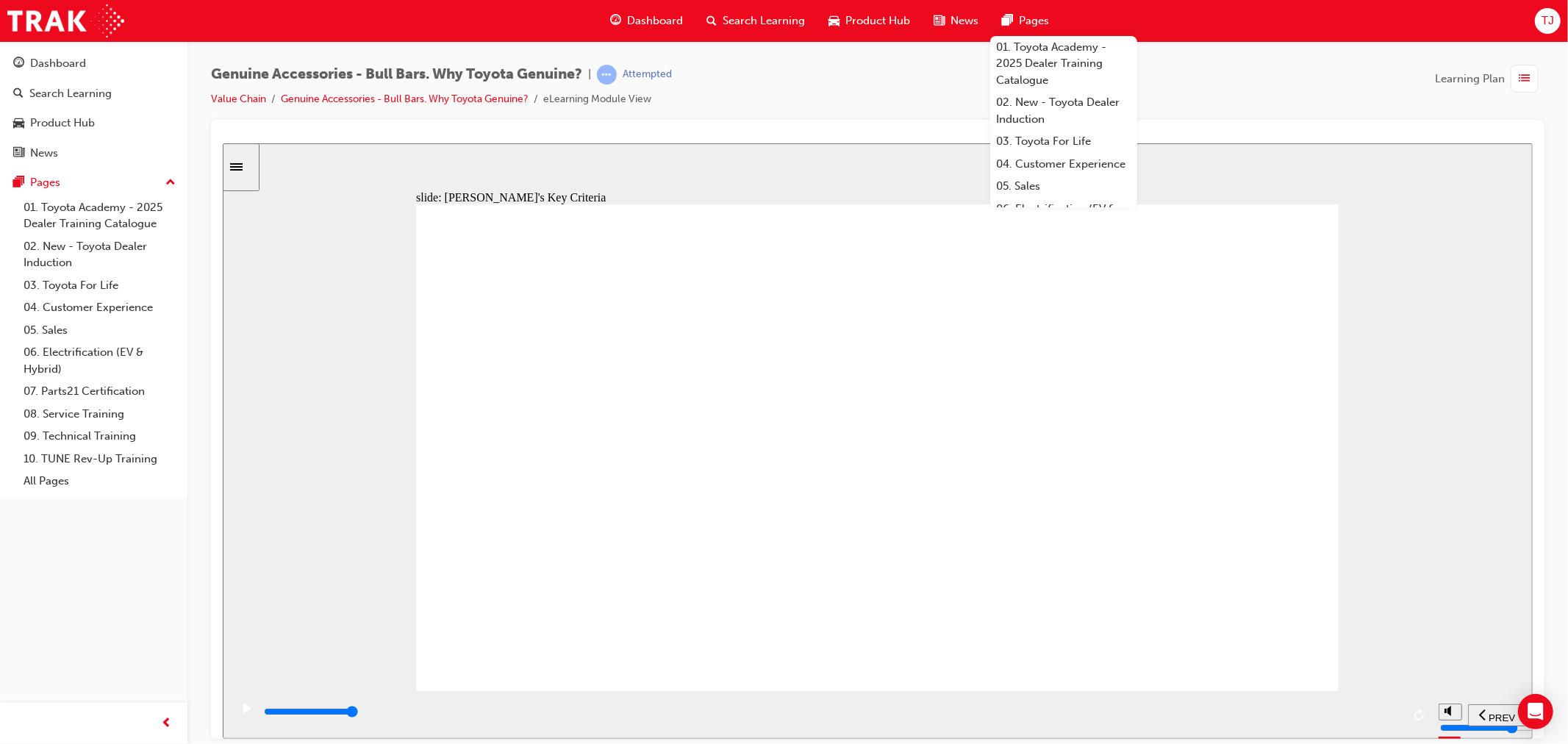
click at [358, 714] on input "slide progress" at bounding box center [310, 711] width 95 height 12
click at [1331, 717] on div "playback controls" at bounding box center [831, 711] width 1140 height 16
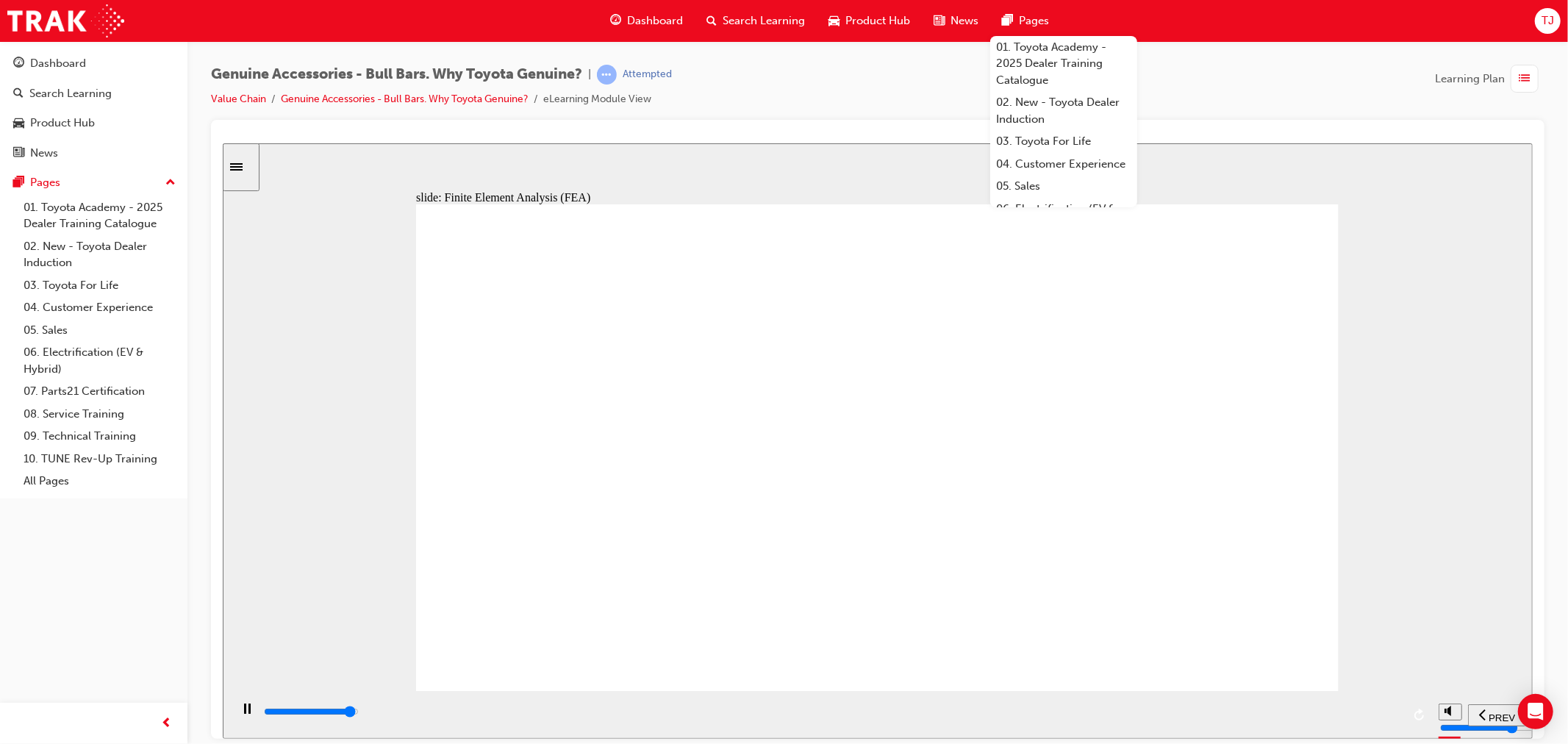
drag, startPoint x: 1357, startPoint y: 712, endPoint x: 1330, endPoint y: 705, distance: 27.9
click at [358, 713] on input "slide progress" at bounding box center [310, 711] width 95 height 12
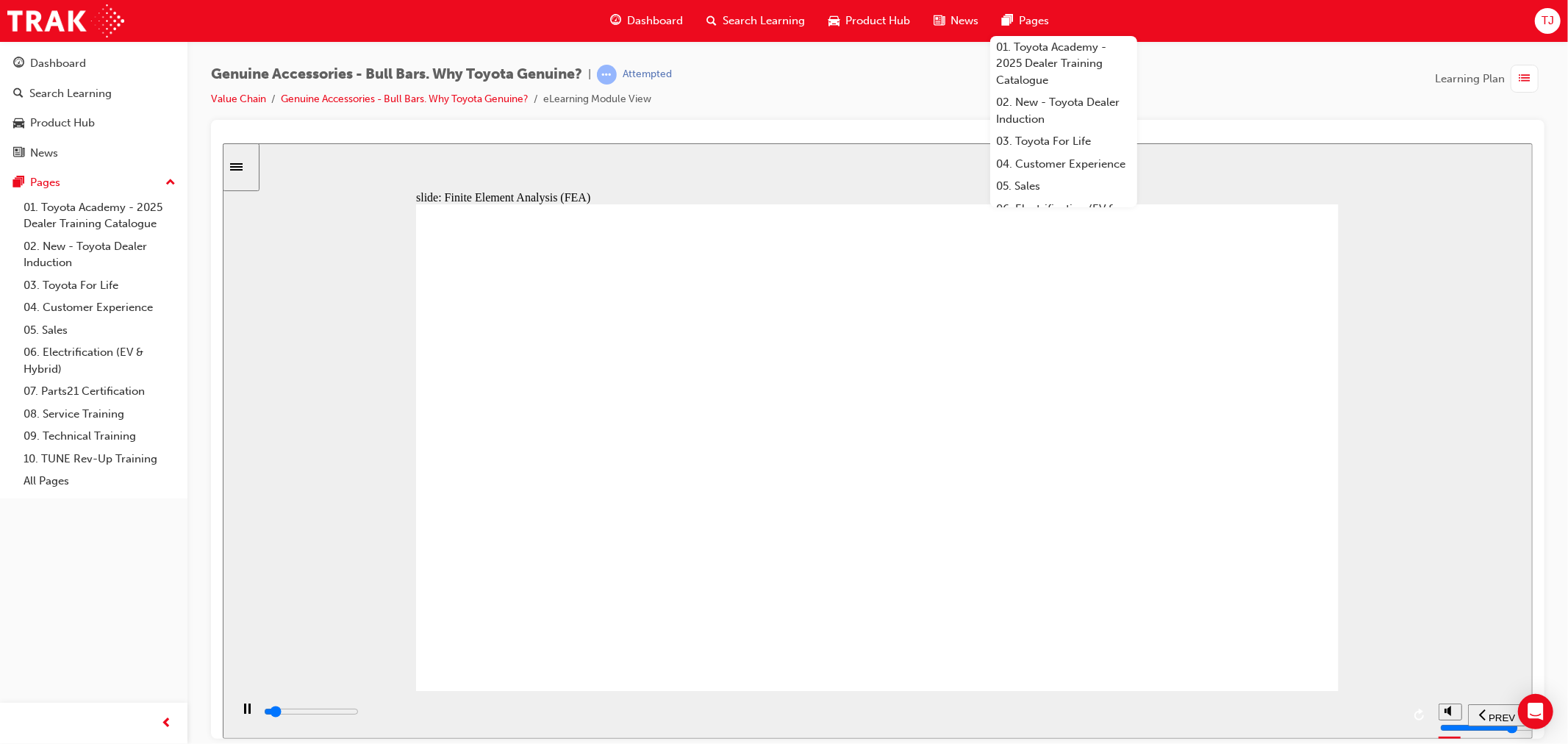
click at [1375, 717] on div "playback controls" at bounding box center [831, 711] width 1140 height 16
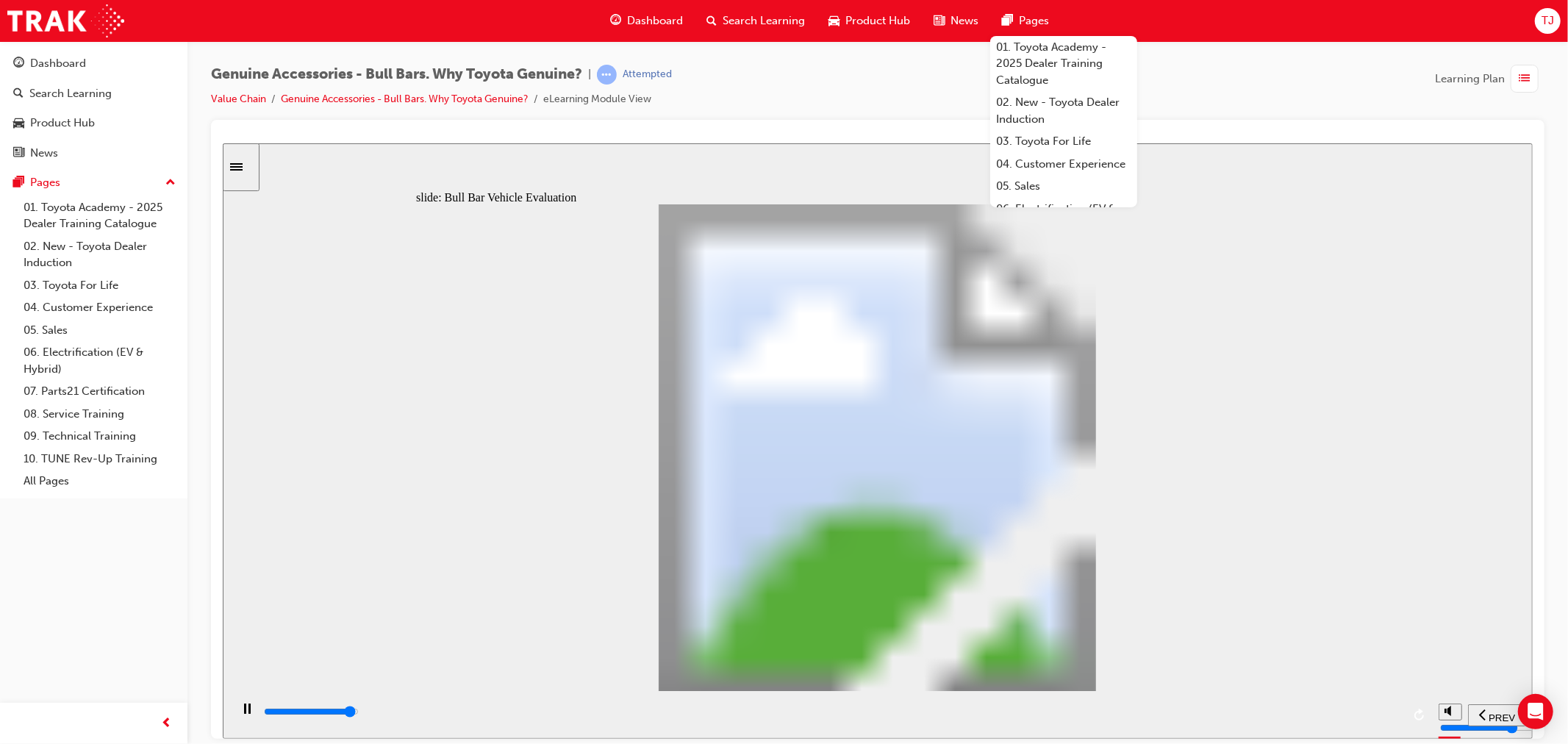
click at [358, 712] on input "slide progress" at bounding box center [310, 711] width 95 height 12
click at [1369, 720] on div "playback controls" at bounding box center [831, 711] width 1140 height 16
drag, startPoint x: 739, startPoint y: 299, endPoint x: 789, endPoint y: 322, distance: 55.0
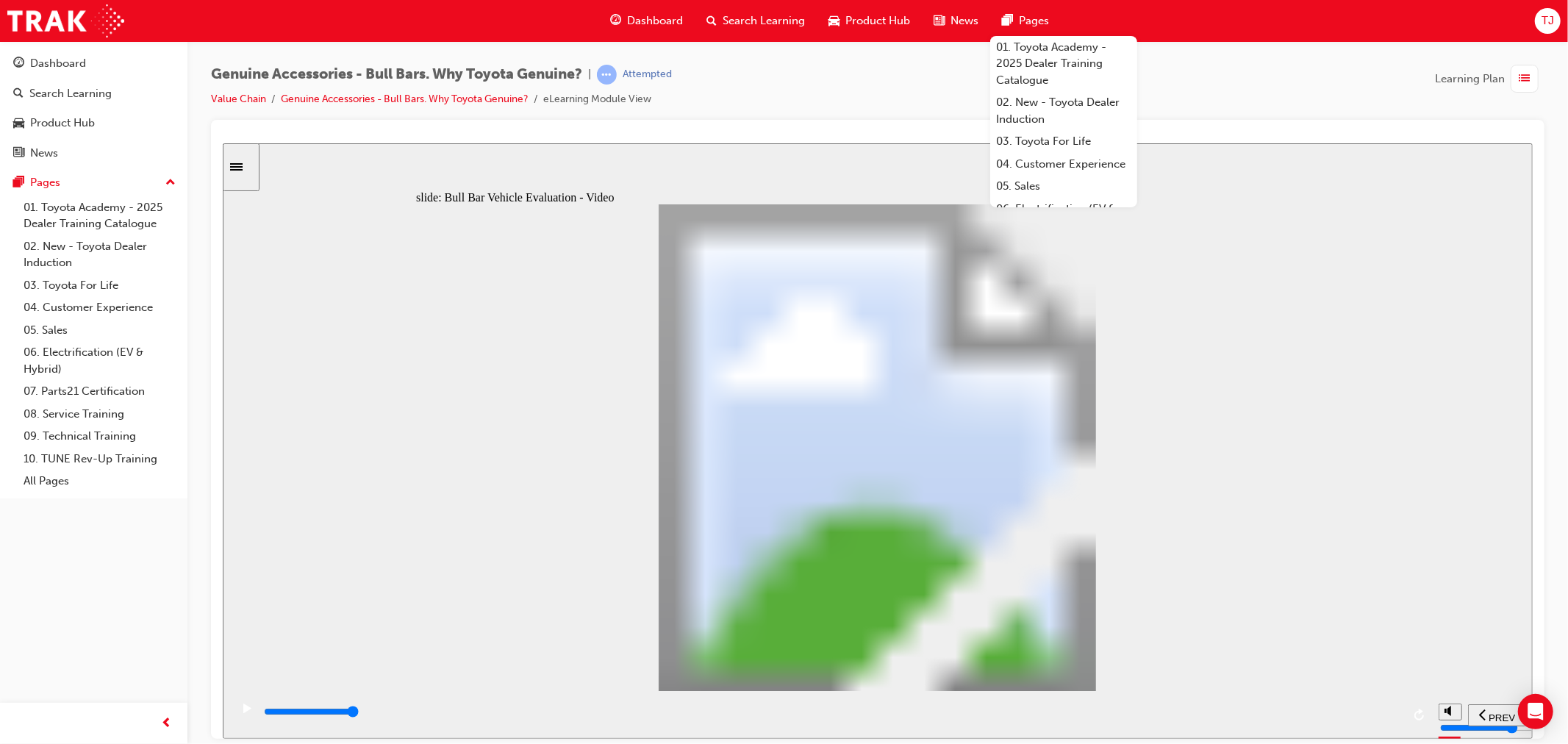
click at [1341, 706] on div "playback controls" at bounding box center [831, 714] width 1140 height 22
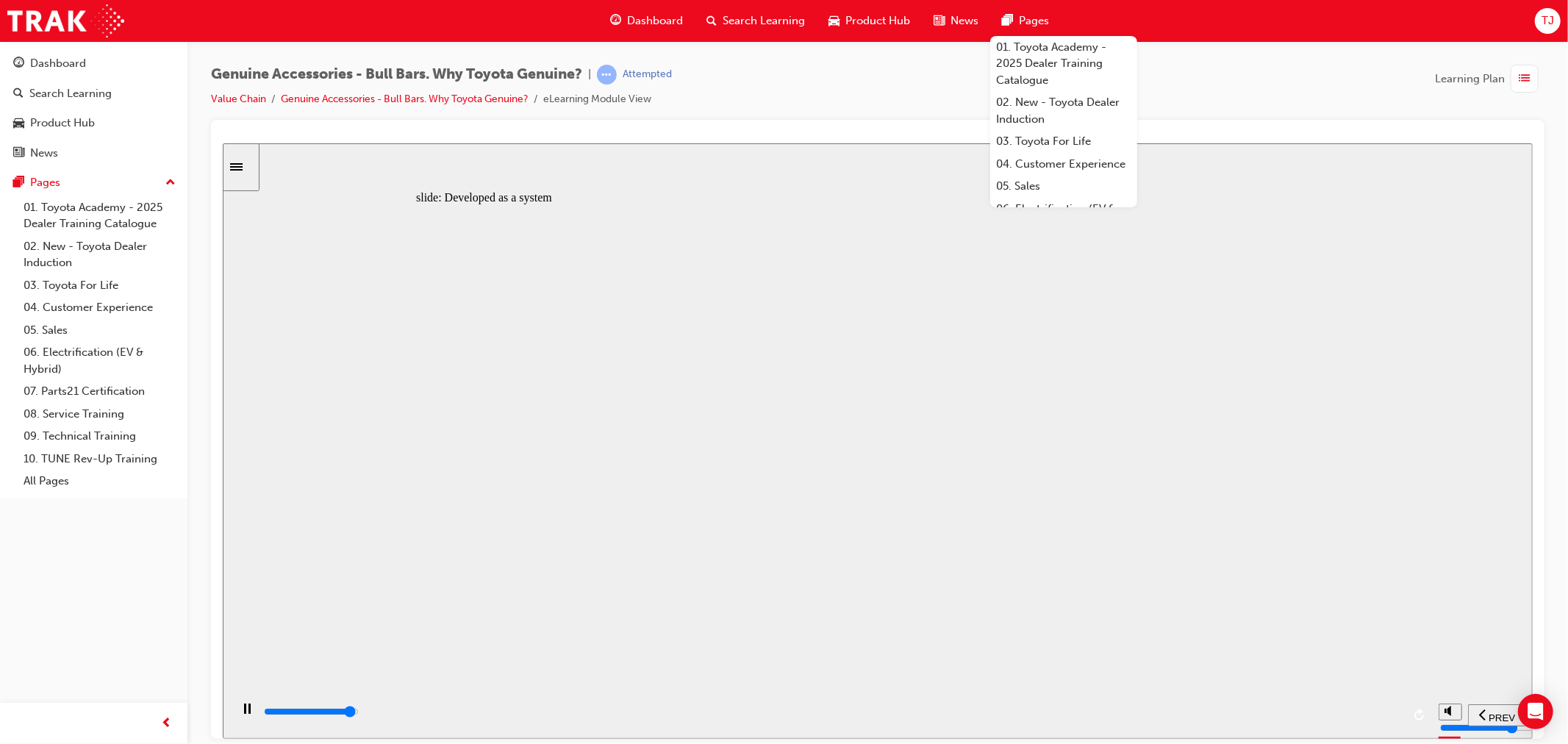
click at [1359, 720] on div "playback controls" at bounding box center [831, 711] width 1140 height 16
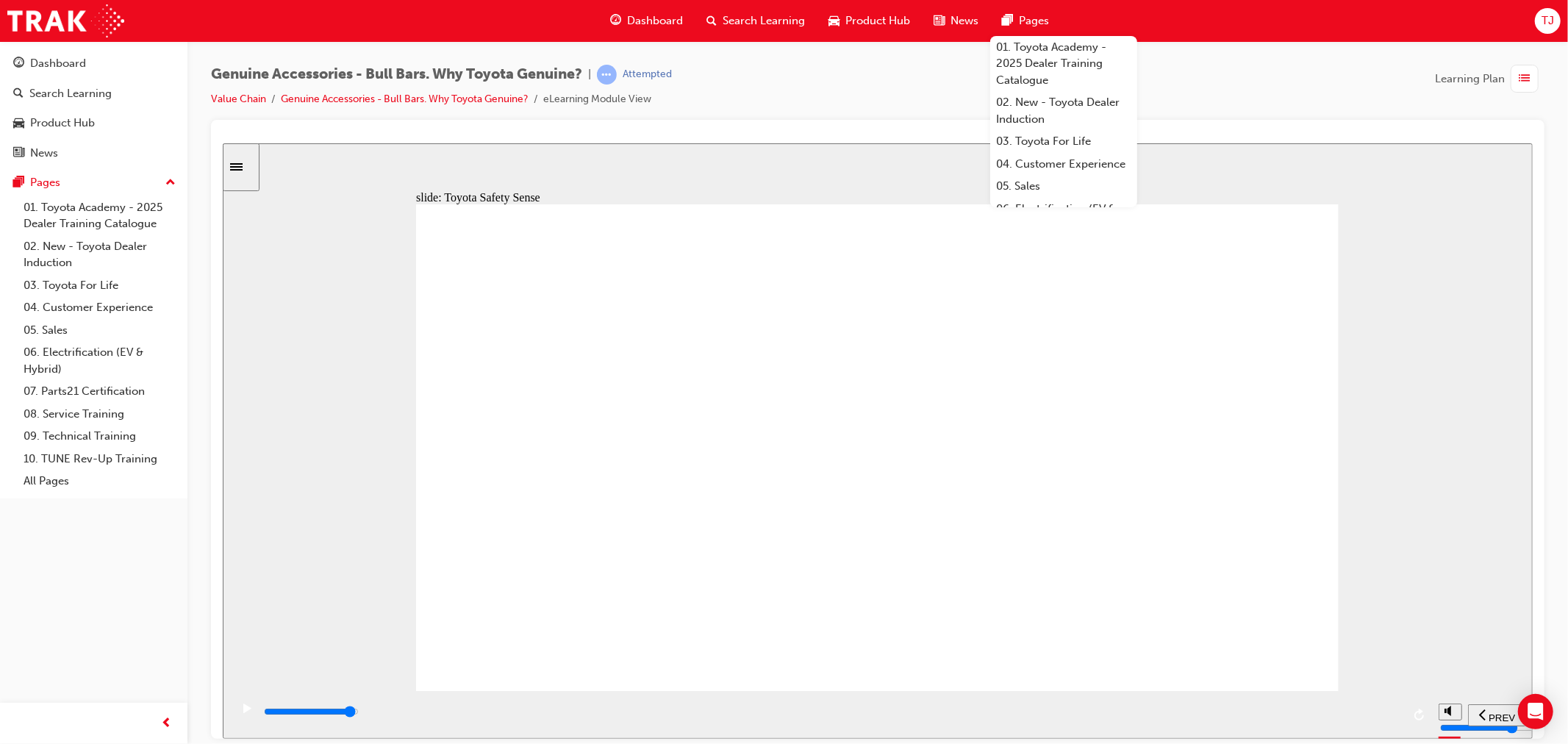
click at [1360, 710] on div "playback controls" at bounding box center [831, 711] width 1140 height 16
click at [1372, 720] on div "playback controls" at bounding box center [831, 711] width 1140 height 16
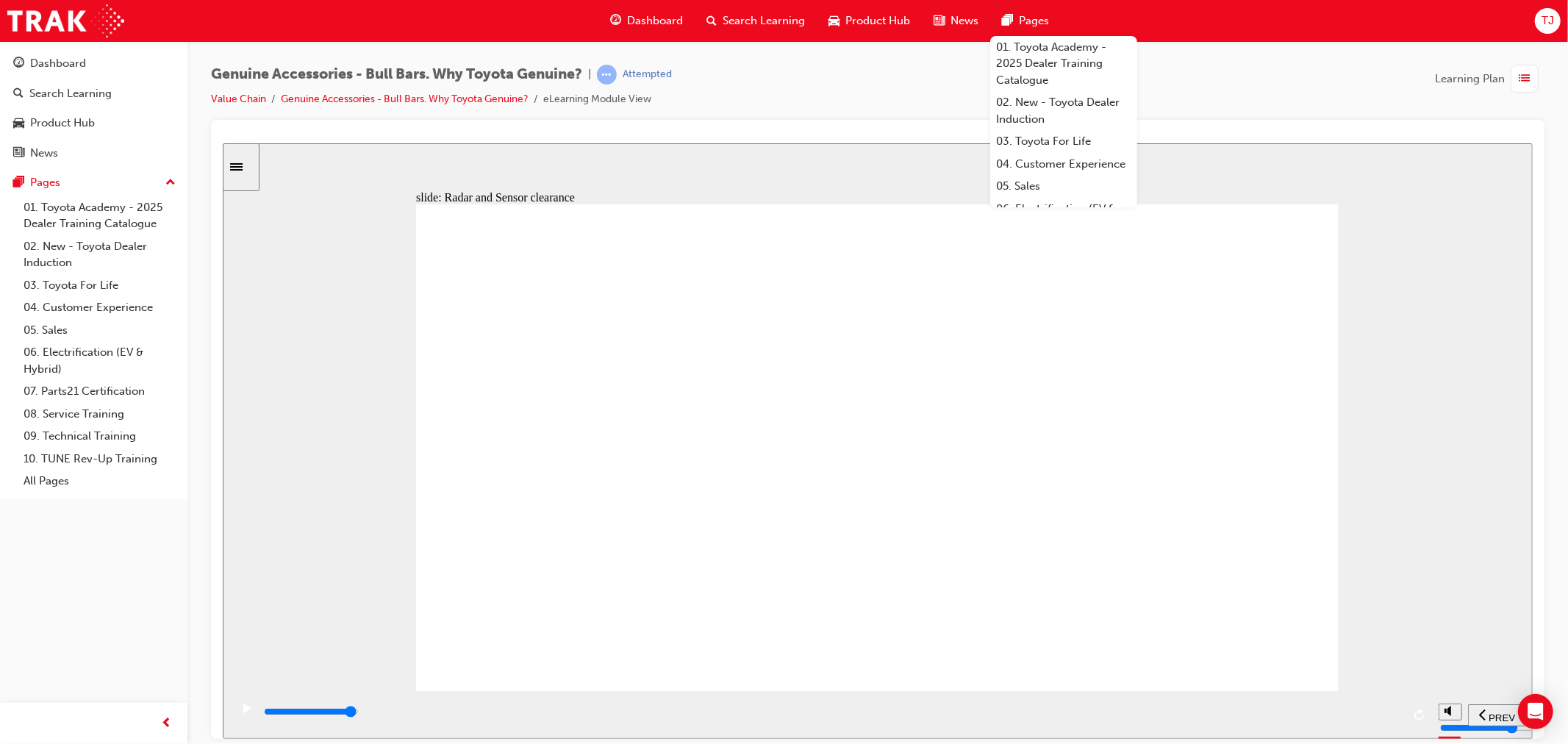
drag, startPoint x: 1294, startPoint y: 328, endPoint x: 1307, endPoint y: 370, distance: 44.0
drag, startPoint x: 1307, startPoint y: 370, endPoint x: 1310, endPoint y: 432, distance: 62.1
click at [1380, 713] on div "playback controls" at bounding box center [831, 711] width 1140 height 16
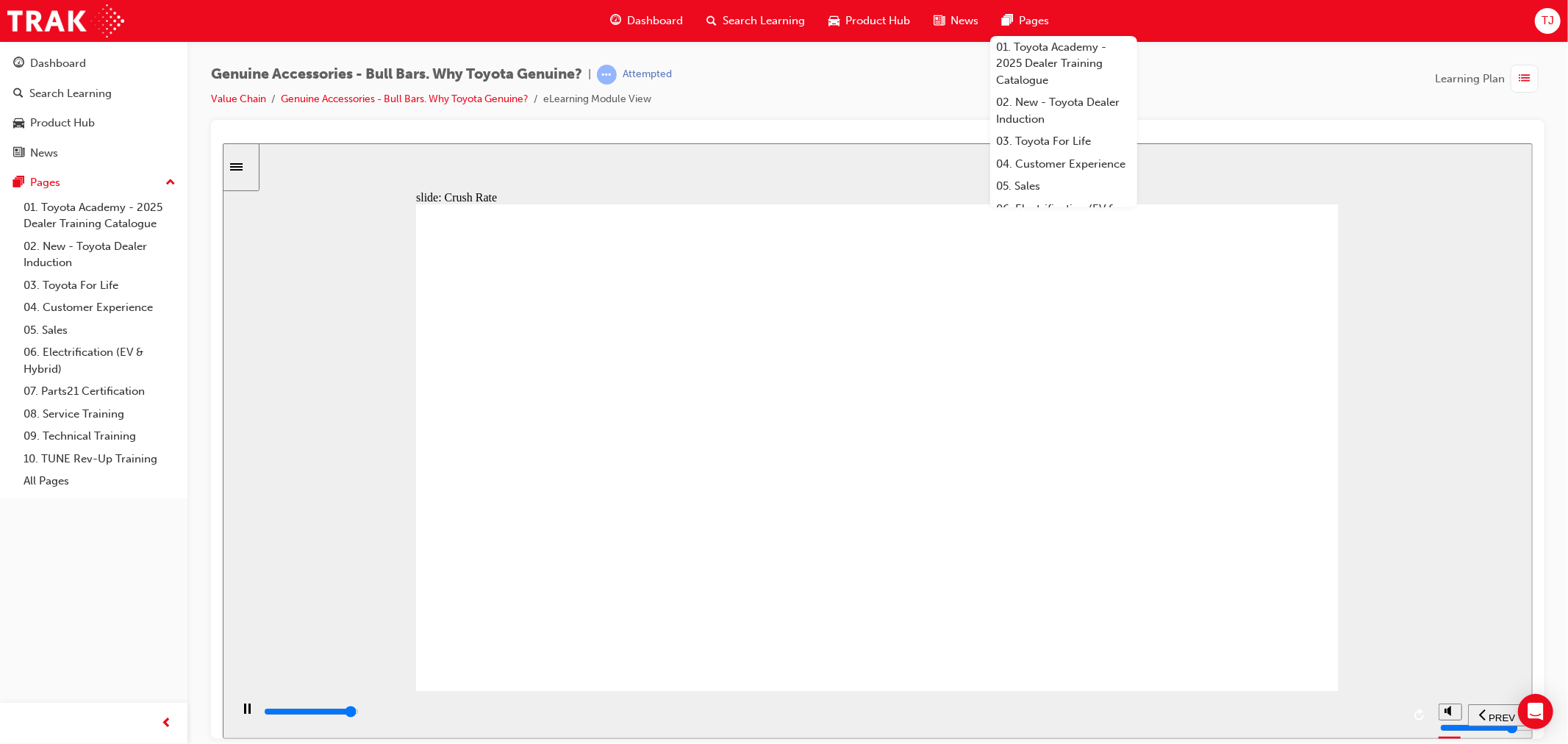
click at [1367, 705] on div "playback controls" at bounding box center [831, 714] width 1140 height 22
drag, startPoint x: 865, startPoint y: 656, endPoint x: 858, endPoint y: 666, distance: 12.2
click at [1371, 718] on div "playback controls" at bounding box center [831, 711] width 1140 height 16
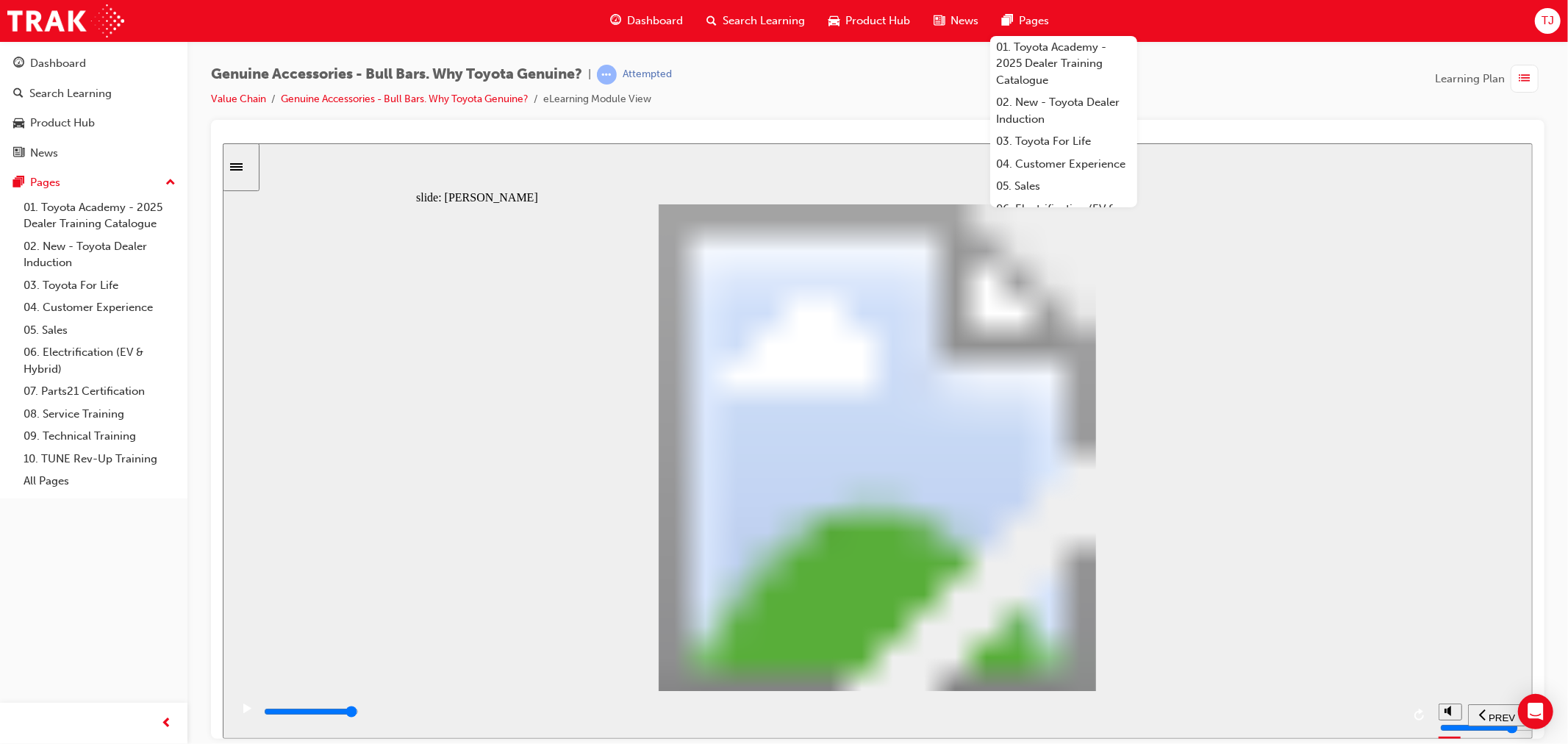
click at [358, 714] on input "slide progress" at bounding box center [310, 711] width 95 height 12
click at [1365, 720] on div "playback controls" at bounding box center [831, 711] width 1140 height 16
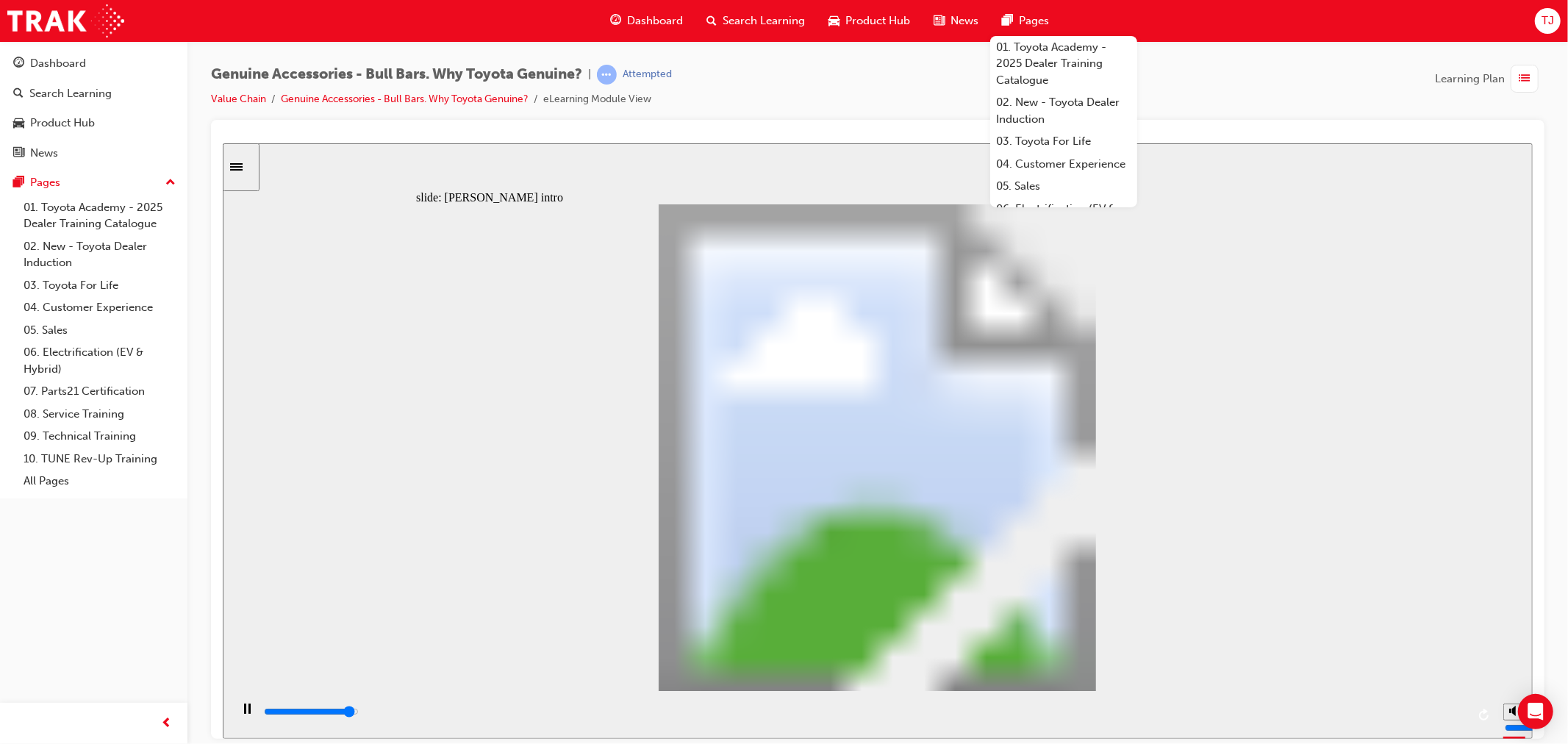
click at [358, 713] on input "slide progress" at bounding box center [310, 711] width 95 height 12
click at [1398, 711] on div "playback controls" at bounding box center [864, 711] width 1204 height 16
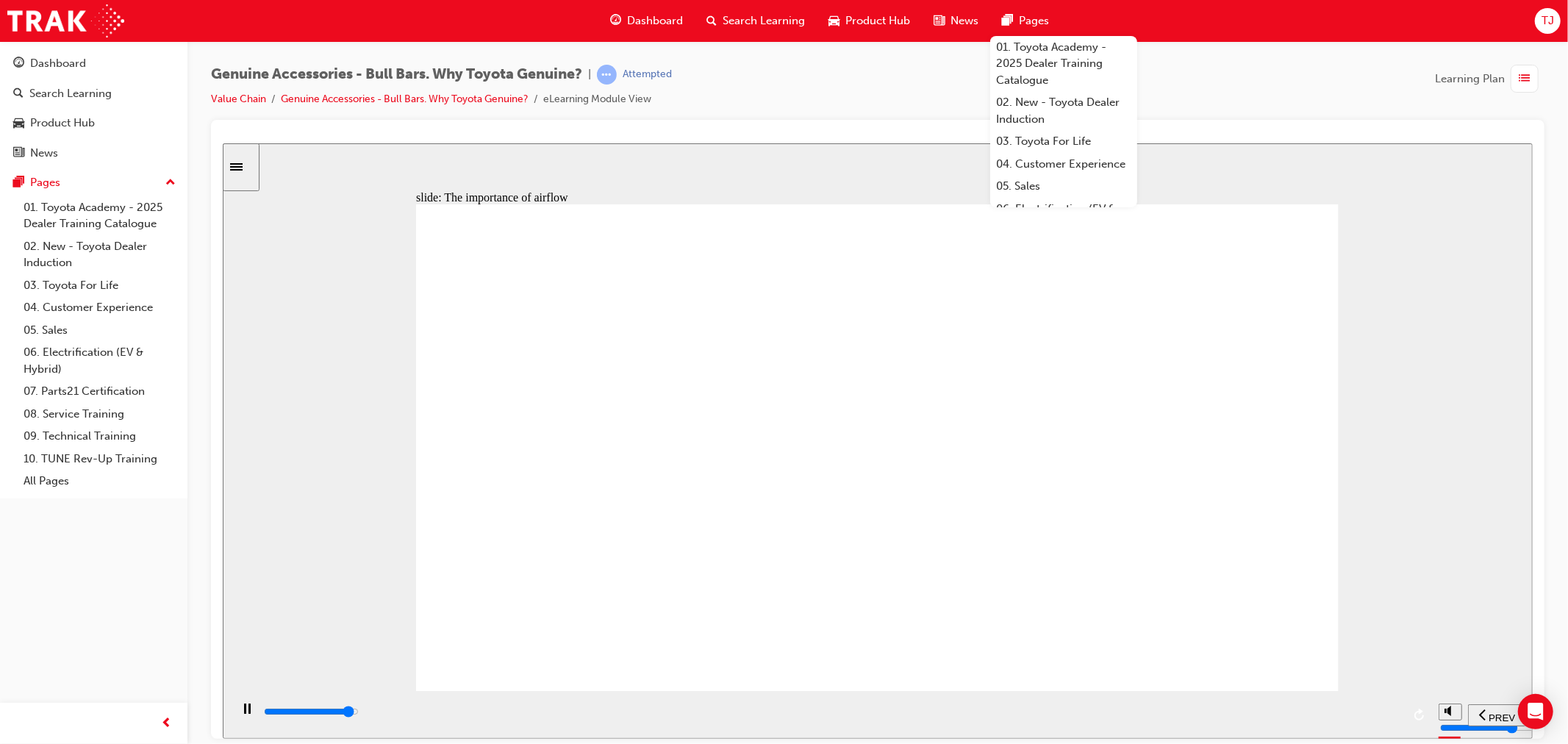
click at [1345, 720] on div "playback controls" at bounding box center [831, 711] width 1140 height 16
click at [1368, 718] on div "playback controls" at bounding box center [831, 711] width 1140 height 16
click at [1352, 711] on div "playback controls" at bounding box center [831, 711] width 1140 height 16
click at [1375, 706] on div "playback controls" at bounding box center [831, 714] width 1140 height 22
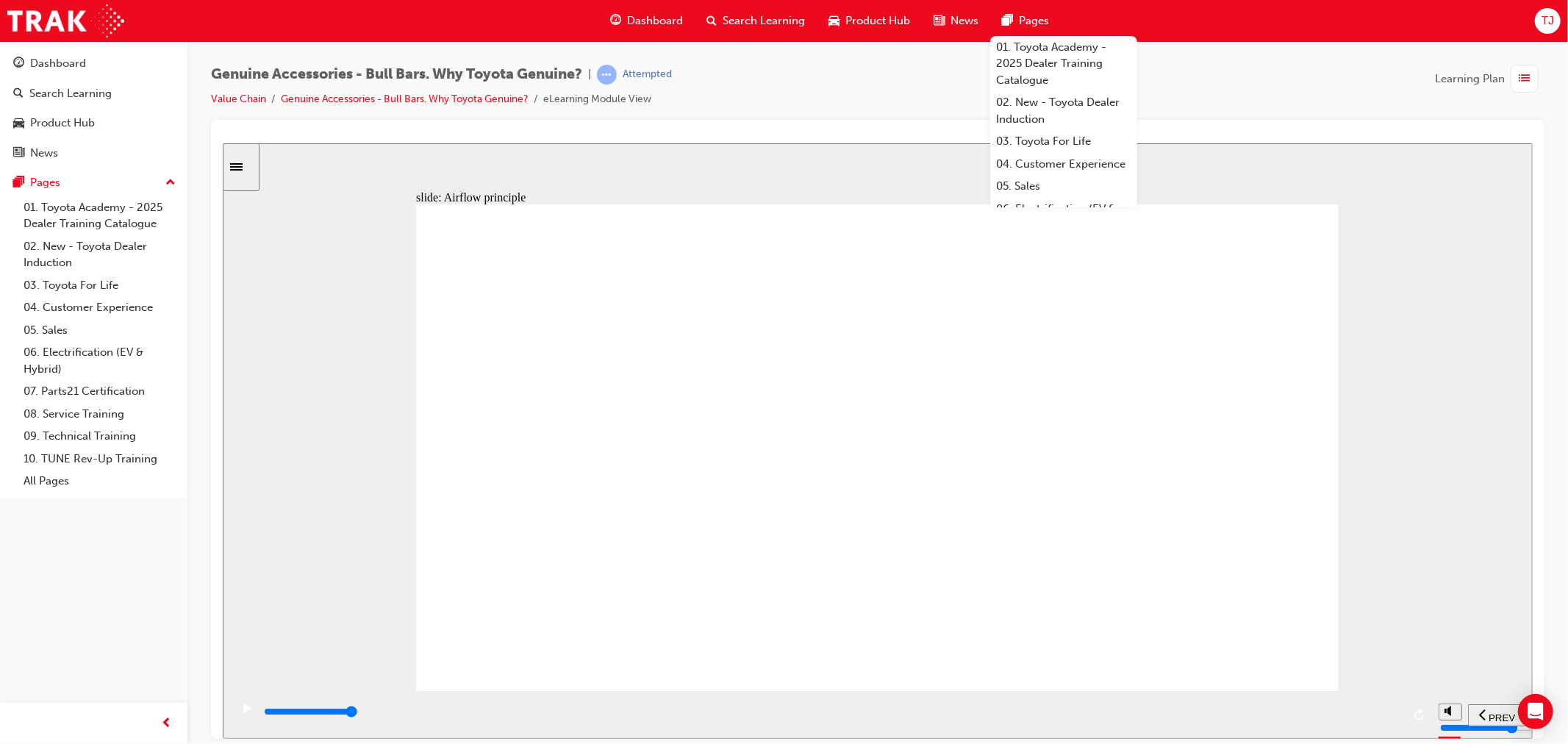
click at [1399, 715] on div "playback controls" at bounding box center [831, 711] width 1140 height 16
click at [358, 712] on input "slide progress" at bounding box center [310, 711] width 95 height 12
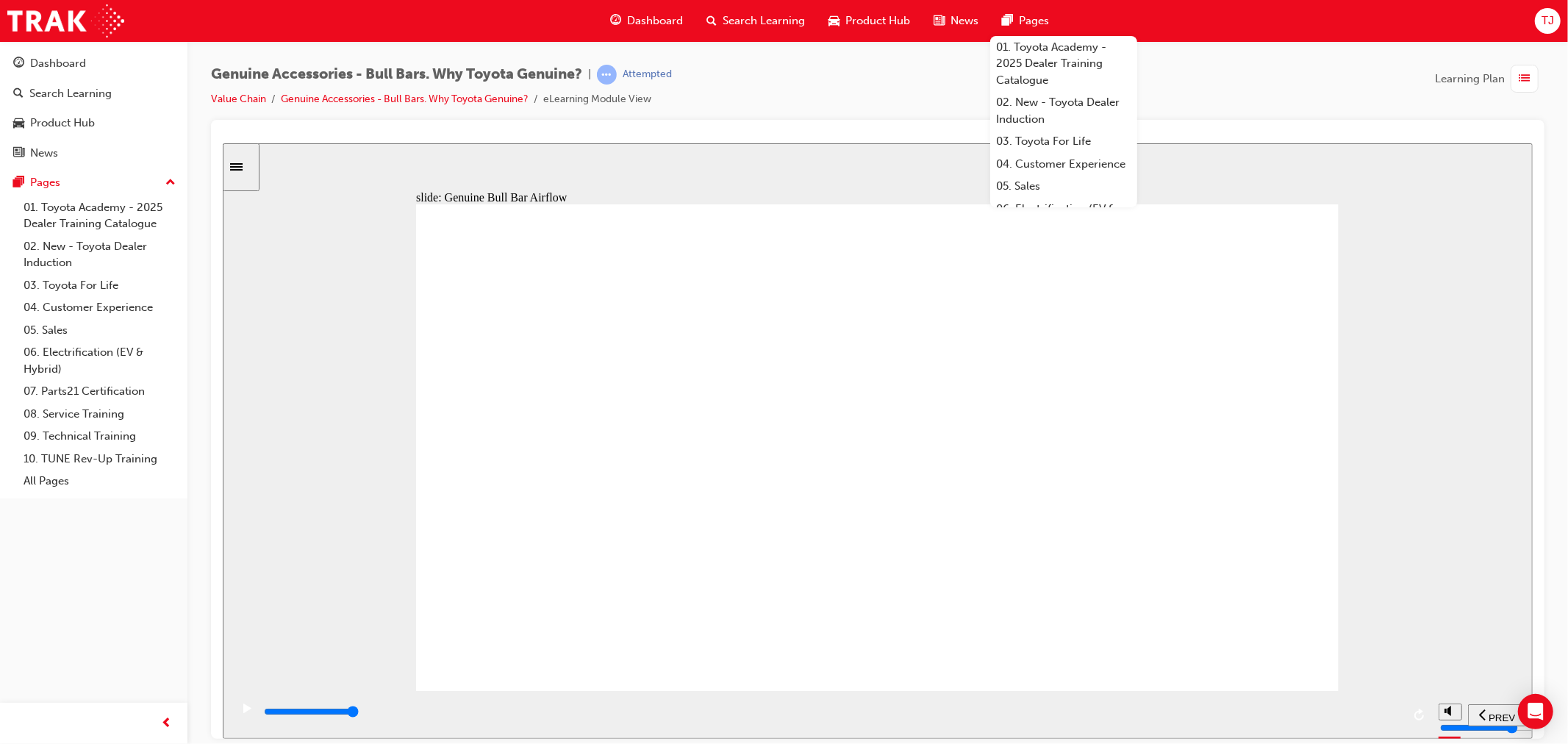
drag, startPoint x: 532, startPoint y: 557, endPoint x: 620, endPoint y: 580, distance: 91.0
drag, startPoint x: 525, startPoint y: 627, endPoint x: 539, endPoint y: 632, distance: 14.9
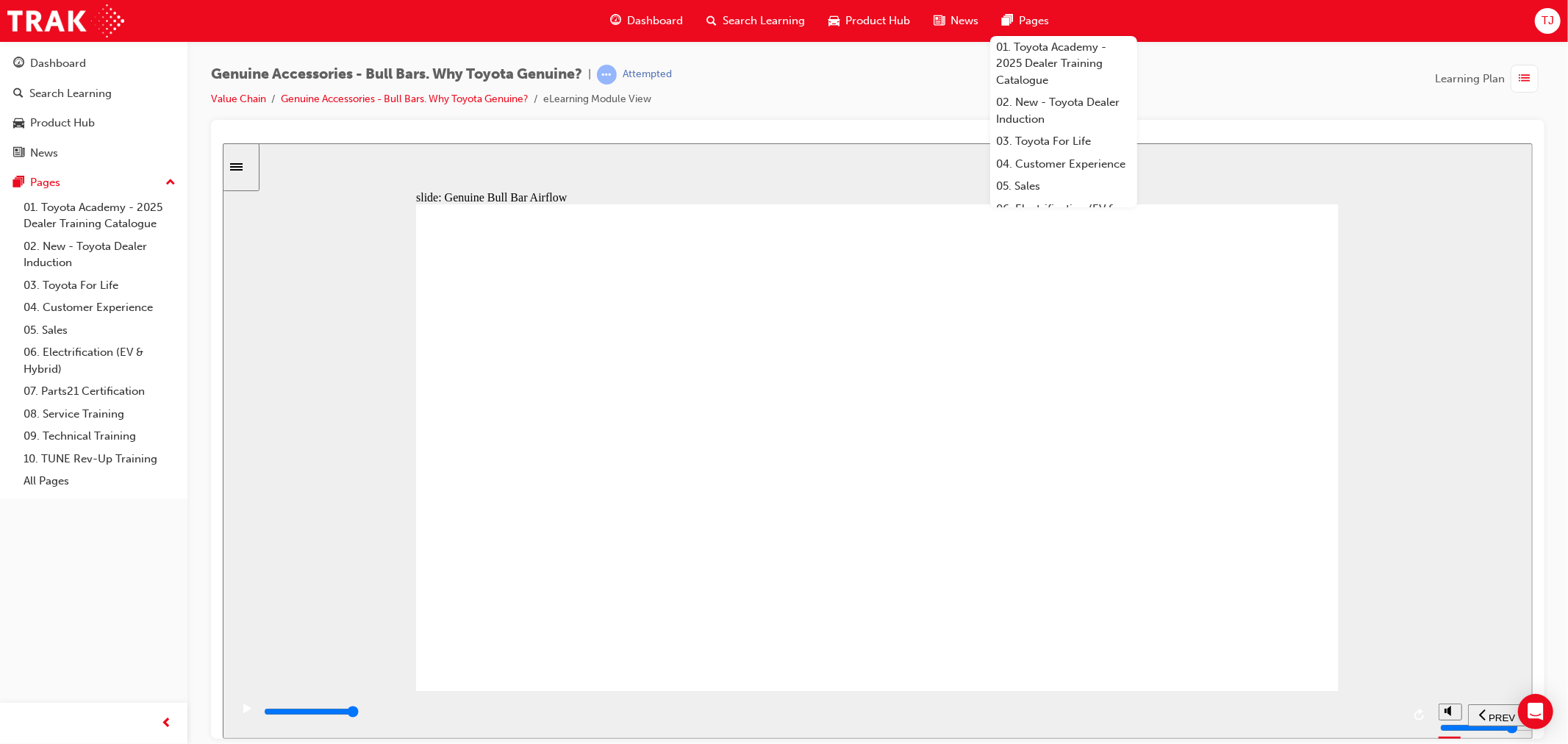
click at [1363, 717] on div "playback controls" at bounding box center [831, 711] width 1140 height 16
click at [358, 713] on input "slide progress" at bounding box center [310, 711] width 95 height 12
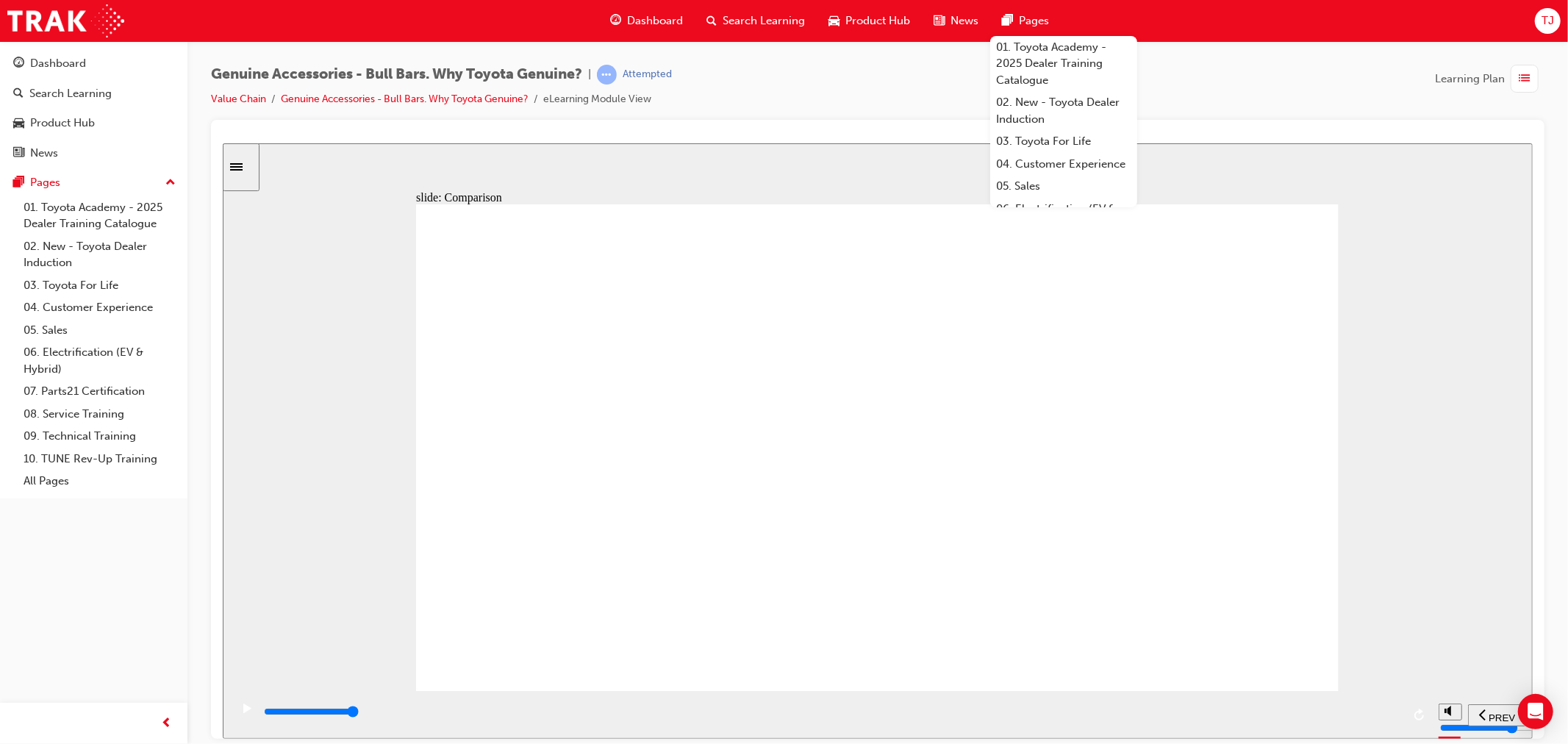
click at [358, 712] on input "slide progress" at bounding box center [310, 711] width 95 height 12
click at [1387, 720] on div "playback controls" at bounding box center [831, 711] width 1140 height 16
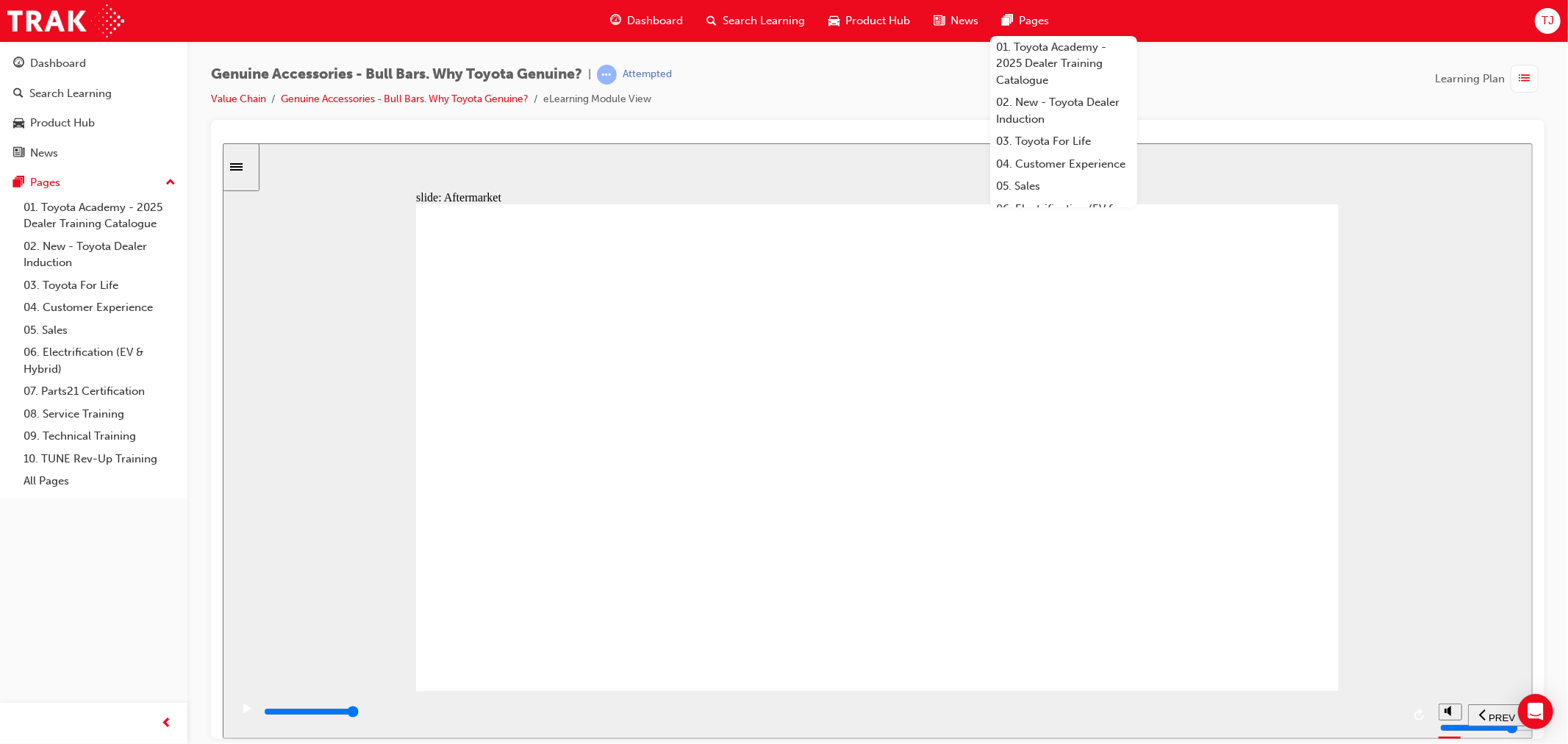
click at [1386, 711] on div "playback controls" at bounding box center [831, 711] width 1140 height 16
click at [1371, 715] on div "playback controls" at bounding box center [831, 711] width 1140 height 16
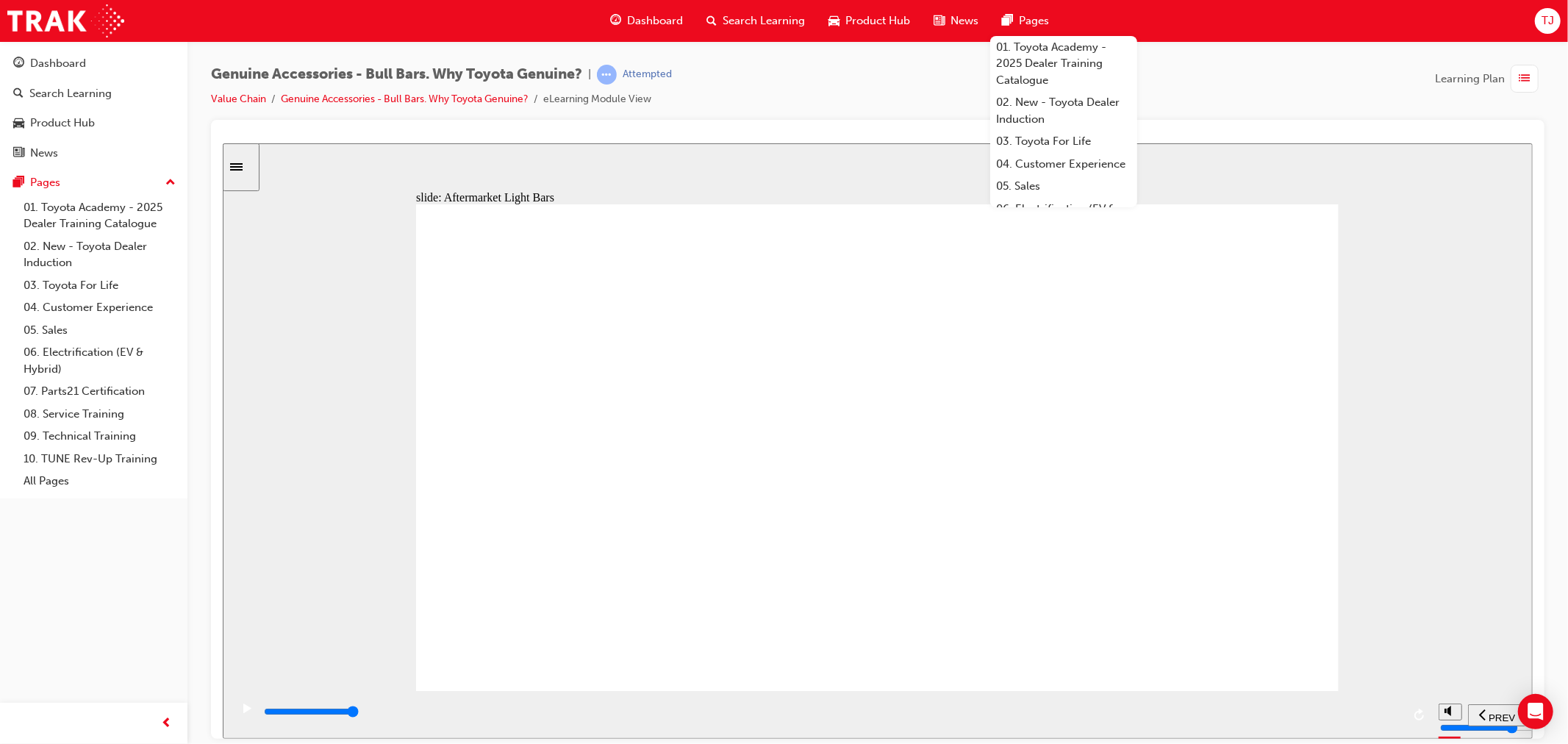
drag, startPoint x: 876, startPoint y: 535, endPoint x: 887, endPoint y: 537, distance: 11.2
click at [1287, 710] on div "playback controls" at bounding box center [831, 711] width 1140 height 16
click at [245, 709] on icon "play/pause" at bounding box center [247, 708] width 8 height 10
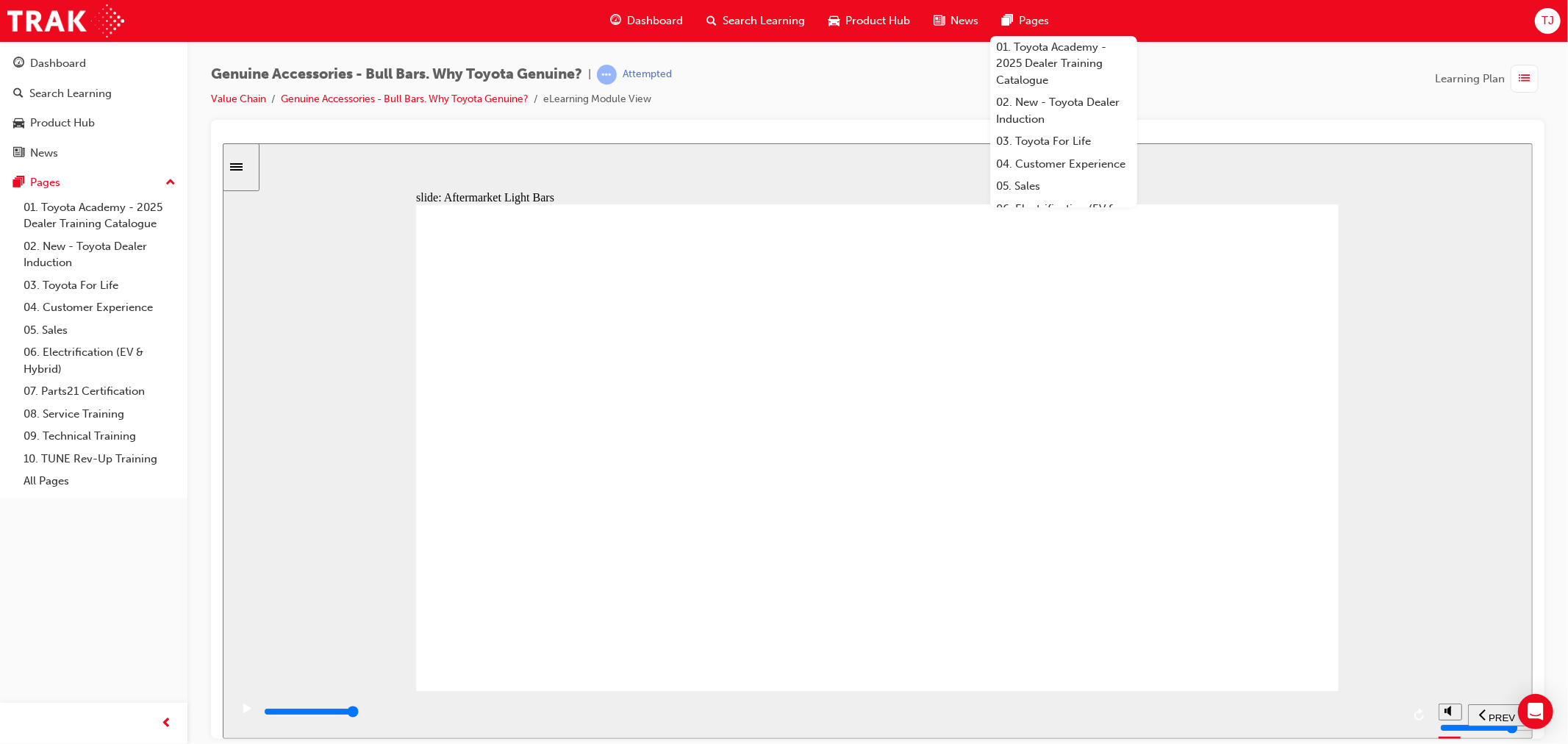
drag, startPoint x: 868, startPoint y: 513, endPoint x: 873, endPoint y: 537, distance: 24.5
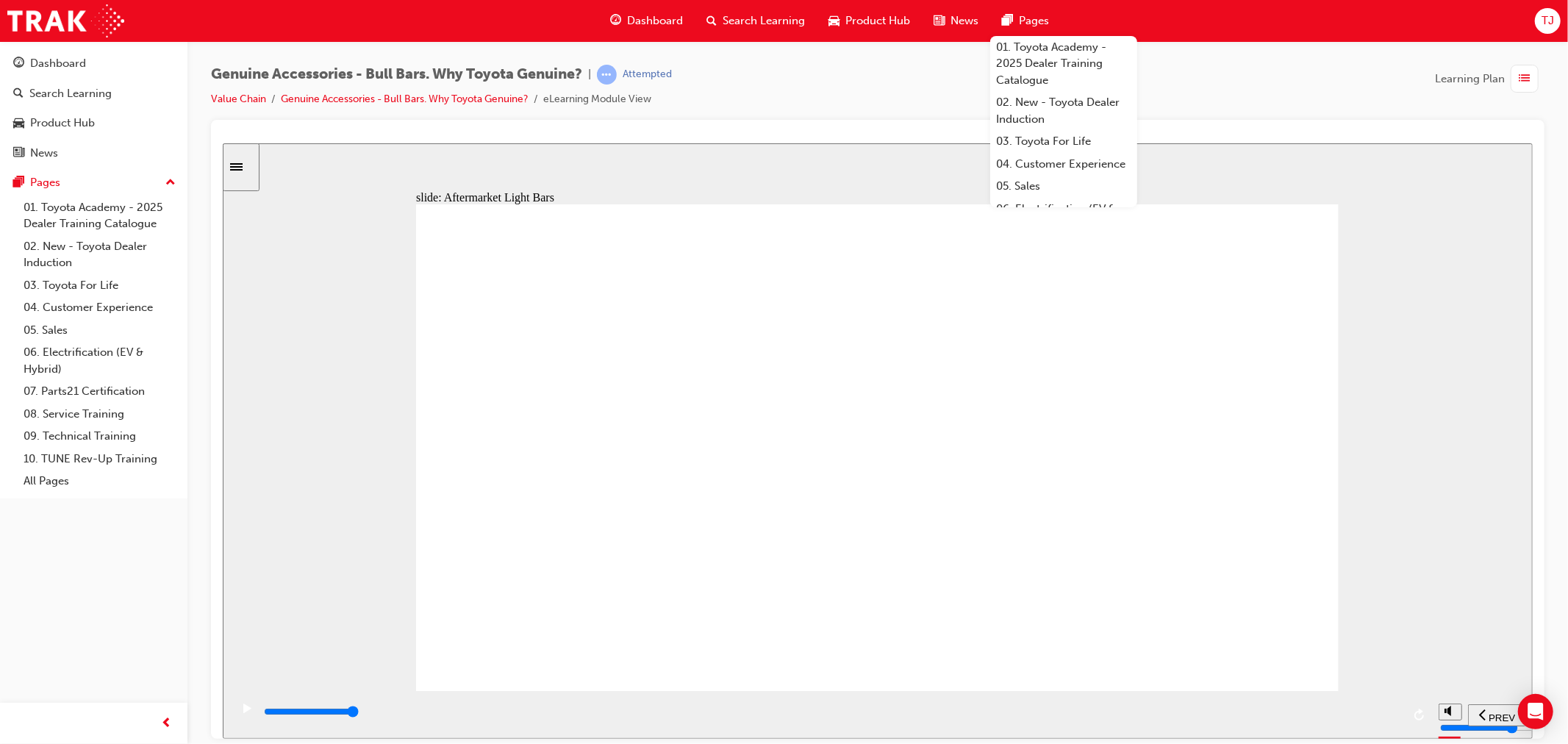
click at [358, 712] on input "slide progress" at bounding box center [310, 711] width 95 height 12
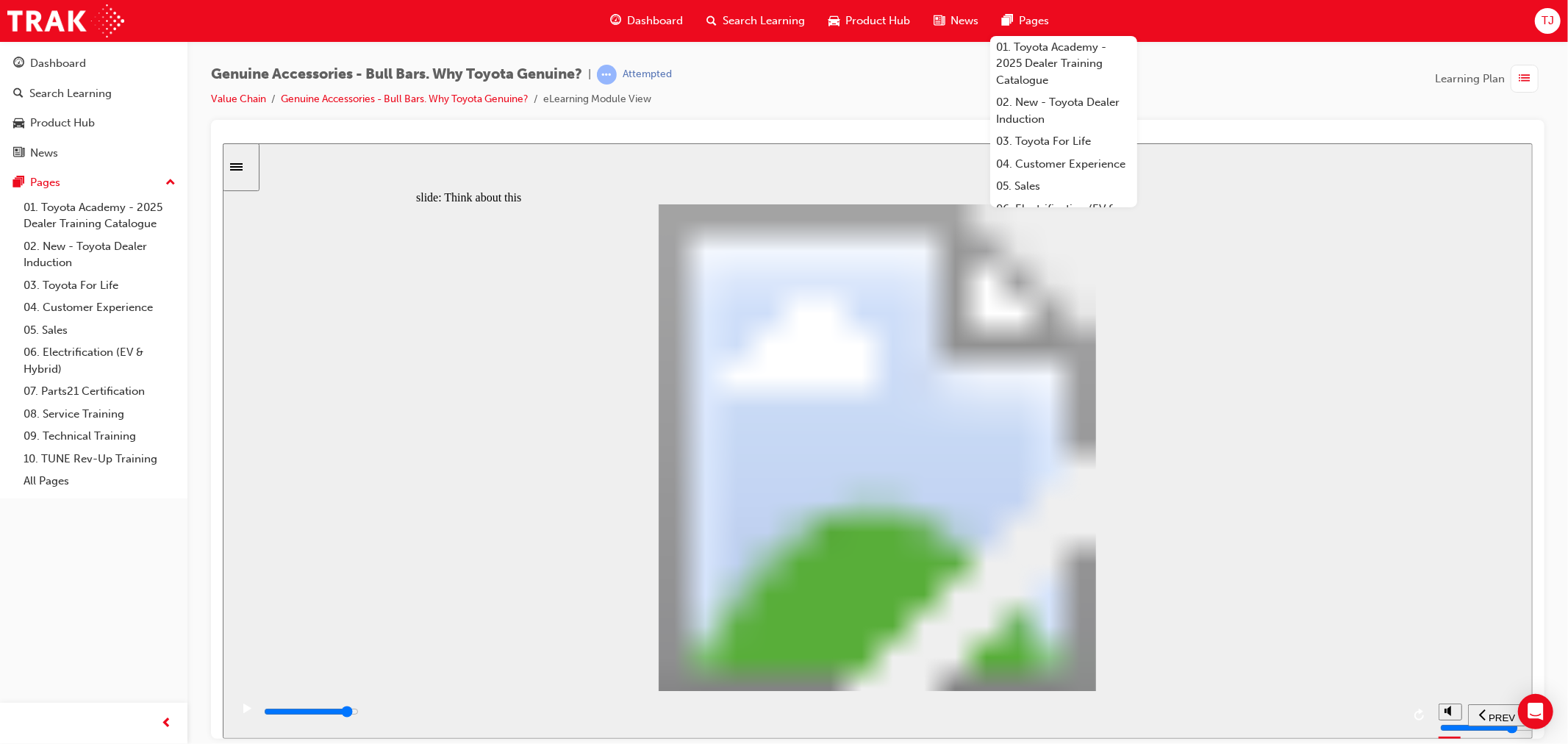
click at [1324, 711] on div "playback controls" at bounding box center [831, 711] width 1140 height 16
click at [1327, 715] on div "playback controls" at bounding box center [831, 711] width 1140 height 16
drag, startPoint x: 756, startPoint y: 405, endPoint x: 856, endPoint y: 400, distance: 100.1
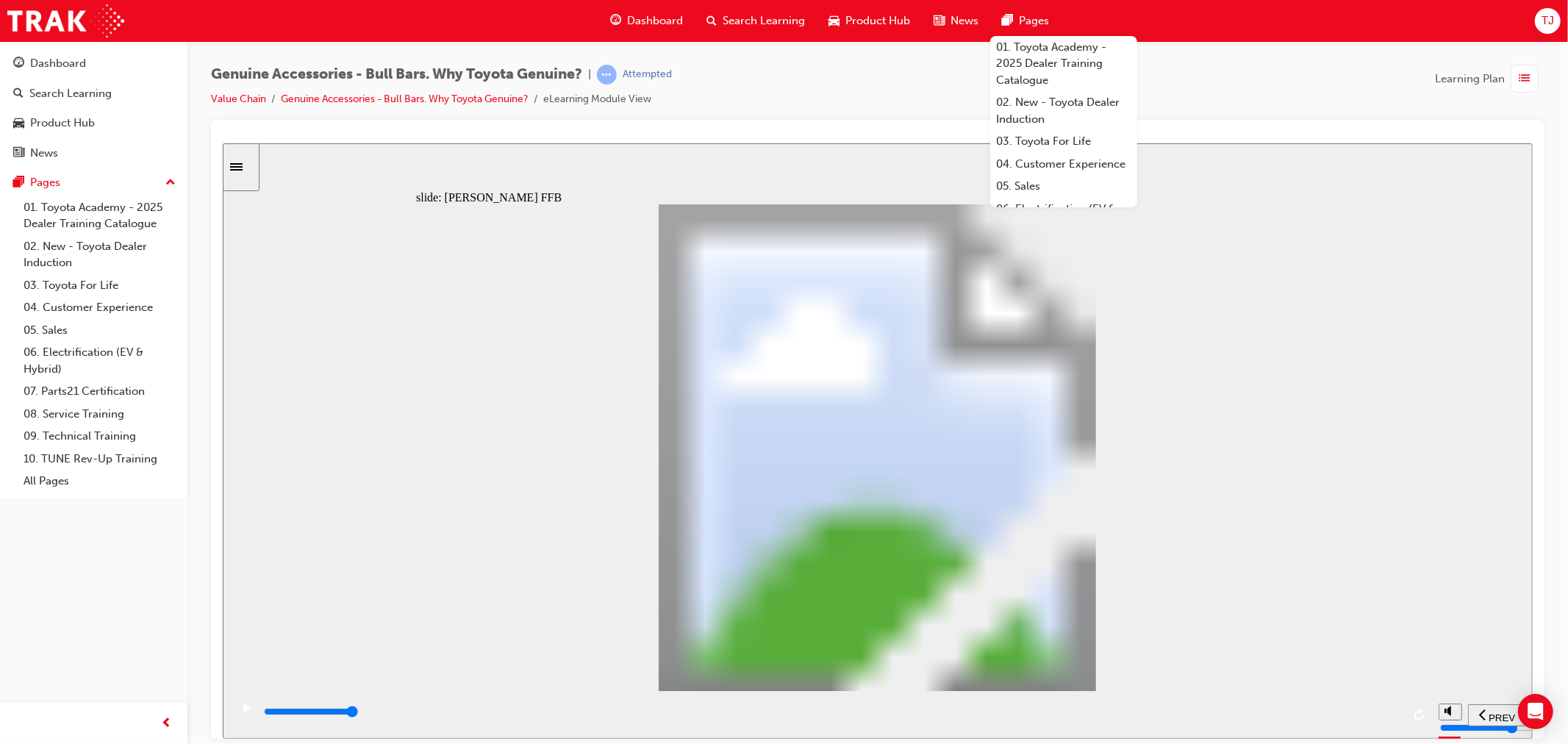
click at [1347, 717] on div "playback controls" at bounding box center [831, 711] width 1140 height 16
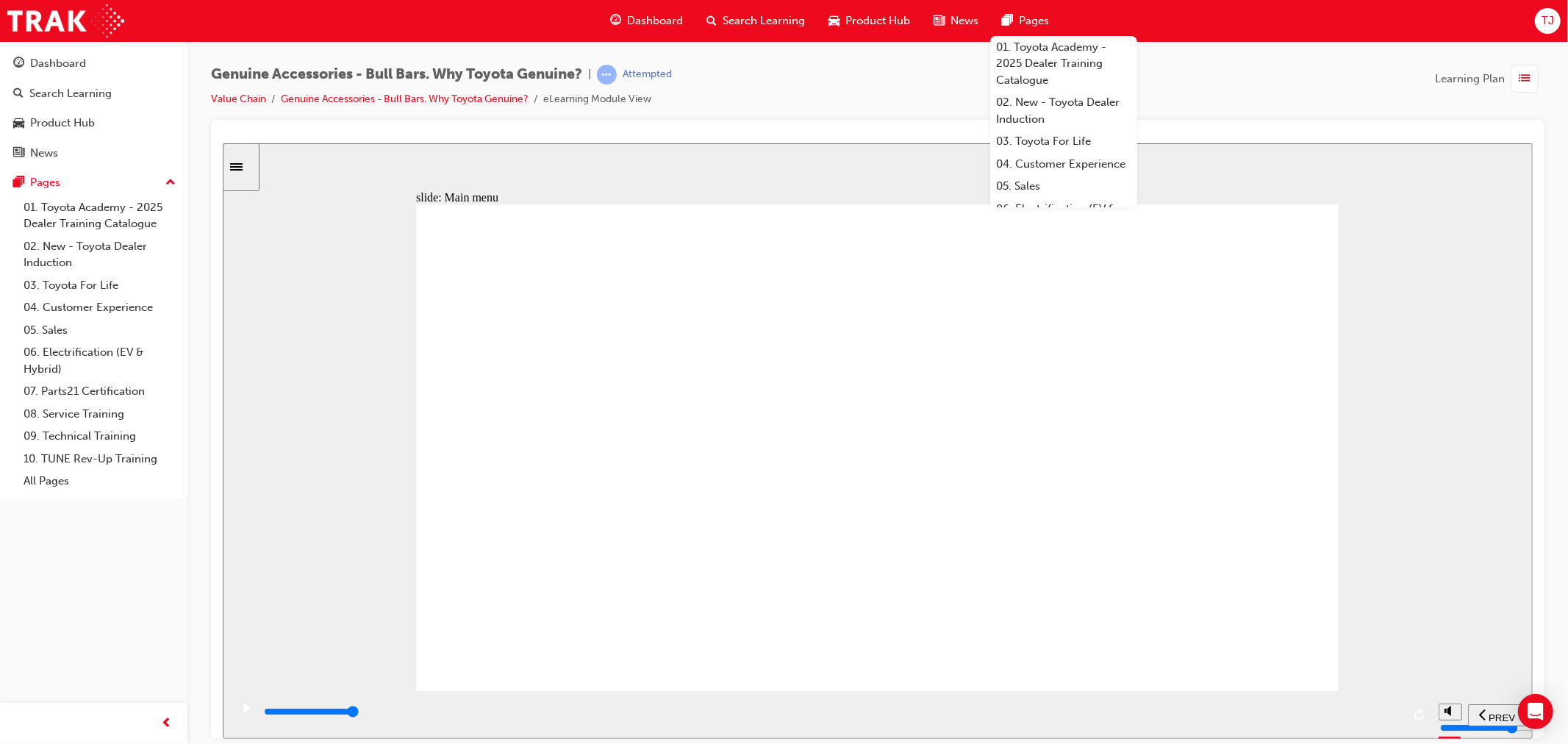
click at [358, 713] on input "slide progress" at bounding box center [310, 711] width 95 height 12
drag, startPoint x: 957, startPoint y: 563, endPoint x: 1222, endPoint y: 559, distance: 265.0
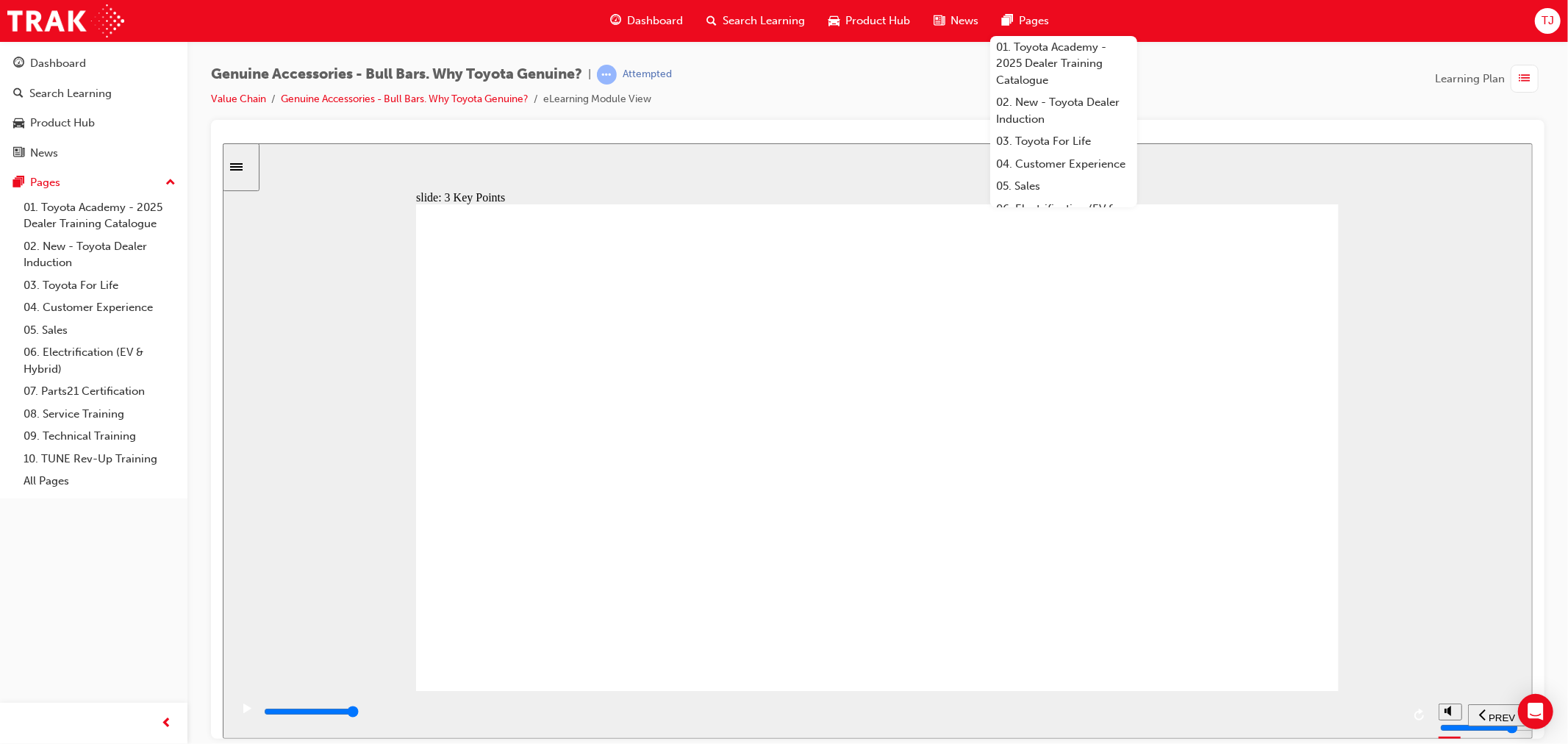
click at [1342, 720] on div "playback controls" at bounding box center [831, 711] width 1140 height 16
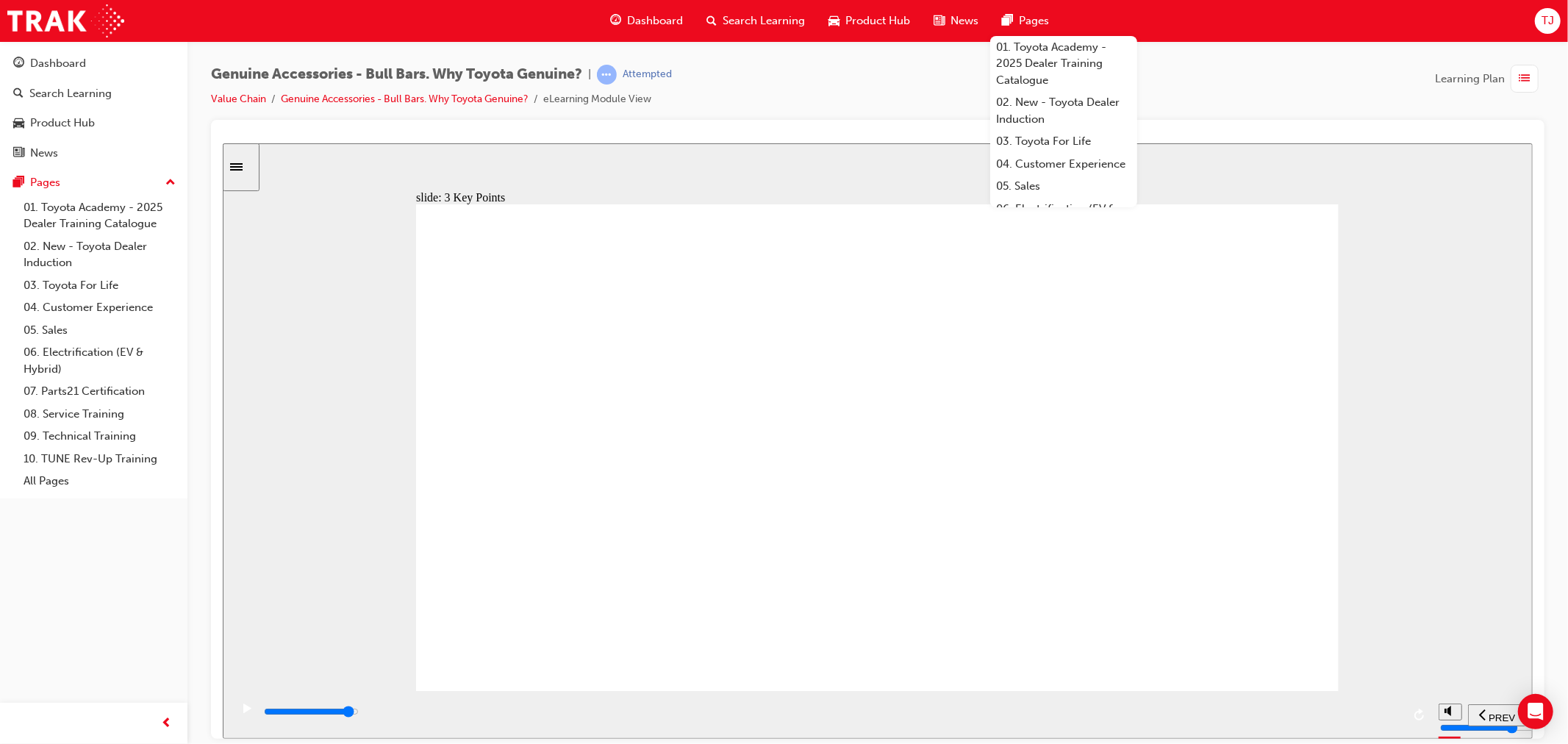
click at [244, 712] on icon "play/pause" at bounding box center [247, 708] width 8 height 10
drag, startPoint x: 823, startPoint y: 574, endPoint x: 987, endPoint y: 583, distance: 164.2
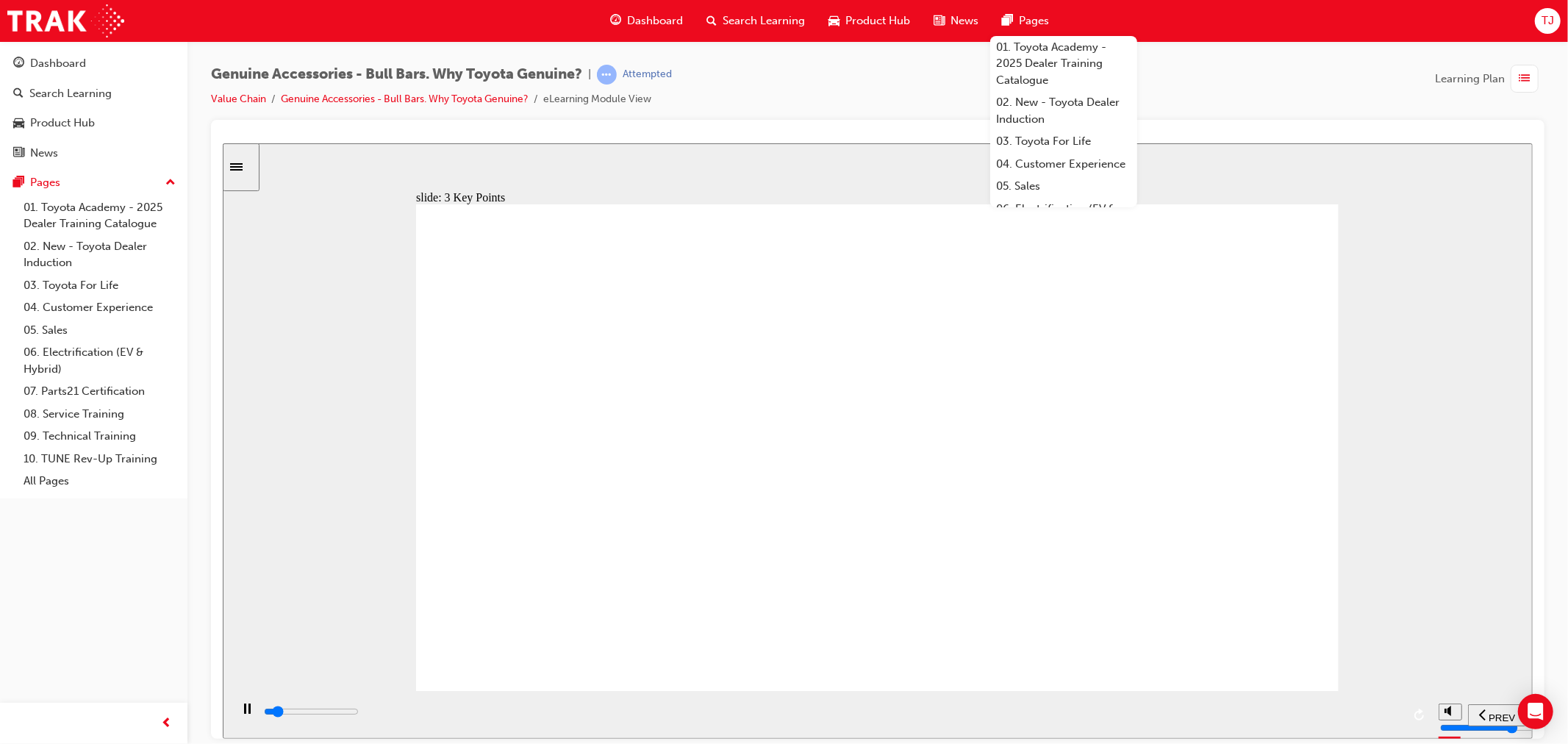
click at [1322, 717] on div "playback controls" at bounding box center [831, 711] width 1140 height 16
drag, startPoint x: 1349, startPoint y: 705, endPoint x: 1290, endPoint y: 698, distance: 59.4
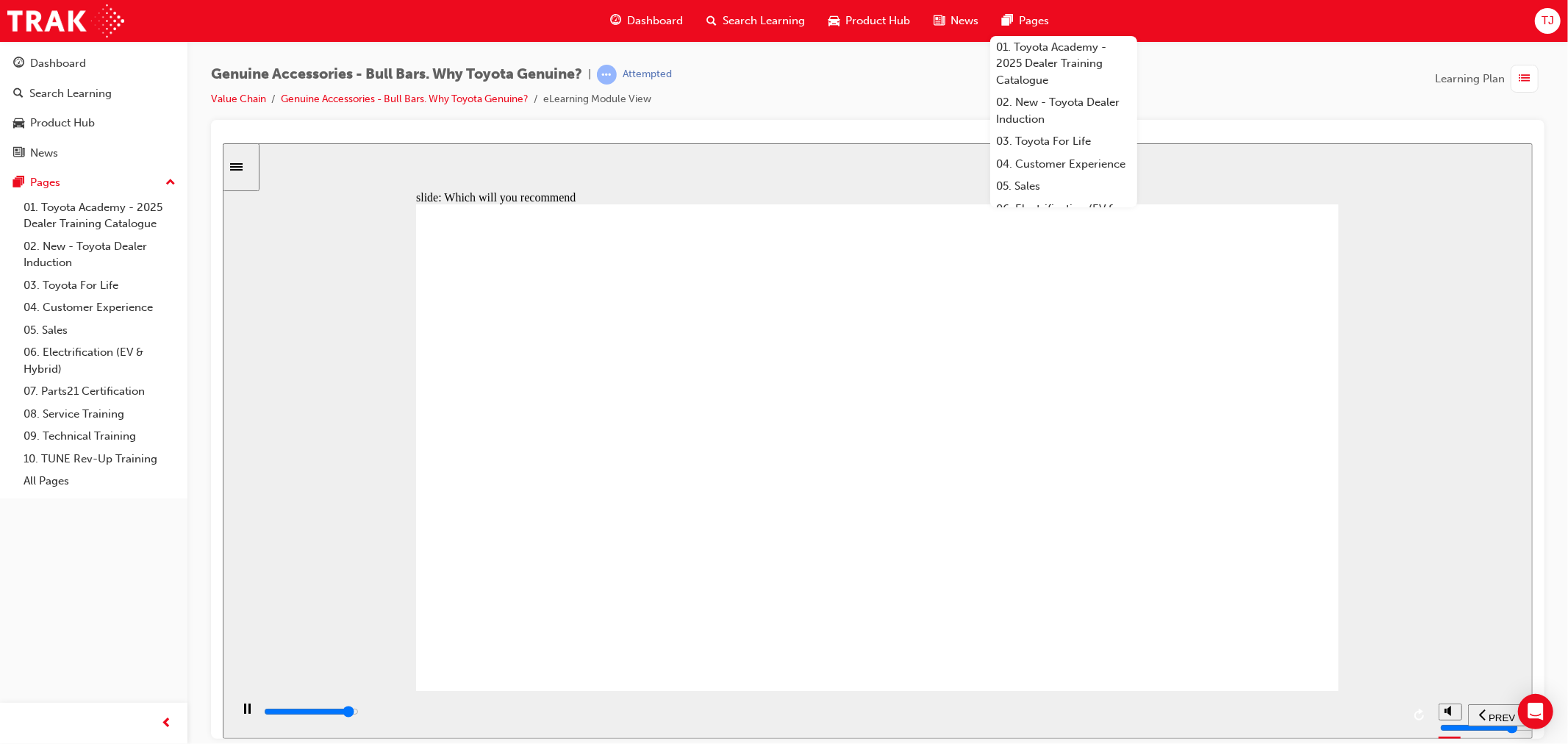
click at [1349, 706] on div "playback controls" at bounding box center [831, 714] width 1140 height 22
click at [1313, 718] on div "playback controls" at bounding box center [831, 711] width 1140 height 16
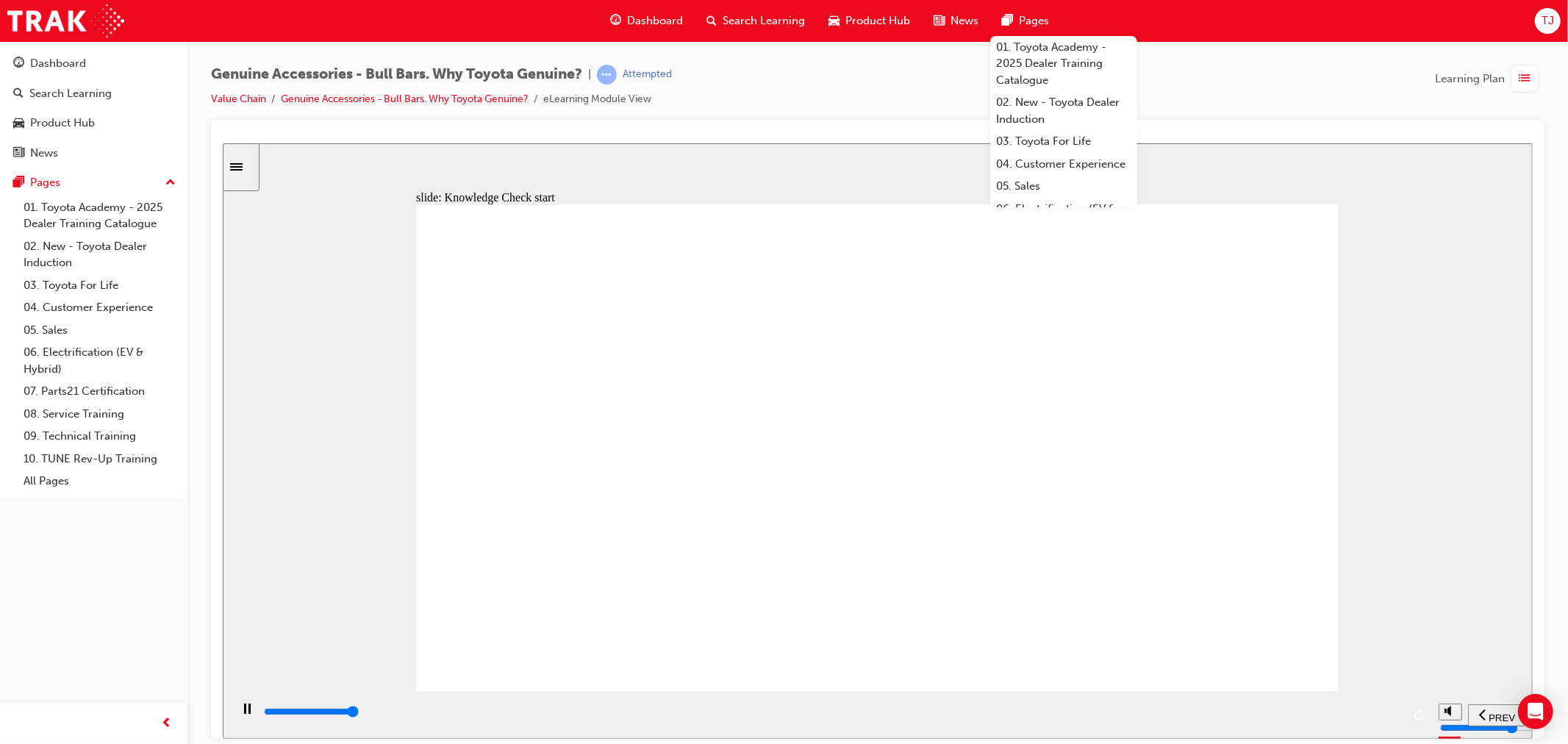
type input "9300"
radio input "true"
click at [1463, 718] on span "SUBMIT" at bounding box center [1479, 716] width 37 height 11
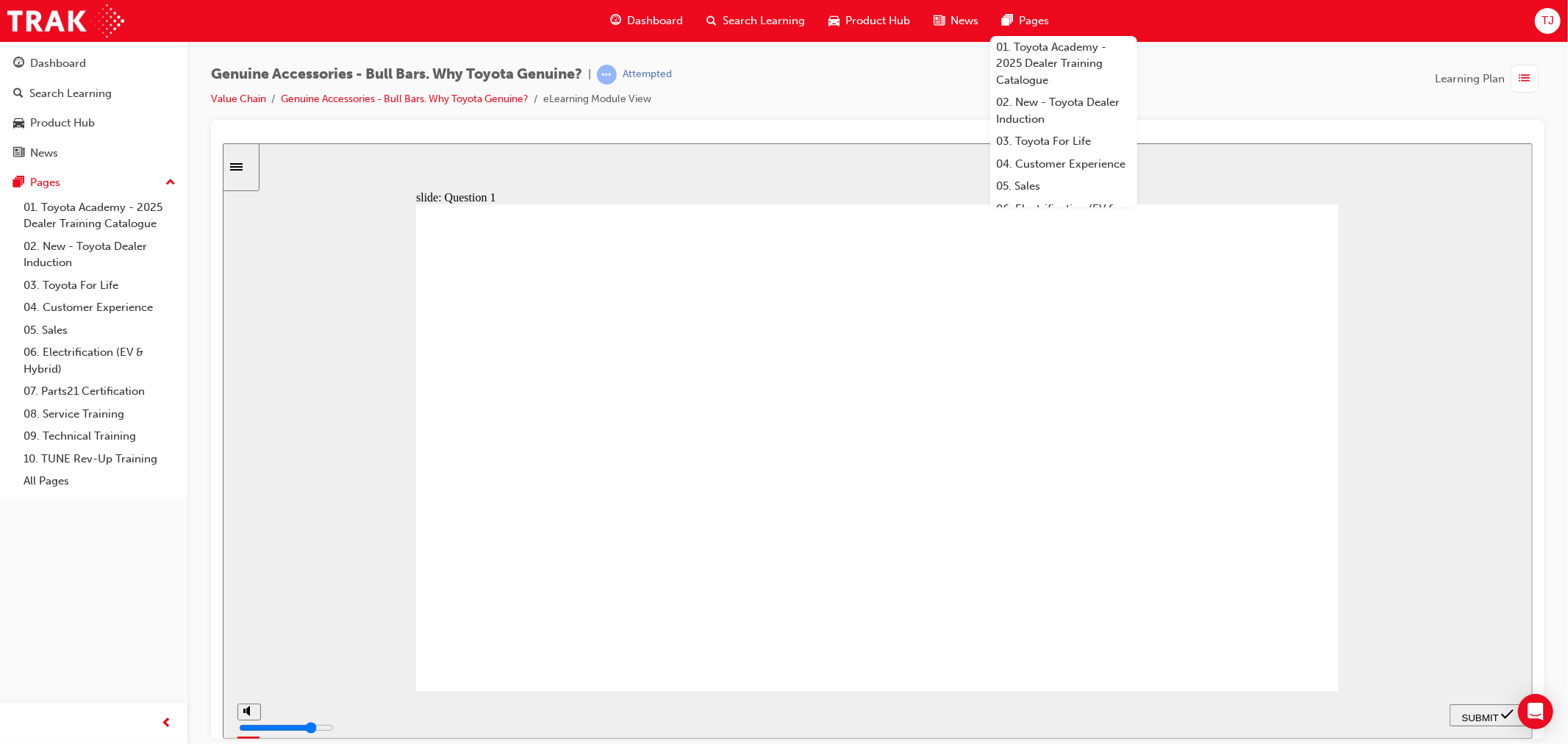
radio input "false"
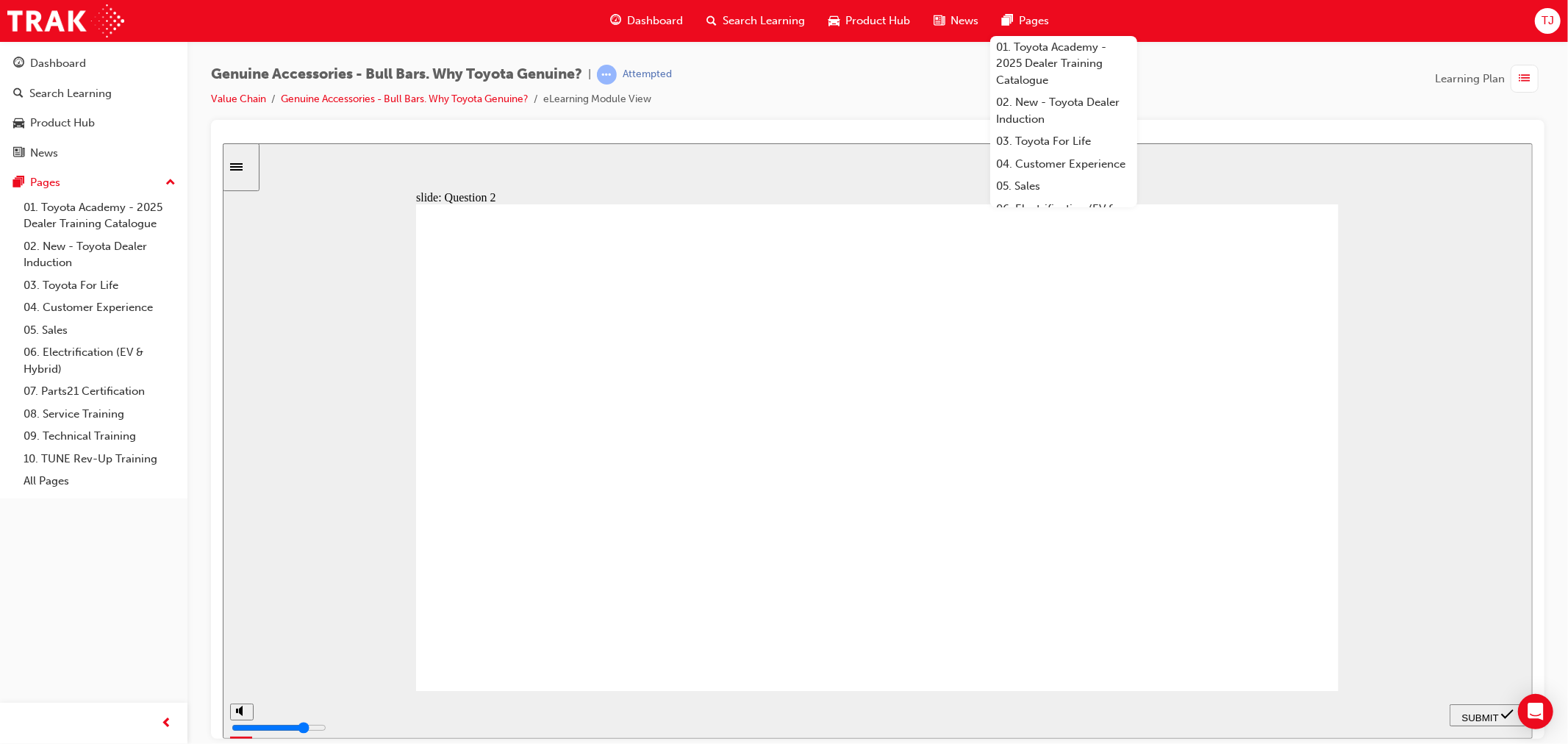
radio input "true"
click at [1486, 711] on span "SUBMIT" at bounding box center [1479, 716] width 37 height 11
radio input "true"
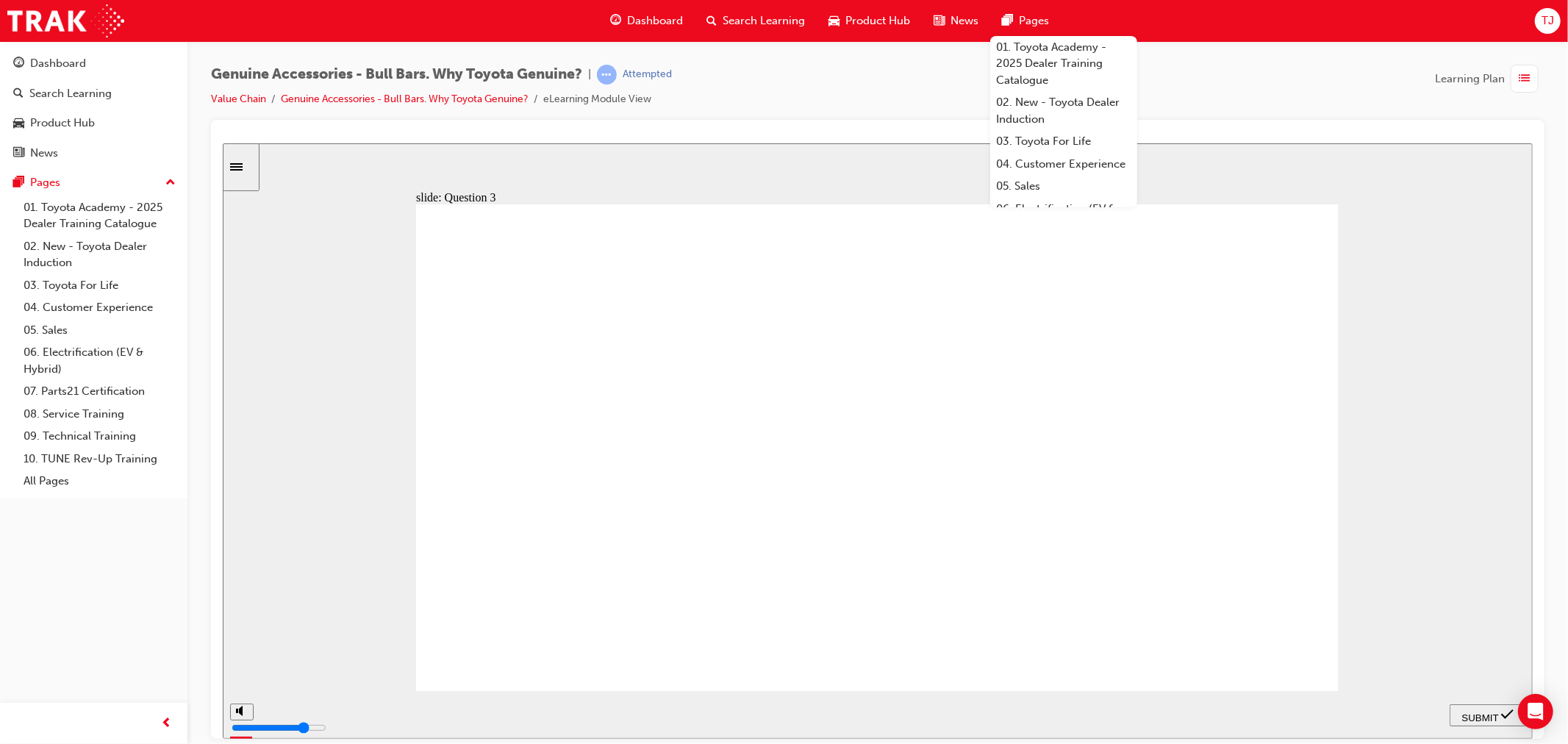
click at [1475, 717] on span "SUBMIT" at bounding box center [1479, 716] width 37 height 11
radio input "true"
click at [1504, 731] on nav "PREV NEXT SUBMIT" at bounding box center [1487, 714] width 77 height 48
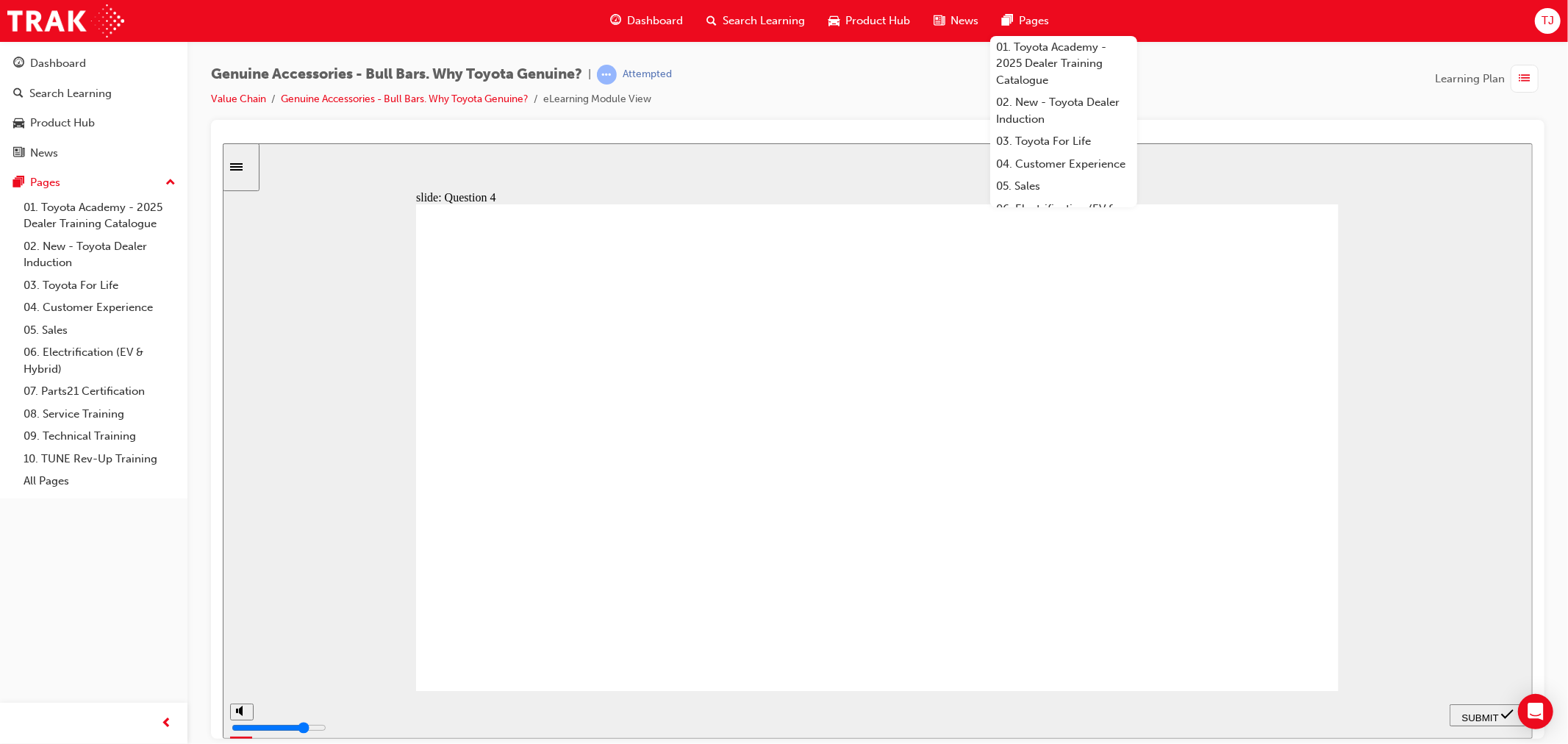
click at [1475, 714] on span "SUBMIT" at bounding box center [1479, 716] width 37 height 11
radio input "true"
click at [1441, 721] on section "PREV NEXT SUBMIT" at bounding box center [877, 714] width 1310 height 48
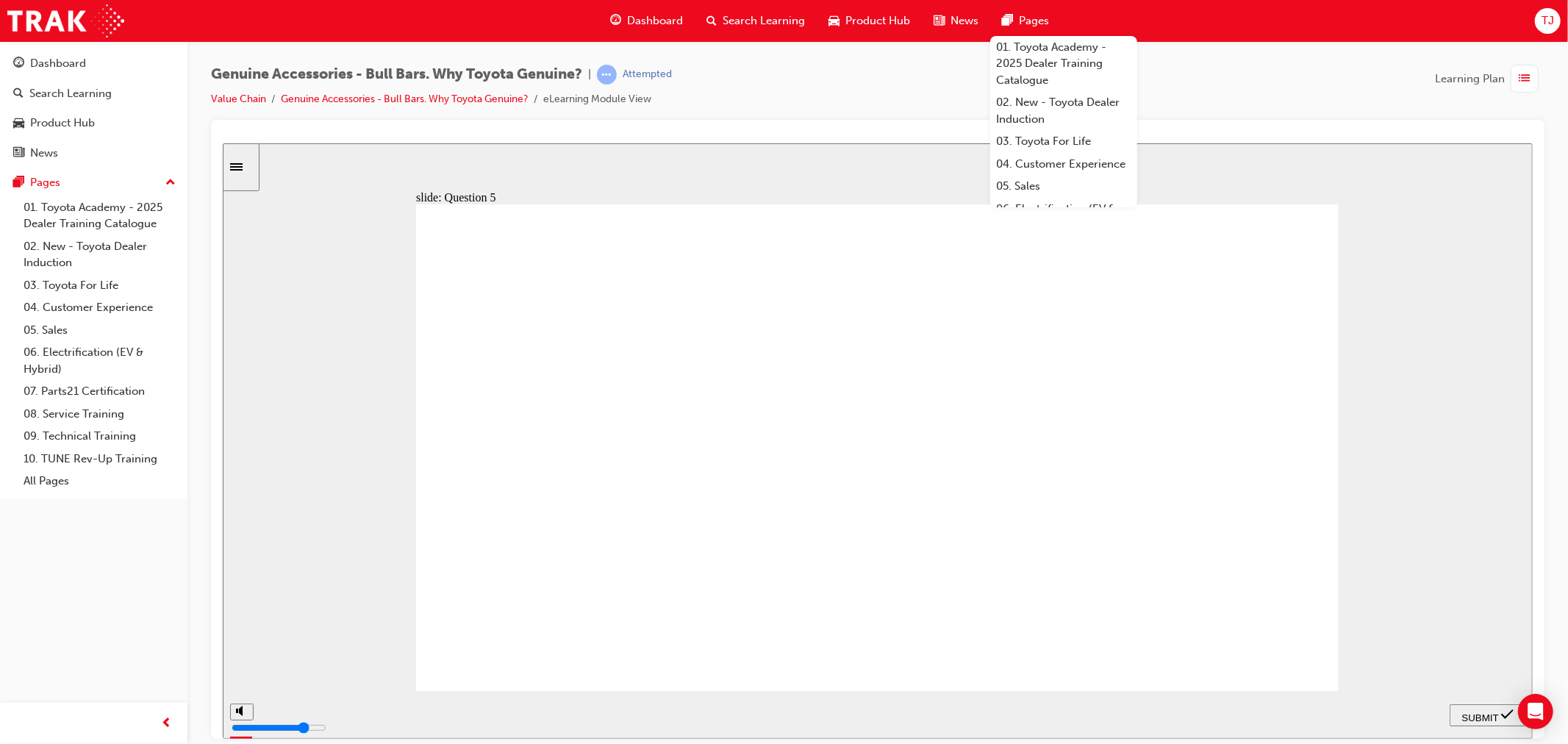
click at [1492, 715] on span "SUBMIT" at bounding box center [1479, 716] width 37 height 11
radio input "true"
click at [1487, 721] on div "SUBMIT" at bounding box center [1487, 714] width 65 height 15
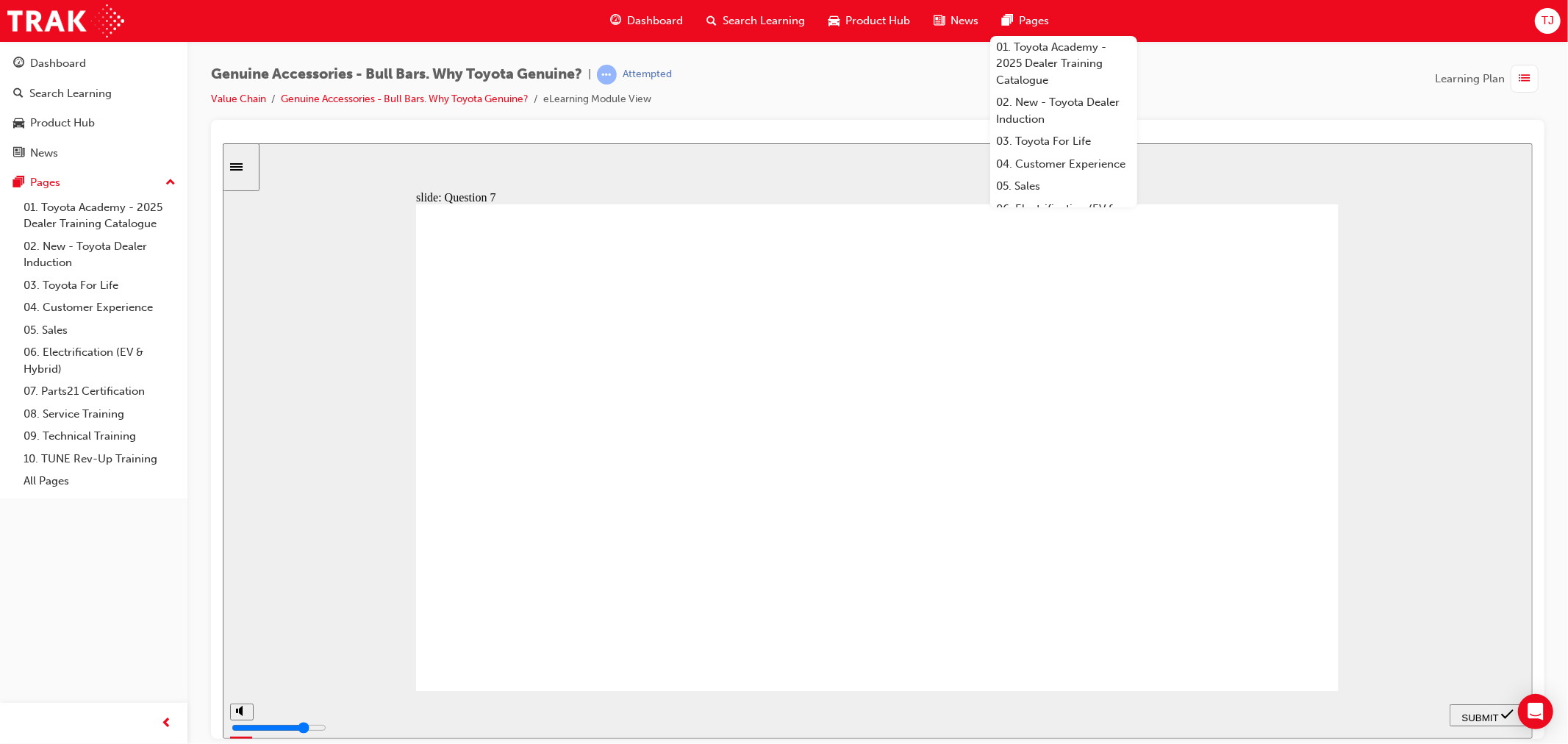
radio input "true"
click at [1461, 711] on span "SUBMIT" at bounding box center [1479, 716] width 37 height 11
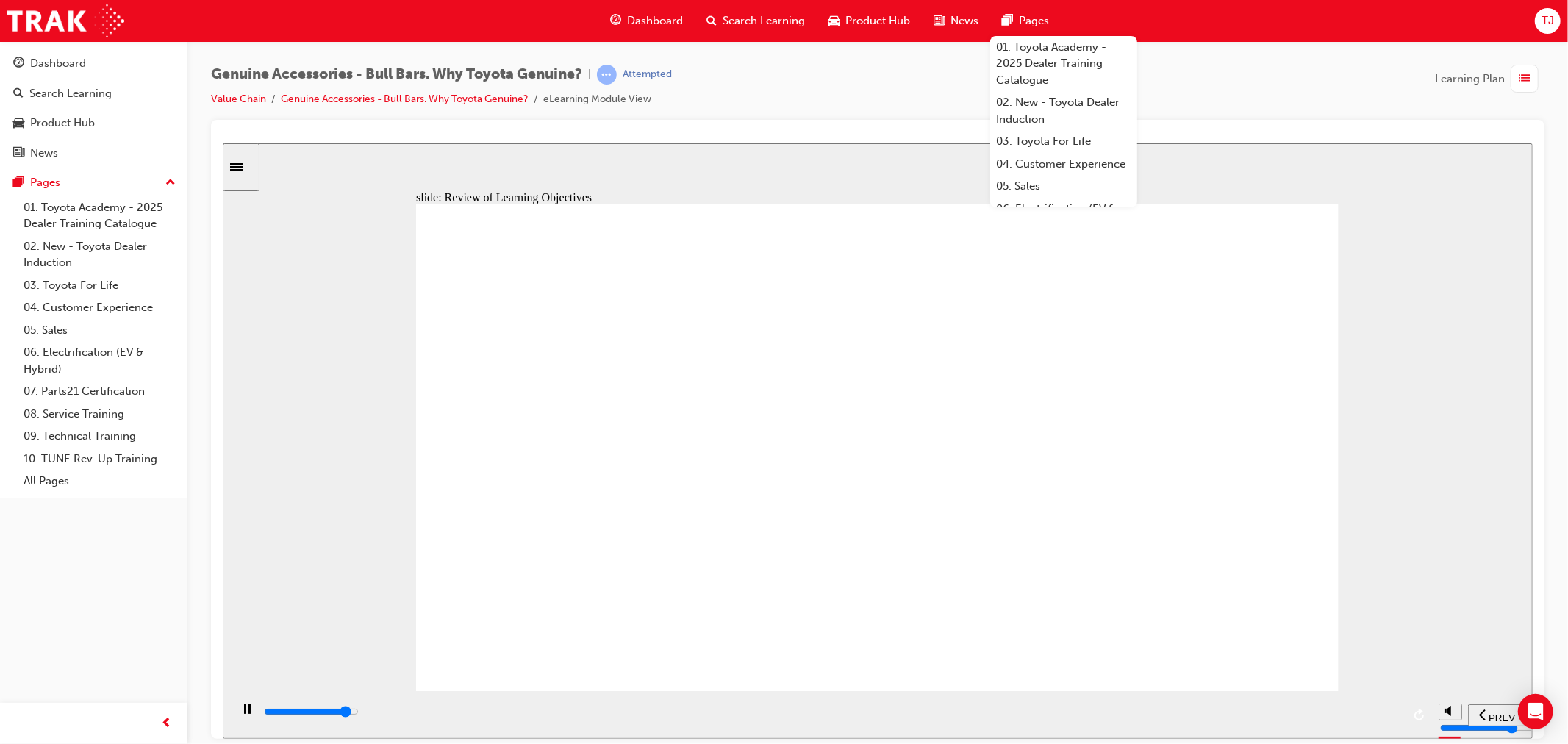
click at [1302, 709] on div "playback controls" at bounding box center [831, 711] width 1140 height 16
type input "23000"
click at [232, 97] on link "Value Chain" at bounding box center [238, 99] width 55 height 13
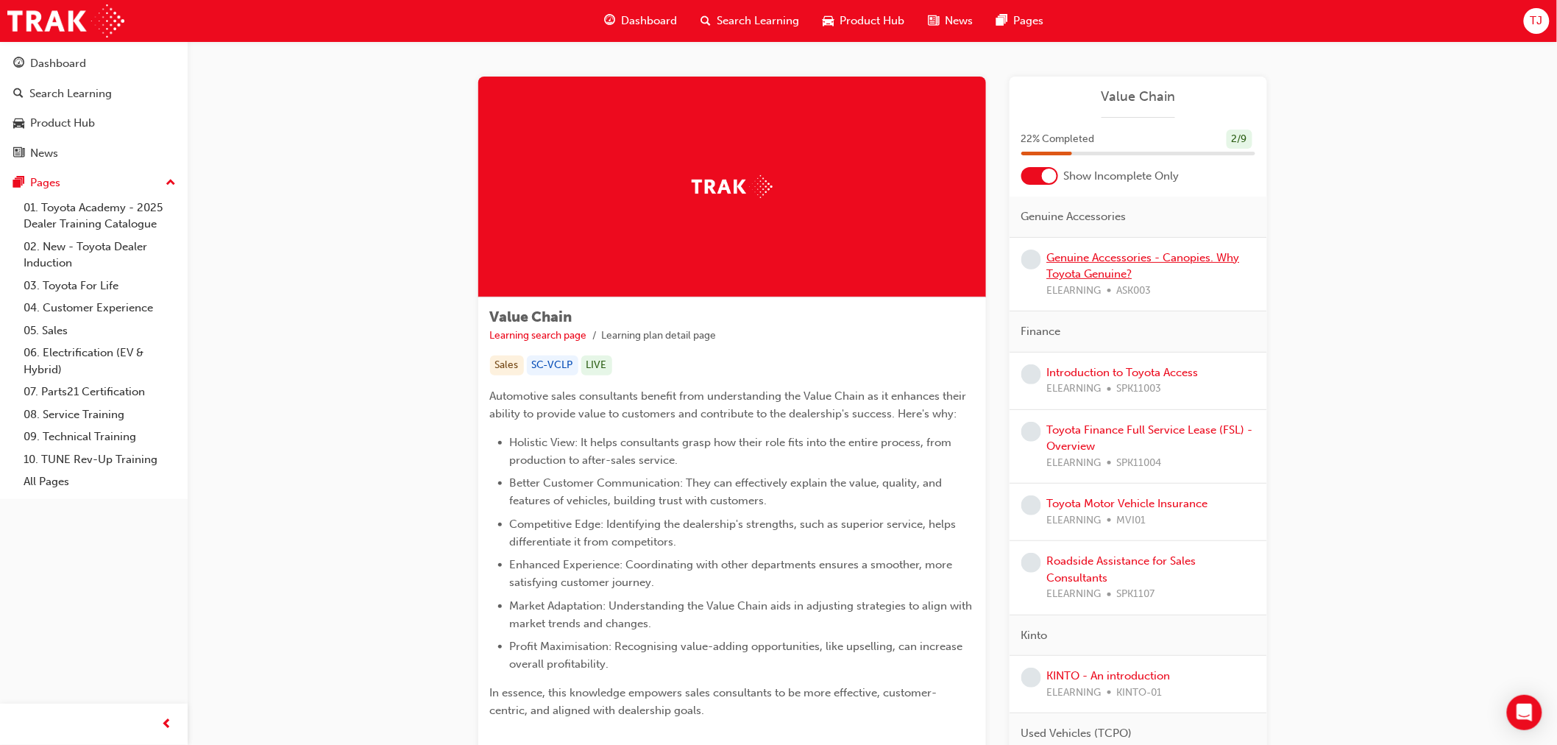
click at [1119, 256] on link "Genuine Accessories - Canopies. Why Toyota Genuine?" at bounding box center [1143, 266] width 193 height 30
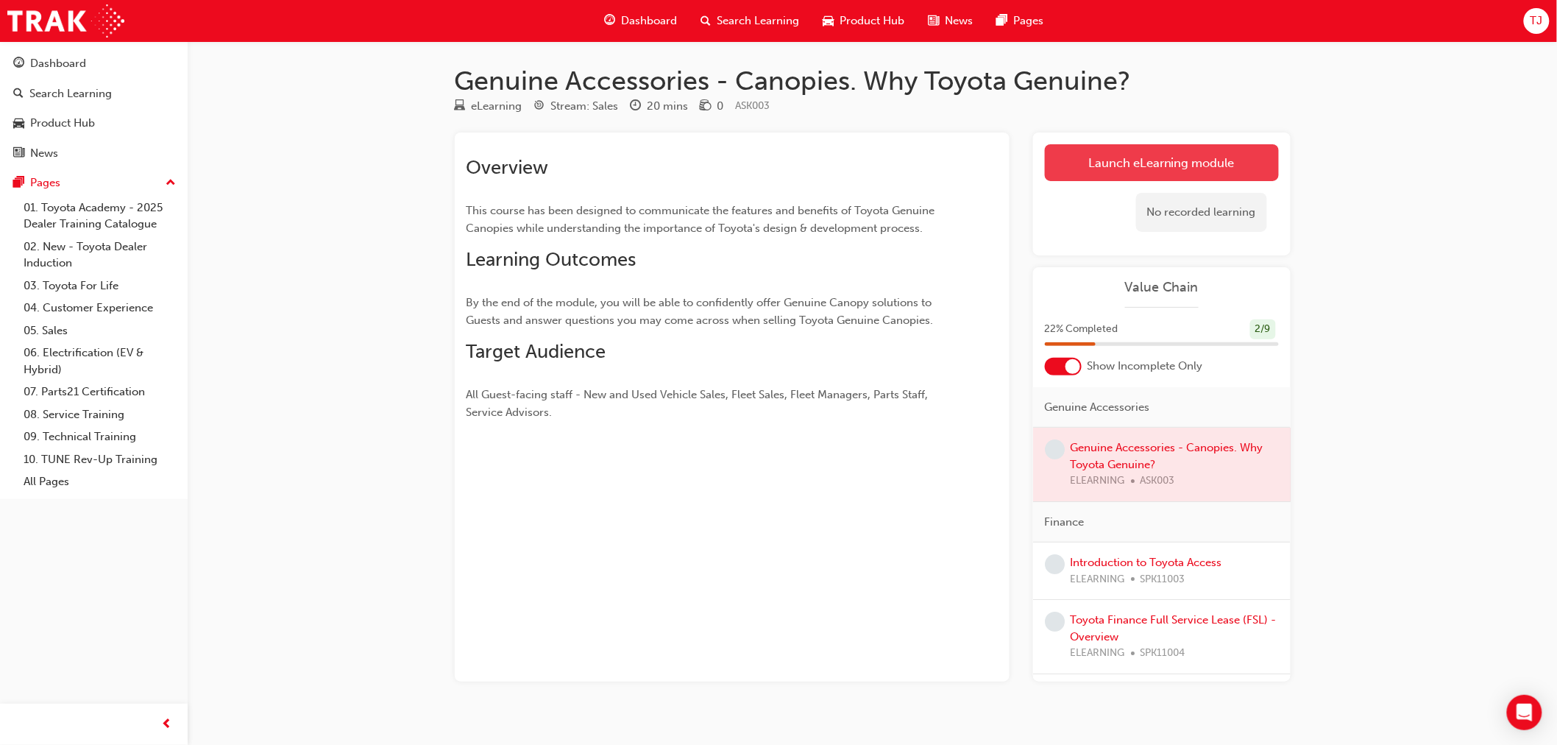
click at [1072, 174] on link "Launch eLearning module" at bounding box center [1162, 162] width 234 height 37
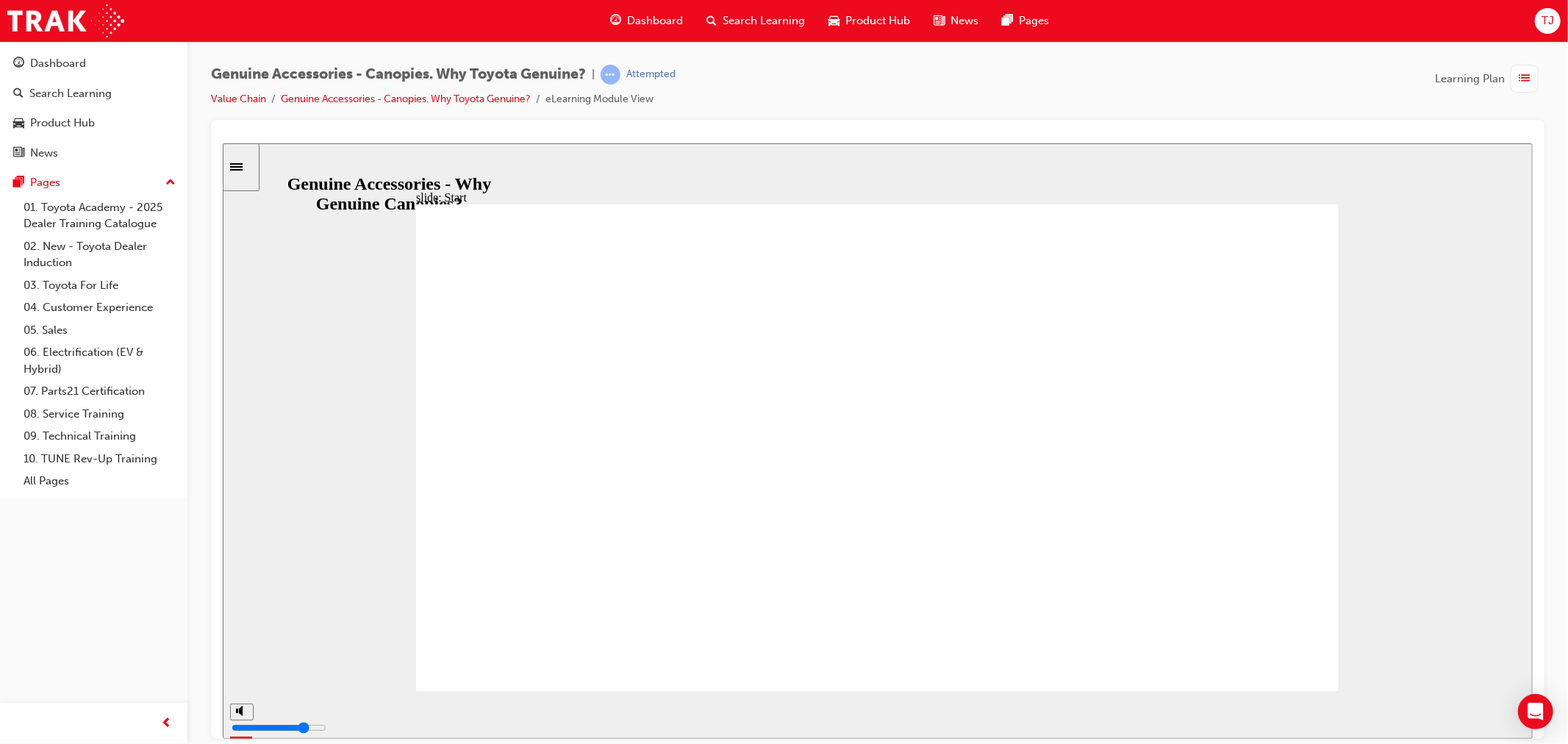
click at [358, 714] on input "slide progress" at bounding box center [310, 711] width 95 height 12
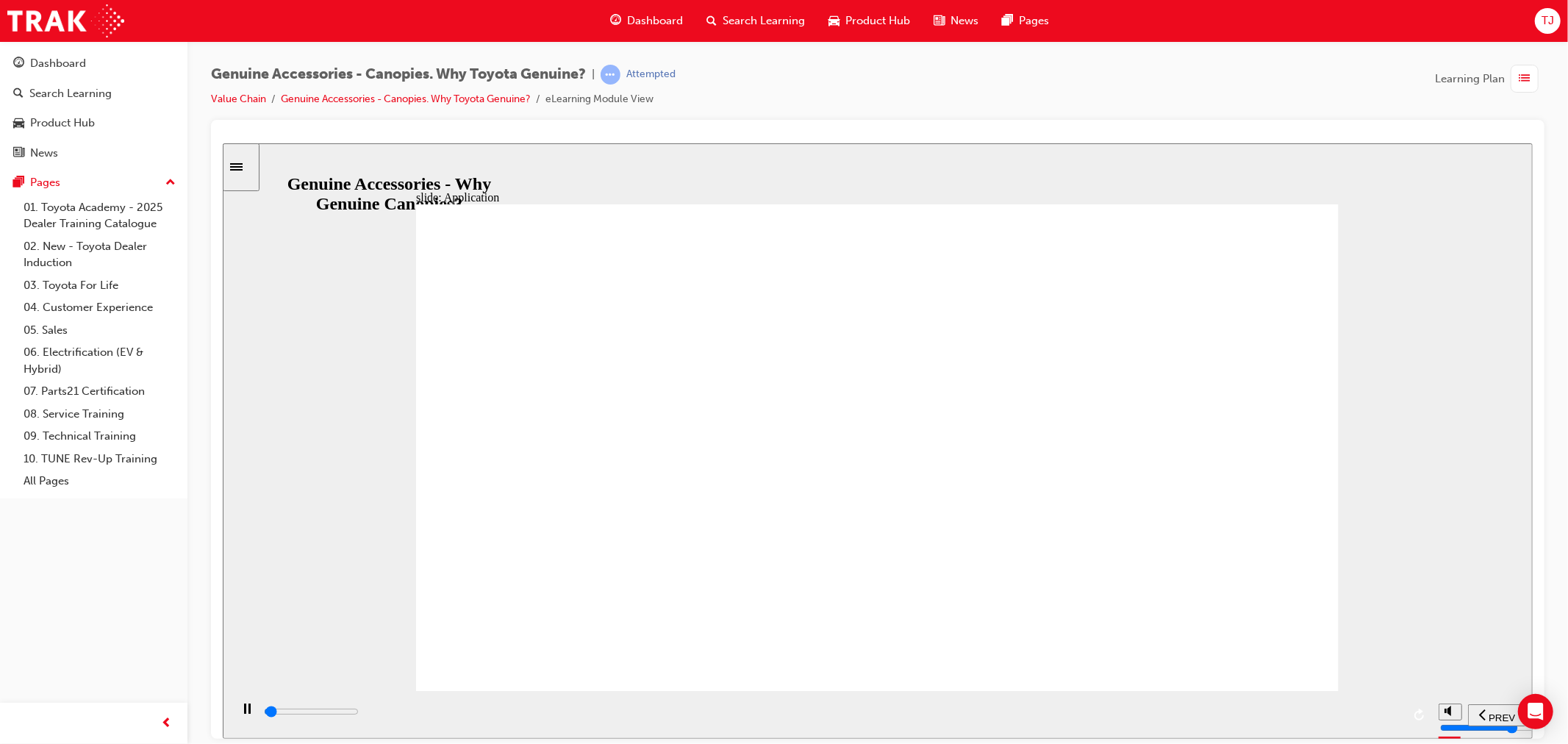
click at [1349, 711] on div "playback controls" at bounding box center [831, 711] width 1140 height 16
click at [358, 714] on input "slide progress" at bounding box center [310, 711] width 95 height 12
click at [1363, 719] on div "playback controls" at bounding box center [831, 711] width 1140 height 16
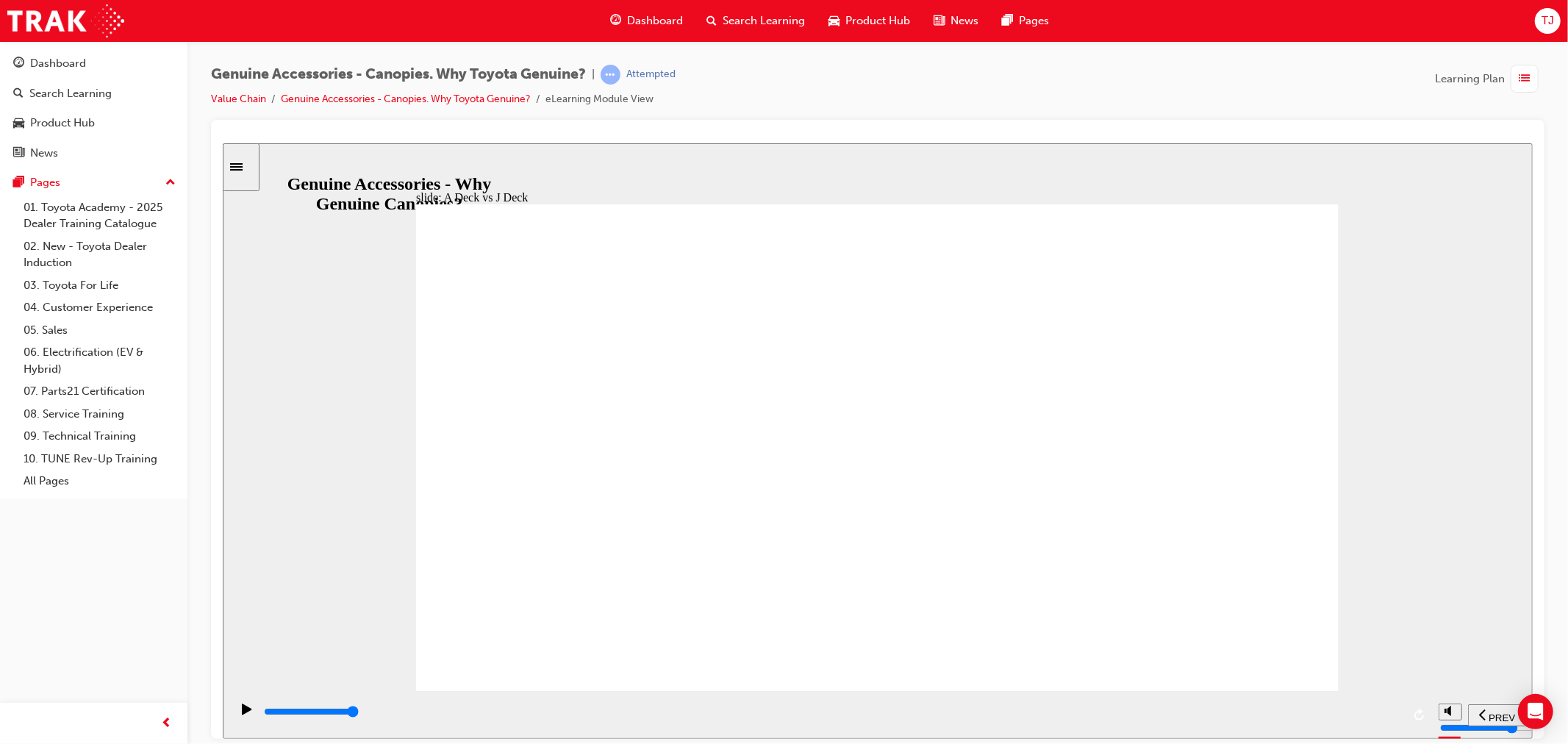
drag, startPoint x: 609, startPoint y: 355, endPoint x: 610, endPoint y: 380, distance: 25.0
drag, startPoint x: 567, startPoint y: 480, endPoint x: 628, endPoint y: 485, distance: 61.2
click at [1346, 720] on div "playback controls" at bounding box center [831, 711] width 1140 height 16
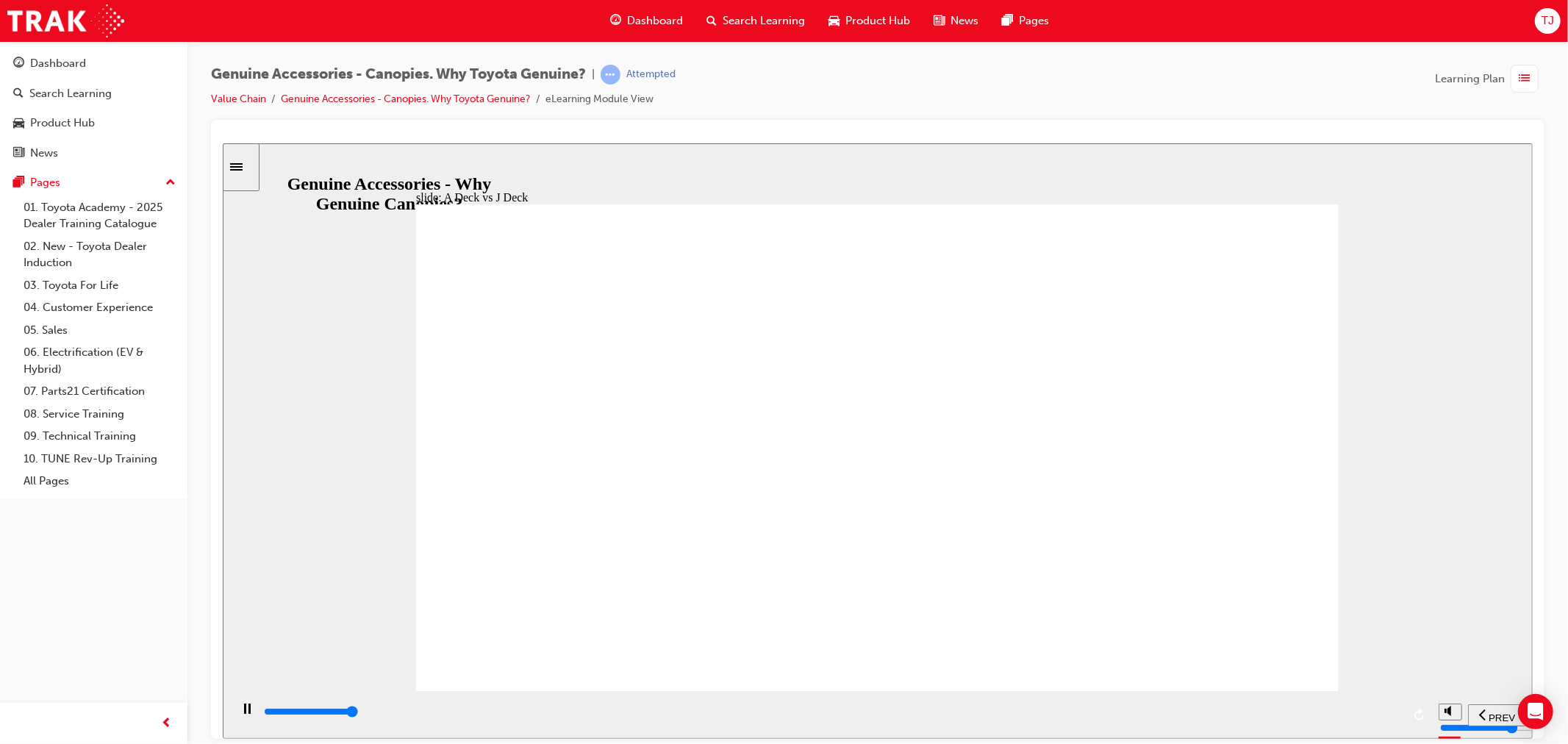
click at [358, 714] on input "slide progress" at bounding box center [310, 711] width 95 height 12
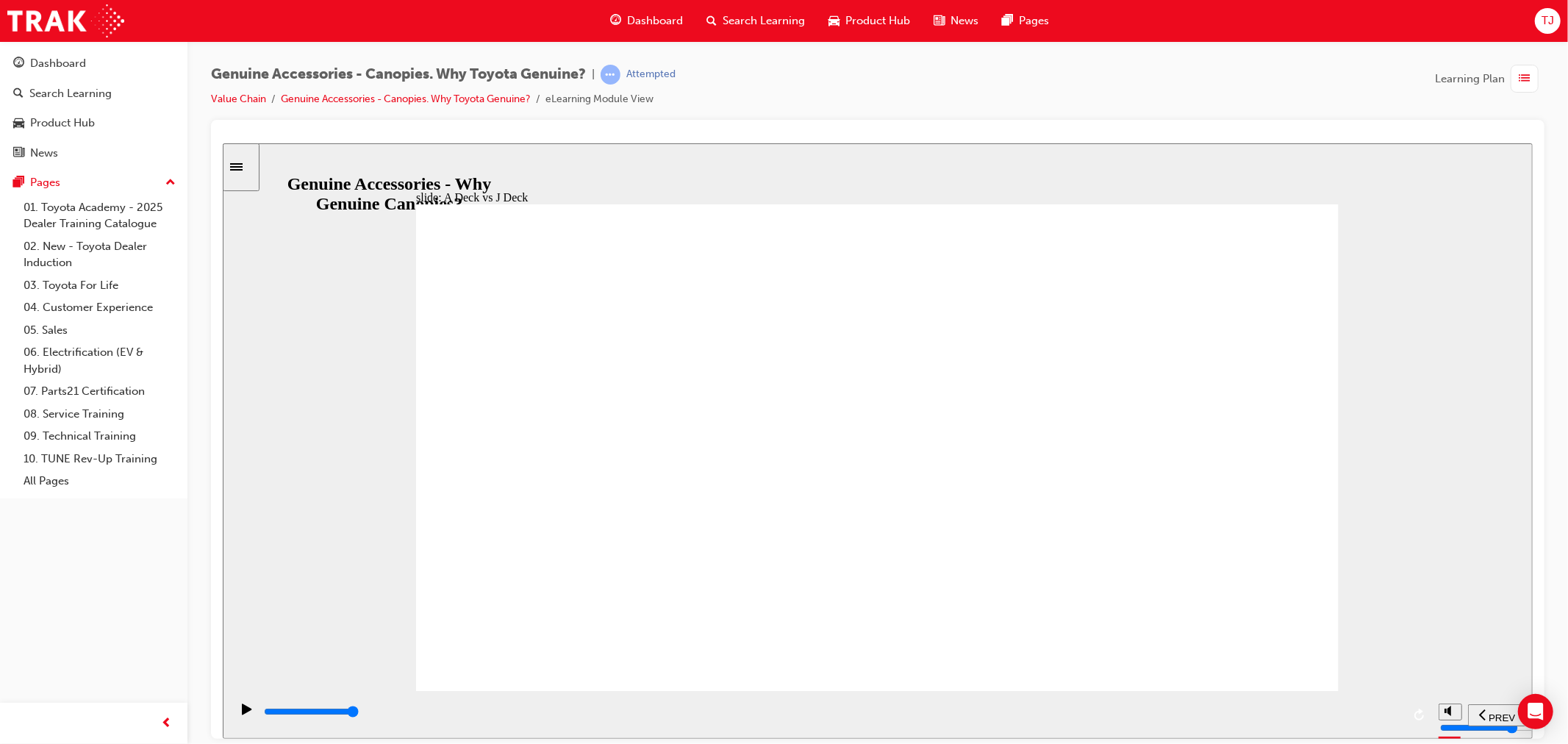
click at [1374, 717] on div "playback controls" at bounding box center [831, 711] width 1140 height 16
drag, startPoint x: 556, startPoint y: 617, endPoint x: 566, endPoint y: 617, distance: 10.0
click at [566, 617] on div "Shared features & benefits Continue A Deck Canopy J Deck Canopy Rectangle 3 Rec…" at bounding box center [877, 453] width 923 height 499
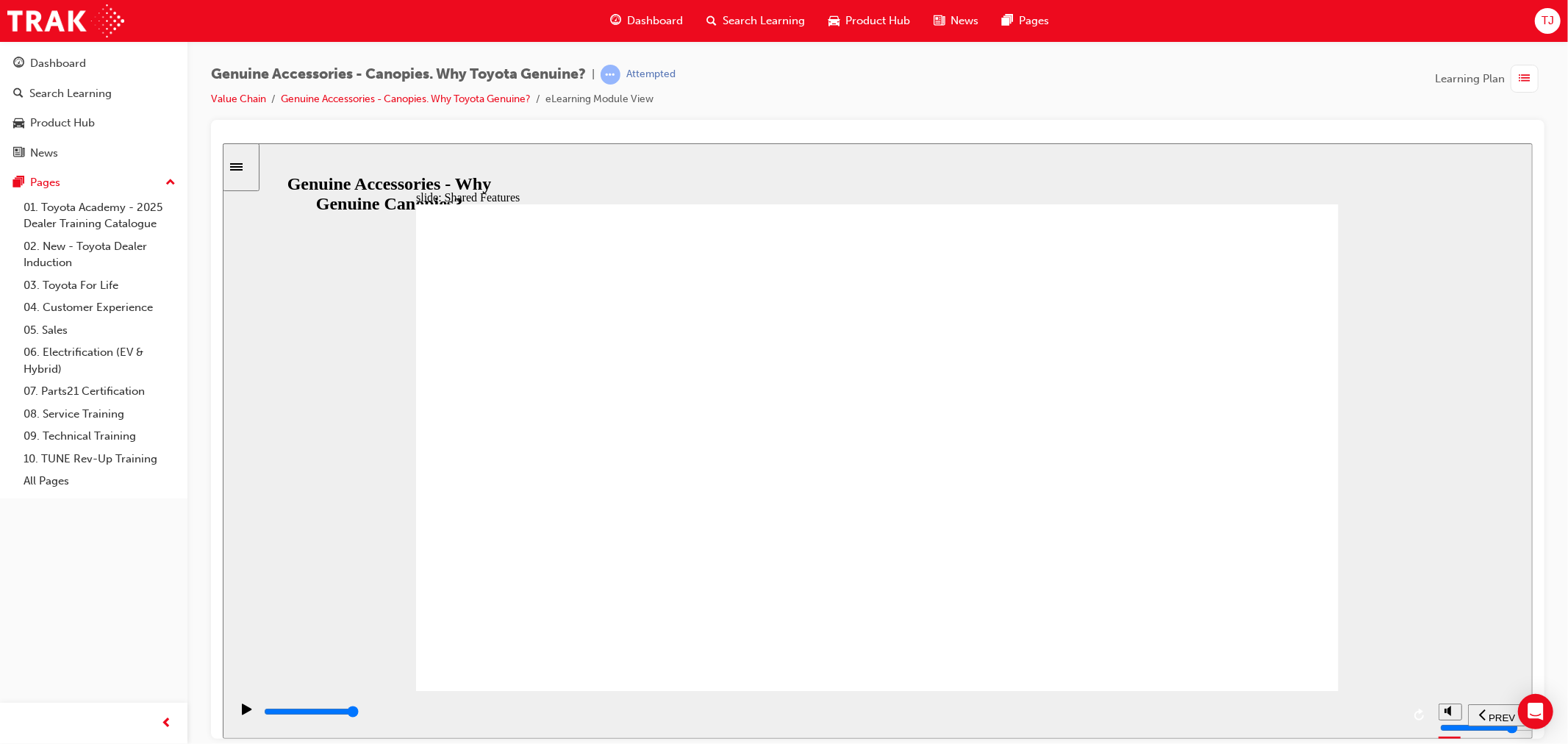
drag, startPoint x: 1097, startPoint y: 611, endPoint x: 1172, endPoint y: 606, distance: 75.2
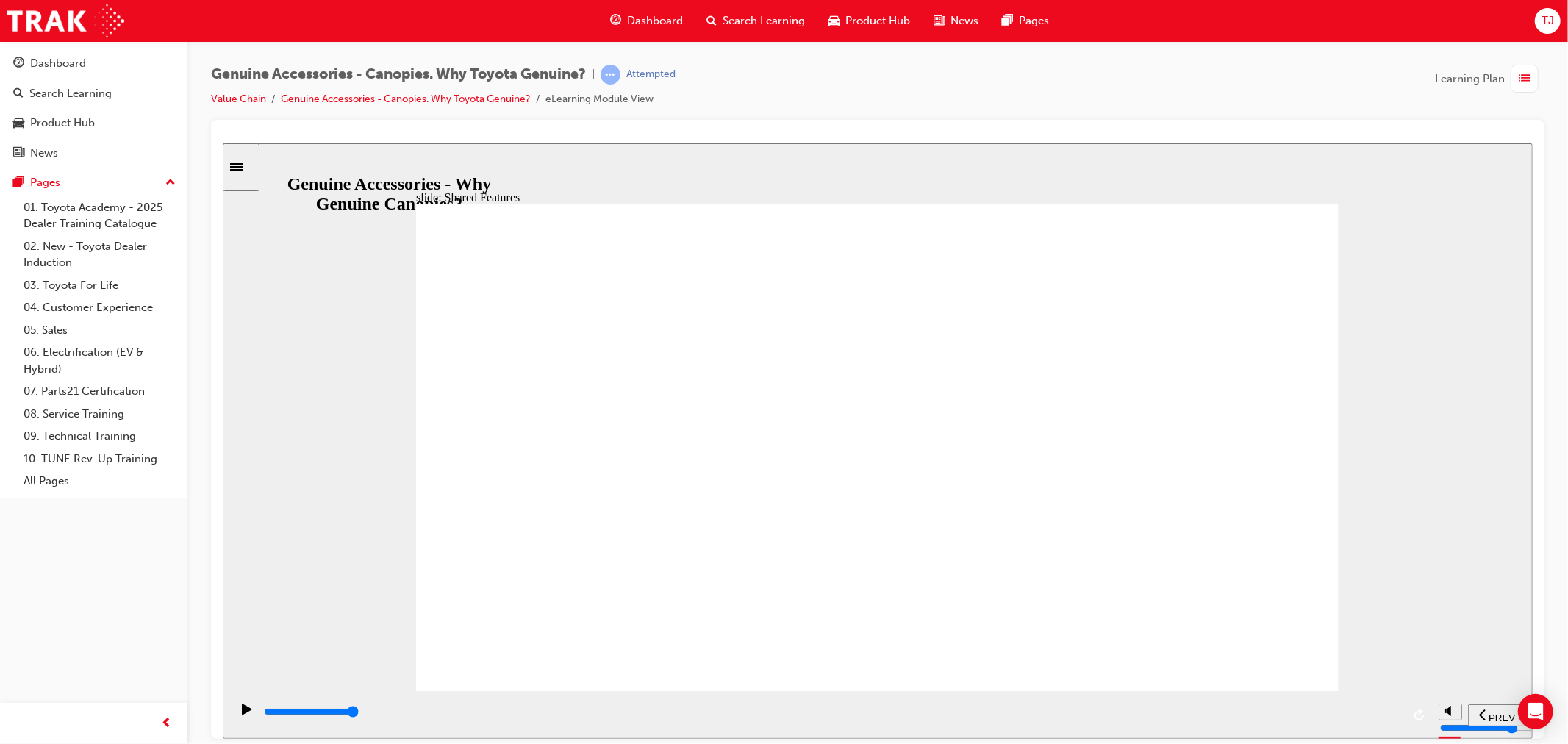
drag, startPoint x: 1176, startPoint y: 606, endPoint x: 1139, endPoint y: 608, distance: 37.1
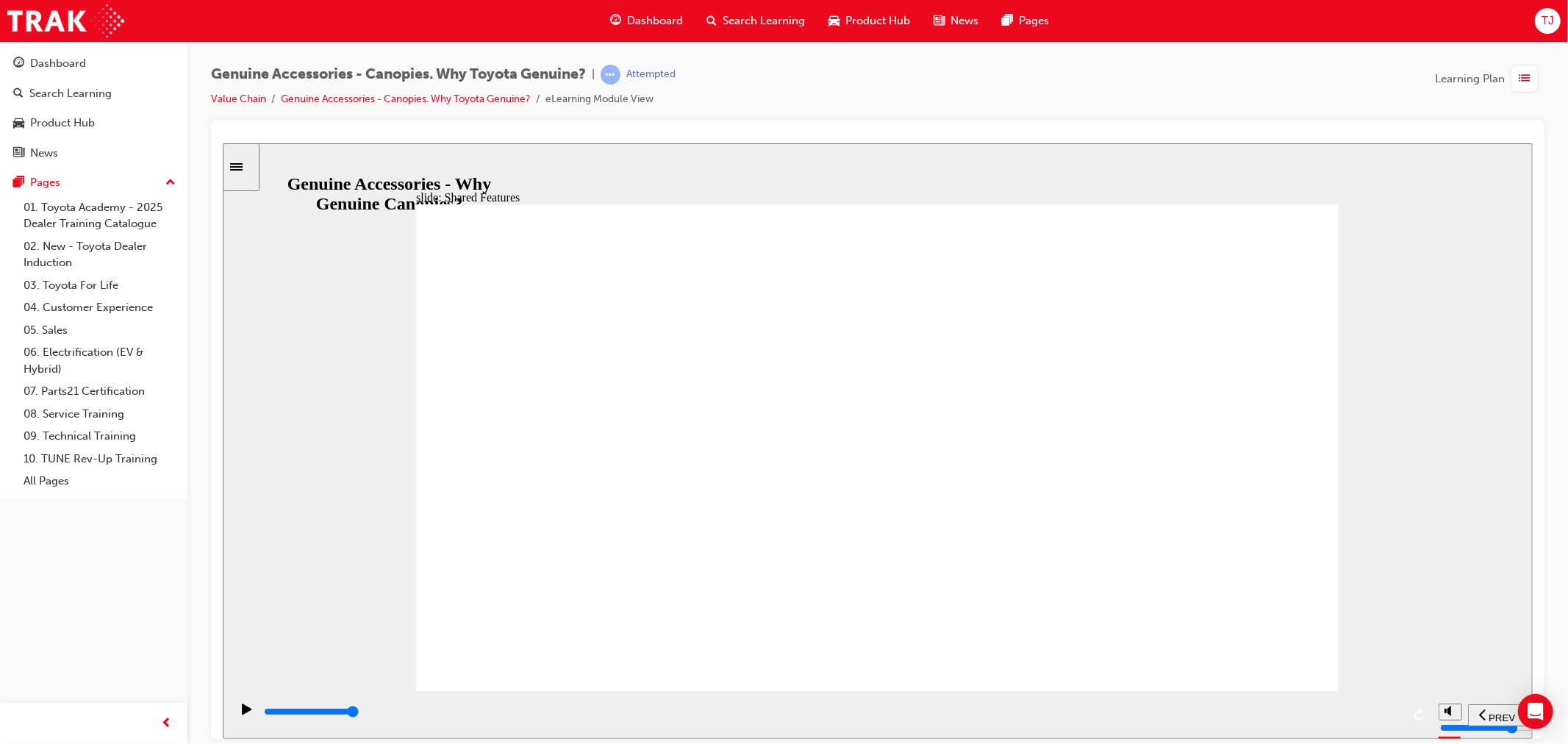
click at [1312, 717] on div "playback controls" at bounding box center [831, 711] width 1140 height 16
click at [358, 714] on input "slide progress" at bounding box center [310, 711] width 95 height 12
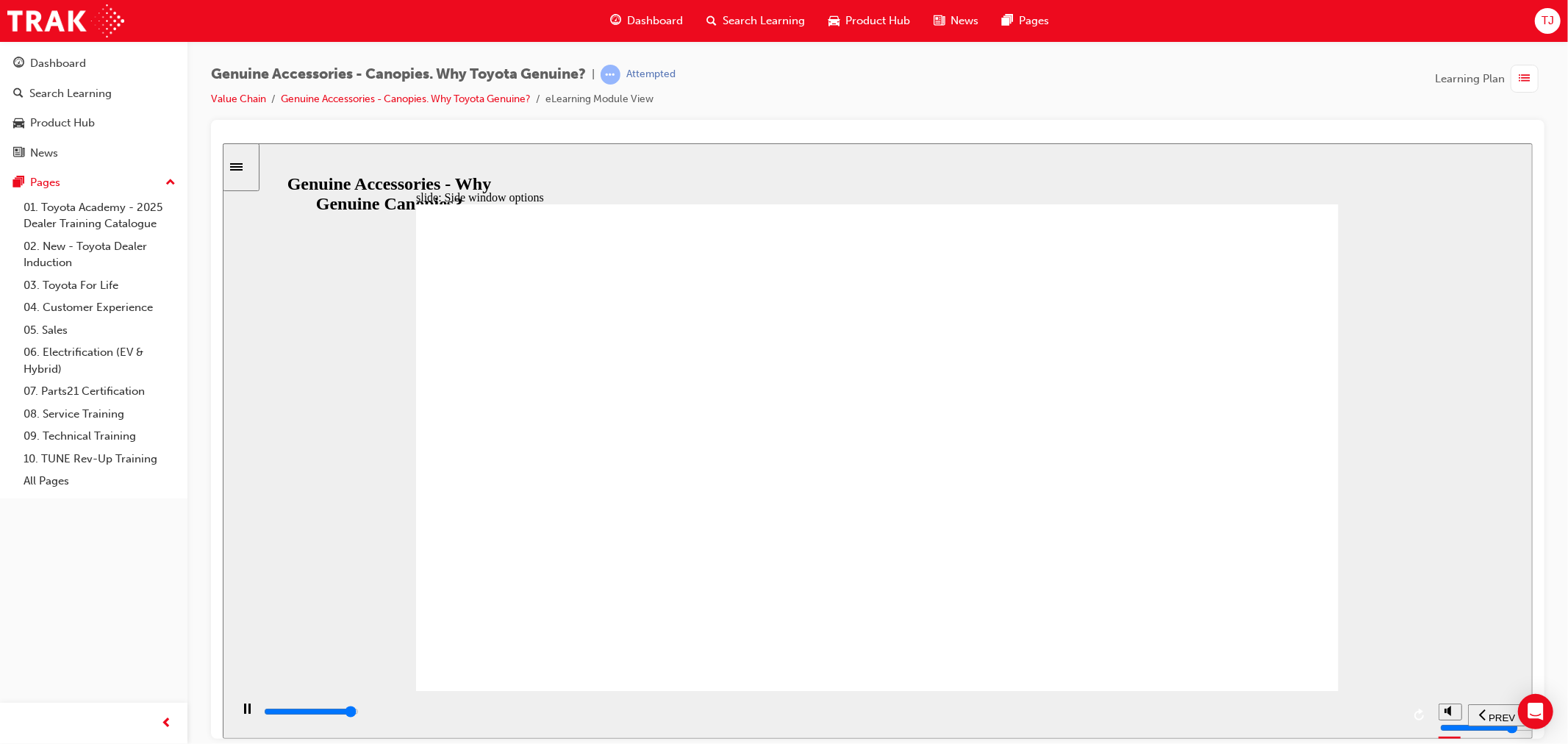
click at [1383, 718] on div "playback controls" at bounding box center [864, 711] width 1204 height 16
type input "15000"
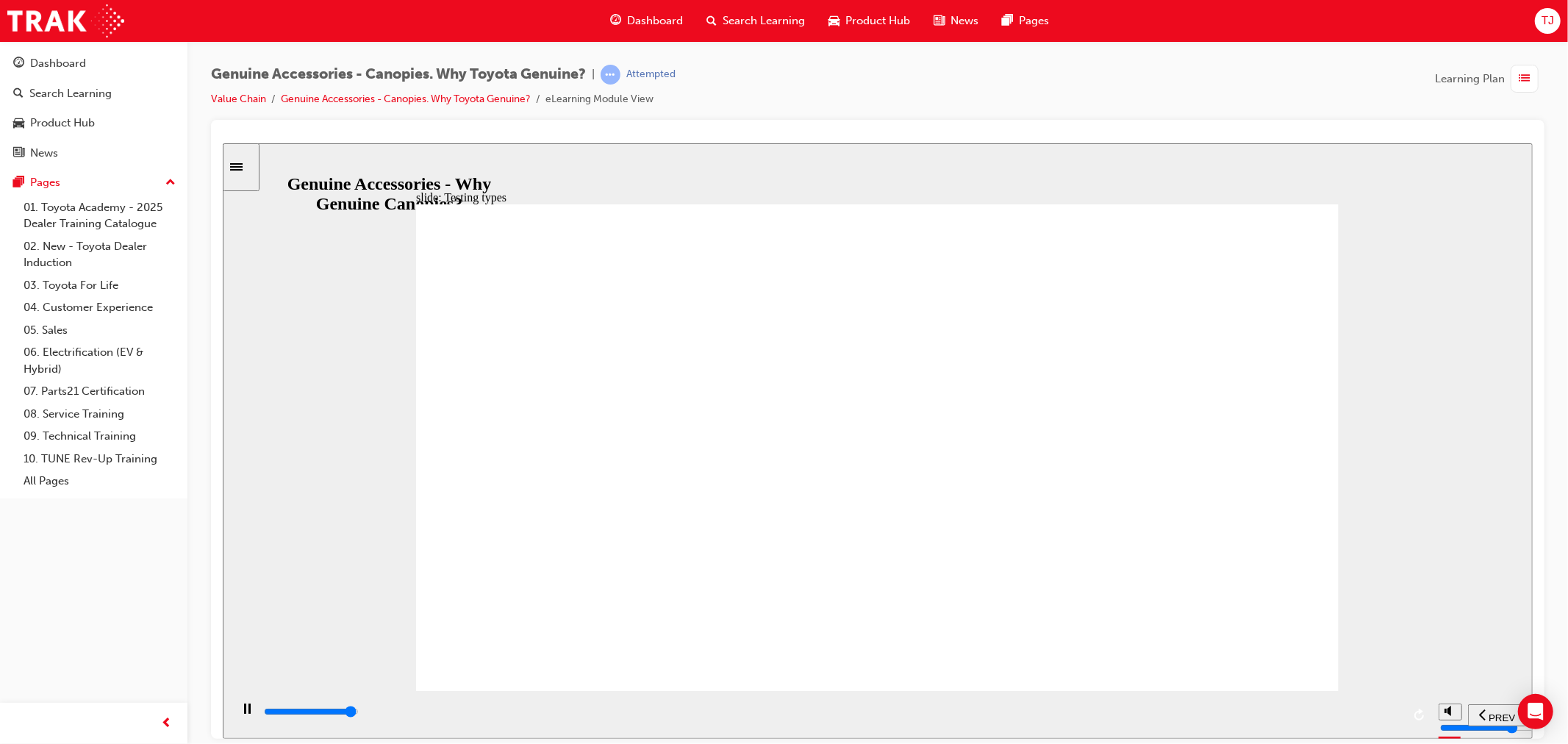
click at [1371, 706] on div "playback controls" at bounding box center [831, 714] width 1140 height 22
click at [1377, 715] on div "playback controls" at bounding box center [831, 711] width 1140 height 16
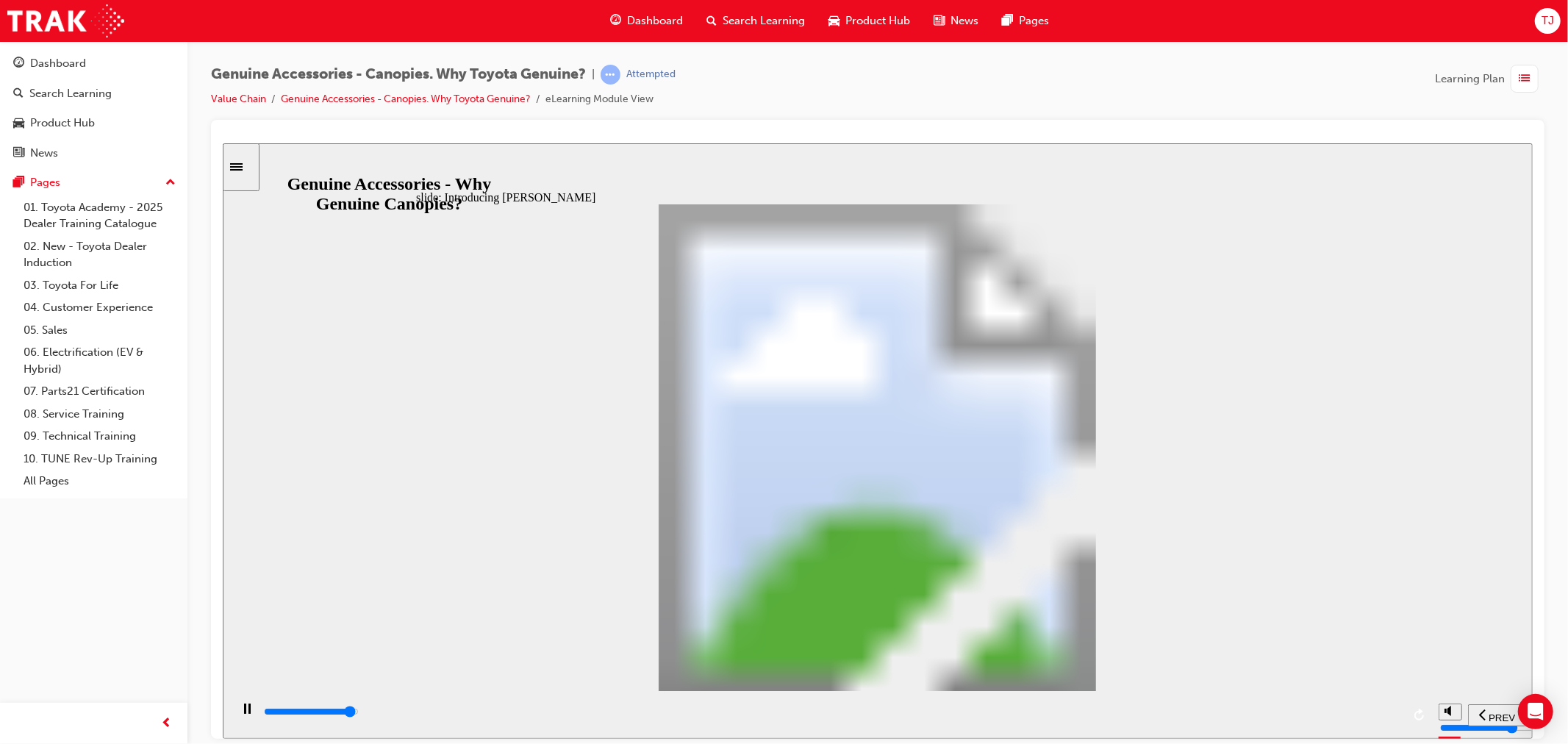
drag, startPoint x: 1365, startPoint y: 714, endPoint x: 1338, endPoint y: 717, distance: 27.2
click at [1361, 715] on div "playback controls" at bounding box center [831, 711] width 1140 height 16
click at [1342, 710] on div "playback controls" at bounding box center [831, 711] width 1140 height 16
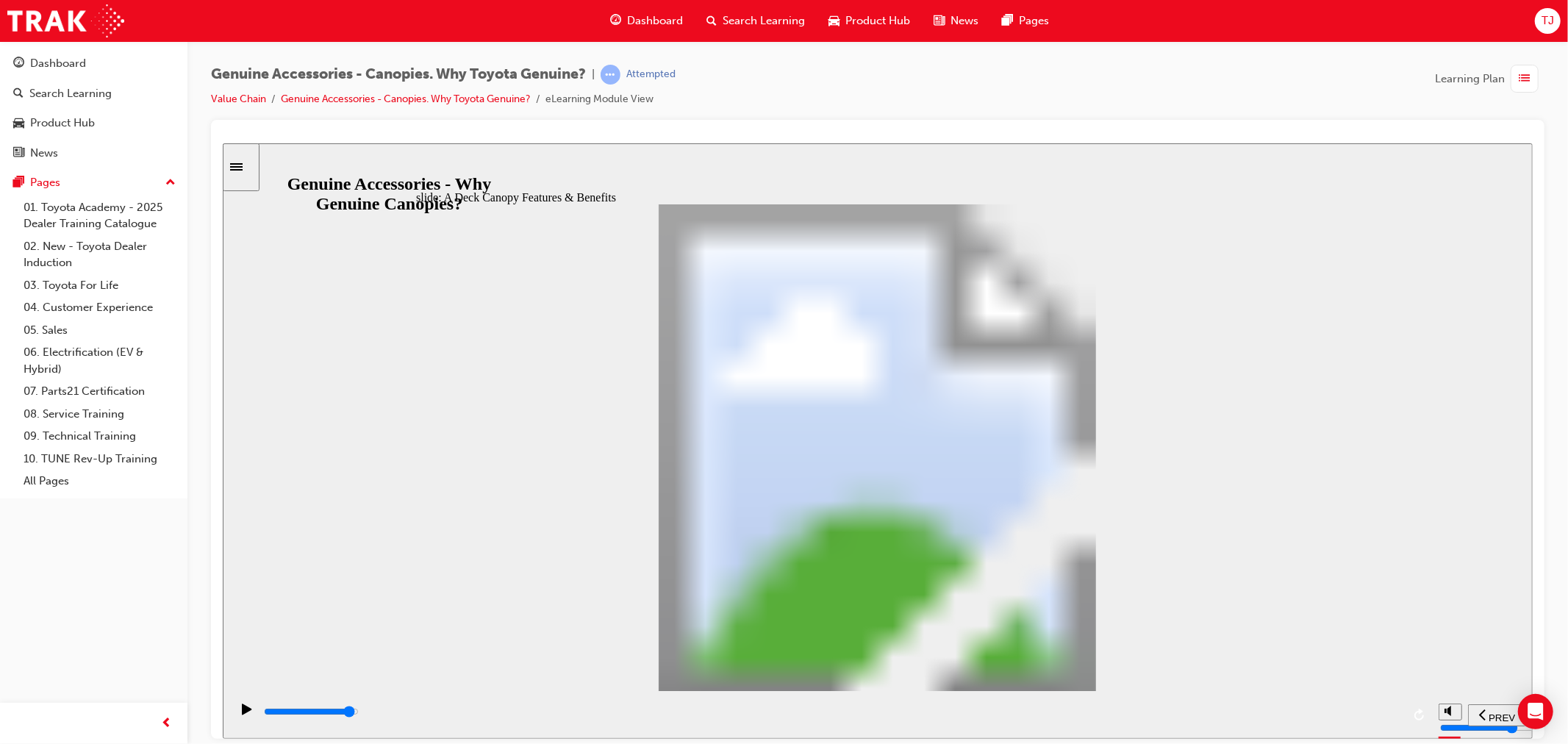
click at [1355, 709] on div "playback controls" at bounding box center [831, 711] width 1140 height 16
click at [1350, 718] on div "playback controls" at bounding box center [831, 711] width 1140 height 16
click at [1295, 703] on div "playback controls" at bounding box center [830, 714] width 1201 height 48
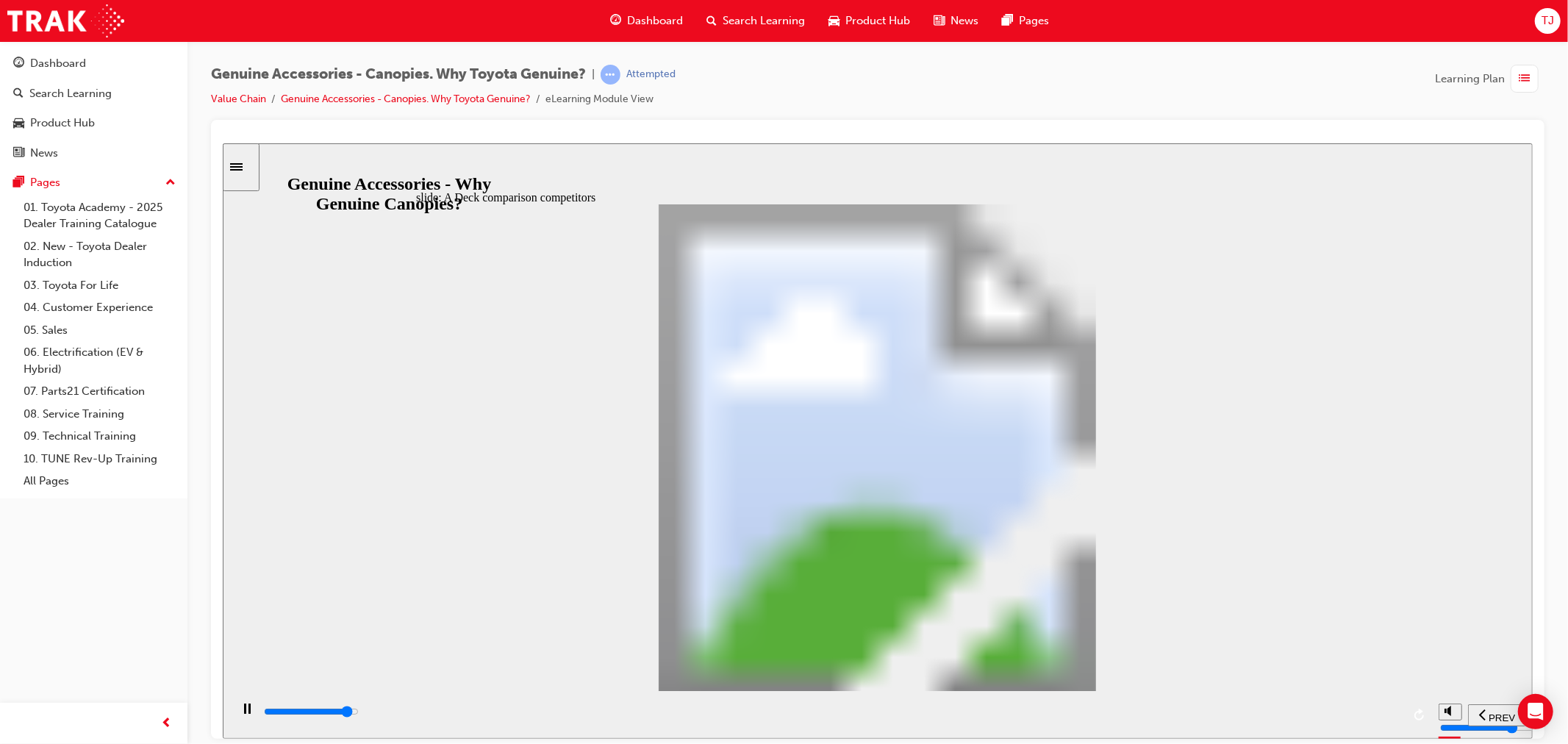
click at [358, 714] on input "slide progress" at bounding box center [310, 711] width 95 height 12
click at [1331, 715] on div "playback controls" at bounding box center [831, 711] width 1140 height 16
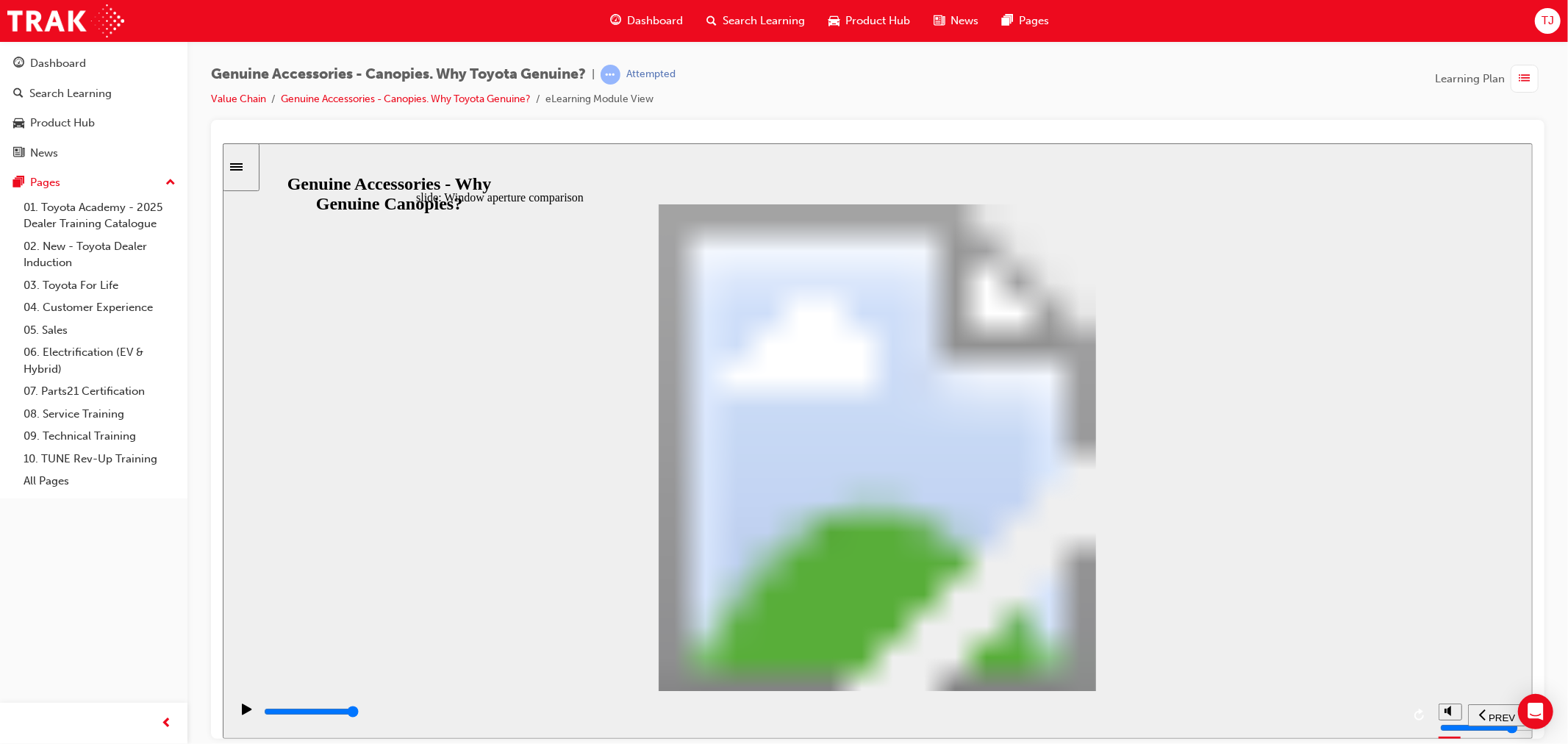
drag, startPoint x: 716, startPoint y: 394, endPoint x: 735, endPoint y: 383, distance: 22.0
drag, startPoint x: 619, startPoint y: 357, endPoint x: 637, endPoint y: 350, distance: 19.3
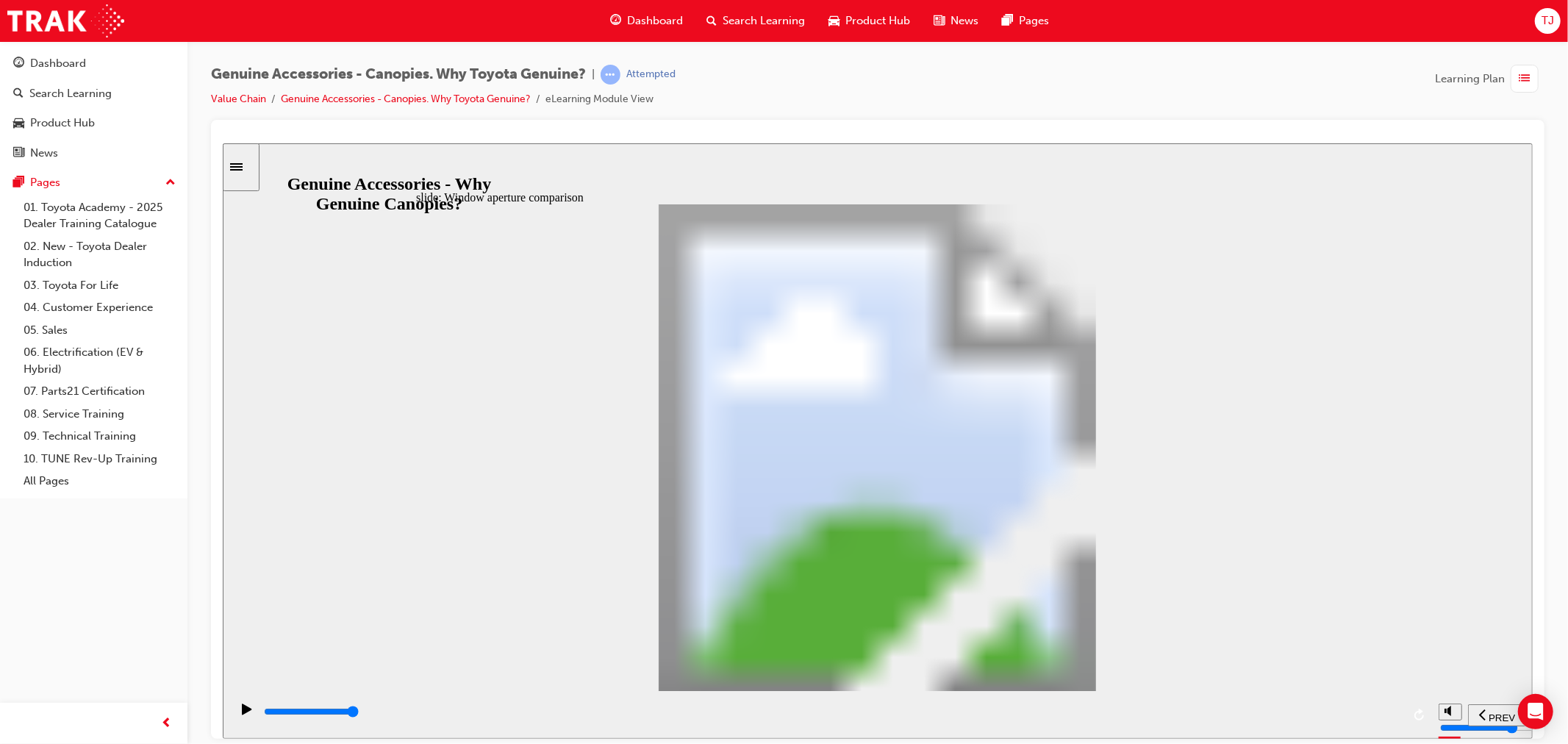
click at [1329, 720] on div "playback controls" at bounding box center [831, 711] width 1140 height 16
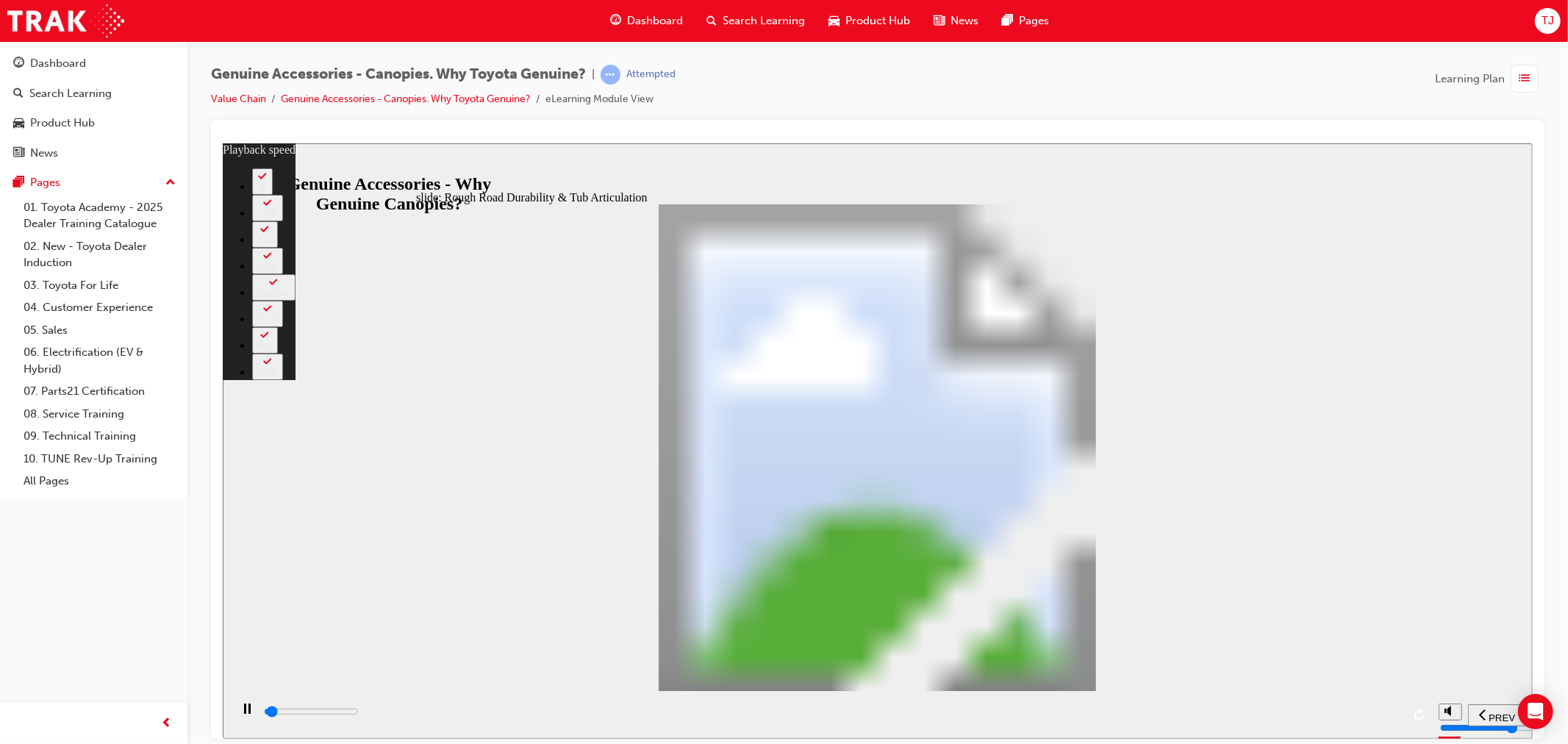
type input "1000"
type input "0"
type input "1000"
type input "0"
type input "1100"
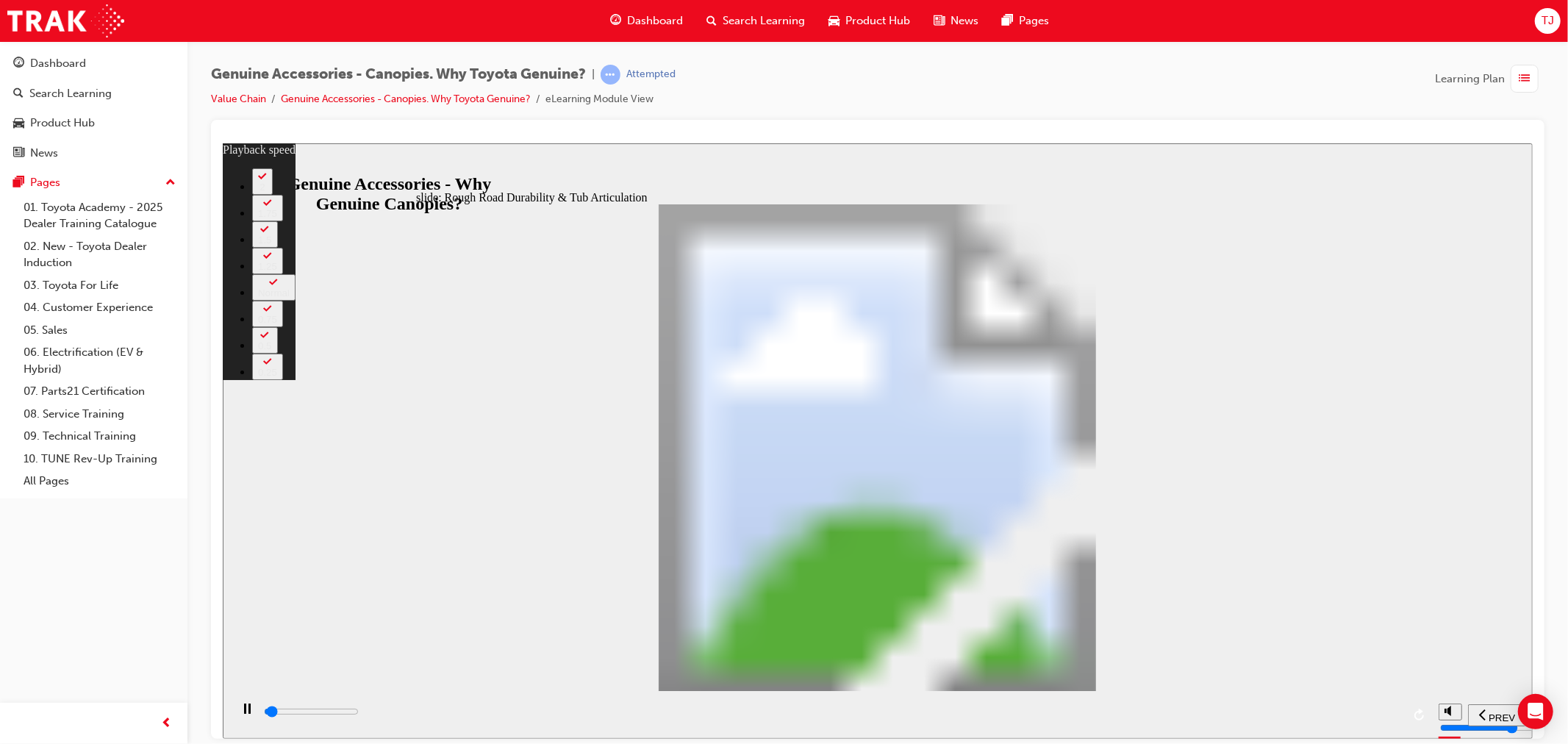
type input "0"
type input "1100"
type input "0"
type input "1100"
type input "0"
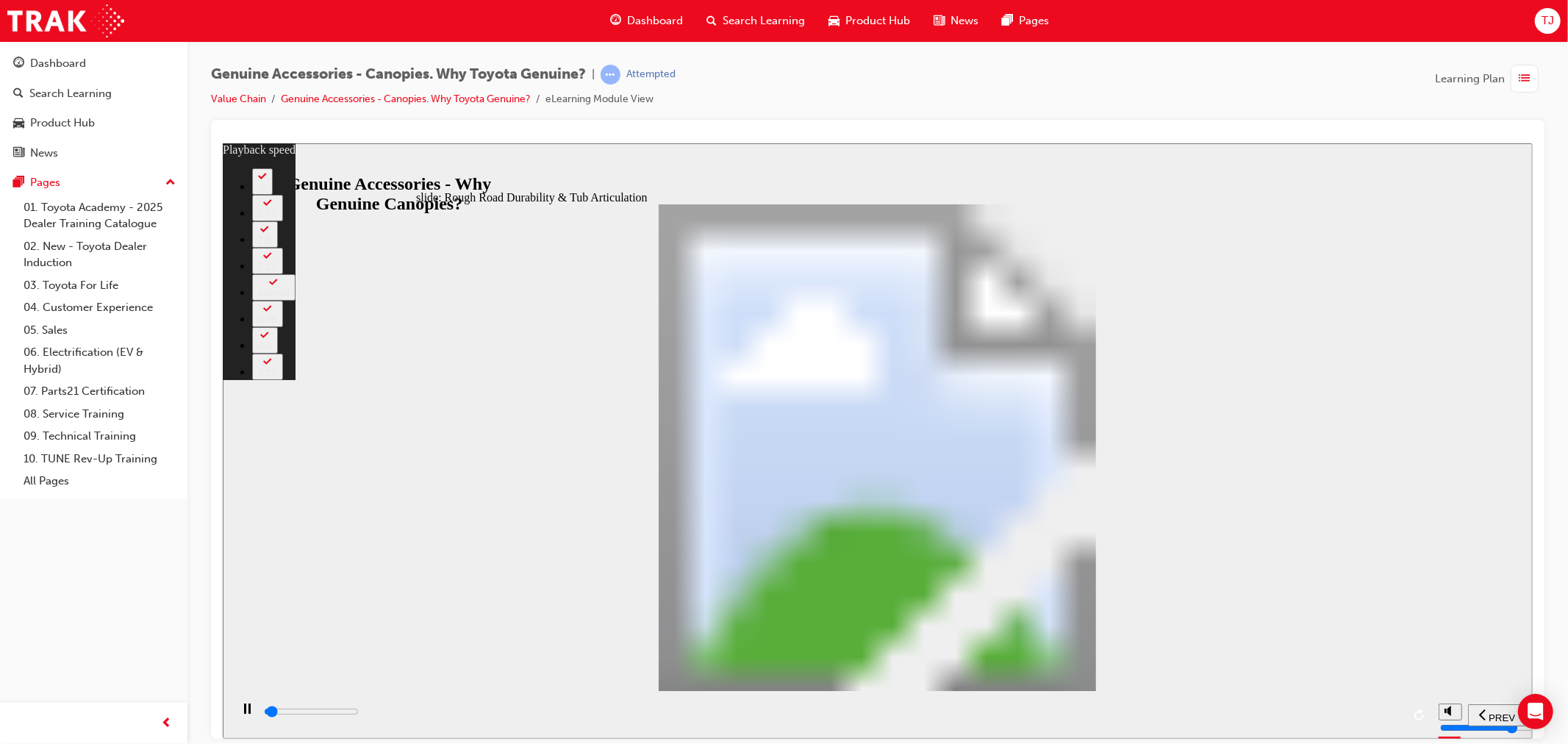
type input "1100"
type input "0"
type input "1100"
type input "0"
type input "1200"
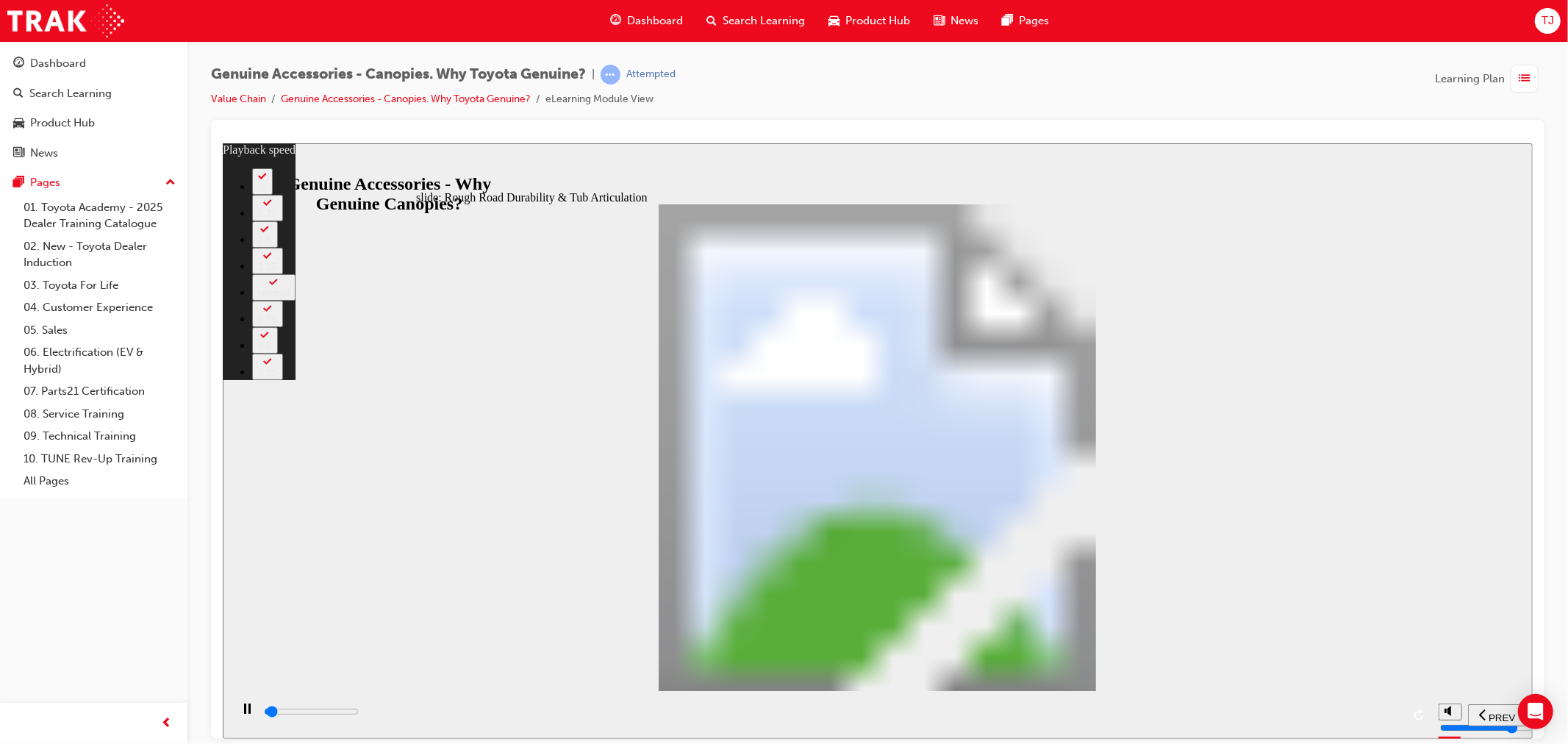
type input "0"
type input "1200"
type input "0"
type input "1200"
type input "0"
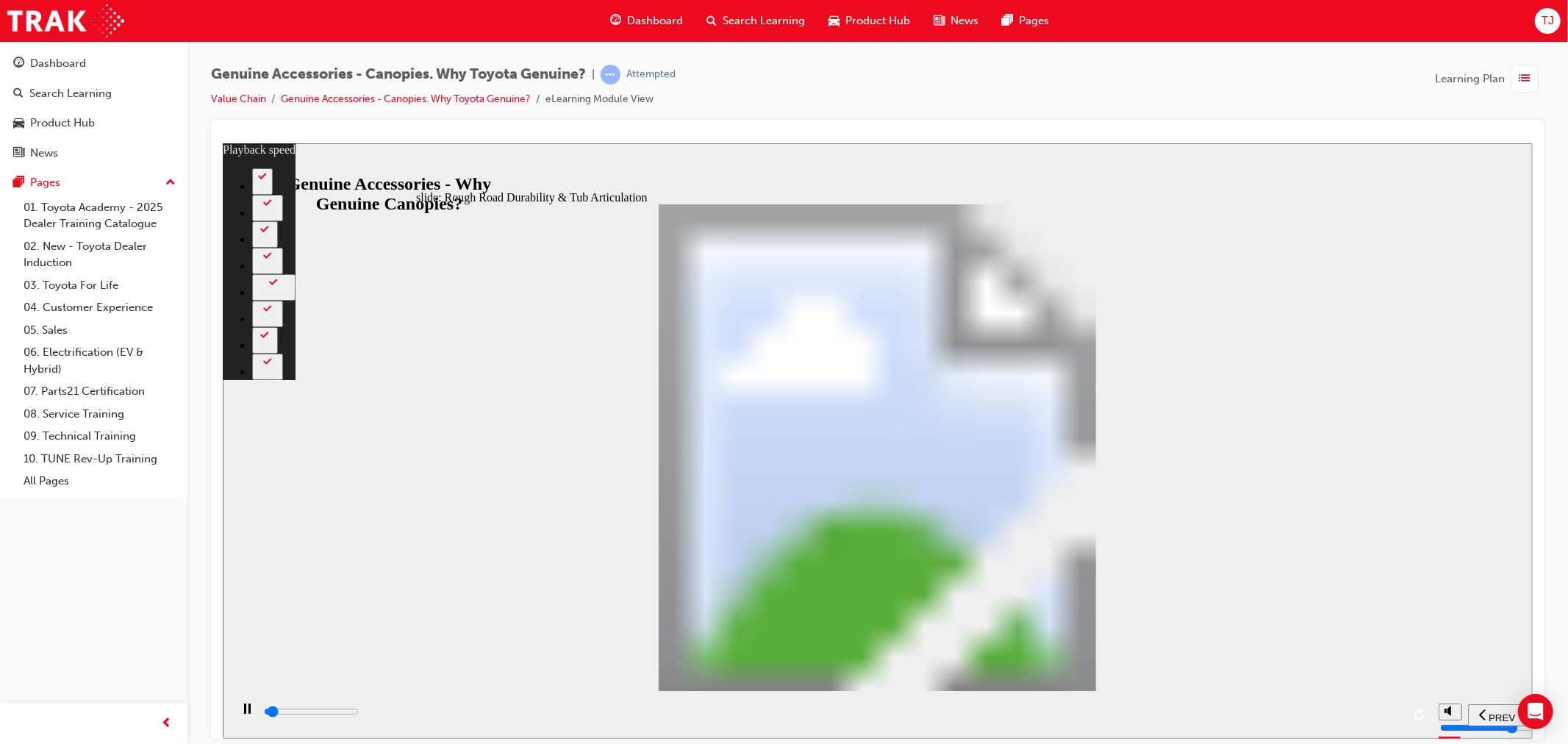
type input "1200"
type input "0"
type input "1200"
type input "0"
type input "1300"
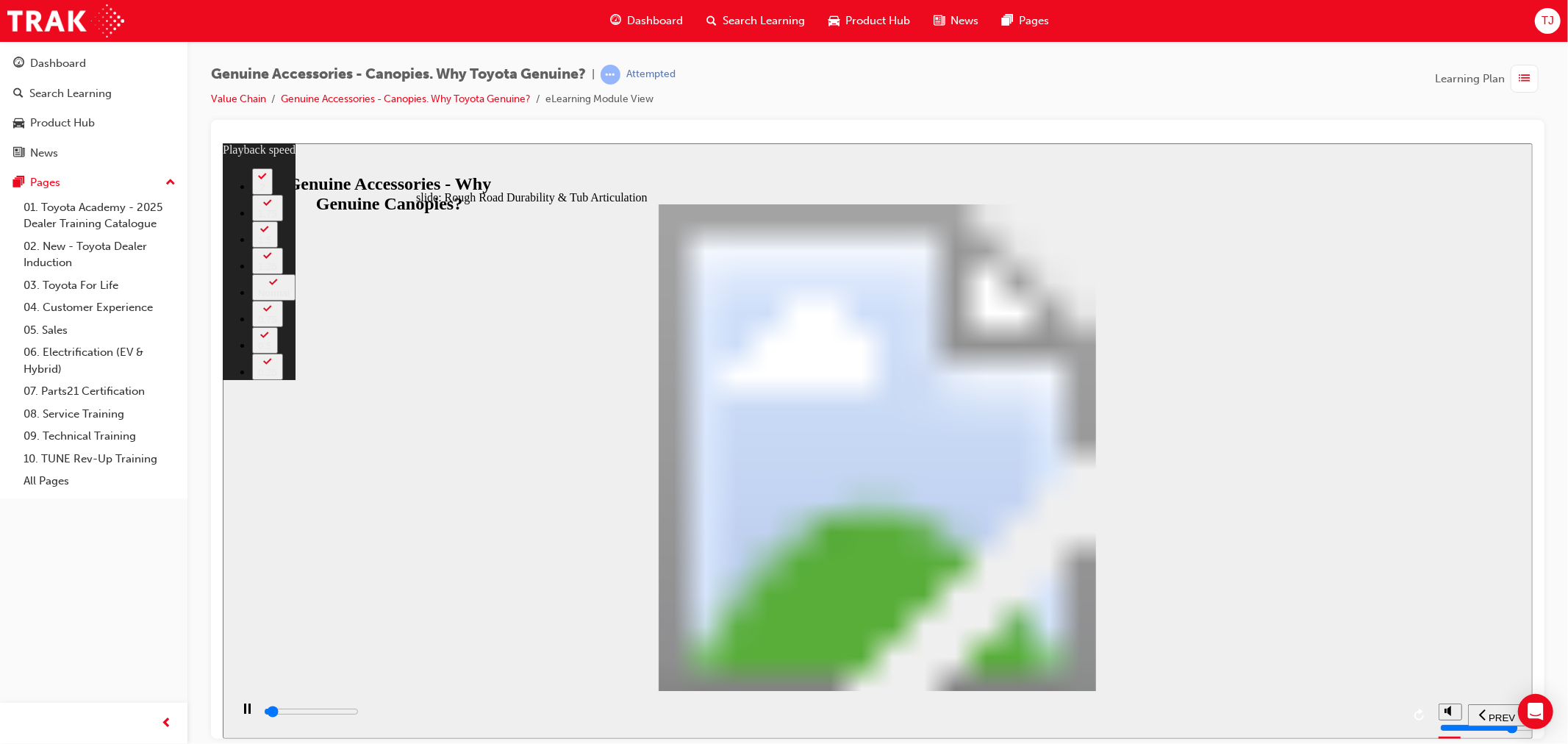
type input "0"
type input "1300"
type input "0"
type input "1300"
type input "0"
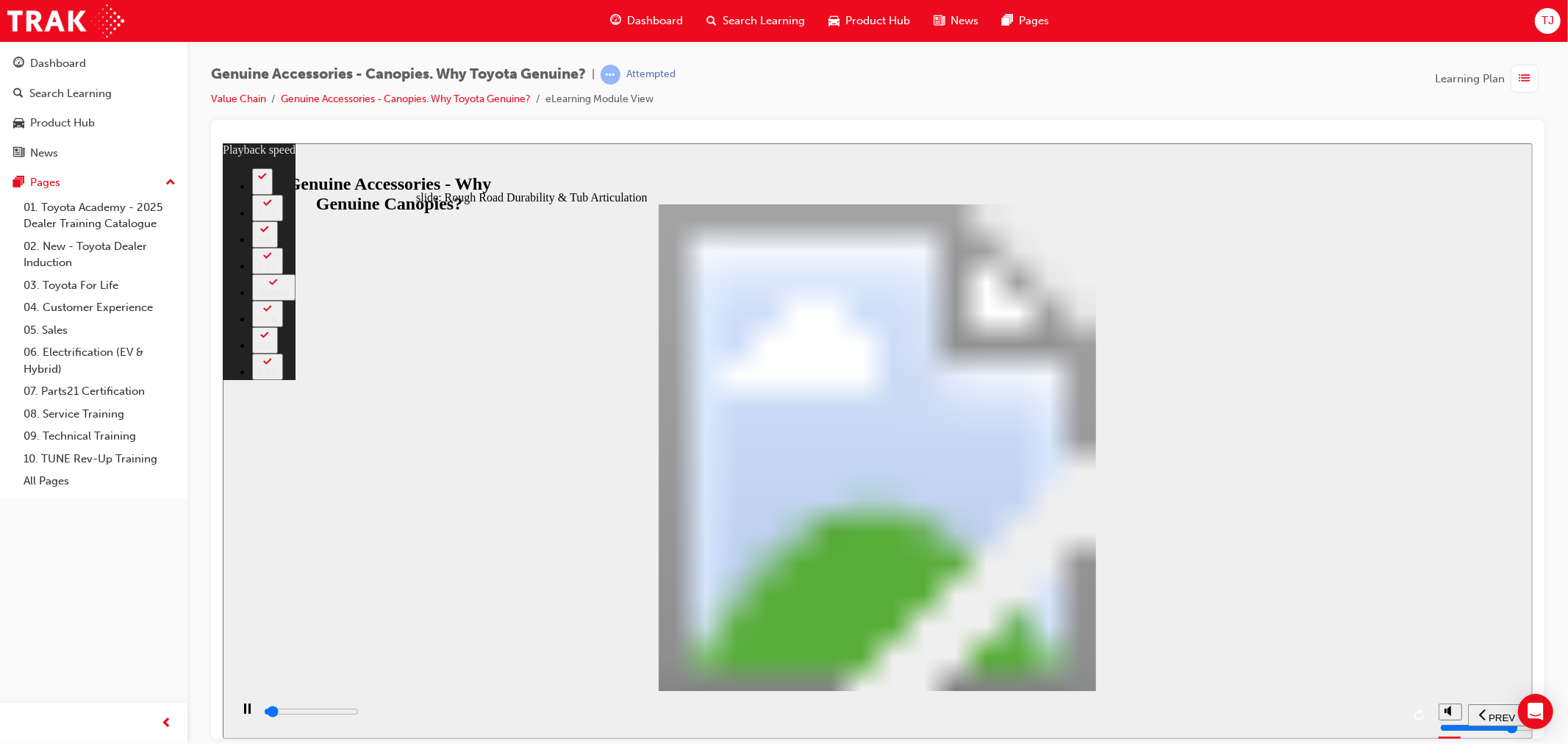
type input "1300"
type input "0"
type input "1300"
type input "0"
type input "1400"
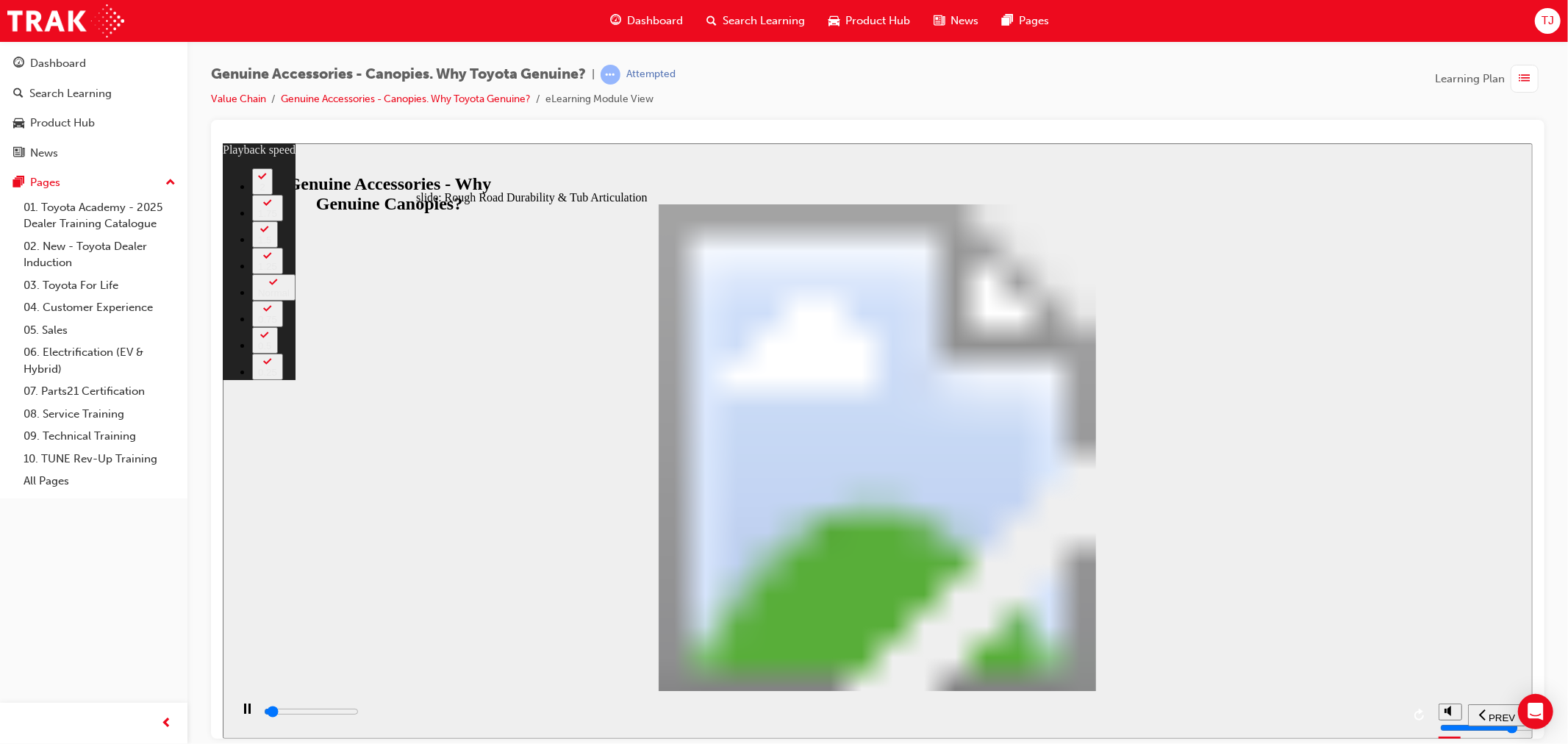
type input "0"
type input "1400"
type input "0"
type input "1400"
type input "0"
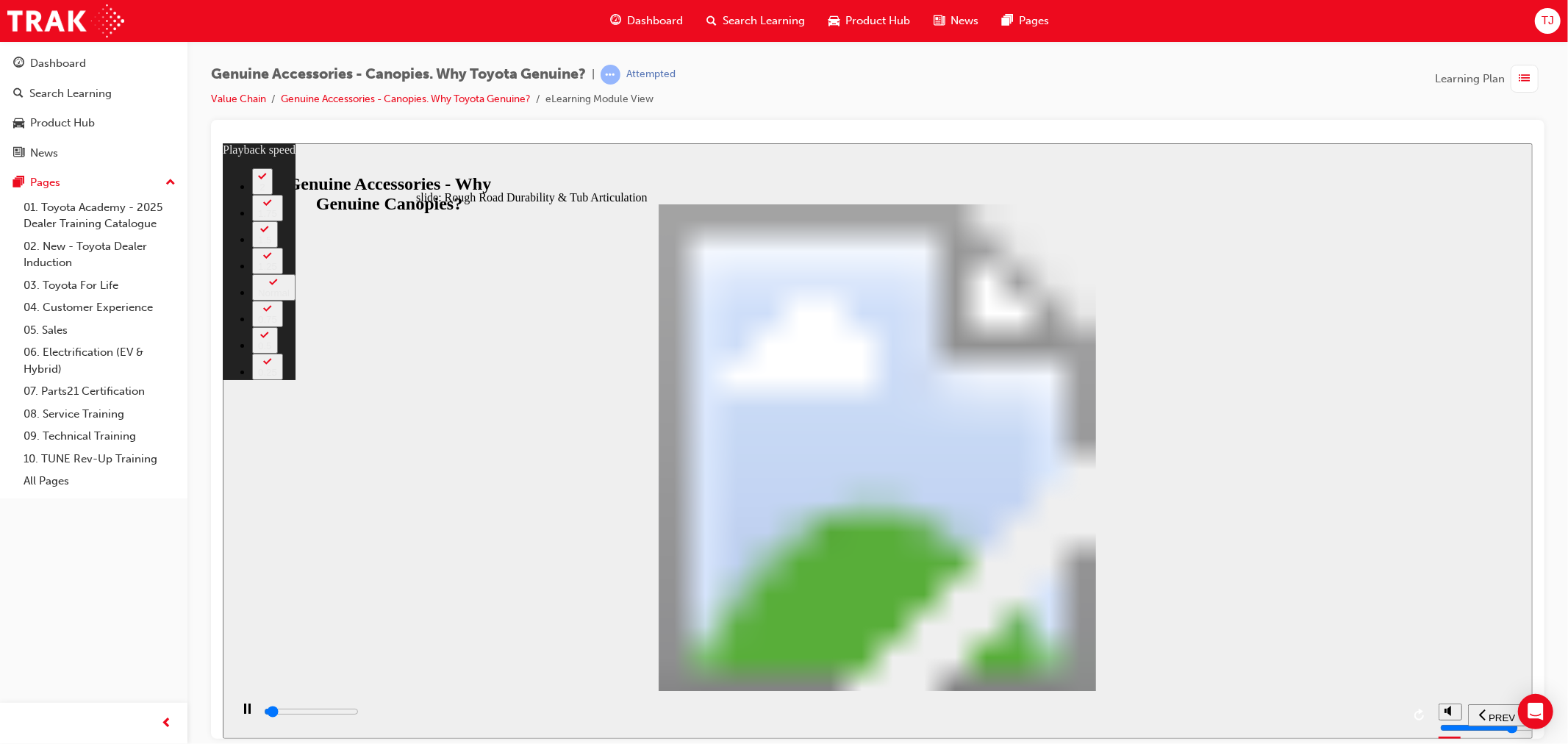
type input "1400"
type input "0"
type input "1400"
type input "0"
type input "1500"
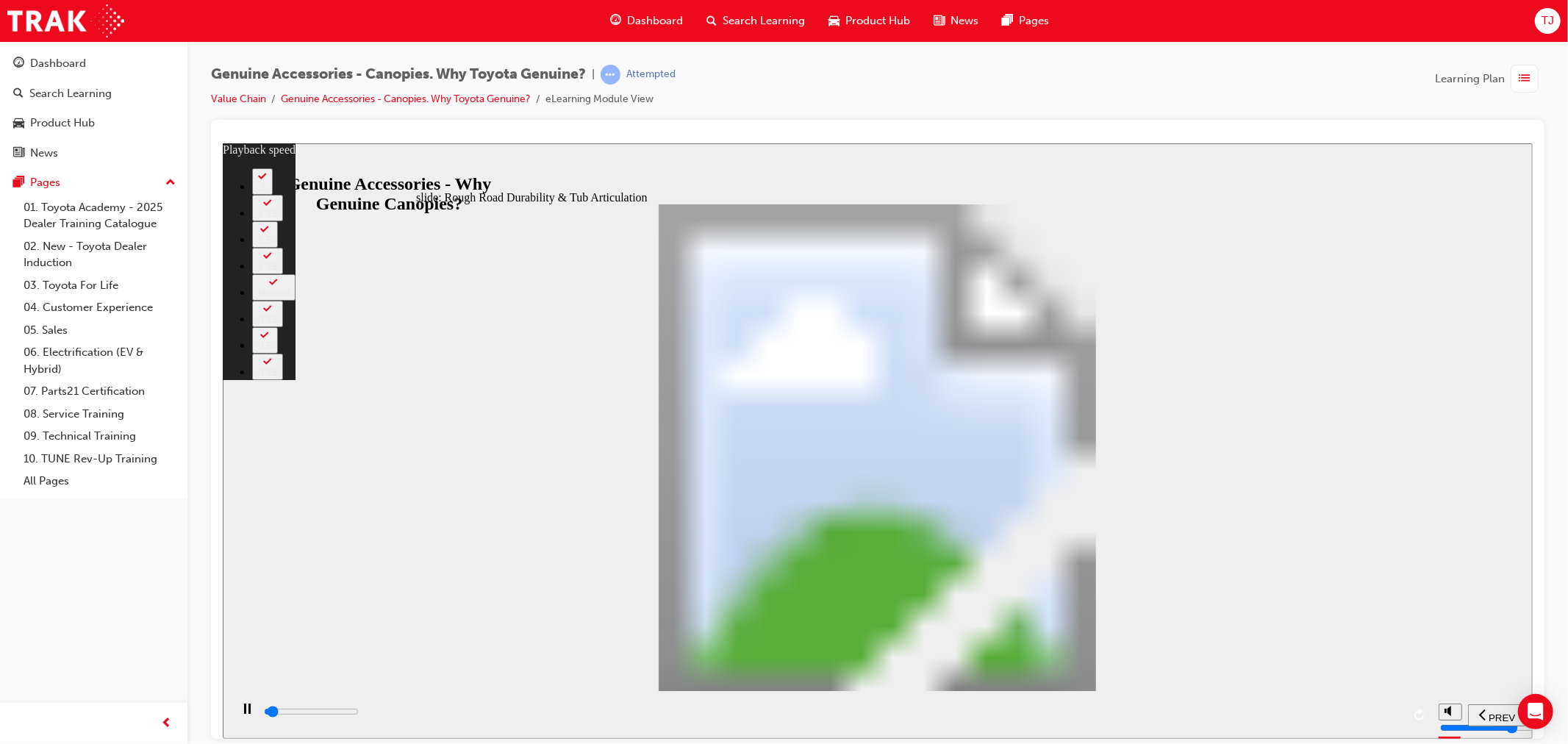
type input "0"
type input "1500"
type input "0"
type input "1500"
type input "0"
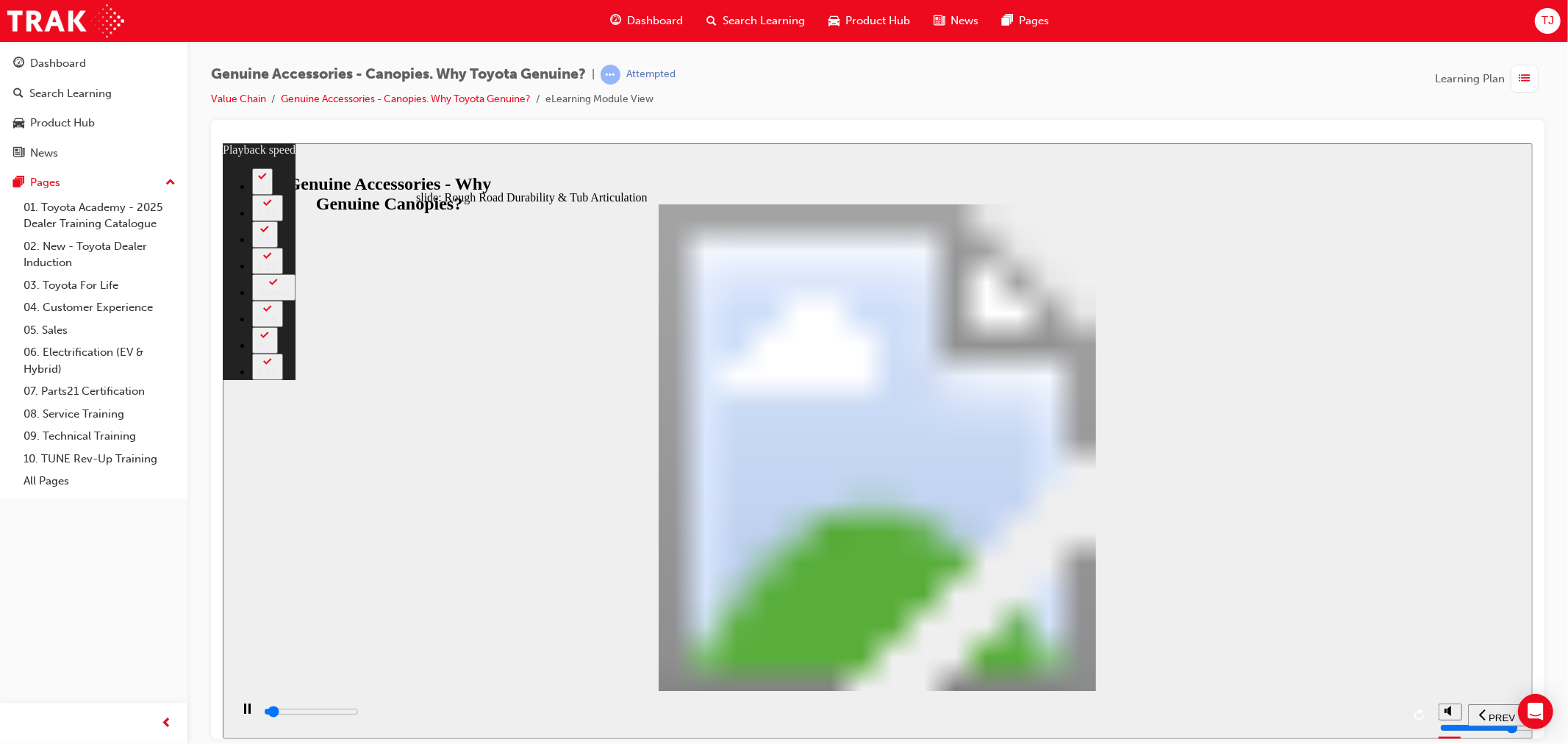
type input "1500"
type input "0"
type input "1500"
type input "0"
type input "1600"
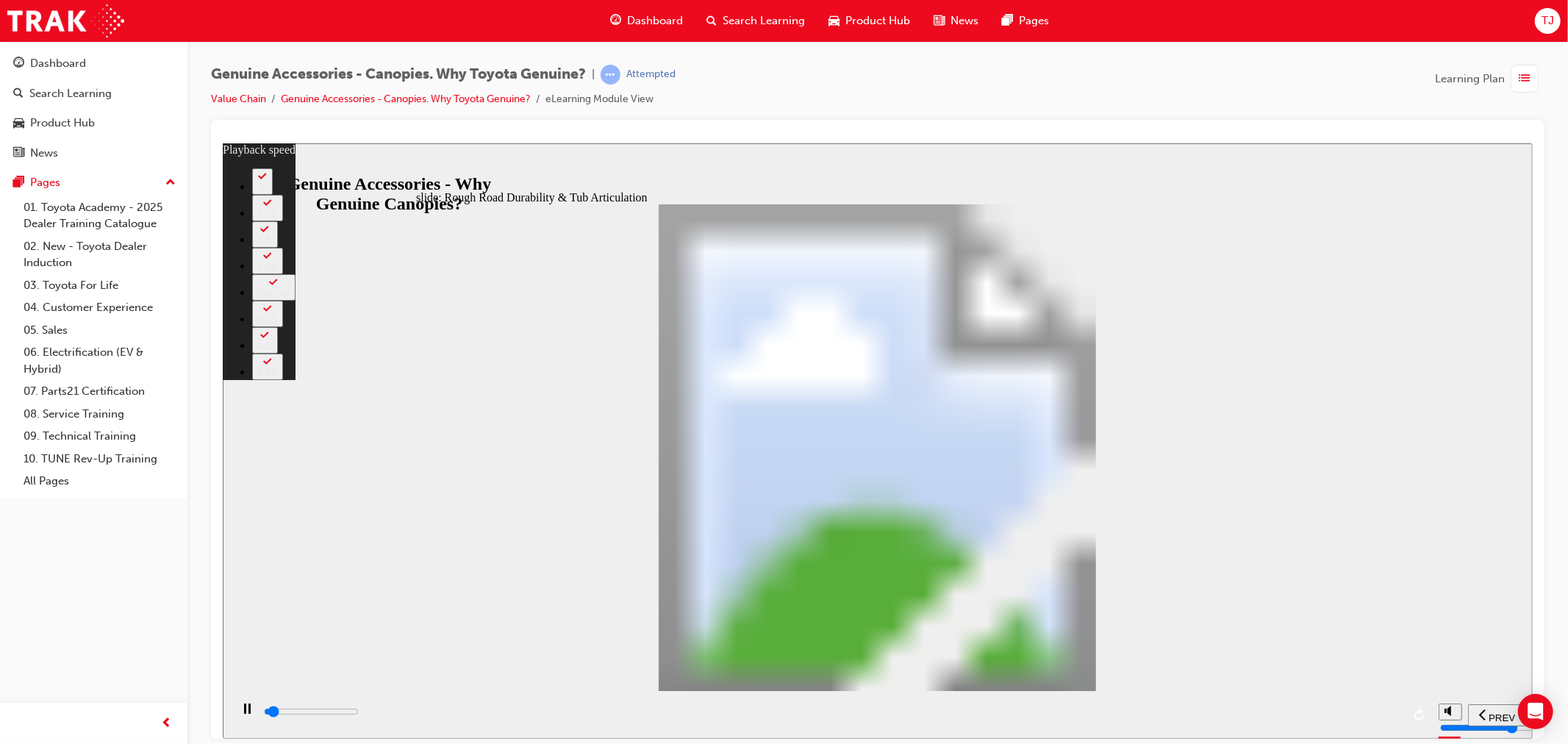
type input "1"
type input "1600"
type input "1"
type input "1600"
type input "1"
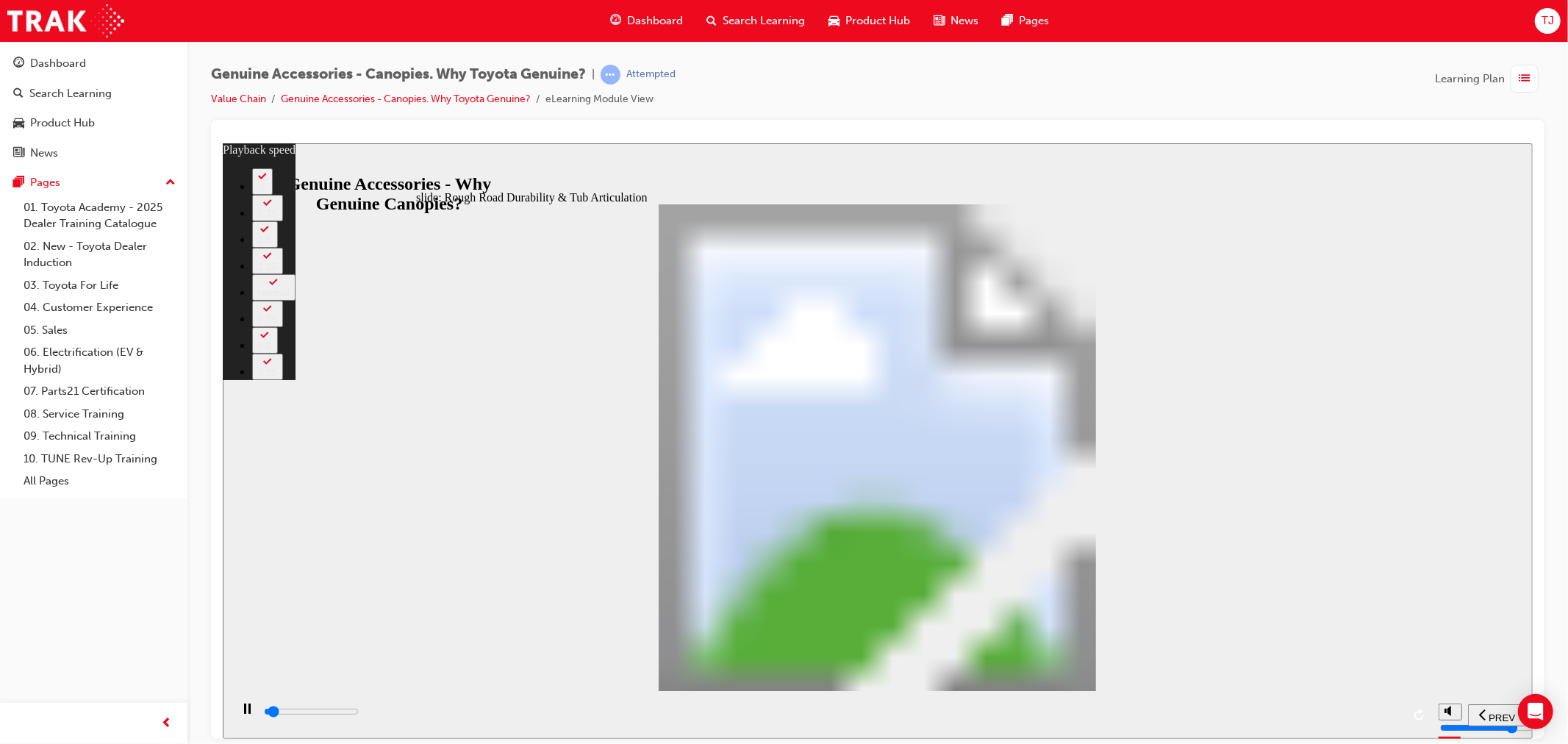
type input "1600"
type input "1"
type input "1600"
type input "1"
type input "1700"
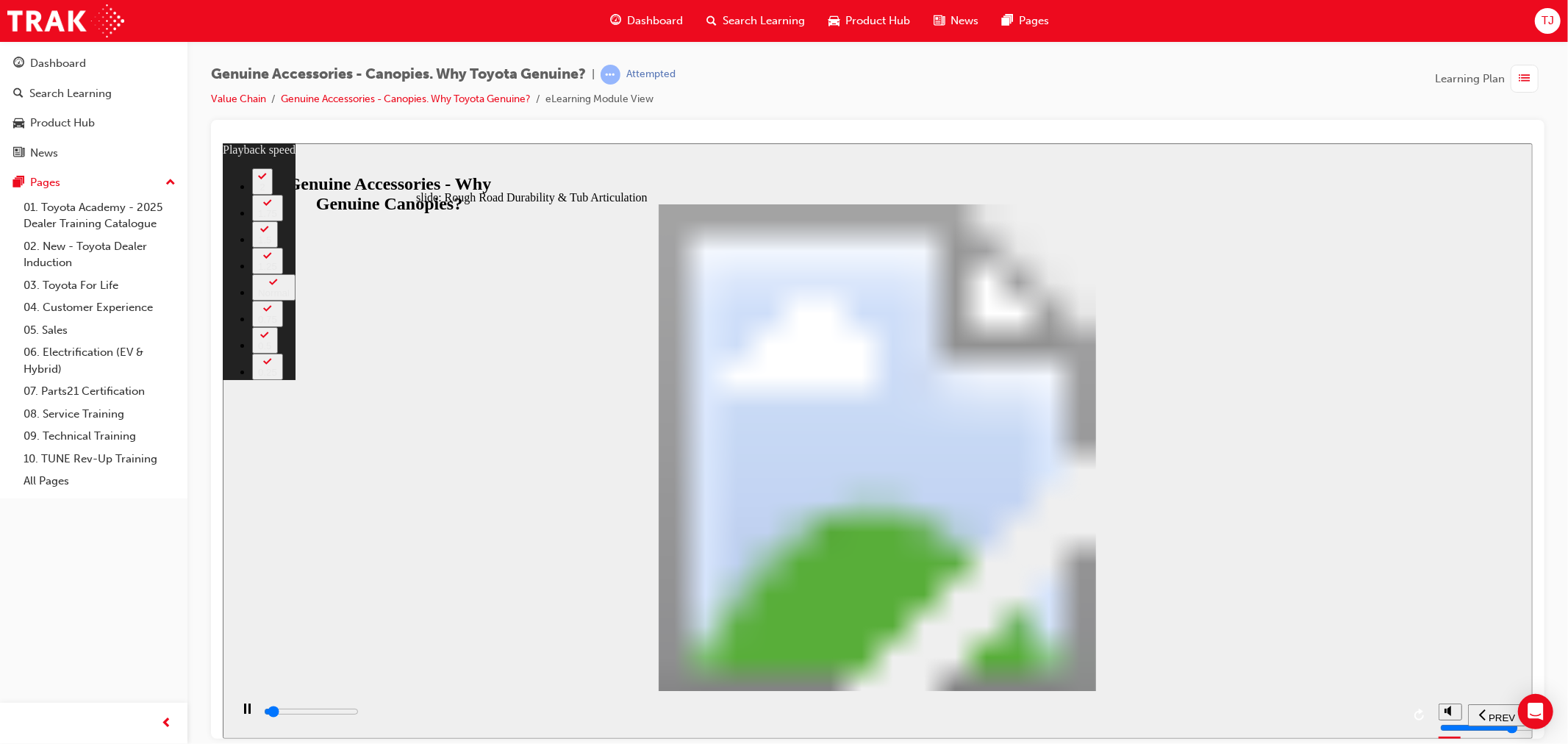
type input "1"
type input "1700"
type input "1"
type input "1700"
type input "1"
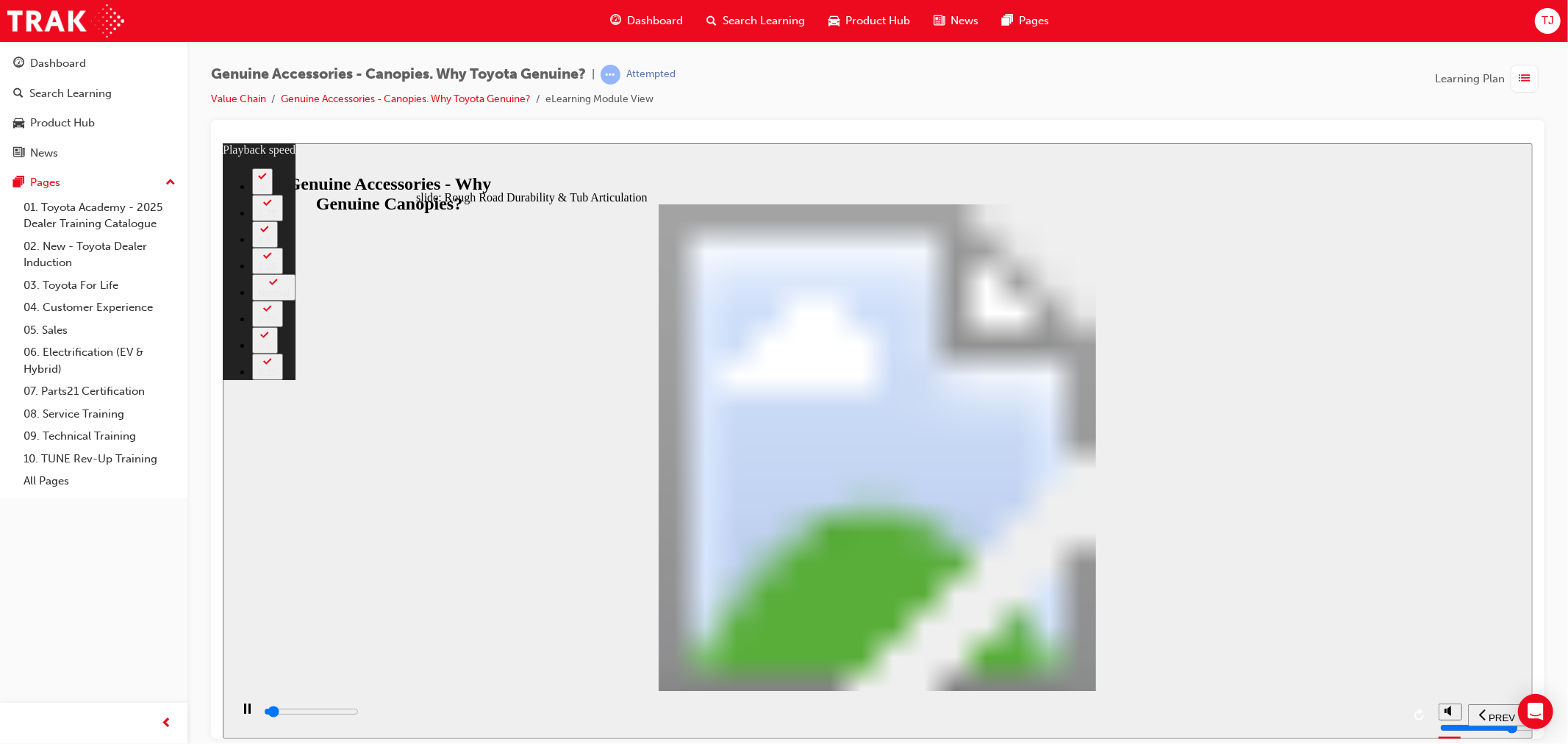
type input "1700"
type input "1"
type input "1700"
type input "1"
type input "1700"
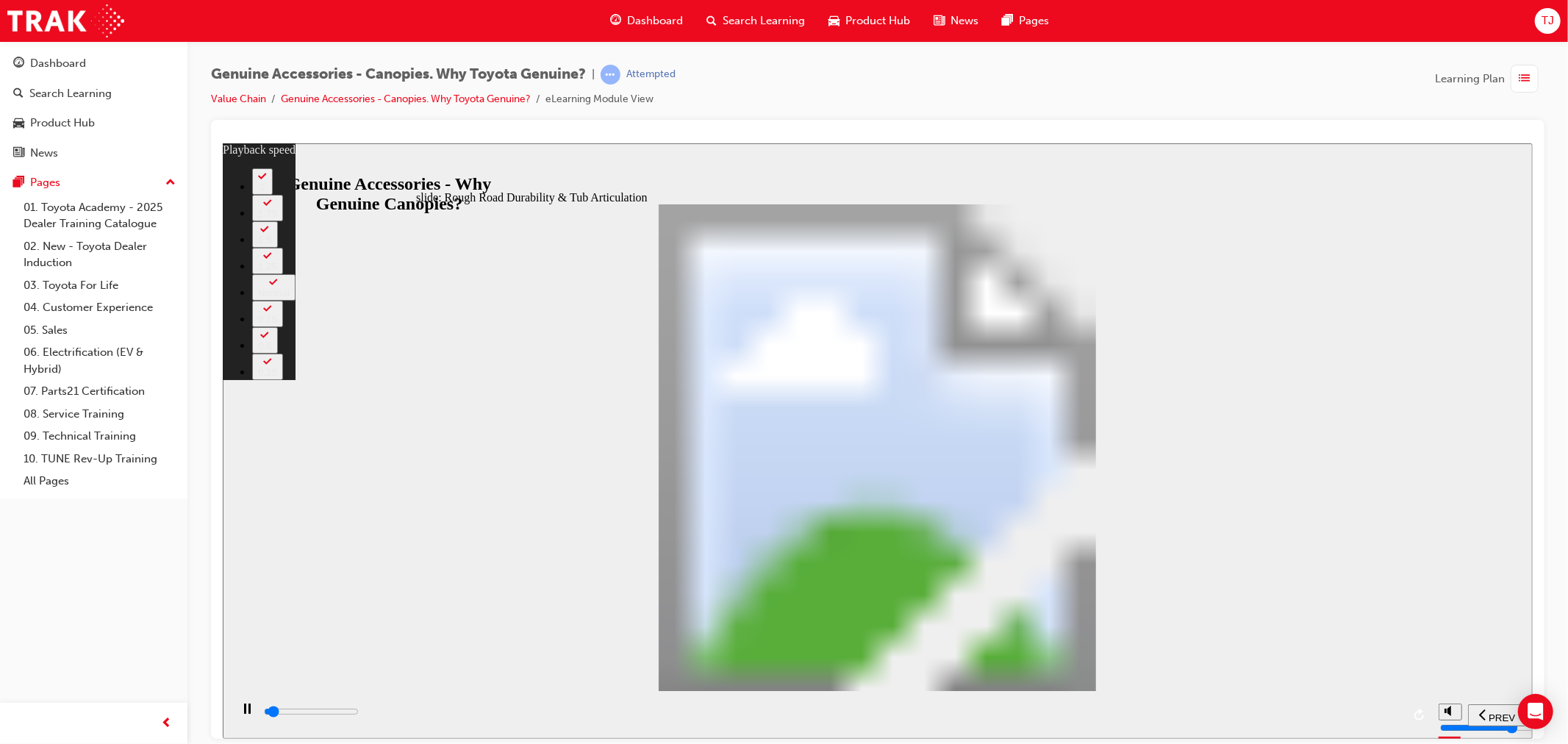
type input "1"
type input "1800"
type input "1"
type input "1800"
type input "1"
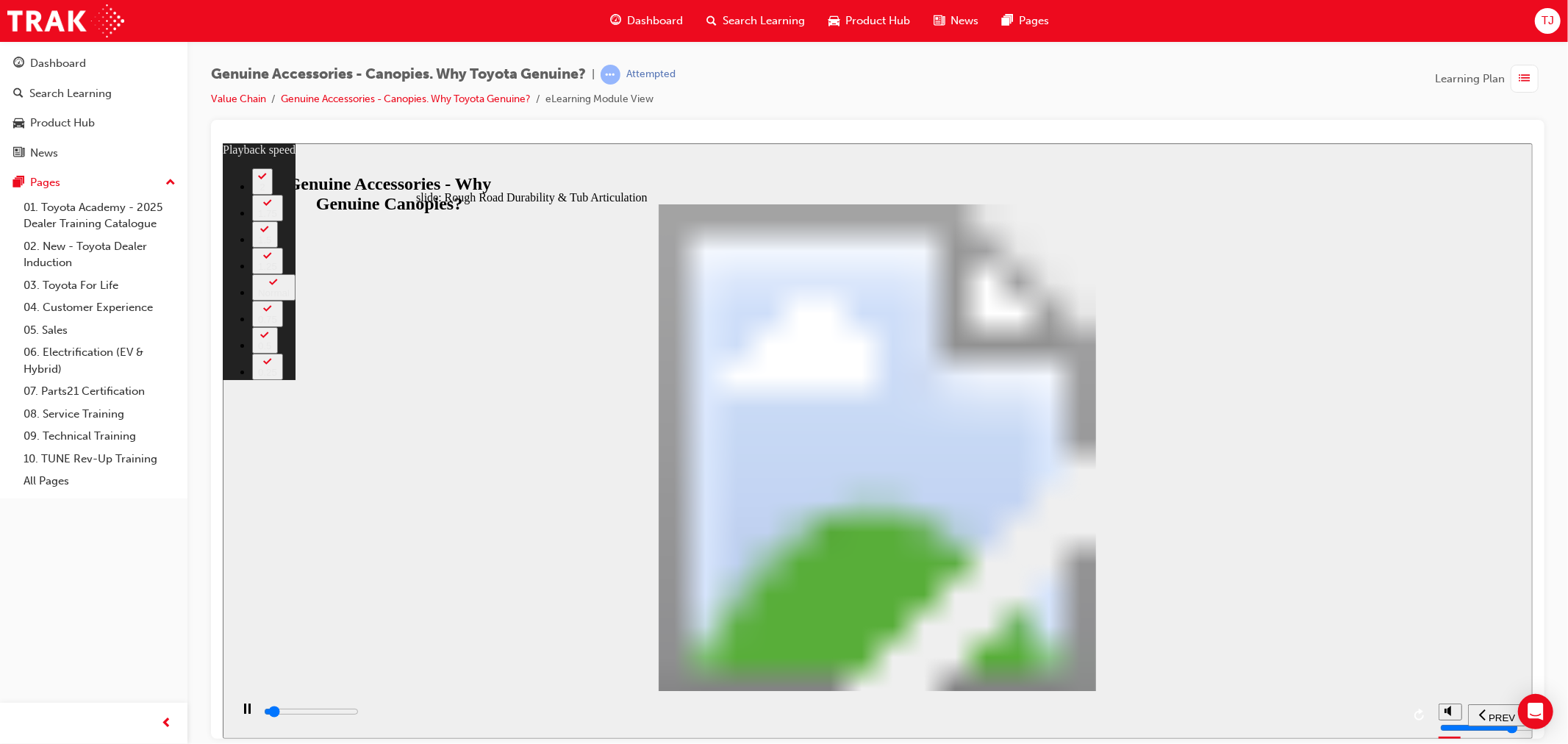
type input "1800"
type input "1"
type input "1800"
type input "1"
type input "1800"
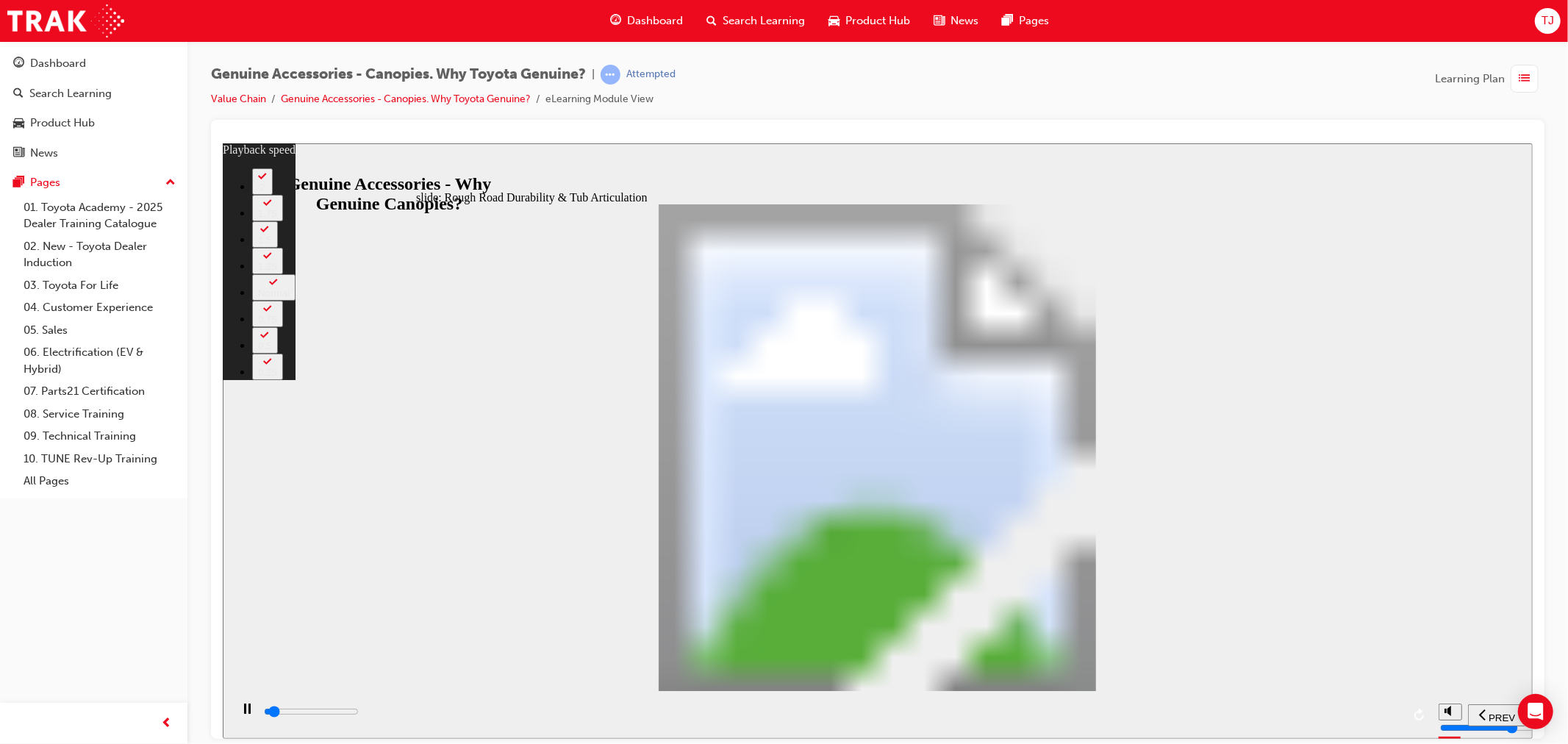
type input "1"
type input "1900"
type input "1"
type input "1900"
type input "1"
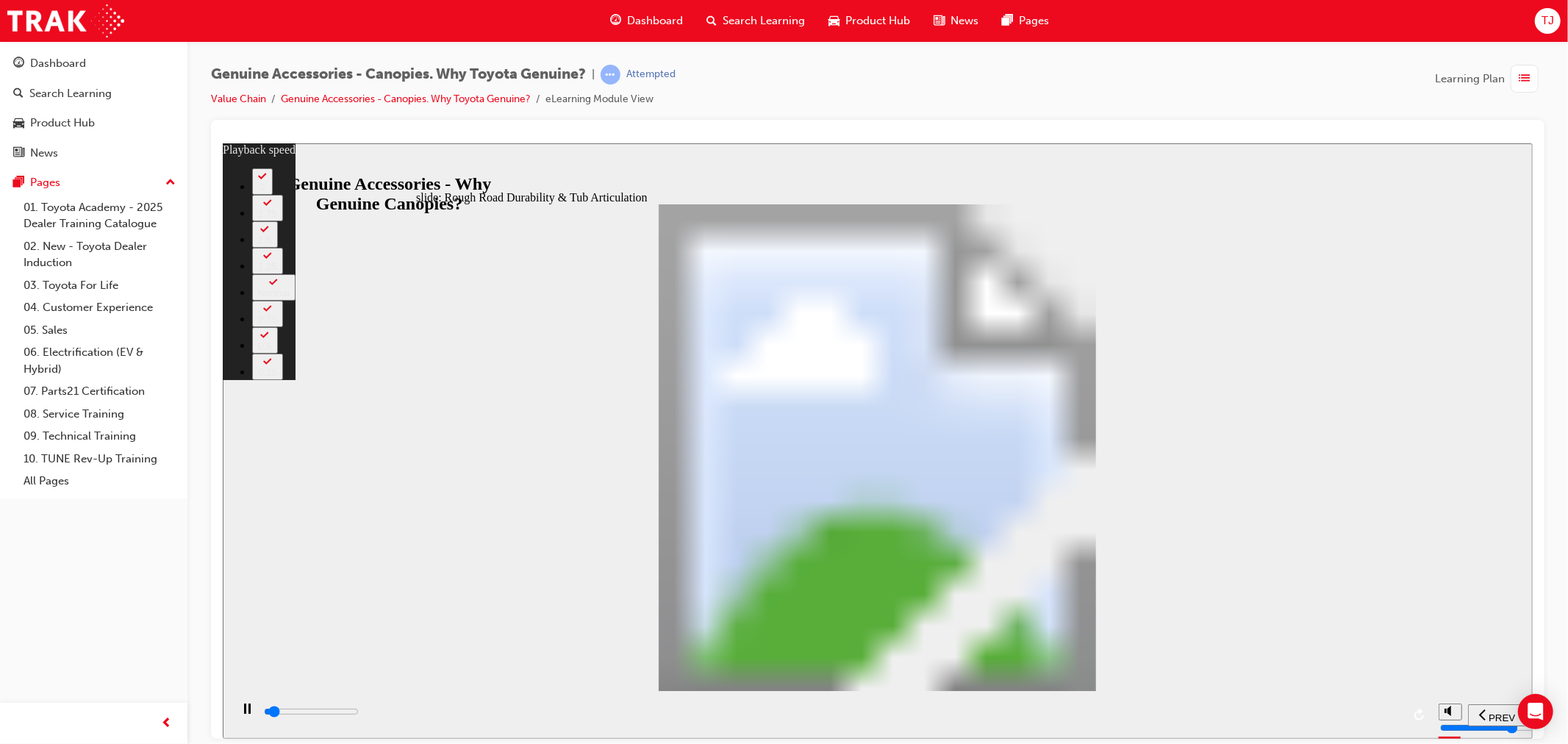
type input "1900"
type input "1"
type input "1900"
type input "1"
type input "1900"
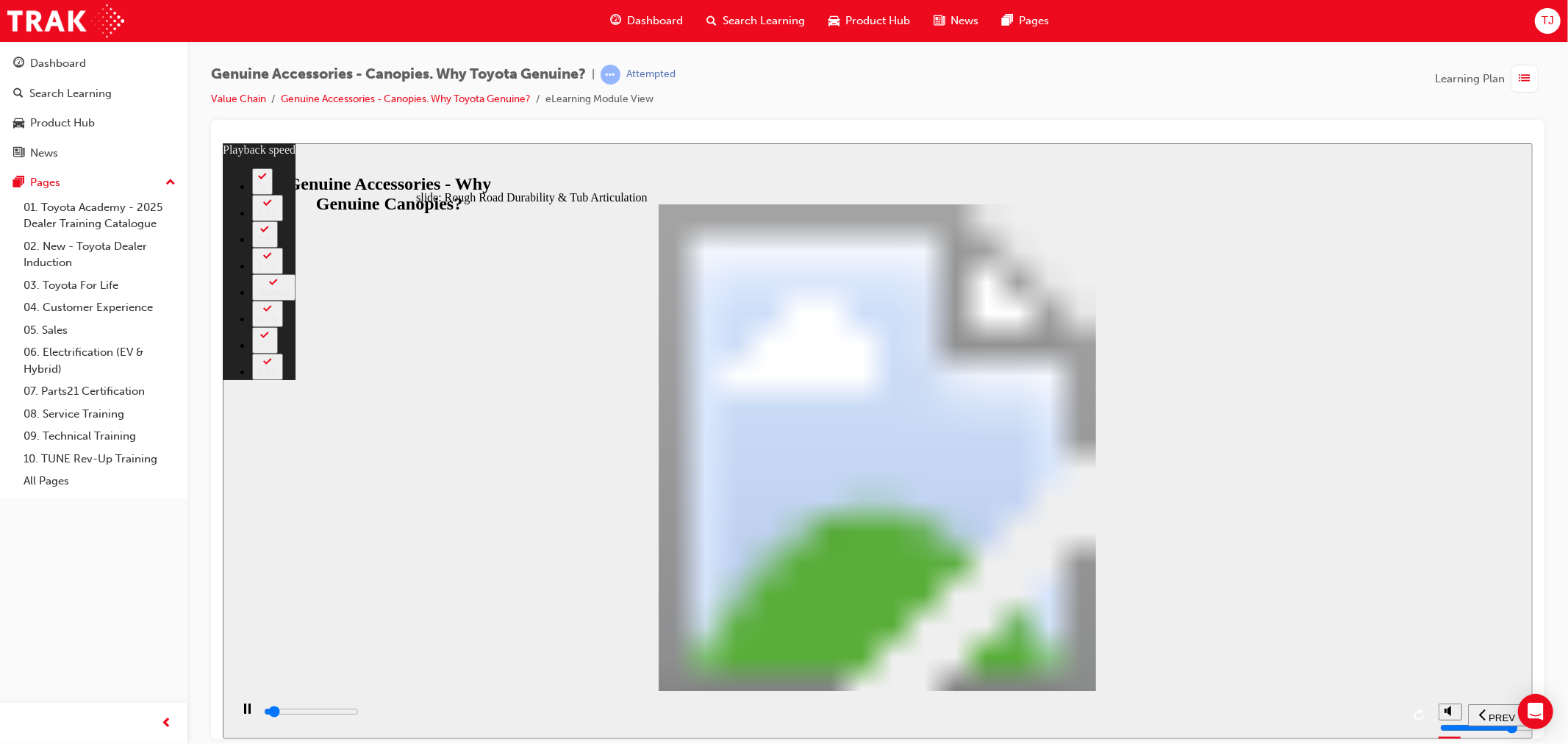
type input "1"
type input "2000"
type input "1"
type input "2000"
type input "1"
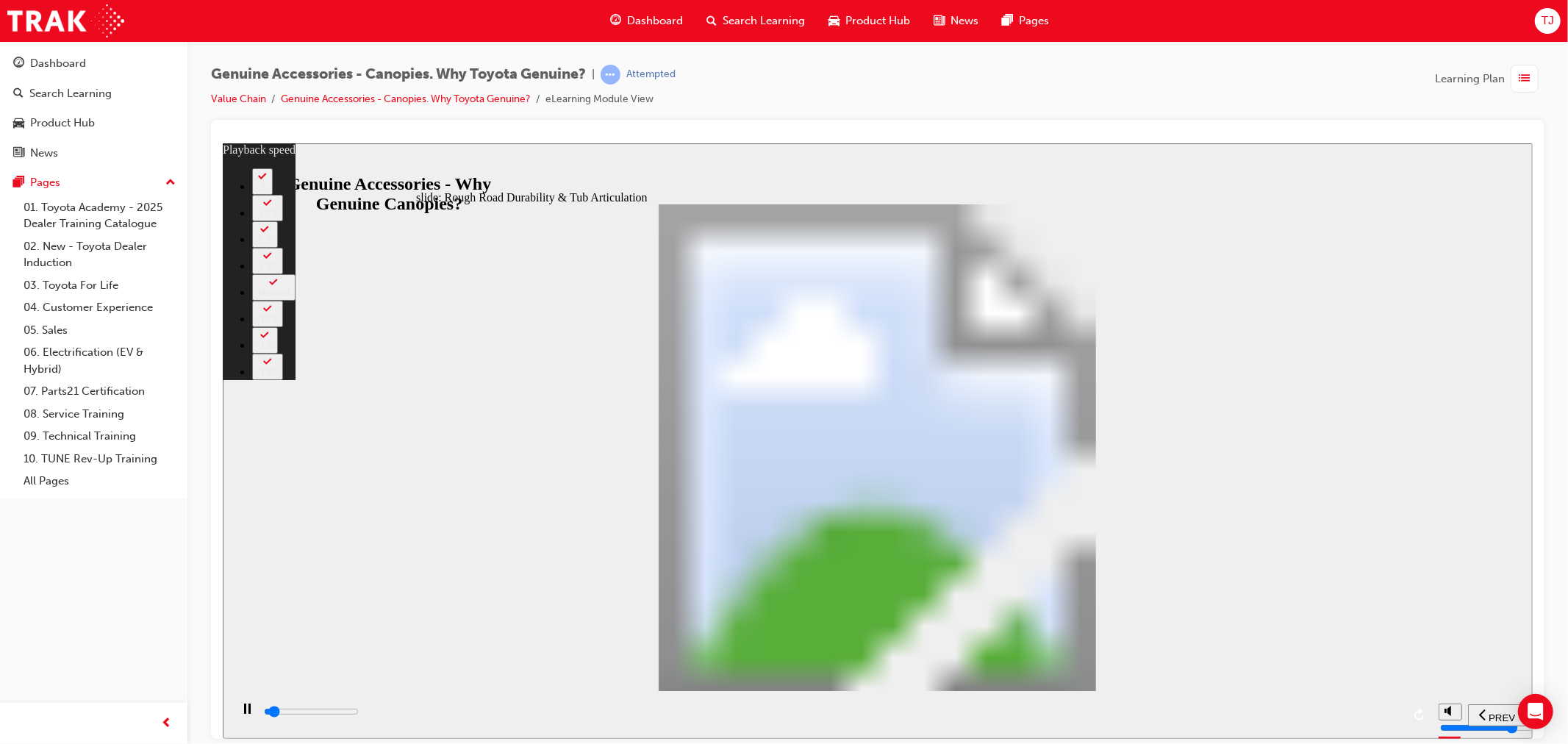
type input "2000"
type input "1"
type input "2000"
type input "1"
type input "2000"
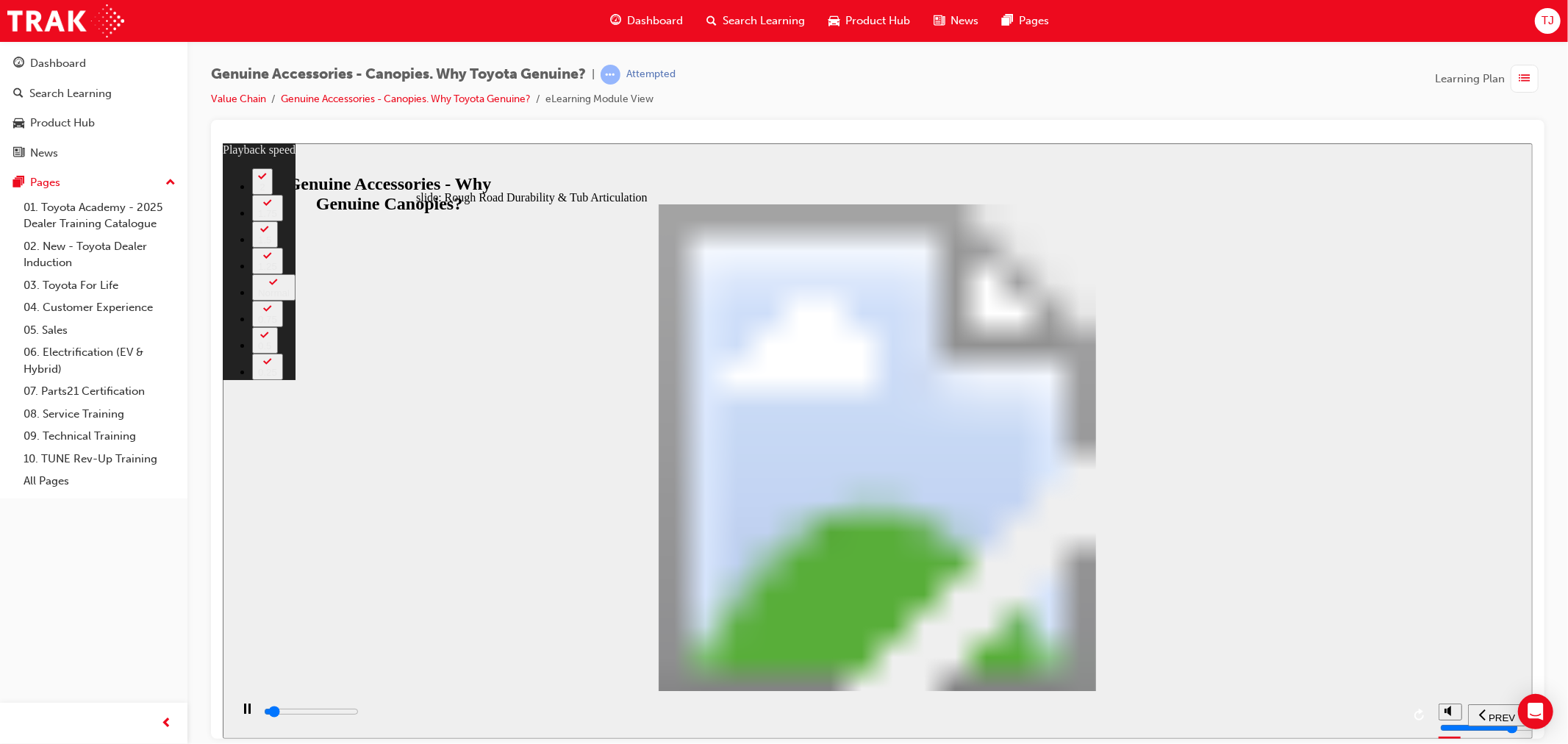
type input "1"
type input "2100"
type input "1"
type input "2100"
type input "1"
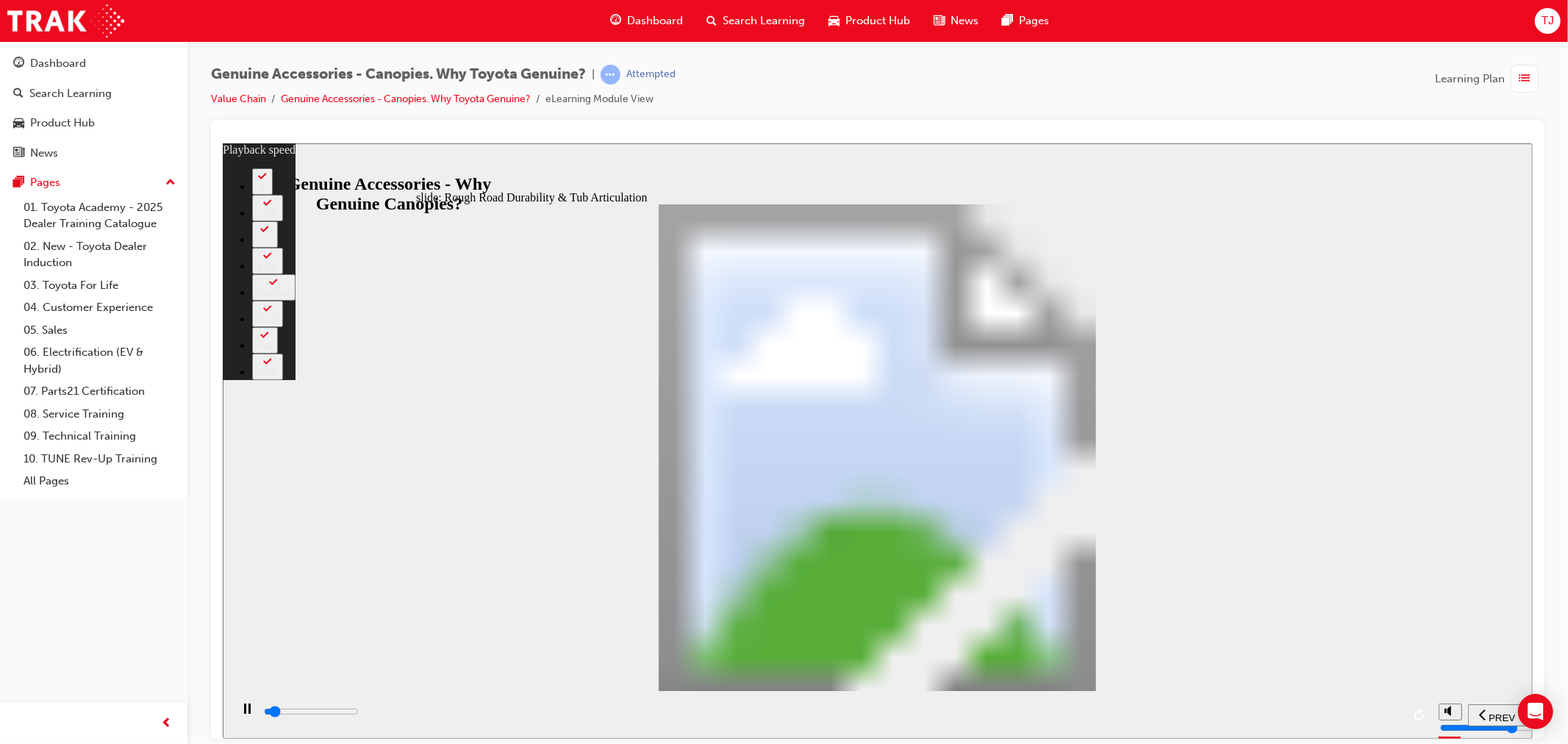
type input "2100"
type input "1"
type input "2100"
type input "1"
type input "2100"
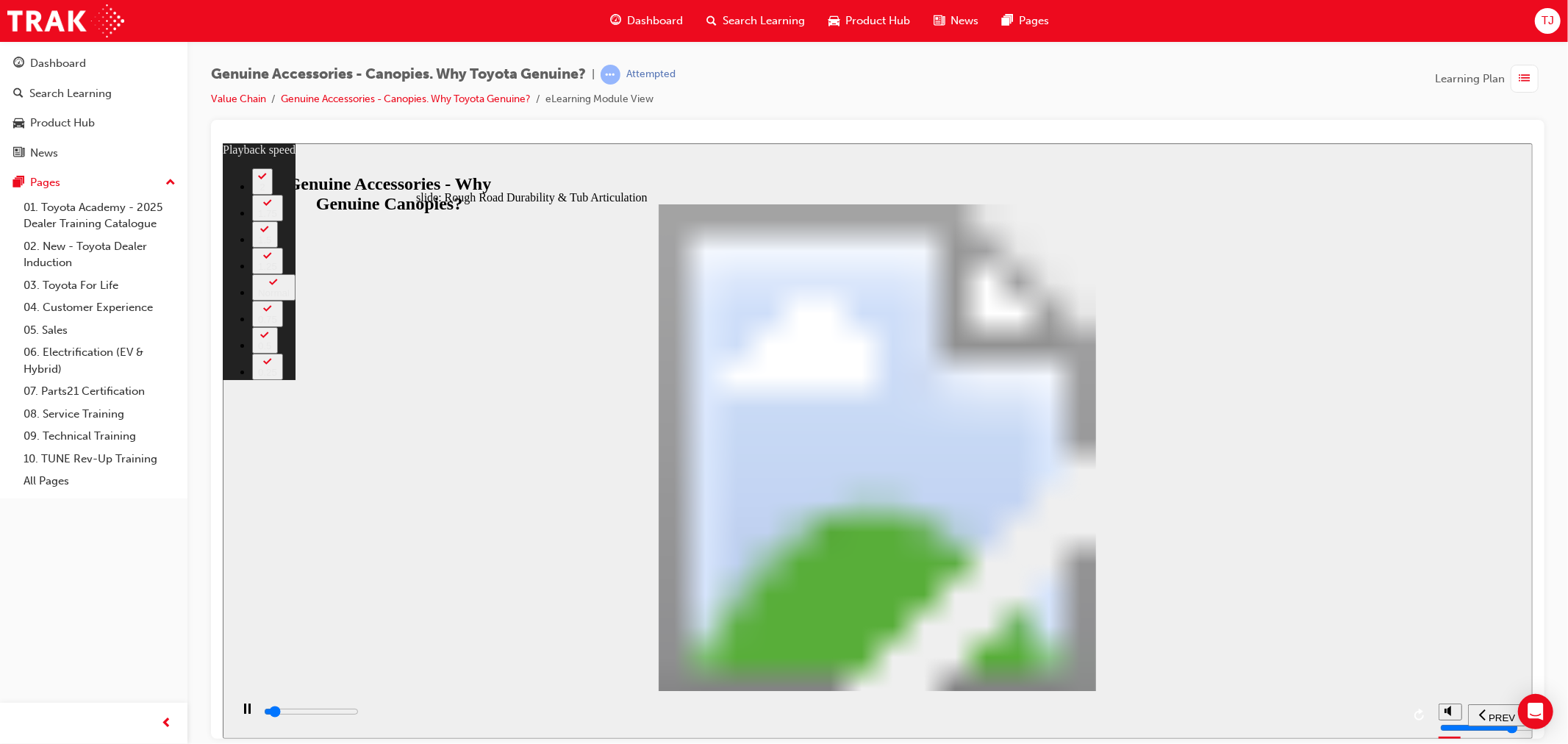
type input "1"
type input "2200"
type input "1"
type input "2200"
type input "1"
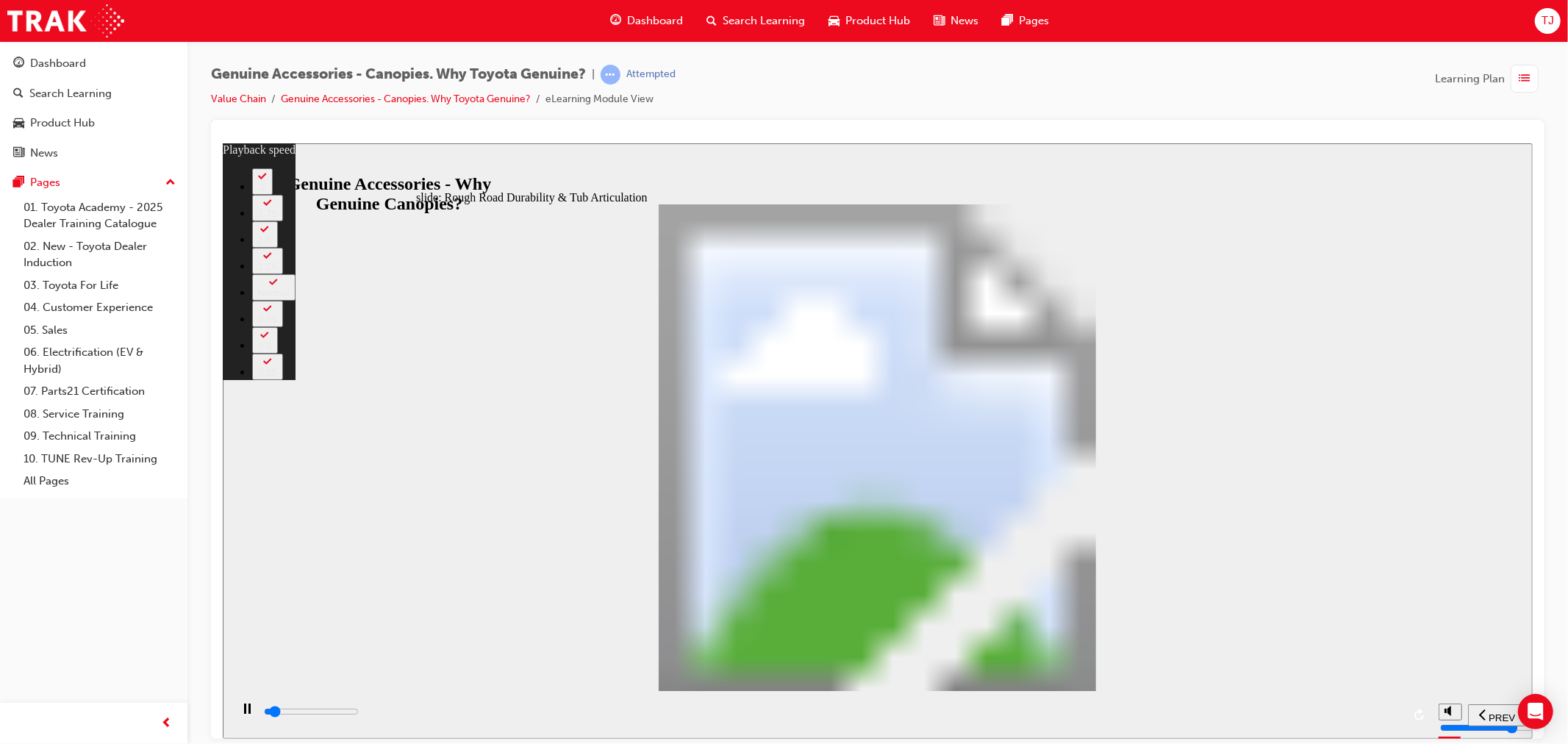
type input "2200"
type input "1"
type input "2200"
type input "1"
type input "2200"
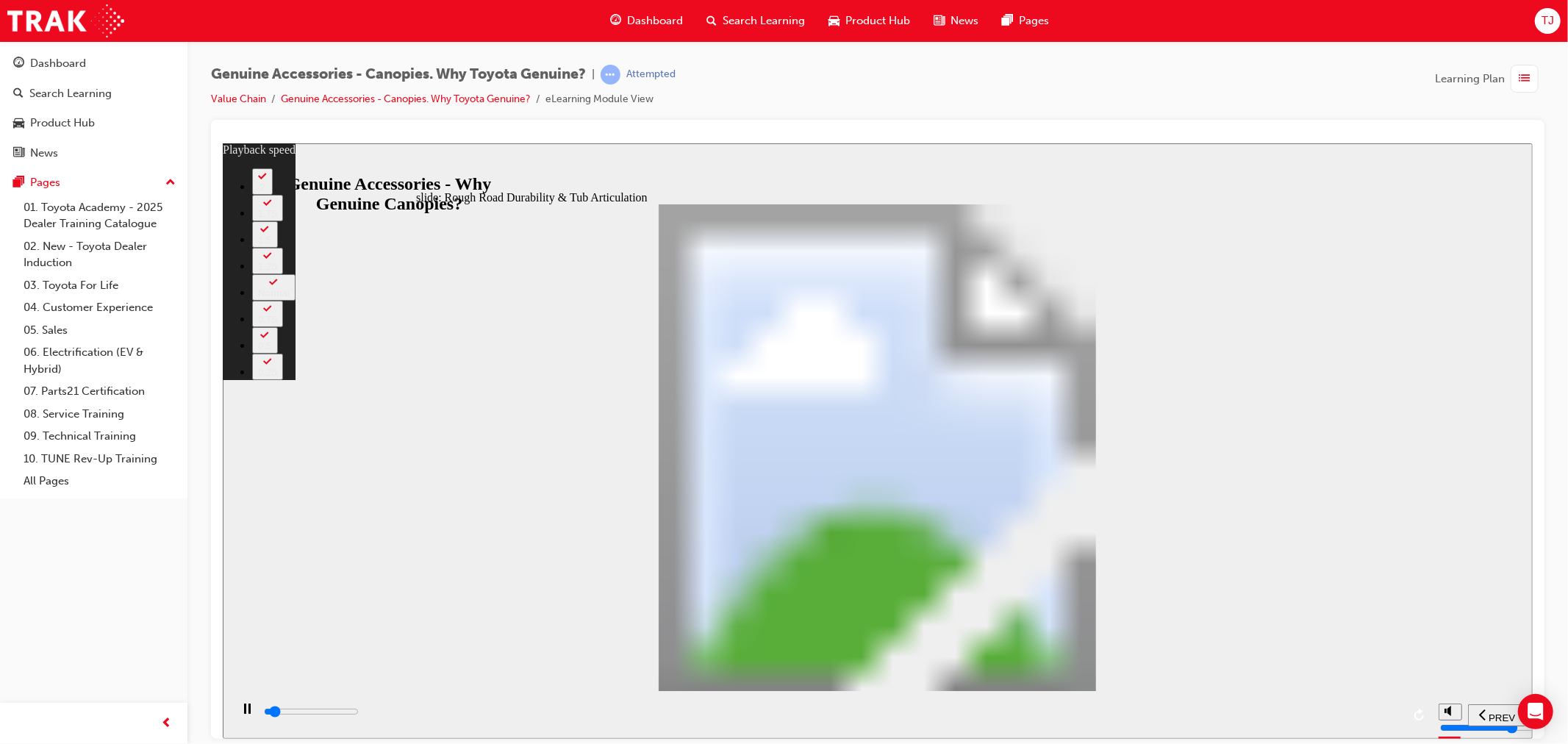
type input "1"
type input "2200"
type input "1"
type input "2300"
type input "1"
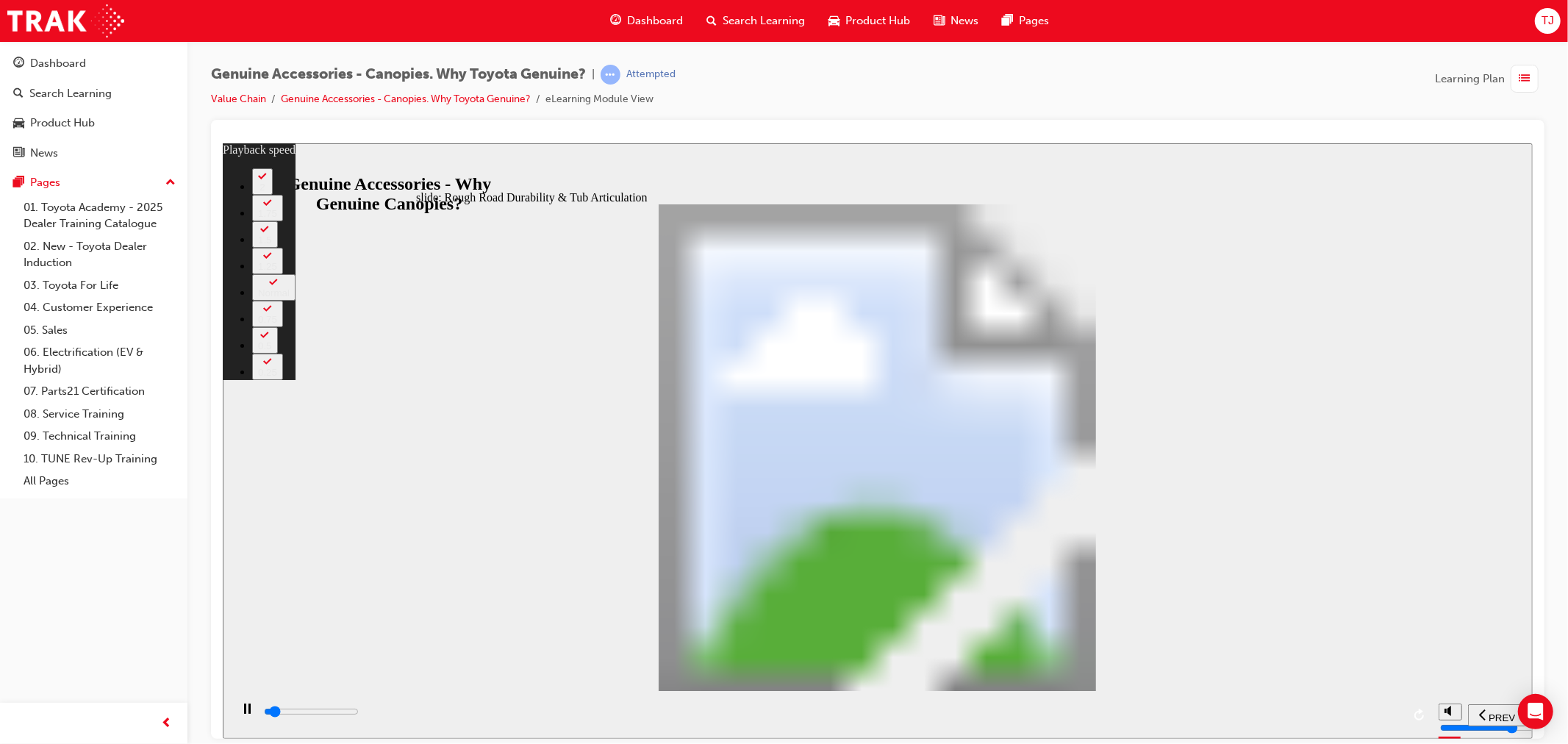
type input "2300"
type input "1"
type input "2600"
type input "2"
type input "2900"
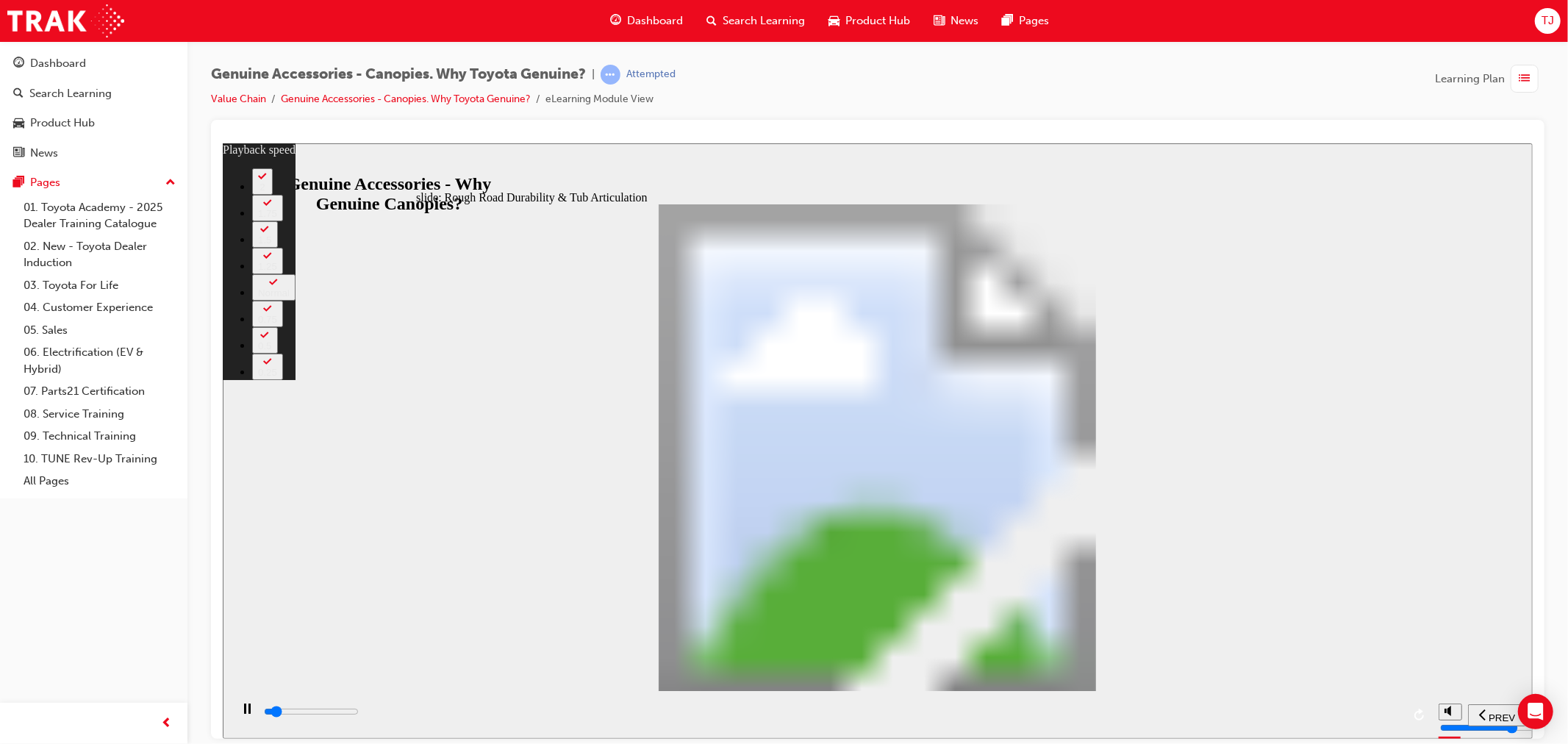
type input "2"
type input "3000"
type input "70"
type input "3100"
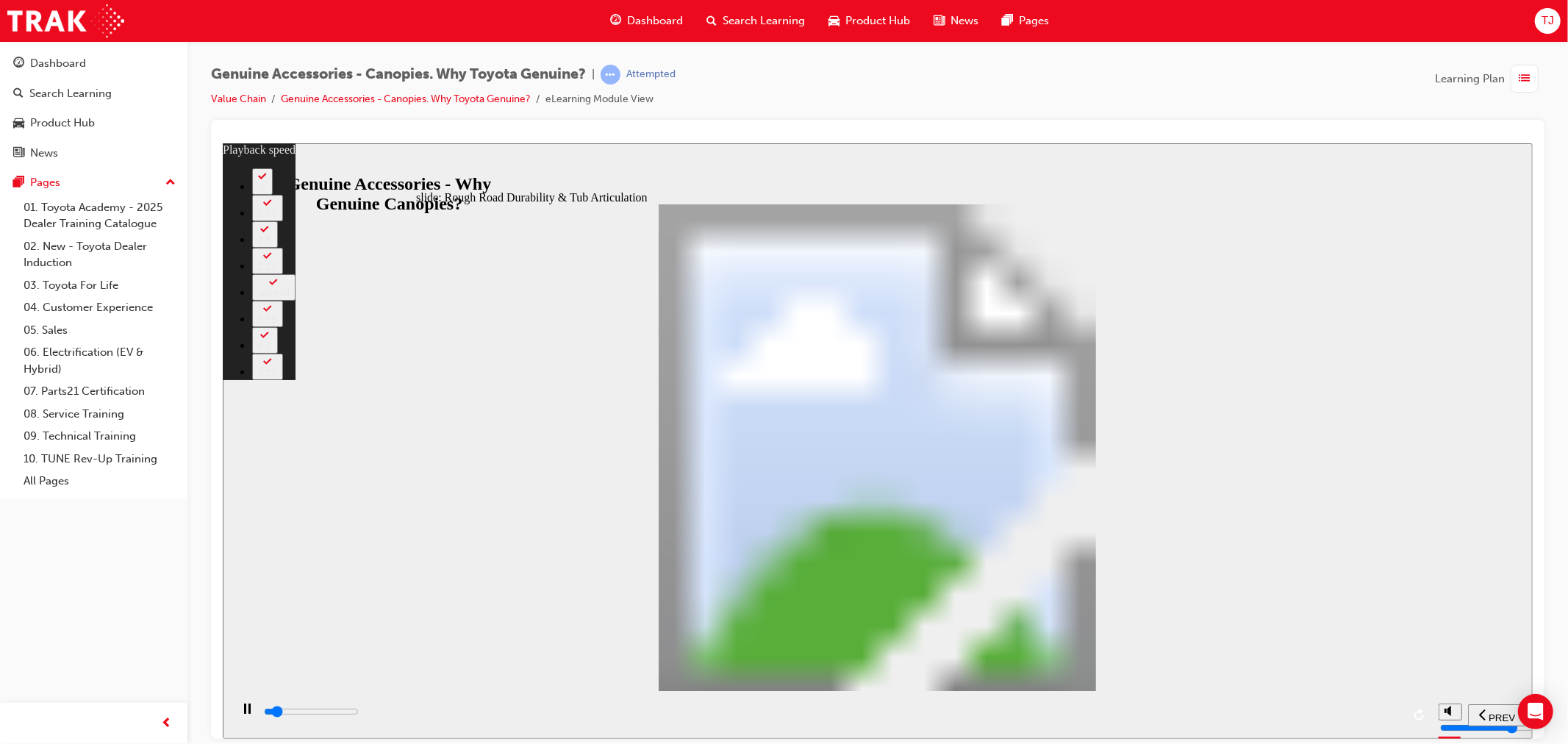
type input "70"
type input "3200"
type input "70"
type input "3300"
type input "70"
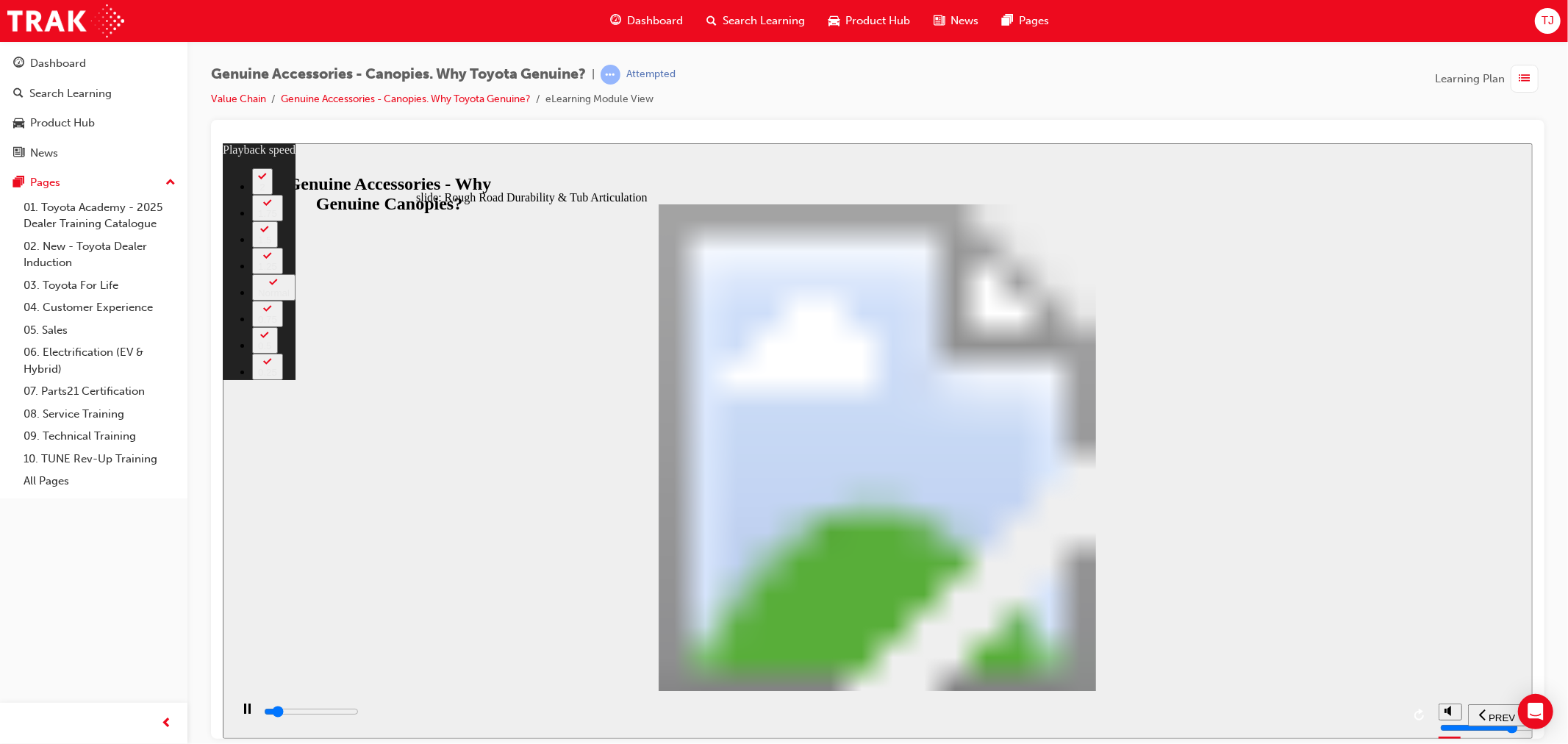
type input "3600"
type input "70"
type input "3900"
type input "71"
type input "4100"
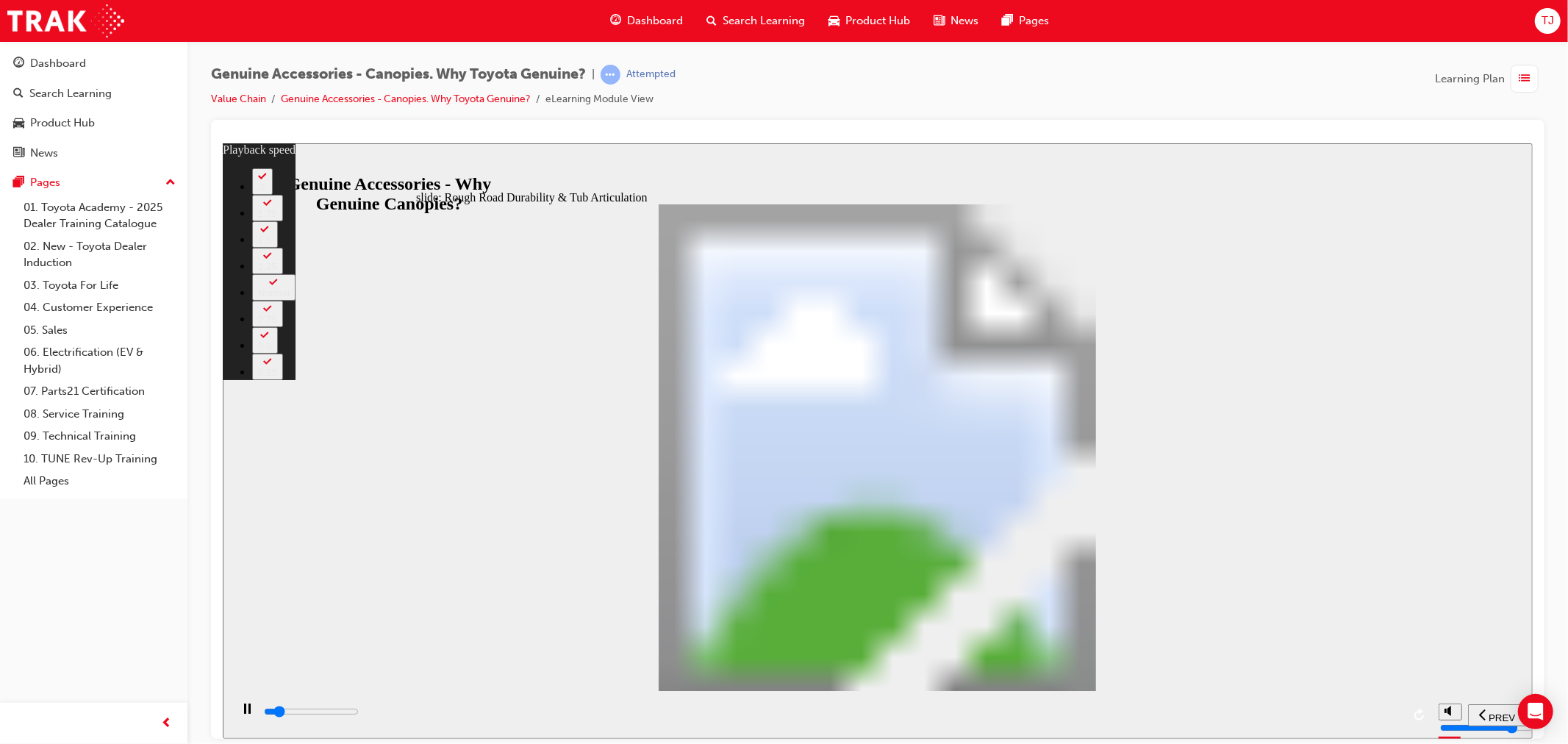
type input "71"
type input "4400"
type input "71"
type input "4700"
type input "71"
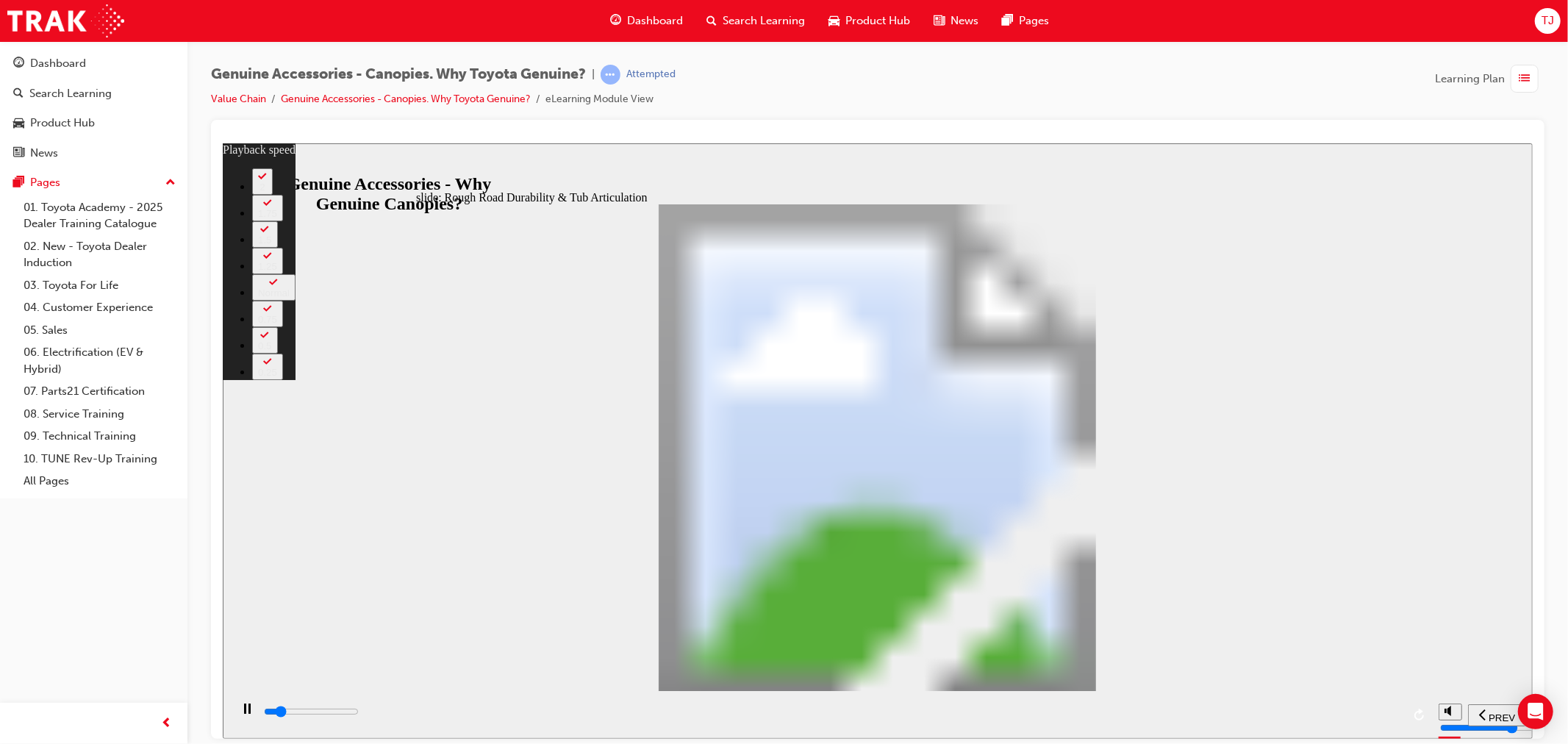
type input "4900"
type input "72"
type input "5100"
type input "72"
type input "5200"
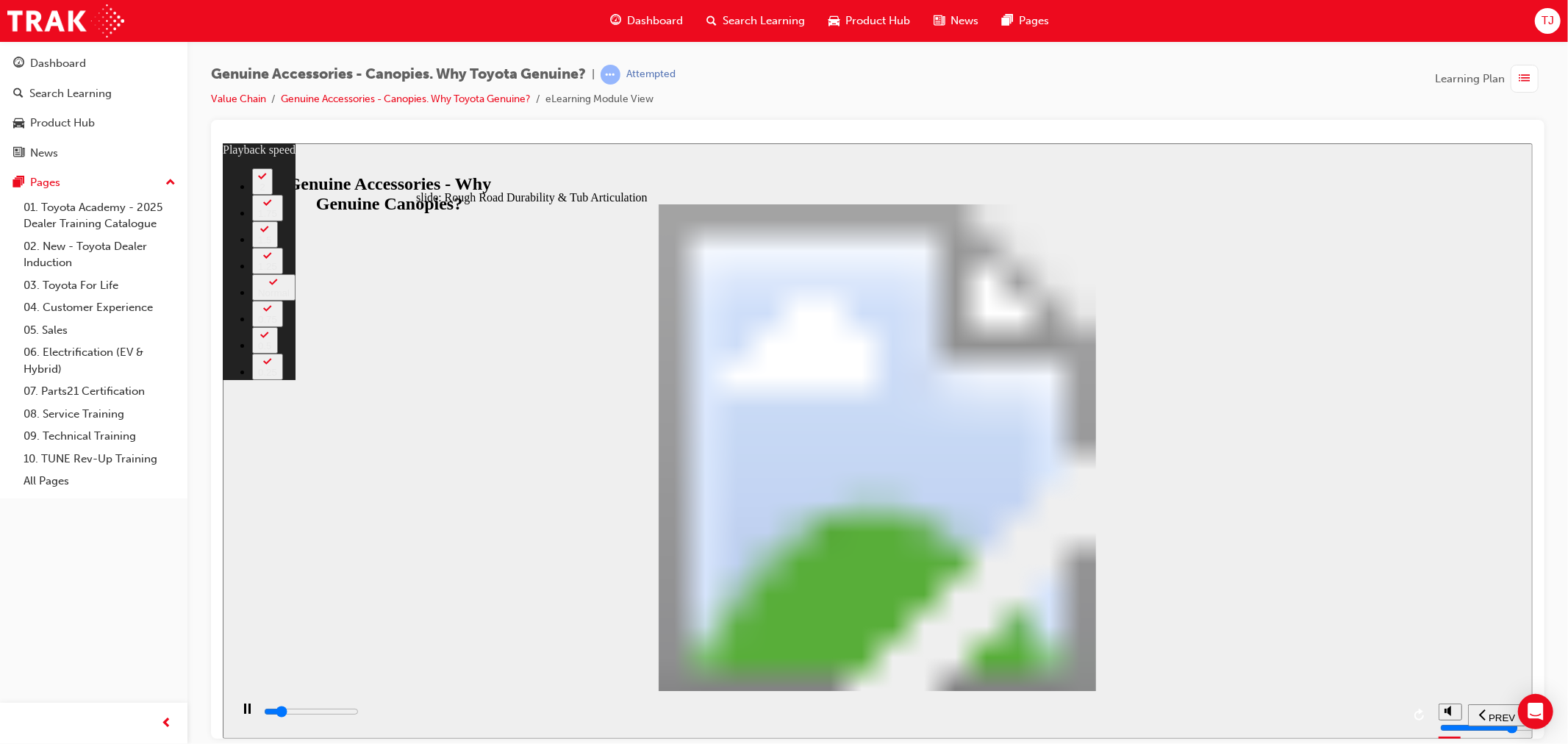
type input "72"
type input "5500"
type input "72"
type input "5700"
type input "72"
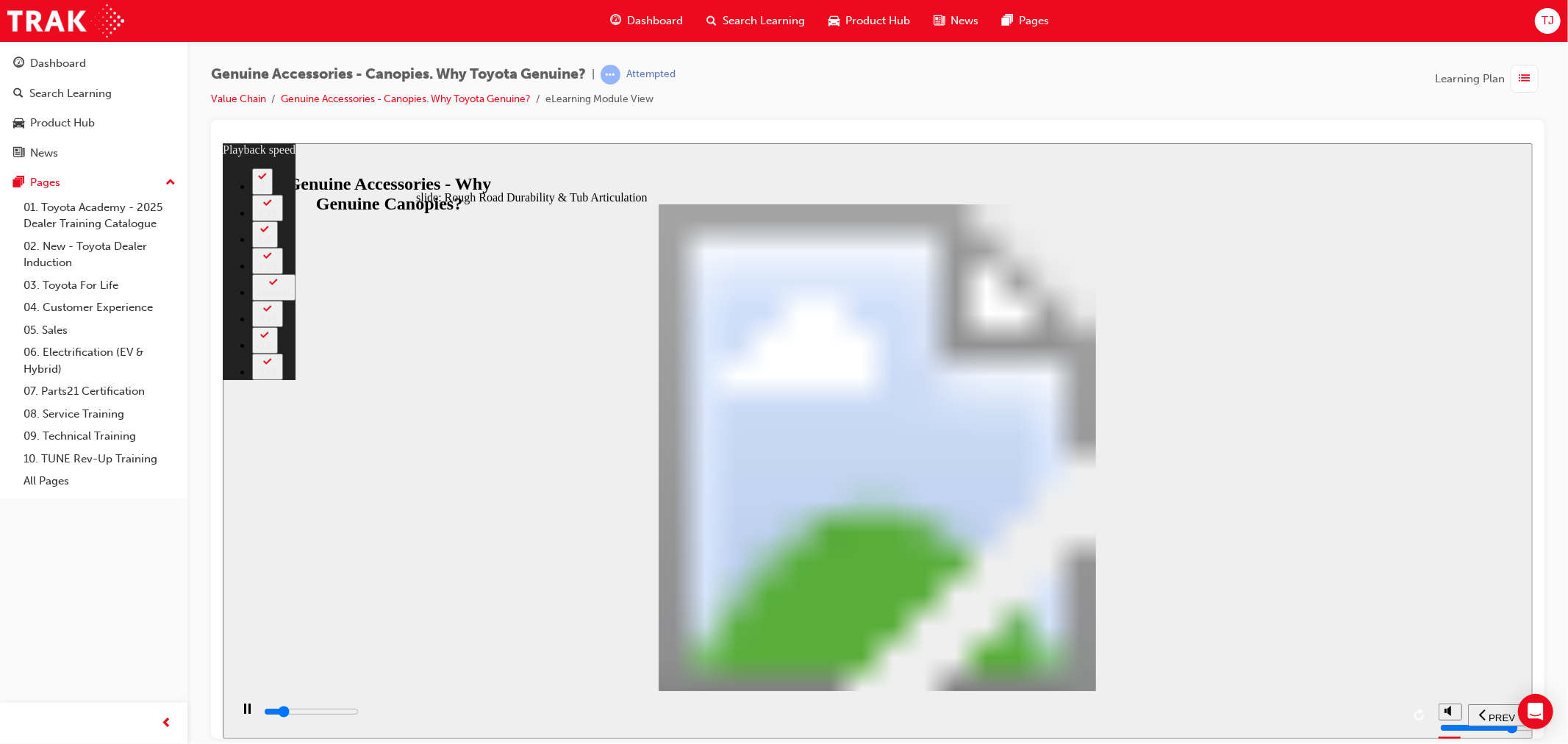
type input "6000"
type input "73"
type input "6000"
type input "73"
type input "6200"
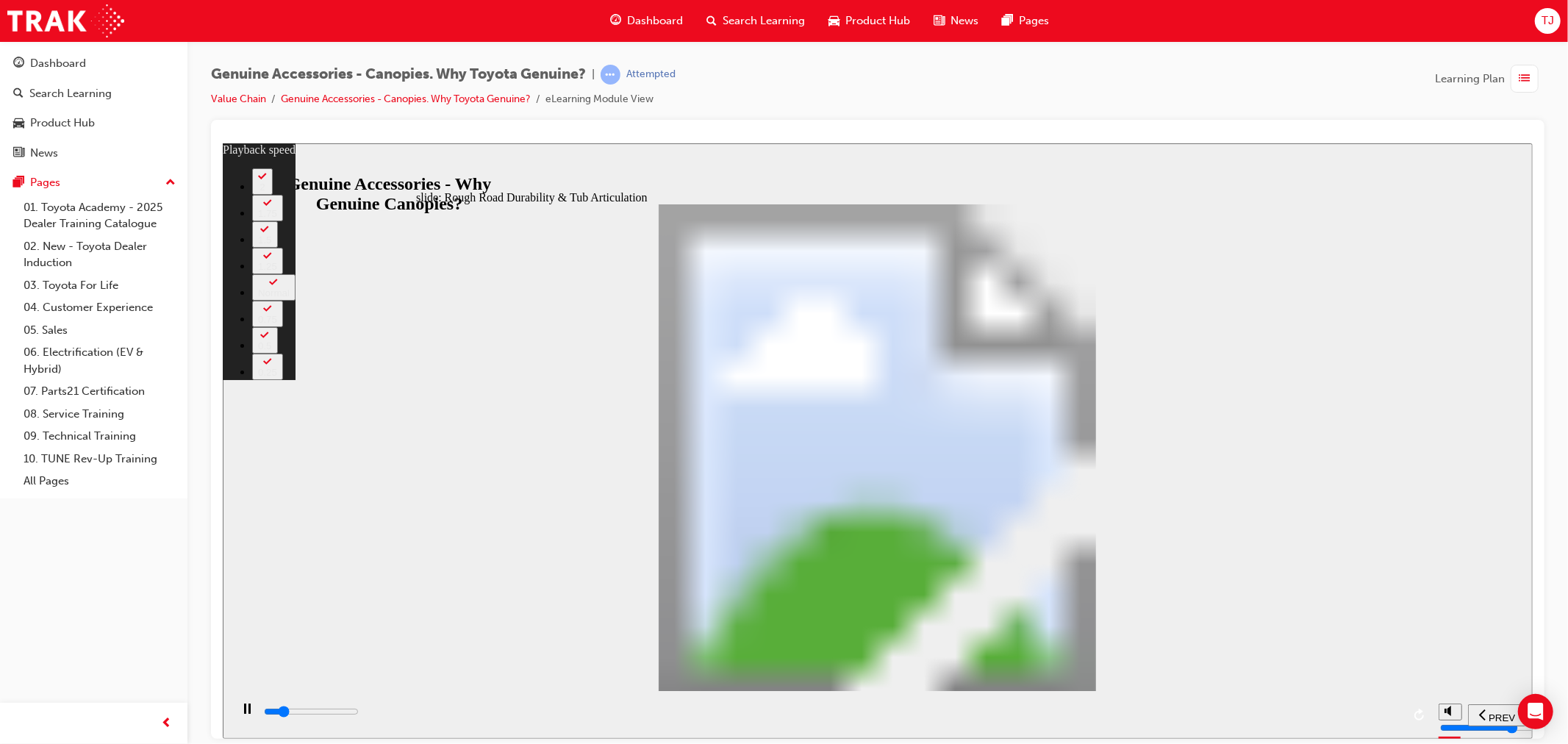
type input "73"
type input "6300"
type input "73"
type input "6500"
type input "73"
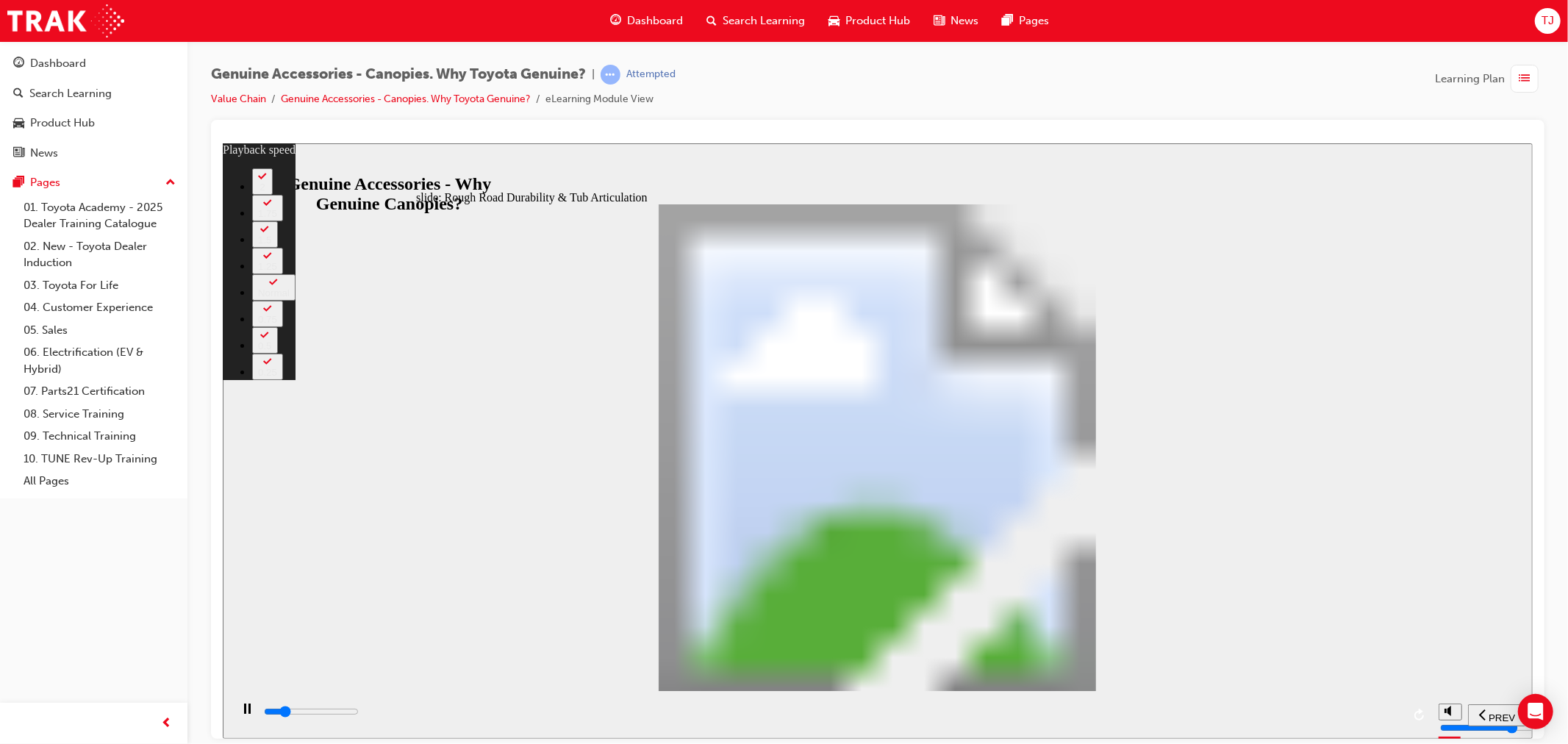
type input "6800"
type input "74"
type input "7000"
type input "74"
type input "7100"
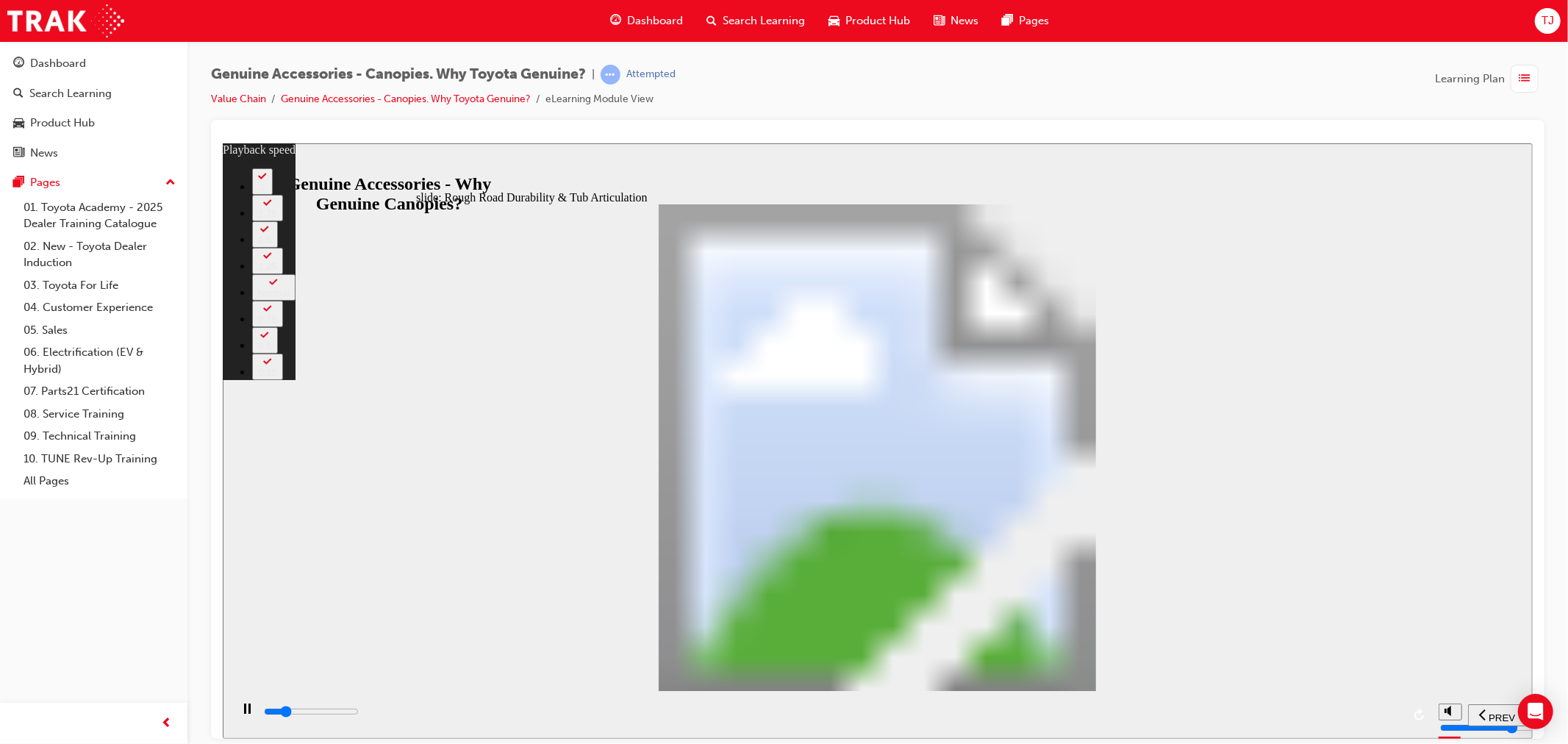
type input "74"
type input "7300"
type input "74"
type input "7600"
type input "74"
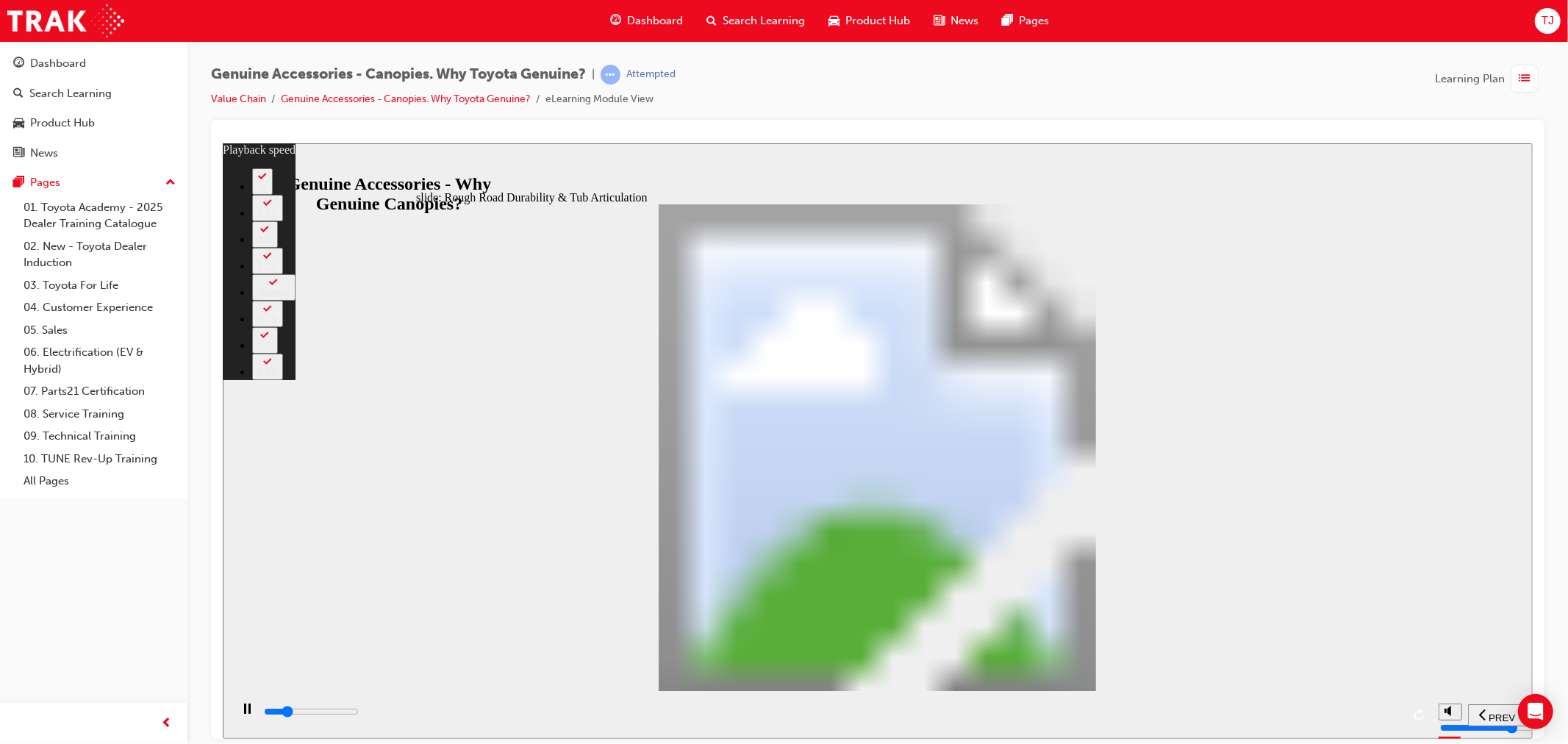
type input "7800"
type input "74"
drag, startPoint x: 876, startPoint y: 404, endPoint x: 1021, endPoint y: 505, distance: 176.7
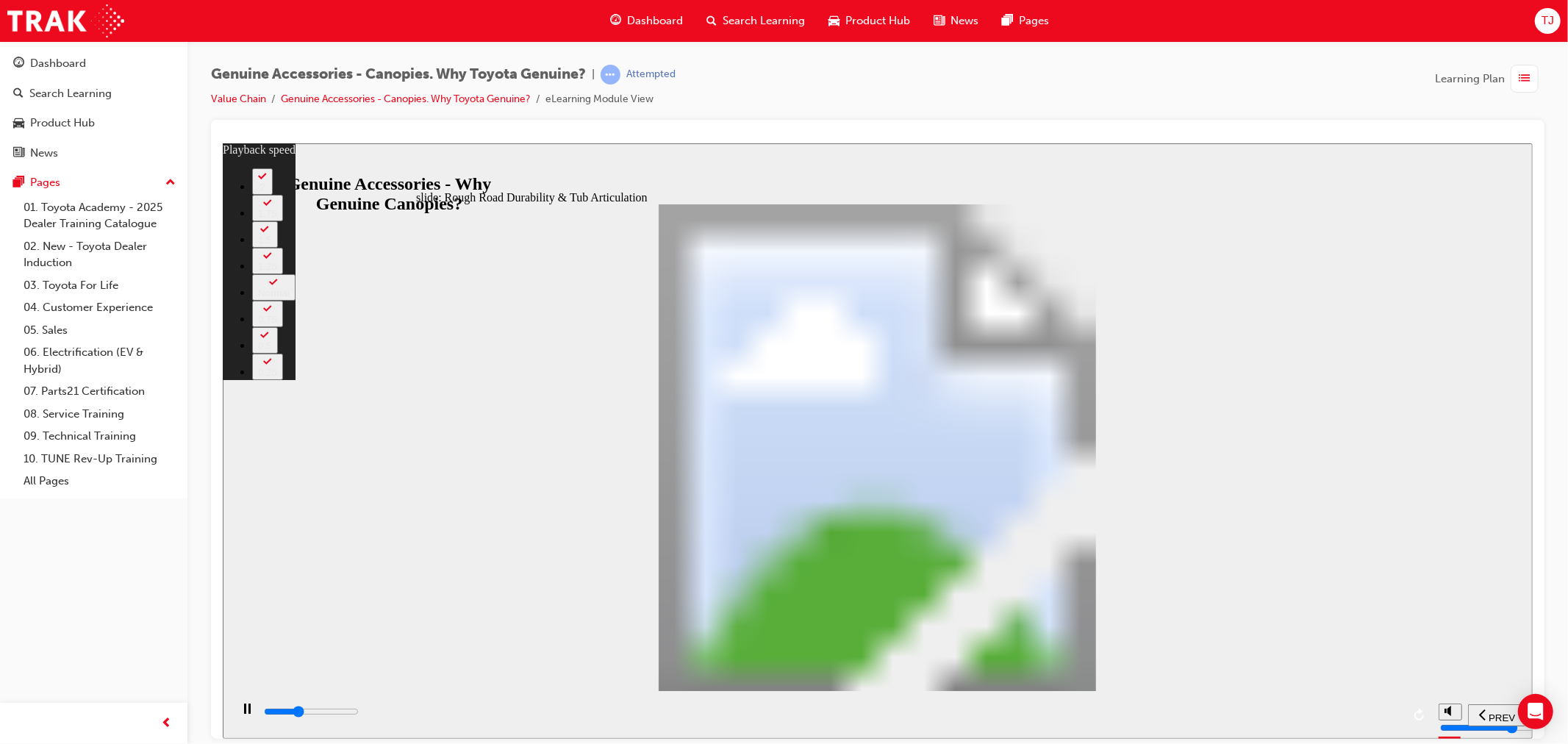
drag, startPoint x: 1333, startPoint y: 711, endPoint x: 1325, endPoint y: 711, distance: 8.0
click at [1332, 711] on div "playback controls" at bounding box center [831, 711] width 1140 height 16
type input "33900"
type input "74"
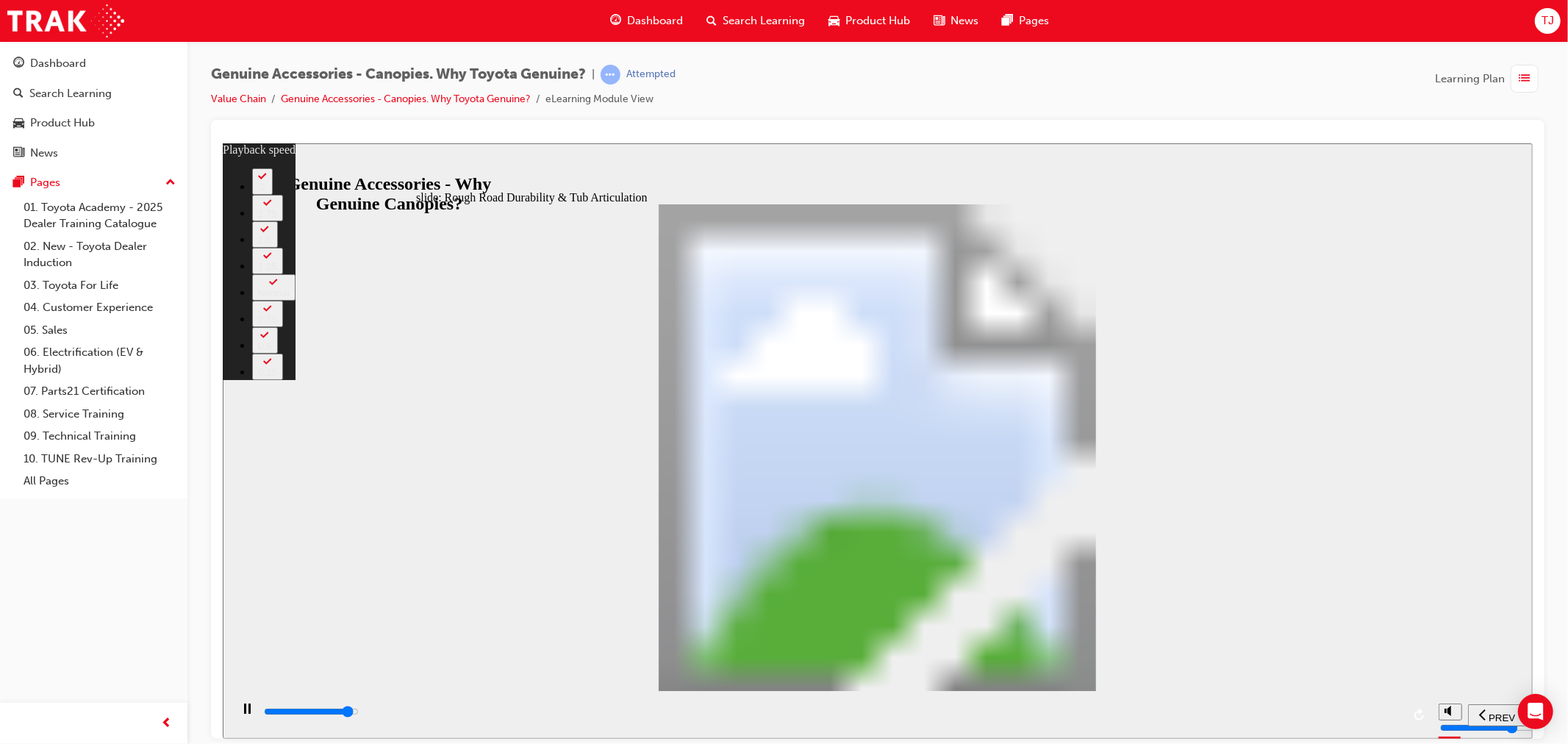
type input "33900"
type input "33"
type input "34200"
type input "33"
type input "34500"
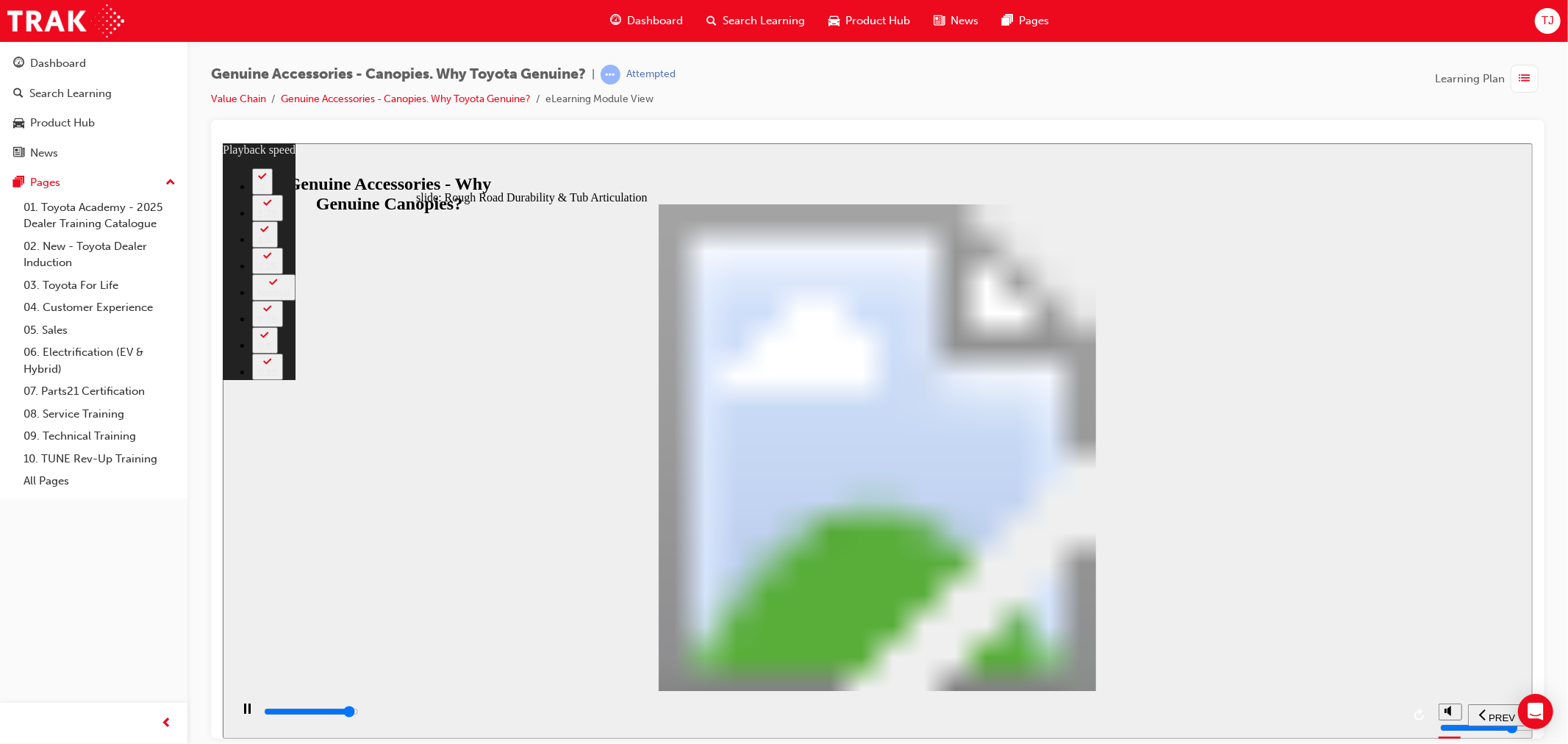
type input "33"
type input "34700"
type input "34"
type input "35000"
type input "34"
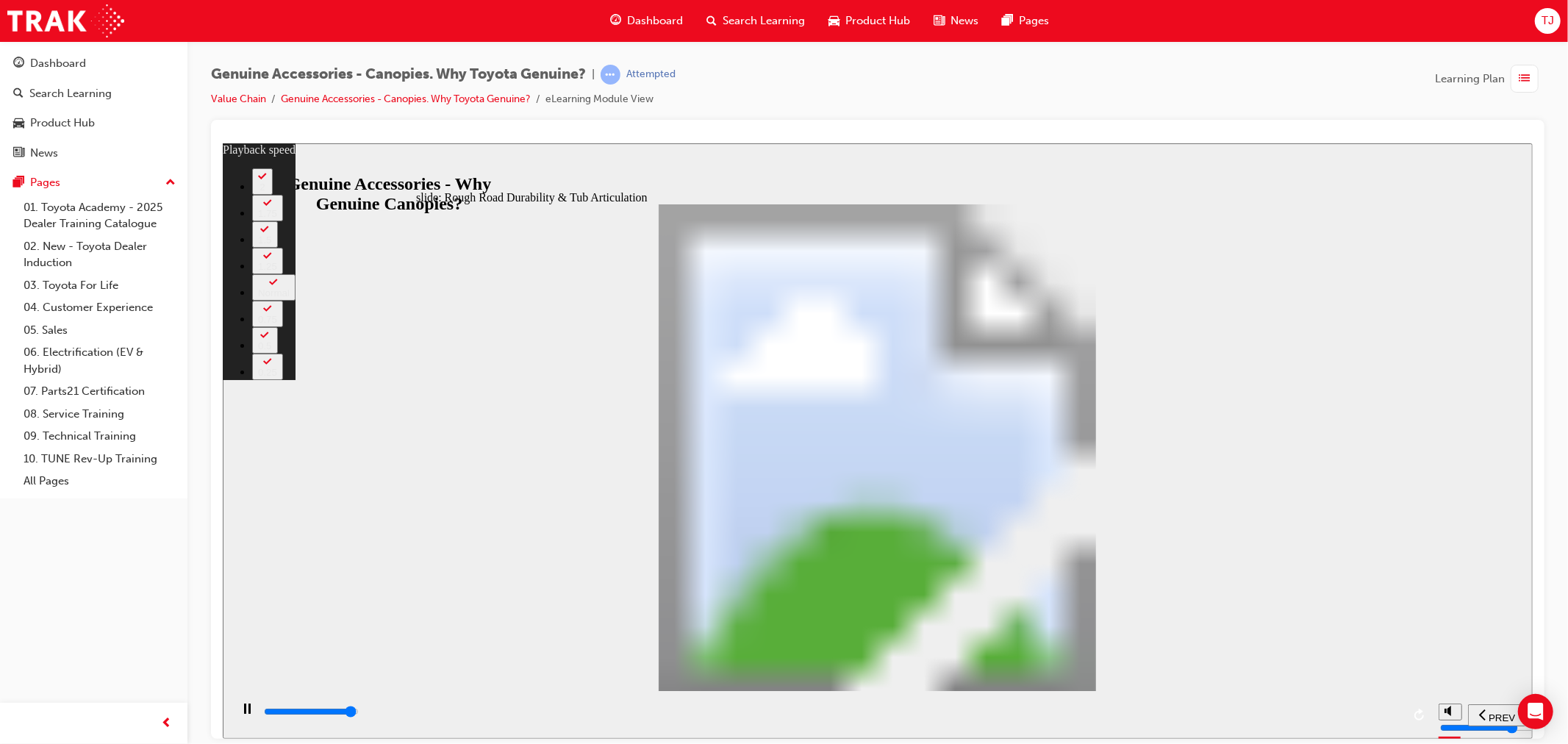
type input "35200"
type input "34"
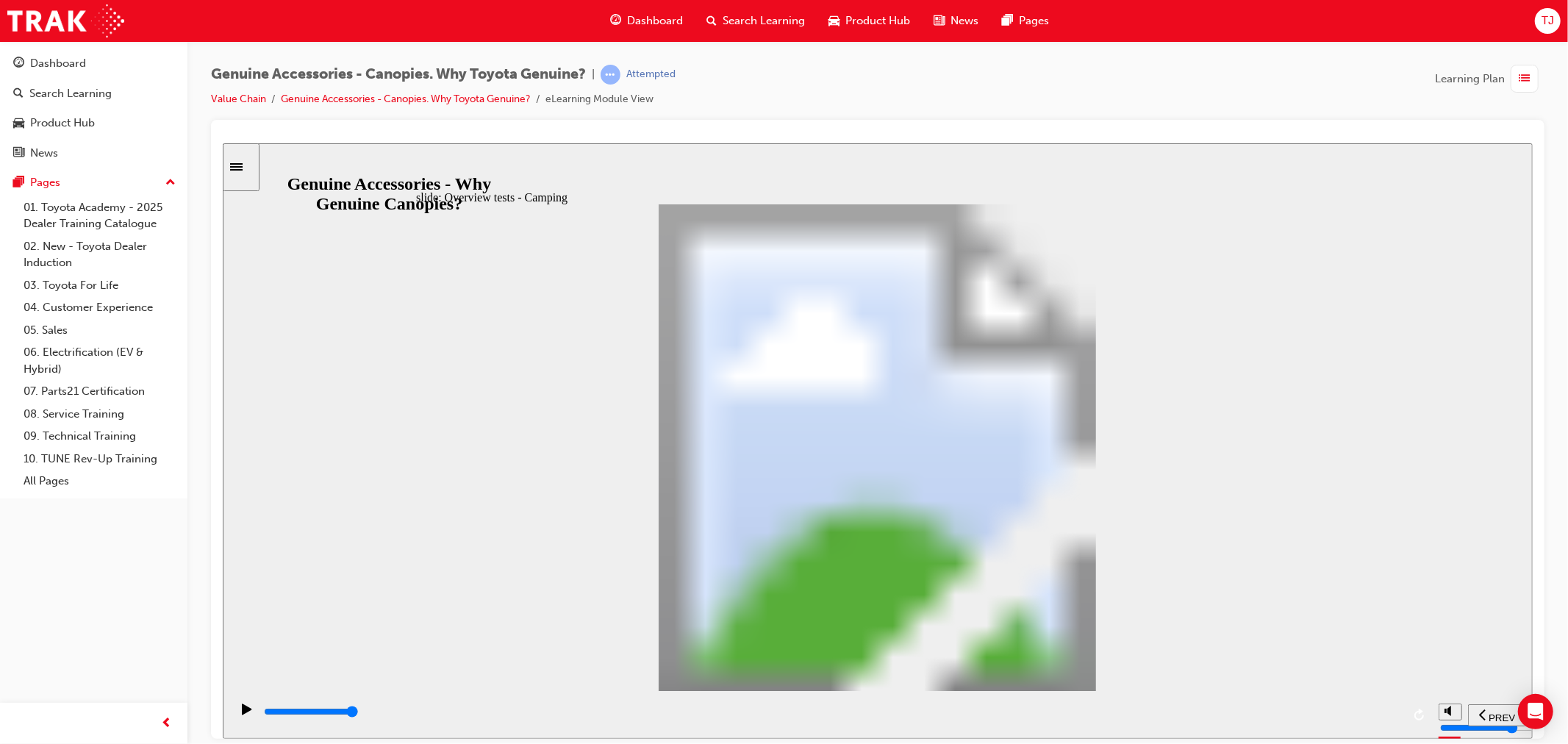
click at [1338, 709] on div "playback controls" at bounding box center [831, 711] width 1140 height 16
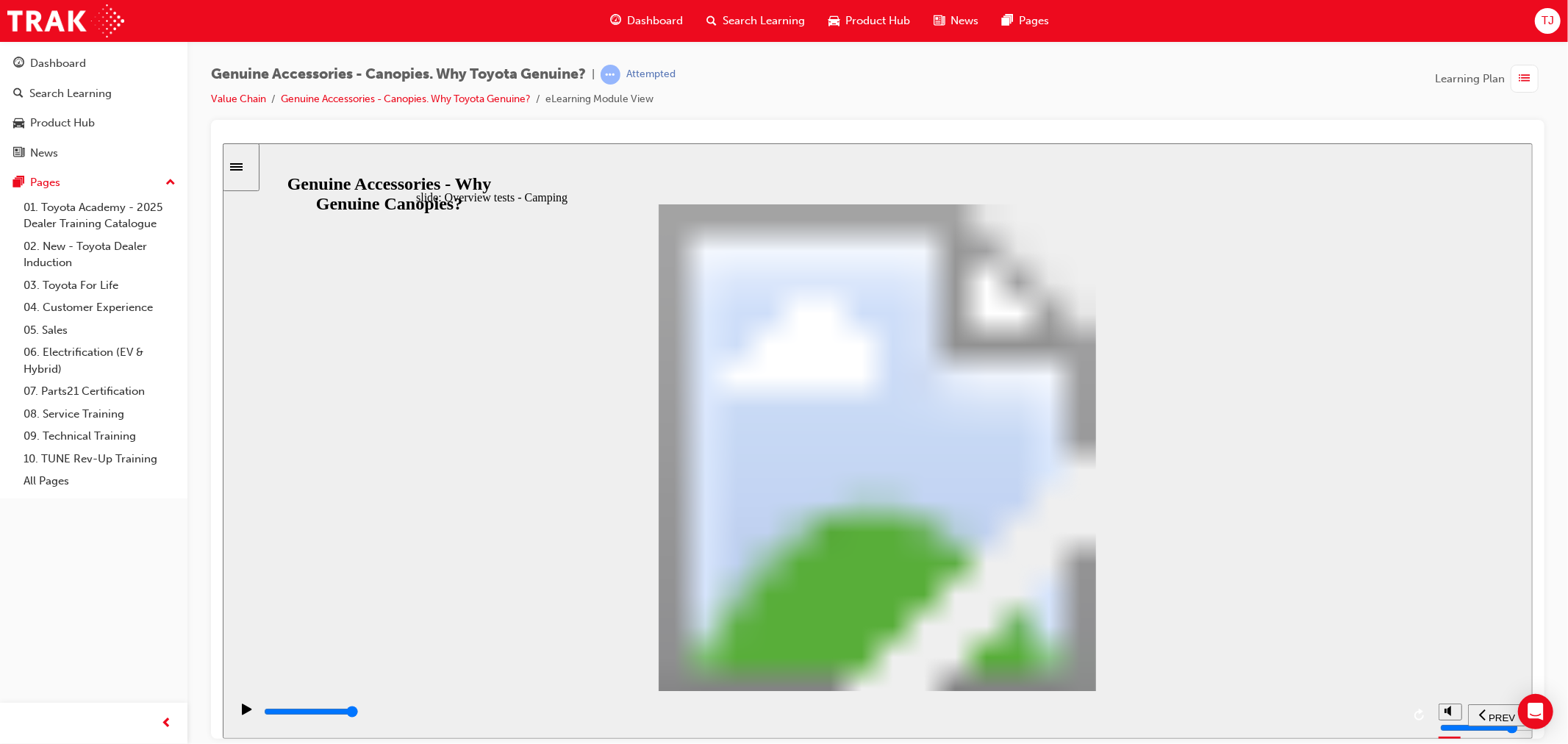
drag, startPoint x: 959, startPoint y: 608, endPoint x: 1020, endPoint y: 671, distance: 87.7
click at [358, 714] on input "slide progress" at bounding box center [310, 711] width 95 height 12
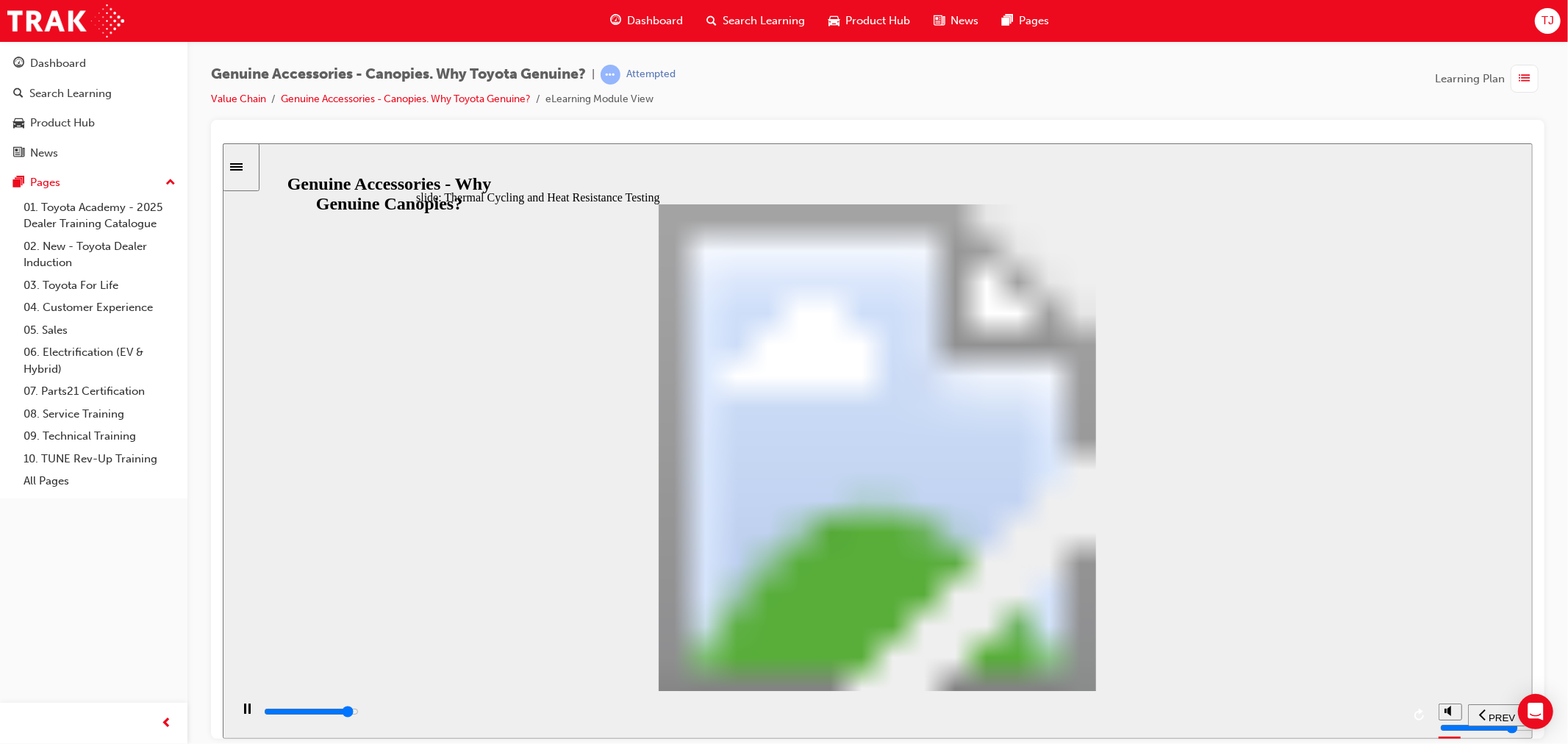
drag, startPoint x: 1188, startPoint y: 322, endPoint x: 1210, endPoint y: 347, distance: 33.3
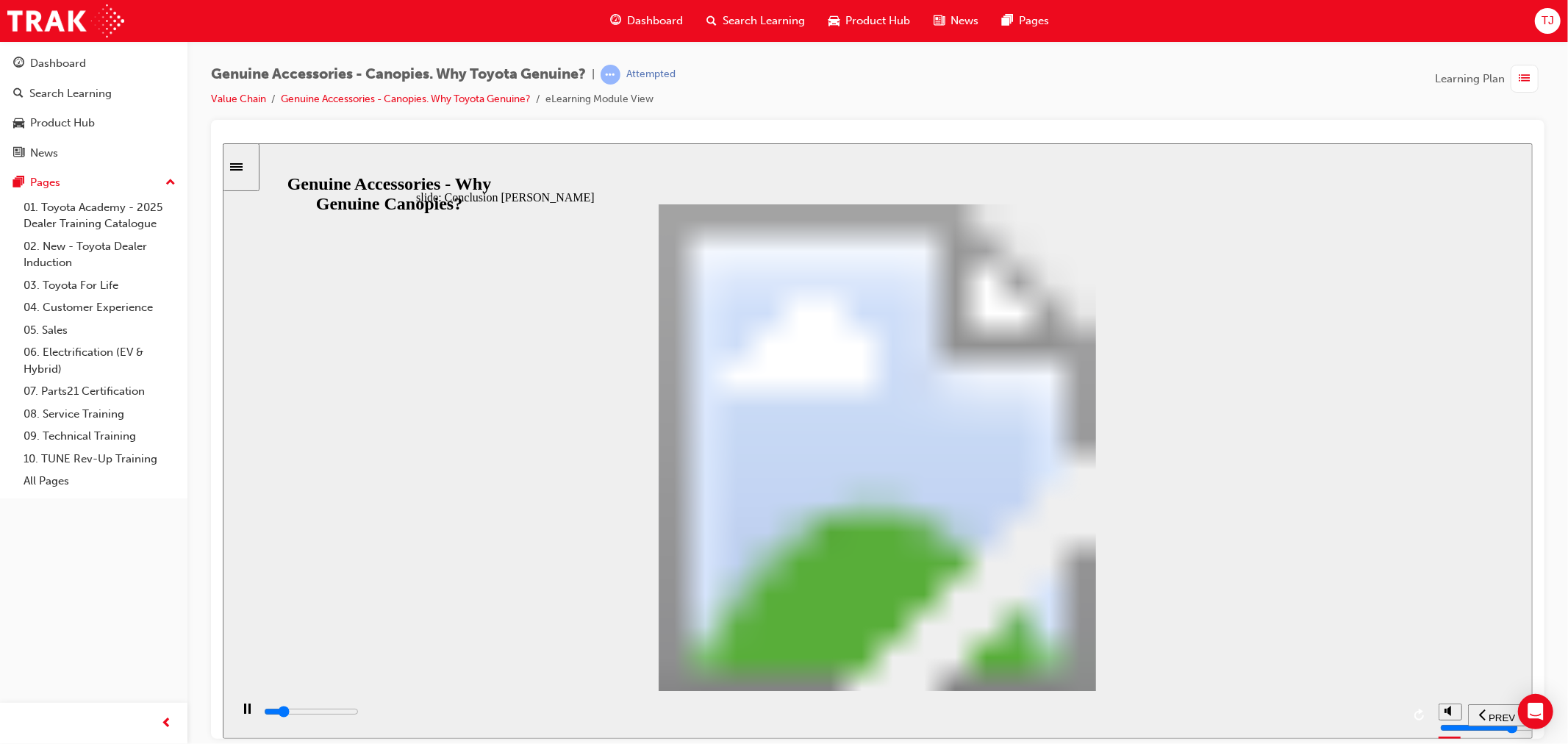
click at [1297, 715] on div "playback controls" at bounding box center [831, 711] width 1140 height 16
click at [1350, 706] on div "playback controls" at bounding box center [831, 714] width 1140 height 22
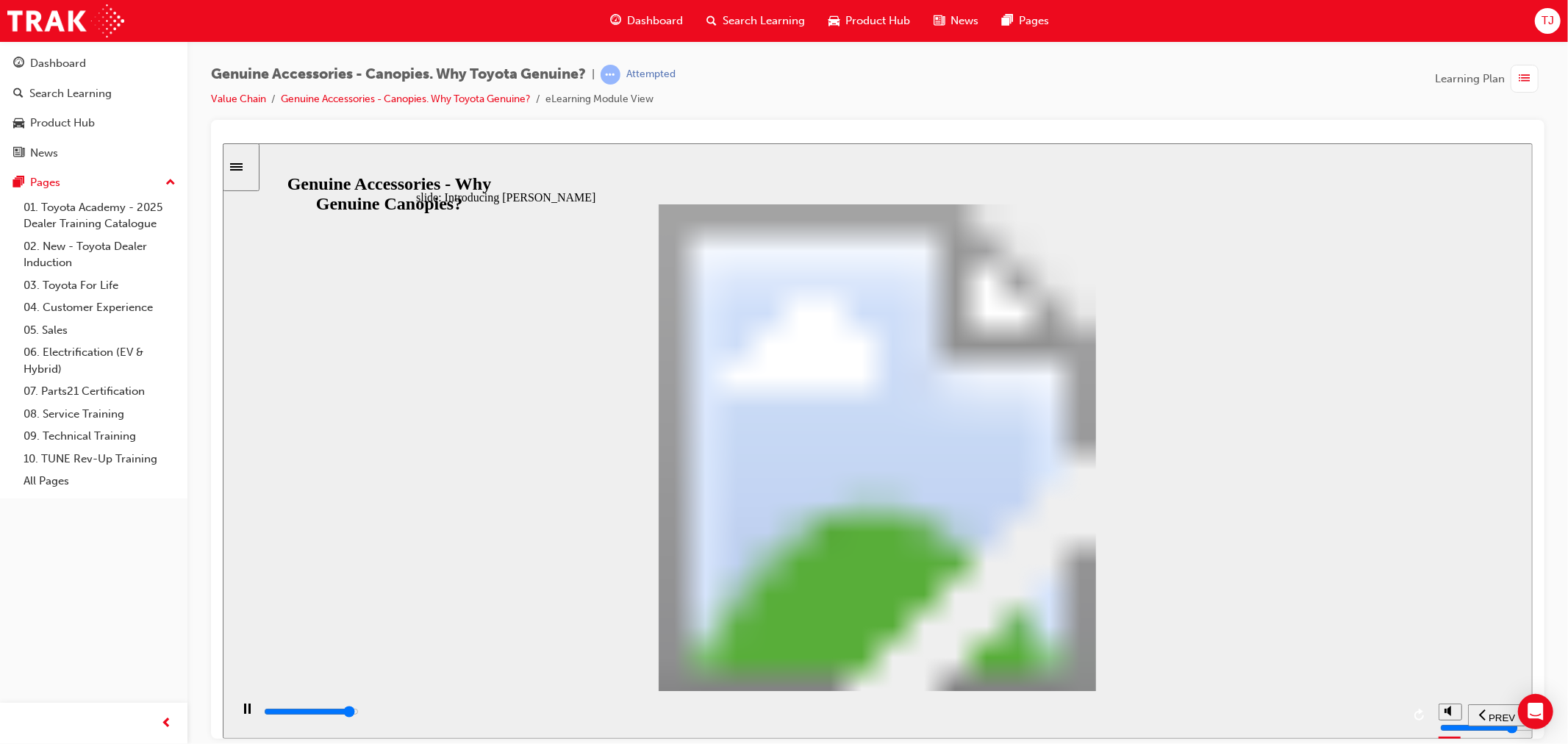
click at [1355, 709] on div "playback controls" at bounding box center [831, 711] width 1140 height 16
click at [358, 712] on input "slide progress" at bounding box center [310, 711] width 95 height 12
click at [1346, 710] on div "playback controls" at bounding box center [831, 711] width 1140 height 16
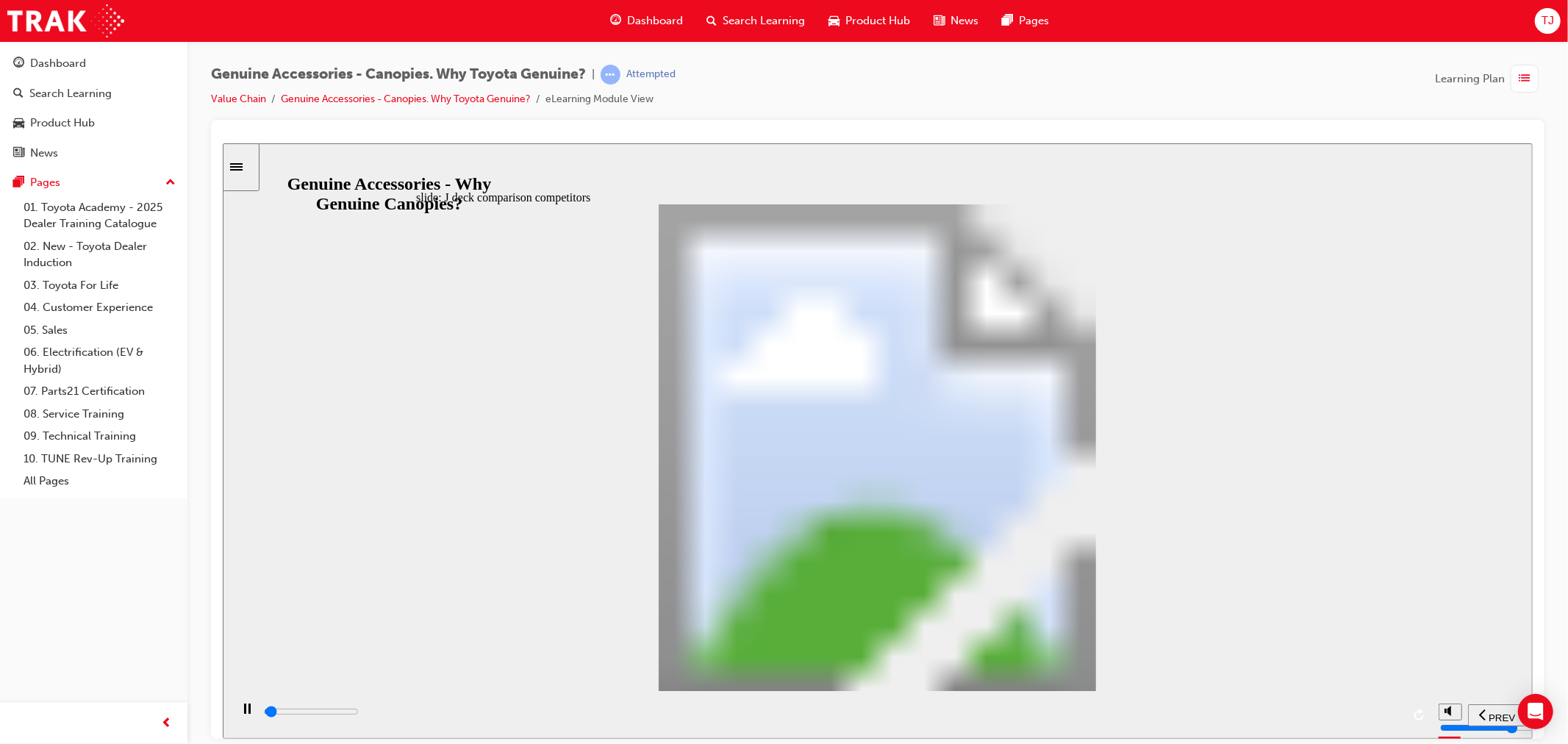
click at [1359, 719] on div "playback controls" at bounding box center [831, 711] width 1140 height 16
click at [1352, 708] on div "playback controls" at bounding box center [831, 711] width 1140 height 16
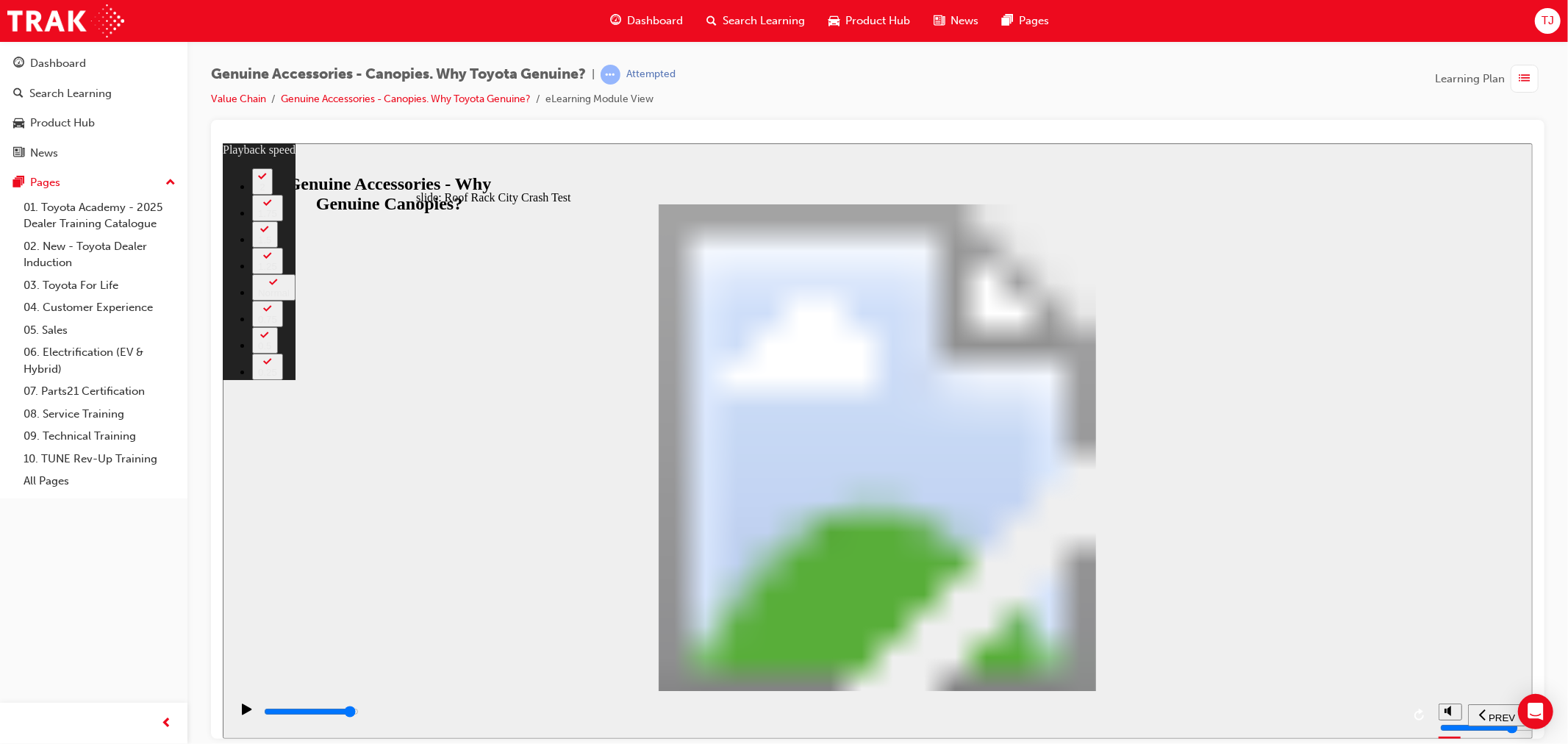
click at [358, 714] on input "slide progress" at bounding box center [310, 711] width 95 height 12
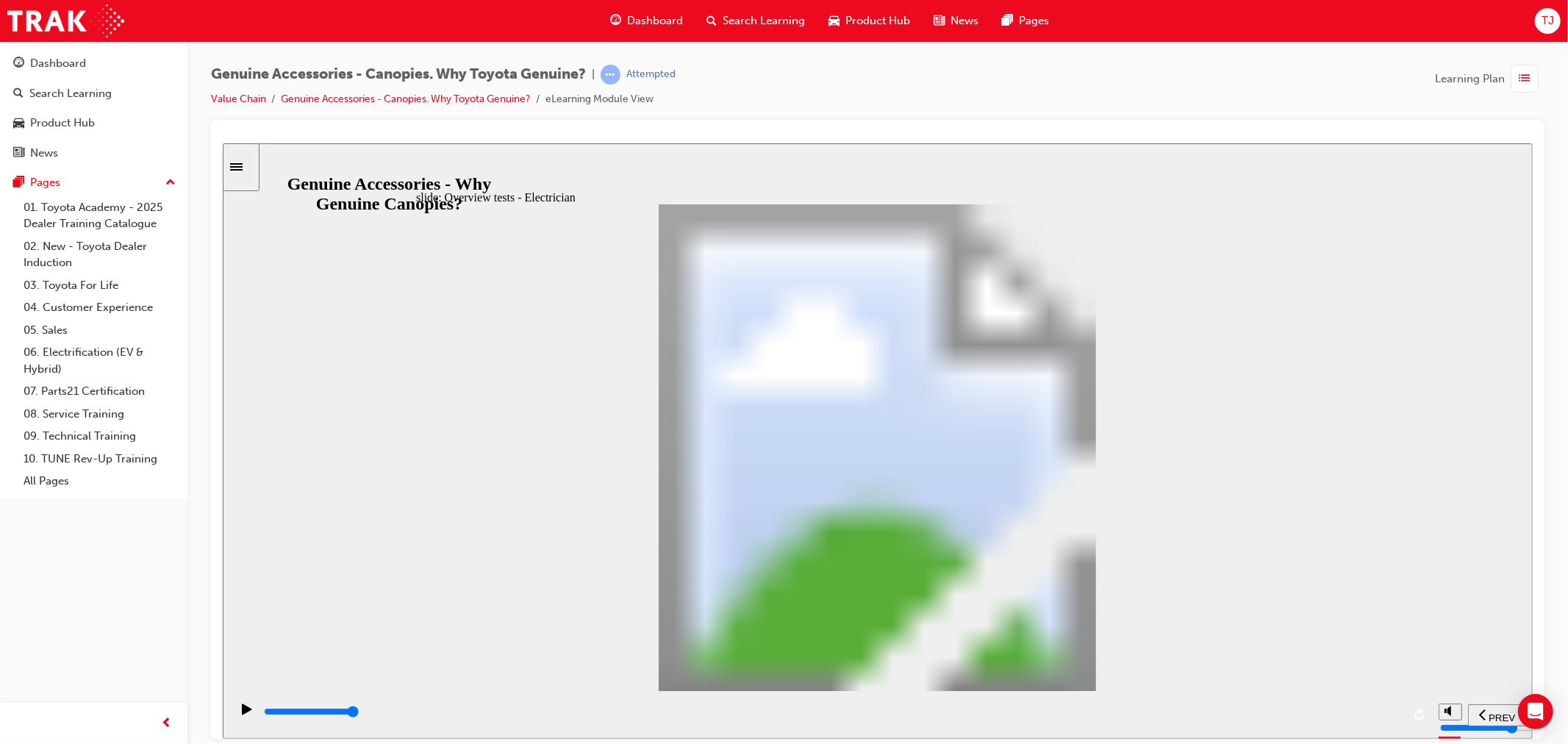
click at [1370, 717] on div "playback controls" at bounding box center [831, 711] width 1140 height 16
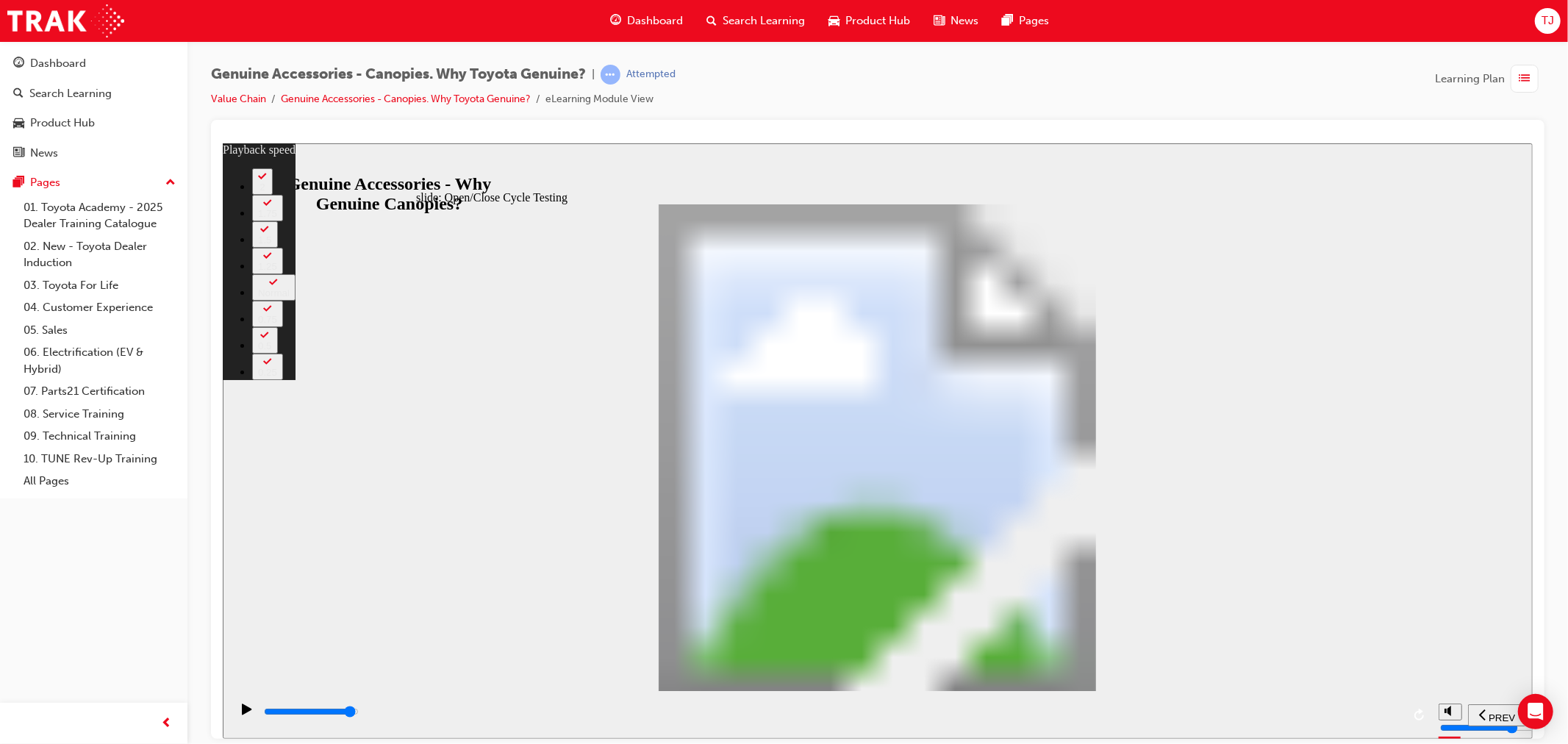
click at [1356, 718] on div "playback controls" at bounding box center [831, 711] width 1140 height 16
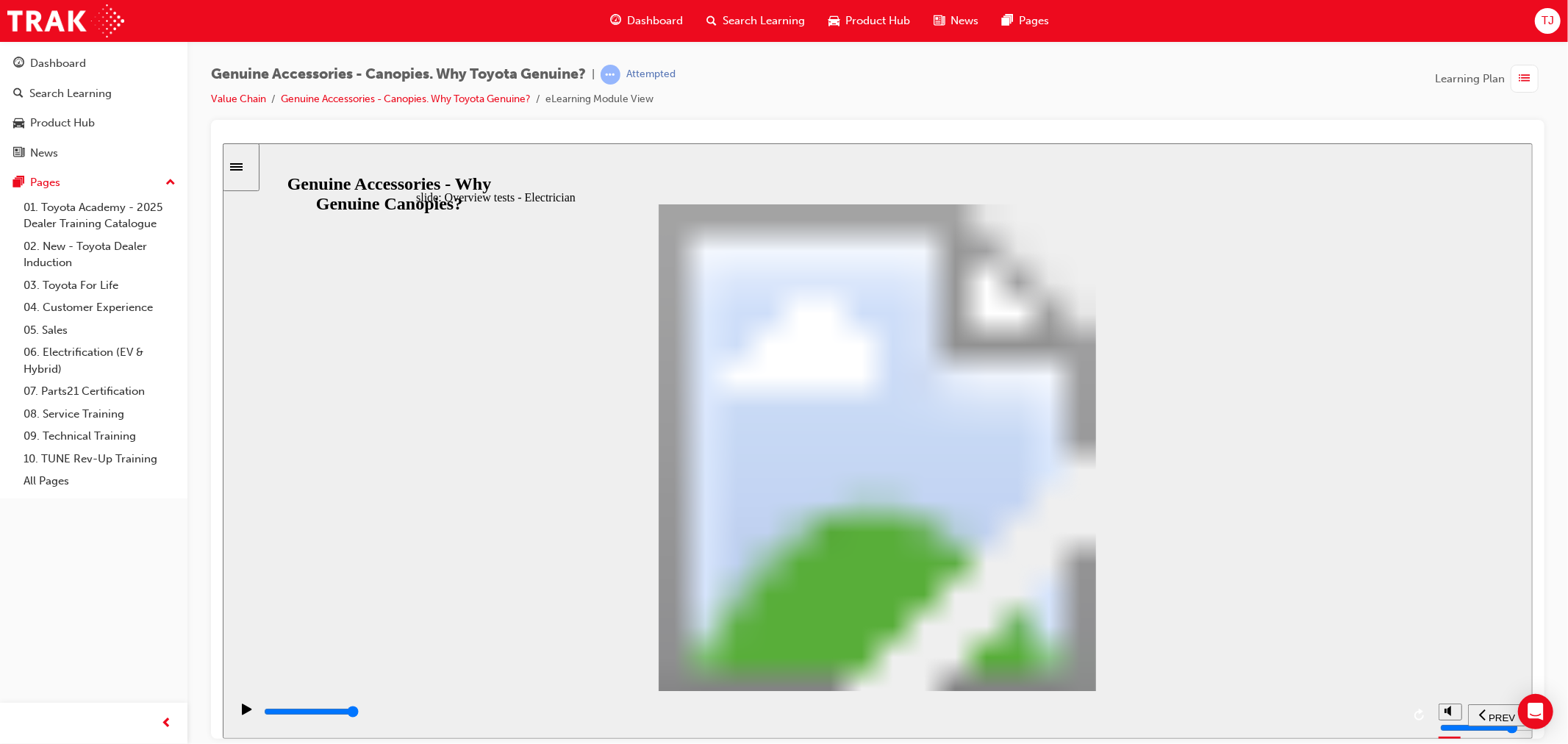
click at [1324, 717] on div "playback controls" at bounding box center [831, 711] width 1140 height 16
click at [1354, 709] on div "playback controls" at bounding box center [831, 711] width 1140 height 16
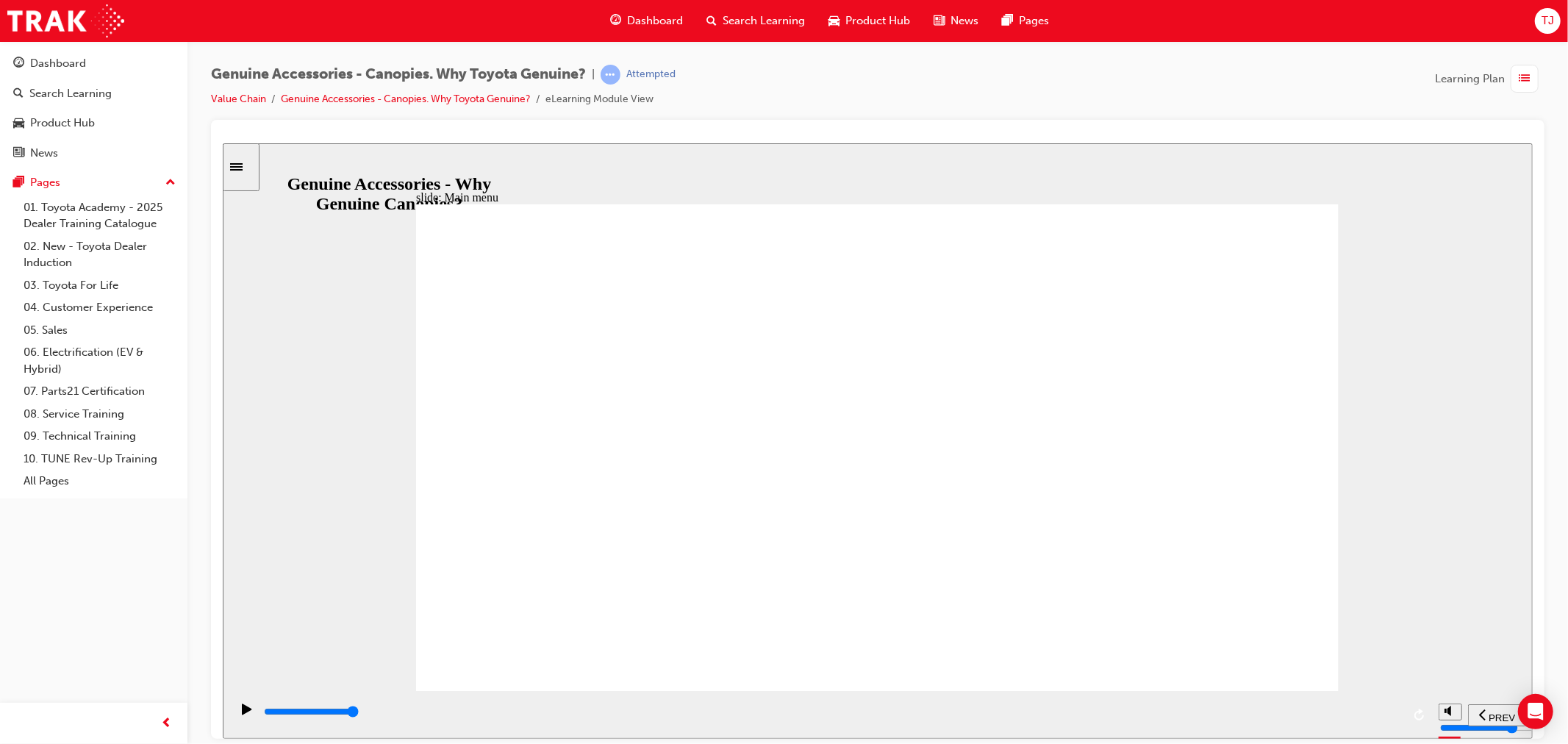
click at [1283, 703] on div "playback controls" at bounding box center [831, 714] width 1140 height 22
click at [1318, 706] on div "playback controls" at bounding box center [831, 714] width 1140 height 22
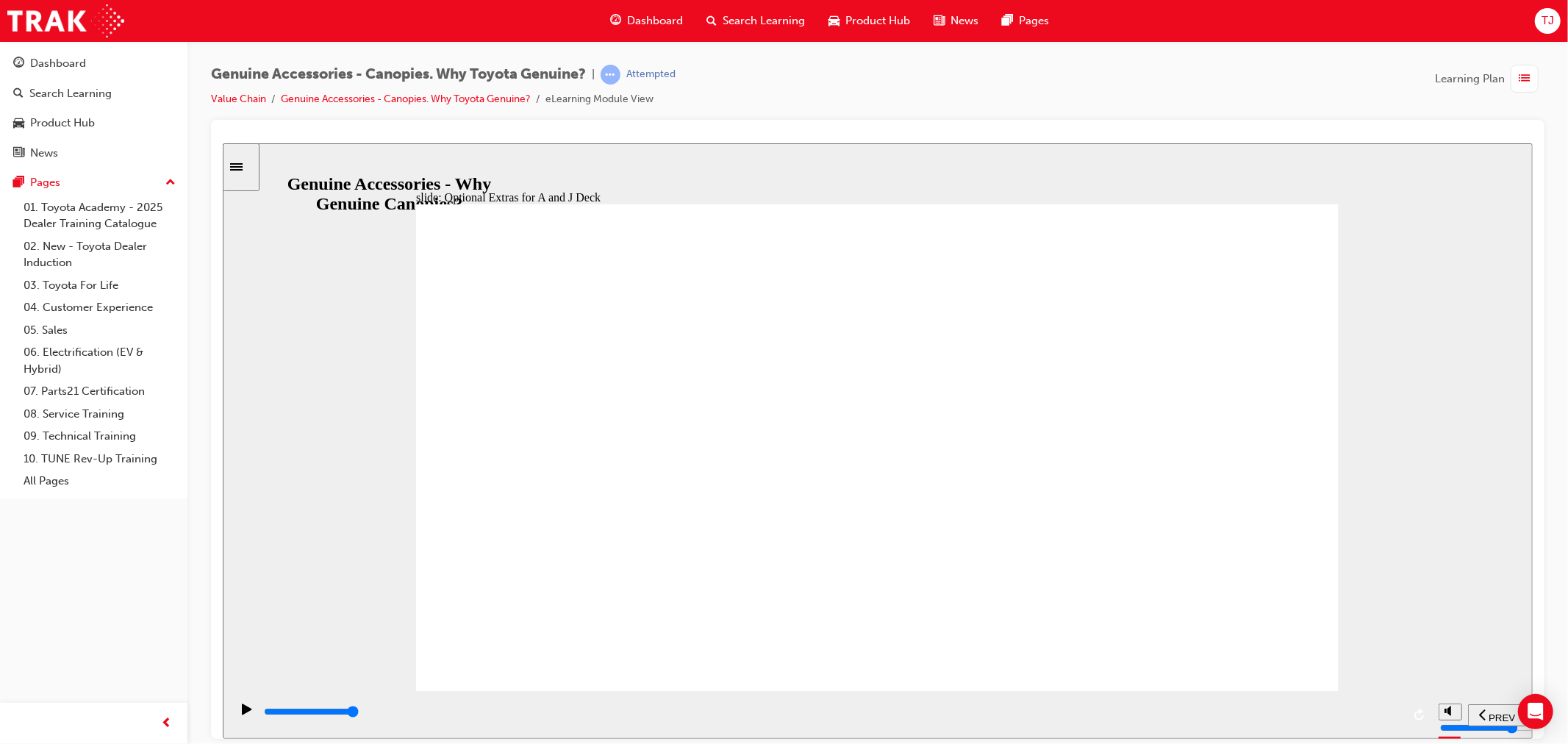
drag, startPoint x: 854, startPoint y: 494, endPoint x: 854, endPoint y: 503, distance: 9.0
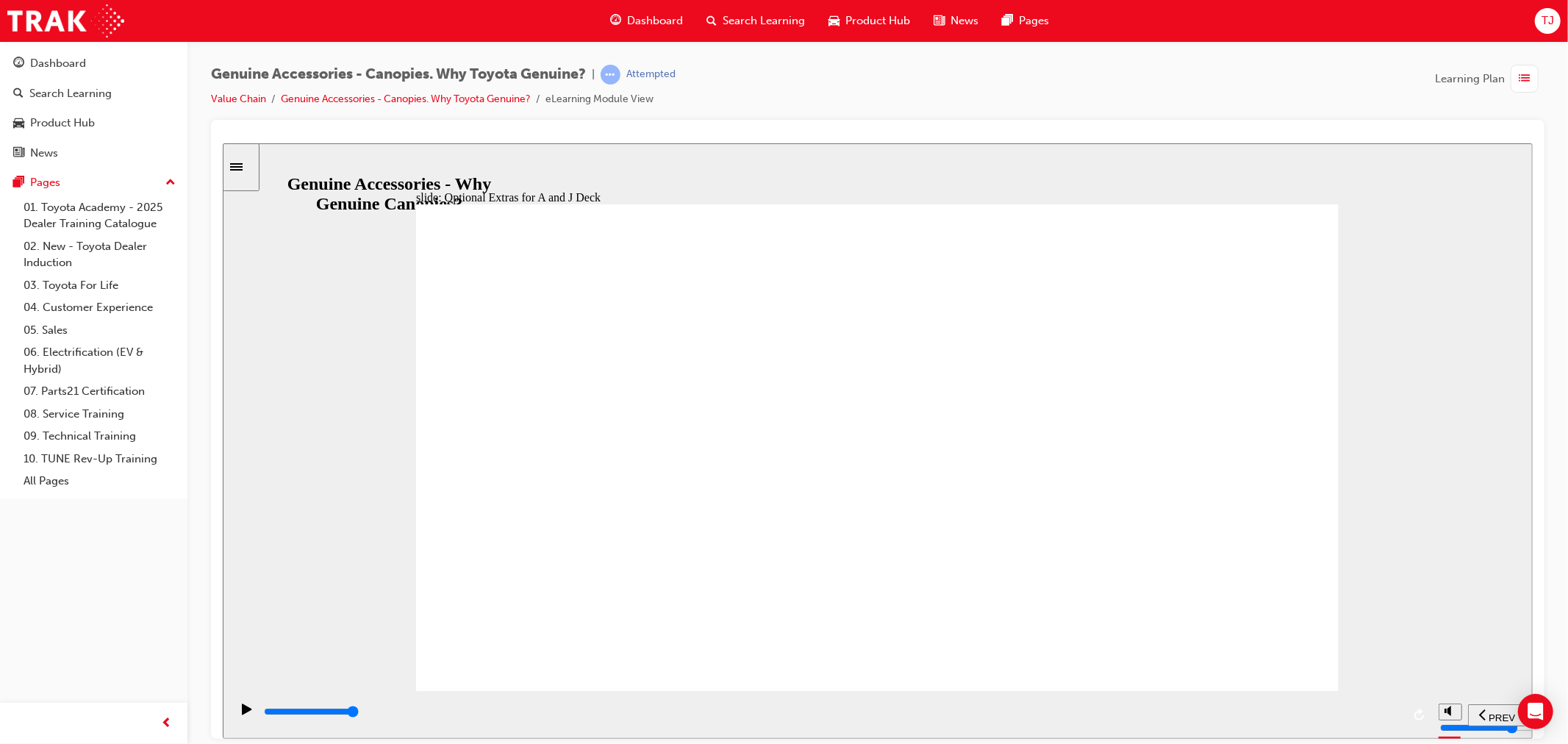
click at [1326, 695] on div "playback controls" at bounding box center [830, 714] width 1201 height 48
click at [1328, 720] on div "playback controls" at bounding box center [831, 711] width 1140 height 16
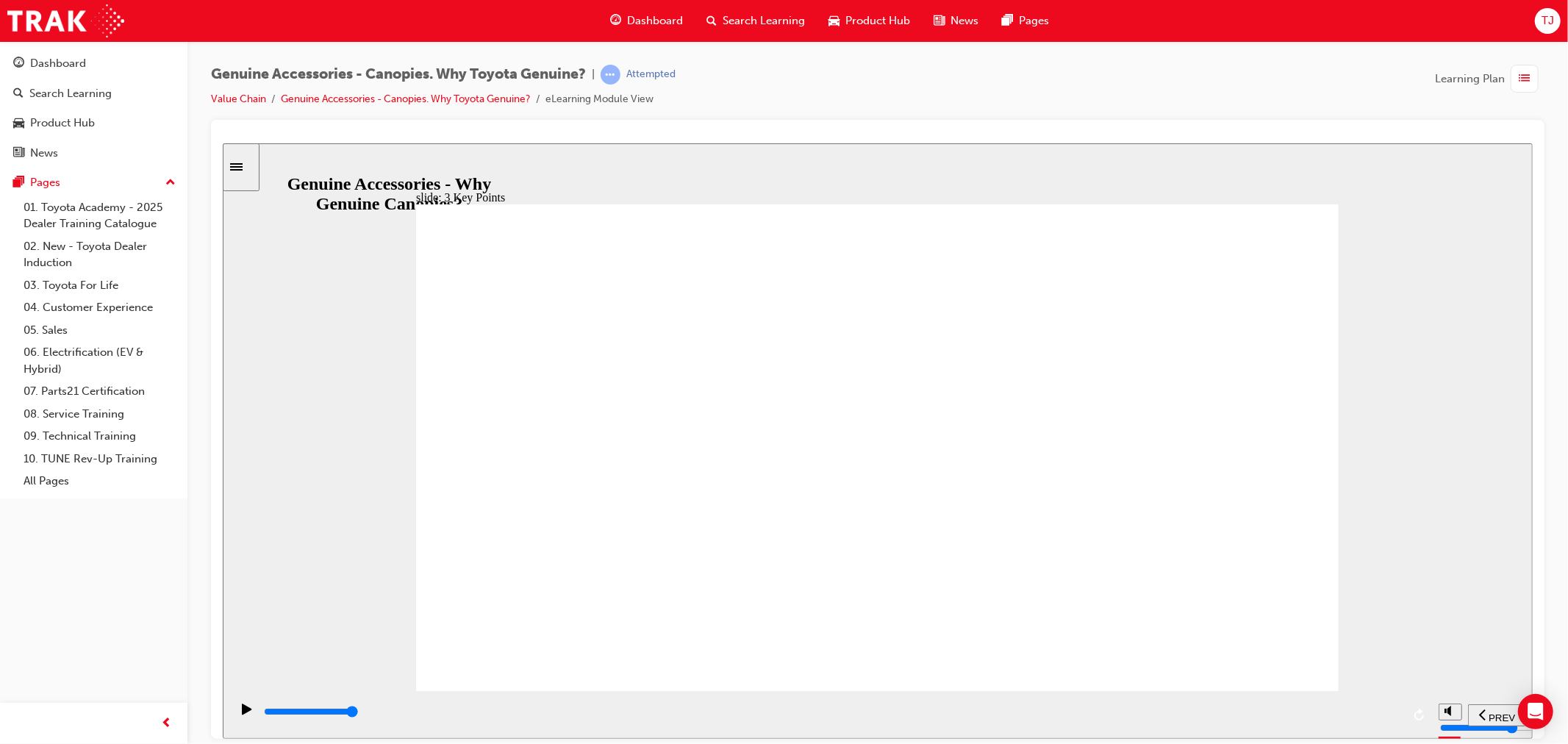
drag, startPoint x: 907, startPoint y: 558, endPoint x: 933, endPoint y: 562, distance: 26.3
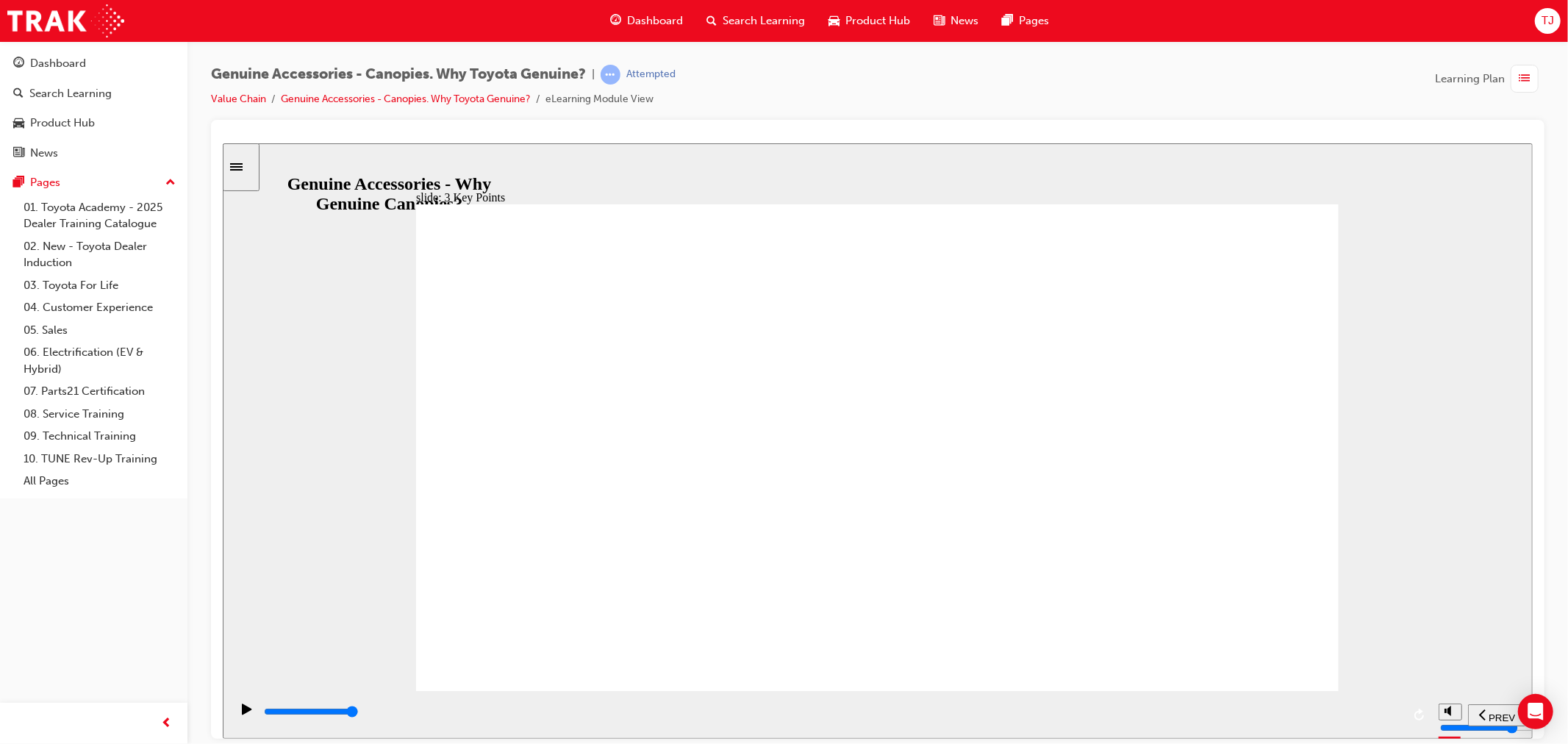
drag, startPoint x: 926, startPoint y: 558, endPoint x: 1047, endPoint y: 584, distance: 123.8
drag, startPoint x: 1348, startPoint y: 715, endPoint x: 1396, endPoint y: 706, distance: 48.8
click at [1357, 712] on div "playback controls" at bounding box center [831, 711] width 1140 height 16
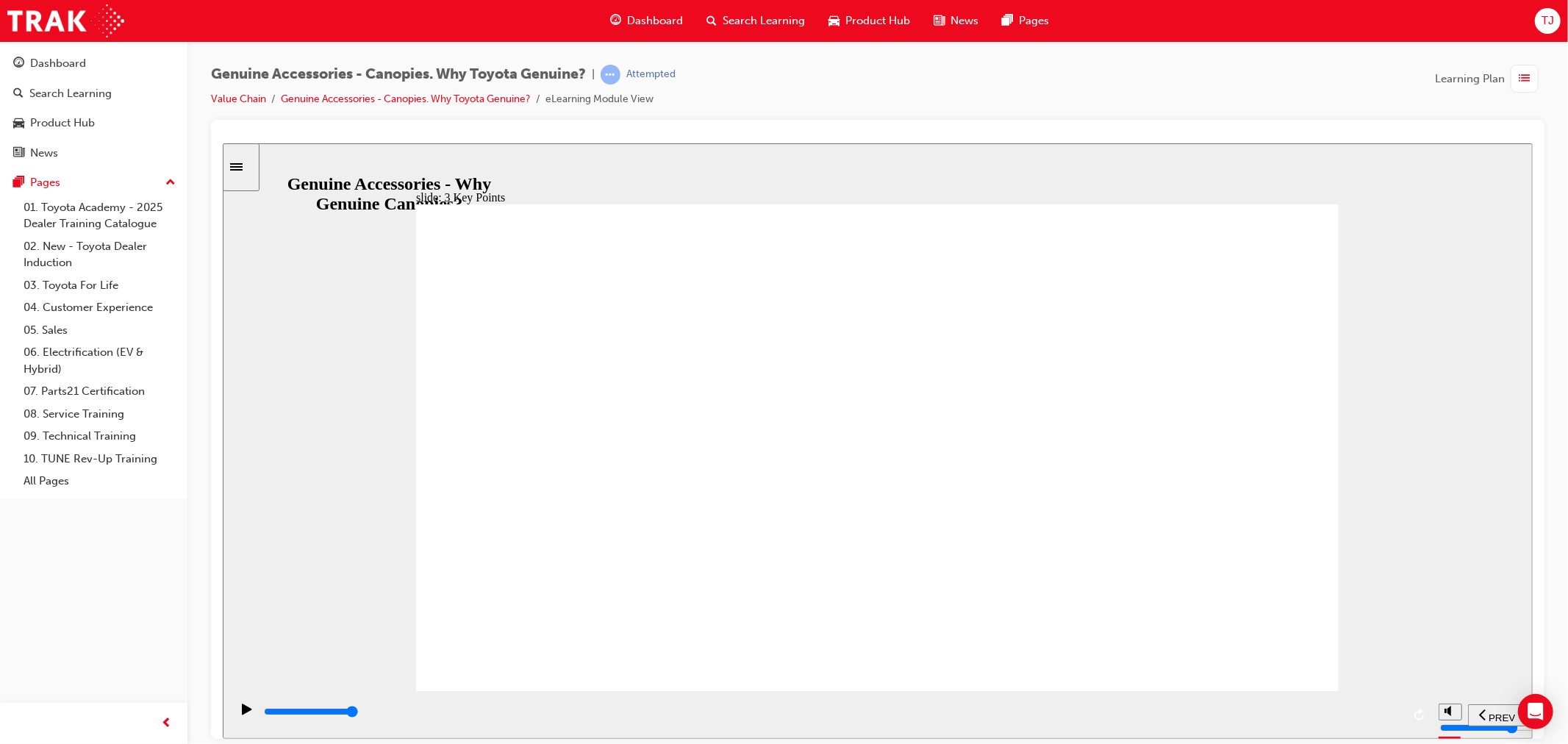
click at [1354, 717] on div "playback controls" at bounding box center [831, 711] width 1140 height 16
click at [985, 589] on div "So… which Canopy will you recommend to your Guests in the future? Oval 3 Oval 2…" at bounding box center [877, 453] width 923 height 499
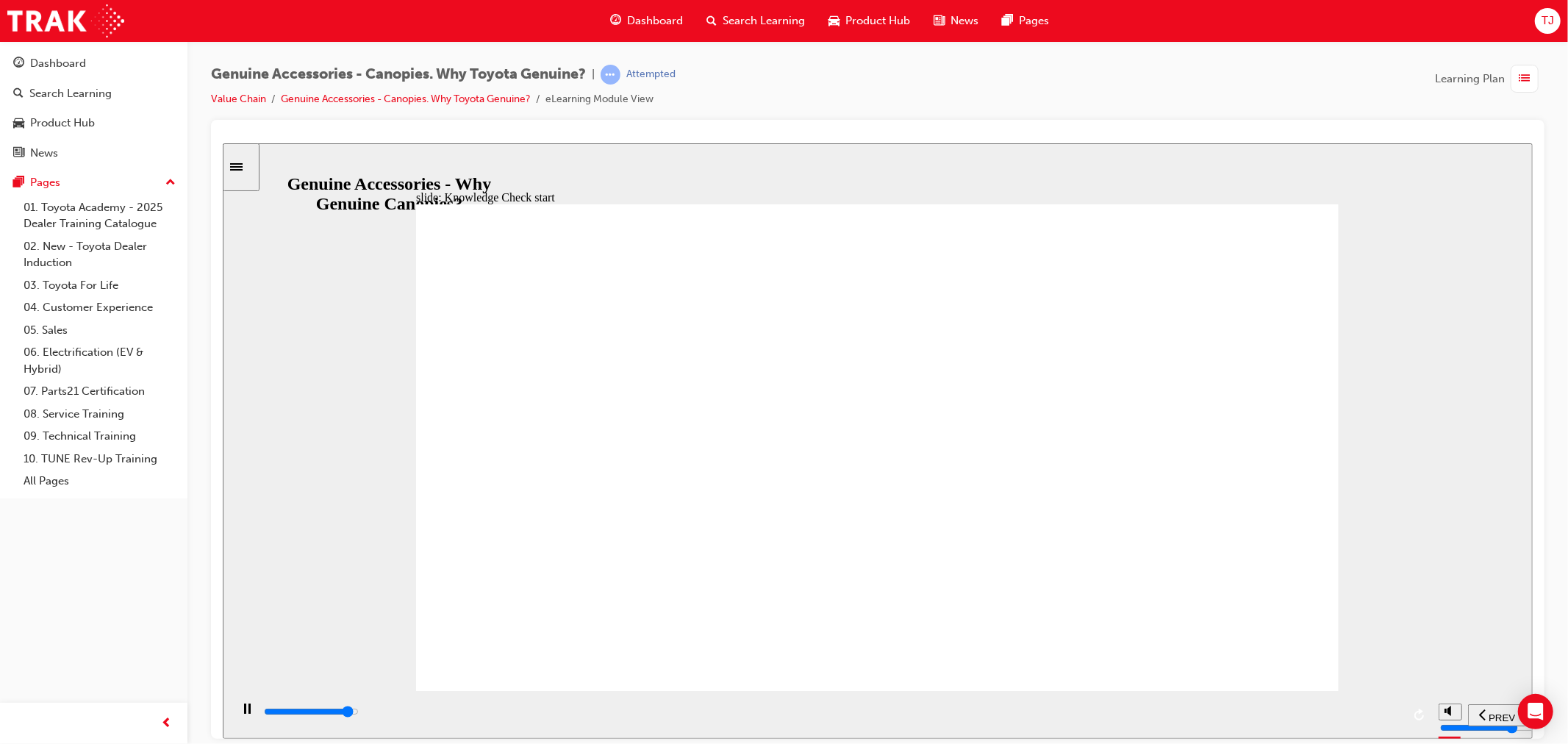
click at [1333, 710] on div "playback controls" at bounding box center [831, 711] width 1140 height 16
click at [1460, 719] on div "SUBMIT" at bounding box center [1487, 714] width 65 height 15
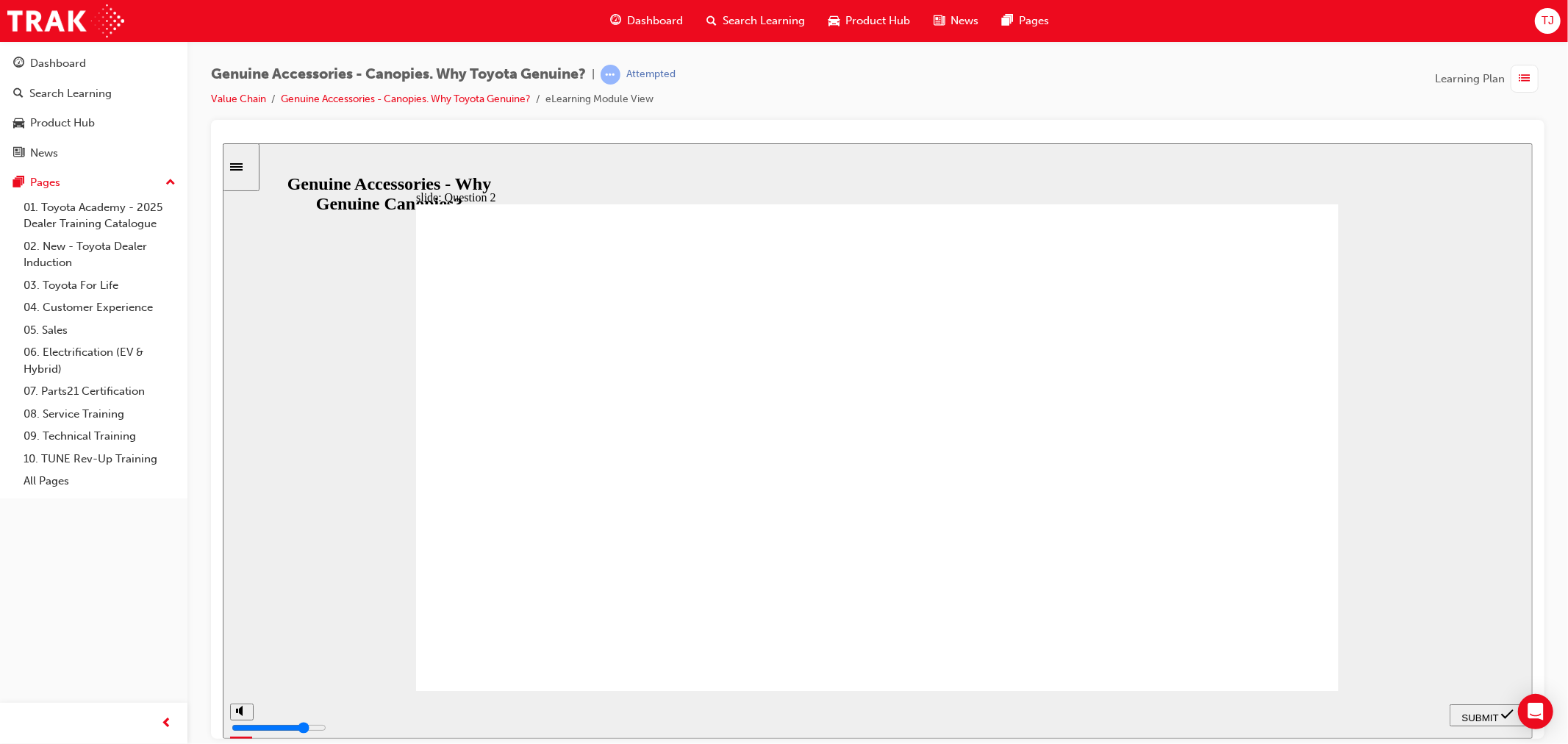
click at [1487, 720] on div "SUBMIT" at bounding box center [1487, 714] width 65 height 15
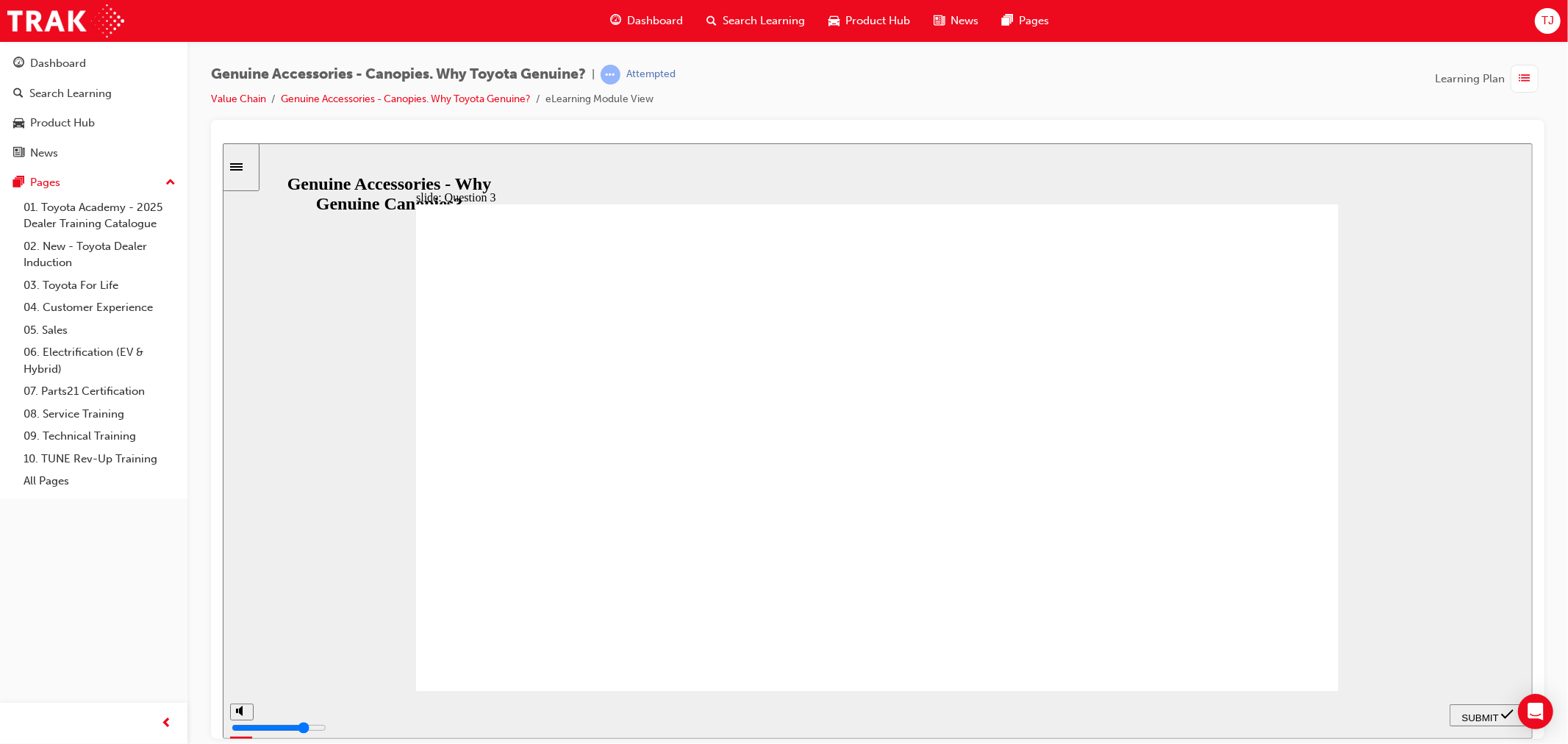
click at [1472, 714] on span "SUBMIT" at bounding box center [1479, 716] width 37 height 11
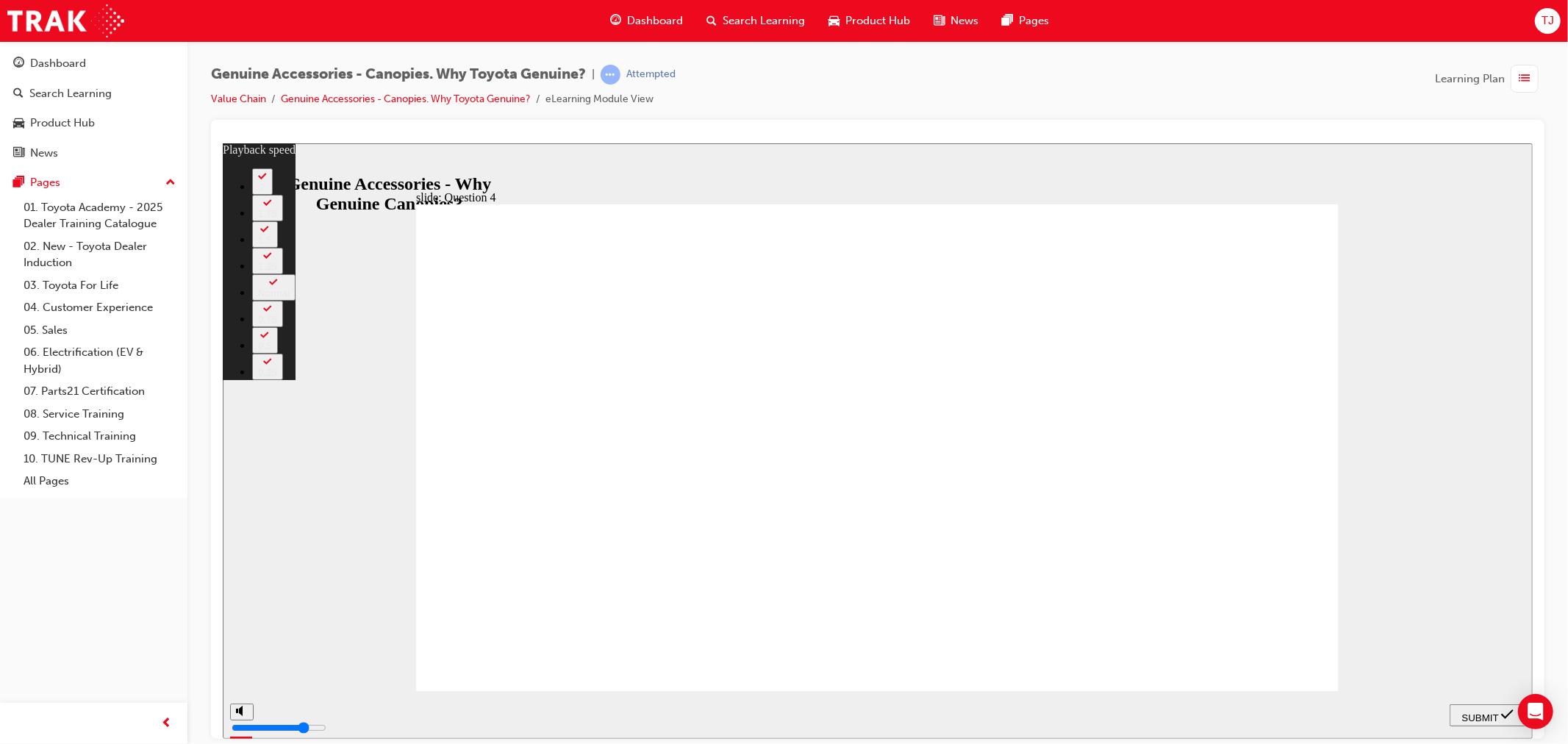
click at [1461, 711] on span "SUBMIT" at bounding box center [1479, 716] width 37 height 11
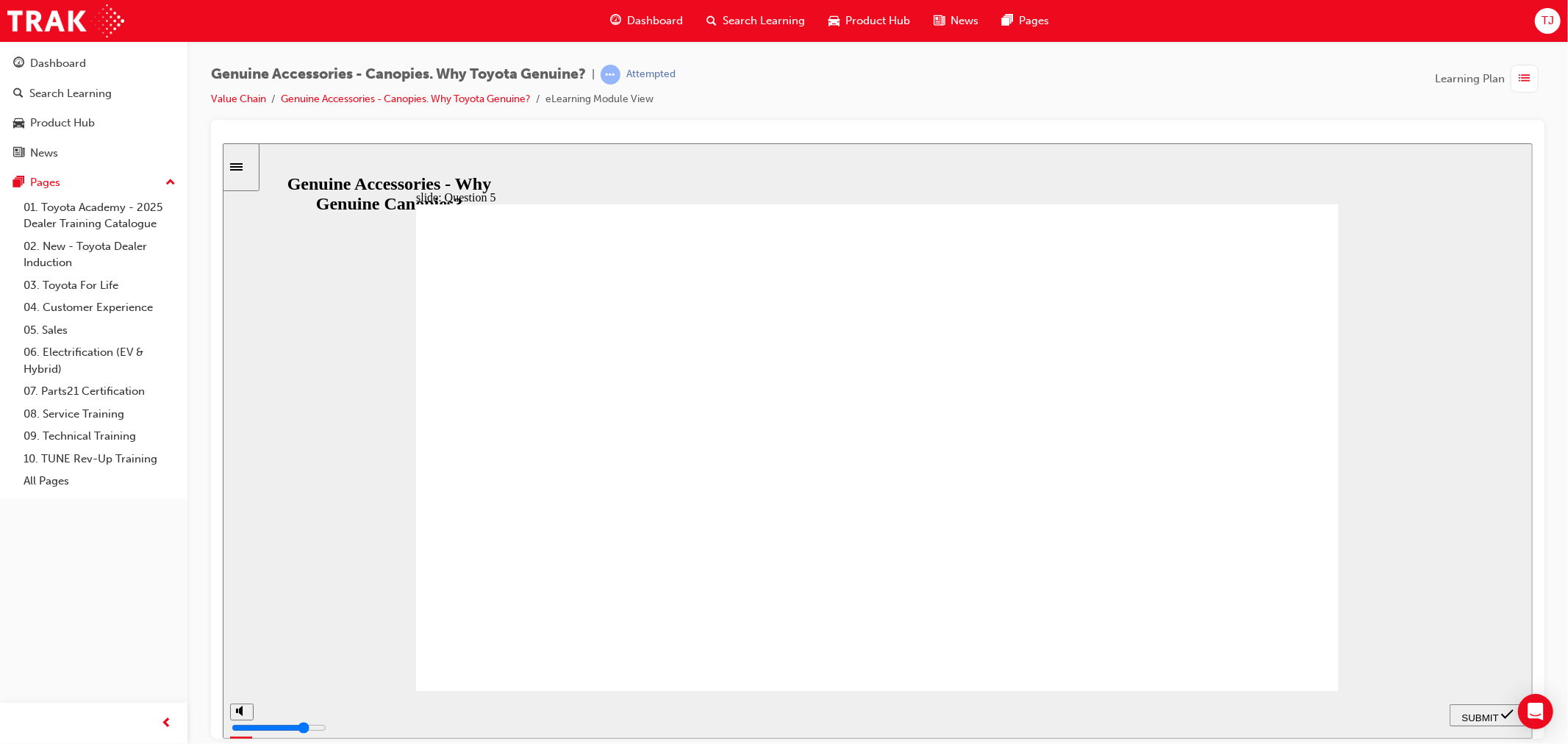
click at [1472, 714] on span "SUBMIT" at bounding box center [1479, 716] width 37 height 11
click at [1461, 719] on span "SUBMIT" at bounding box center [1479, 716] width 37 height 11
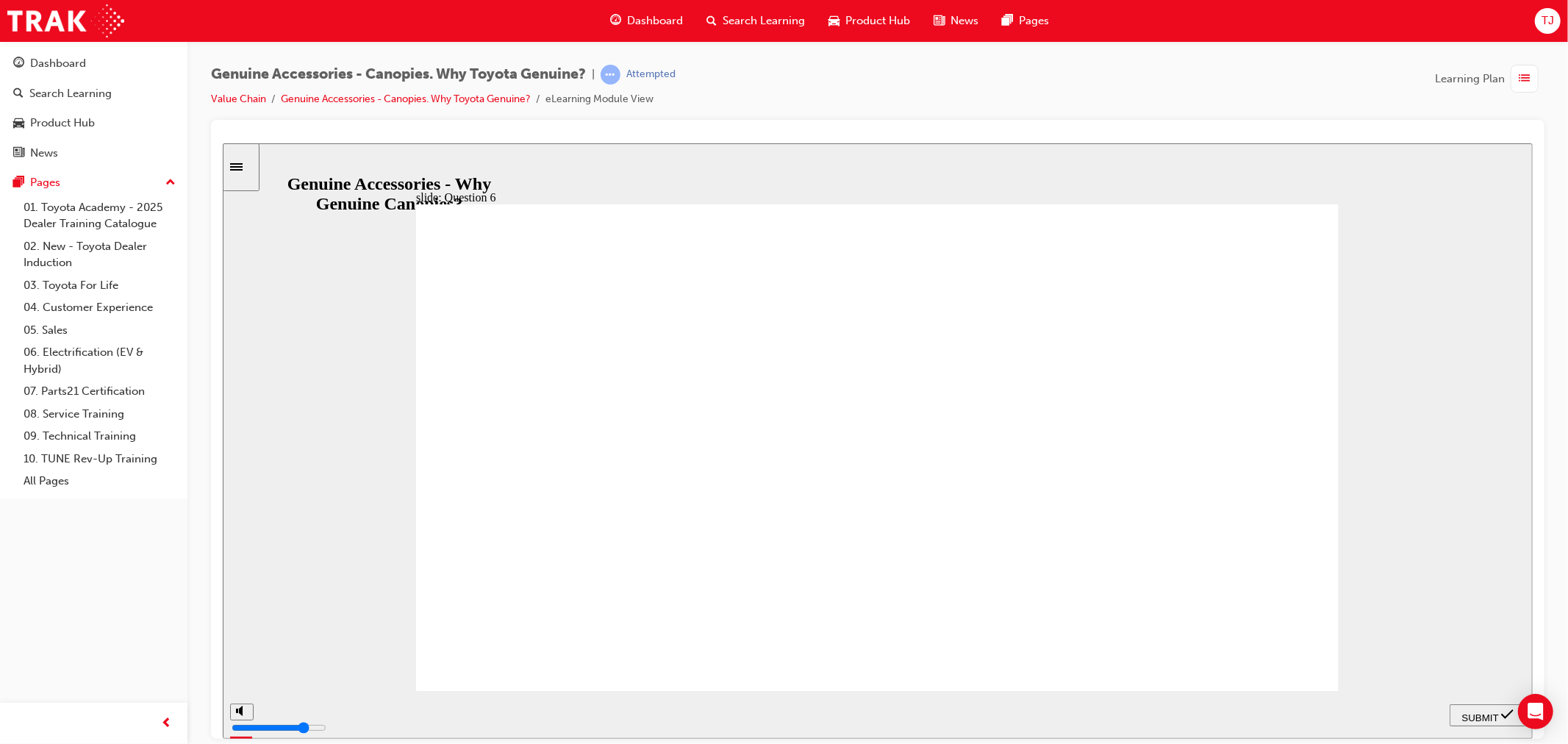
click at [1469, 714] on span "SUBMIT" at bounding box center [1479, 716] width 37 height 11
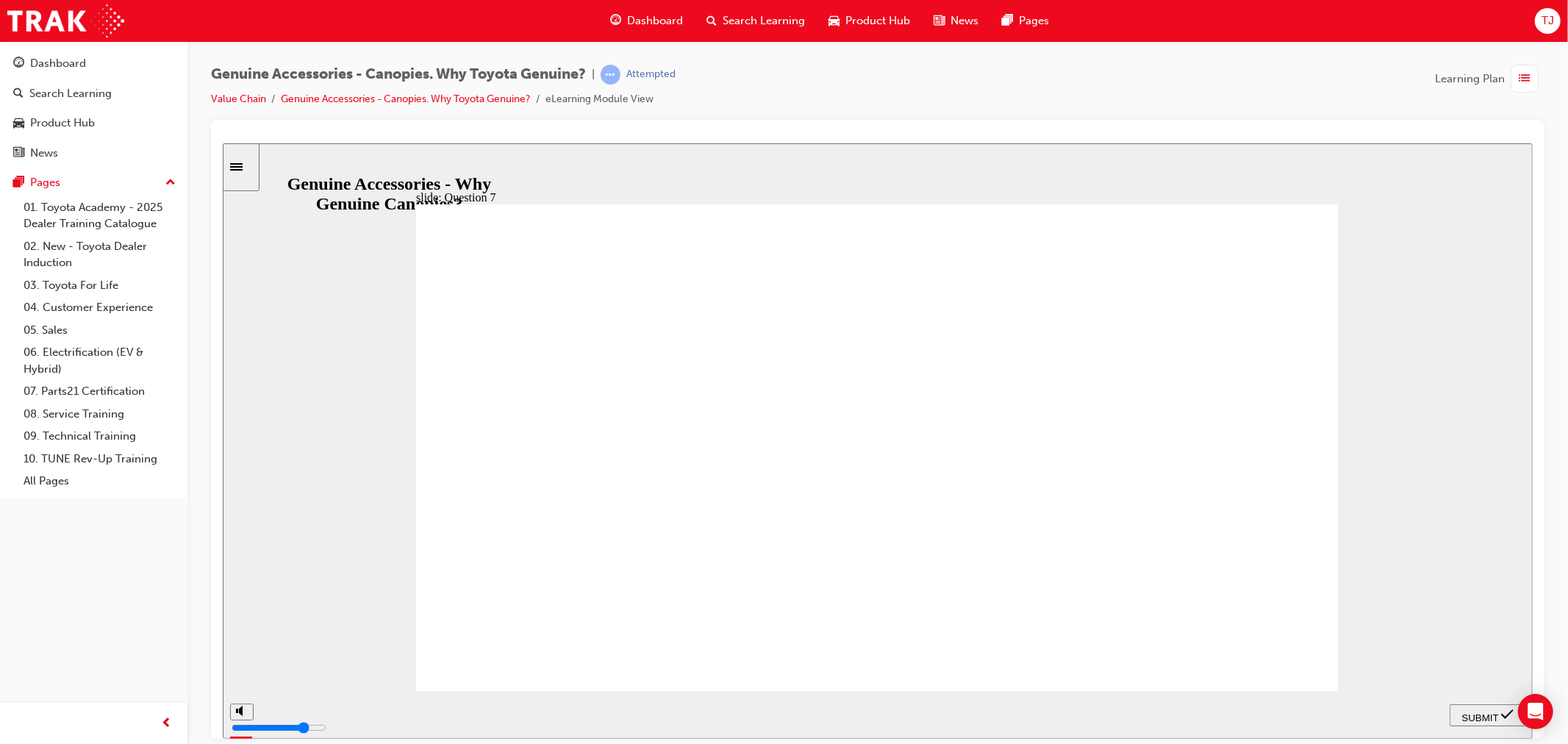
click at [1463, 717] on span "SUBMIT" at bounding box center [1479, 716] width 37 height 11
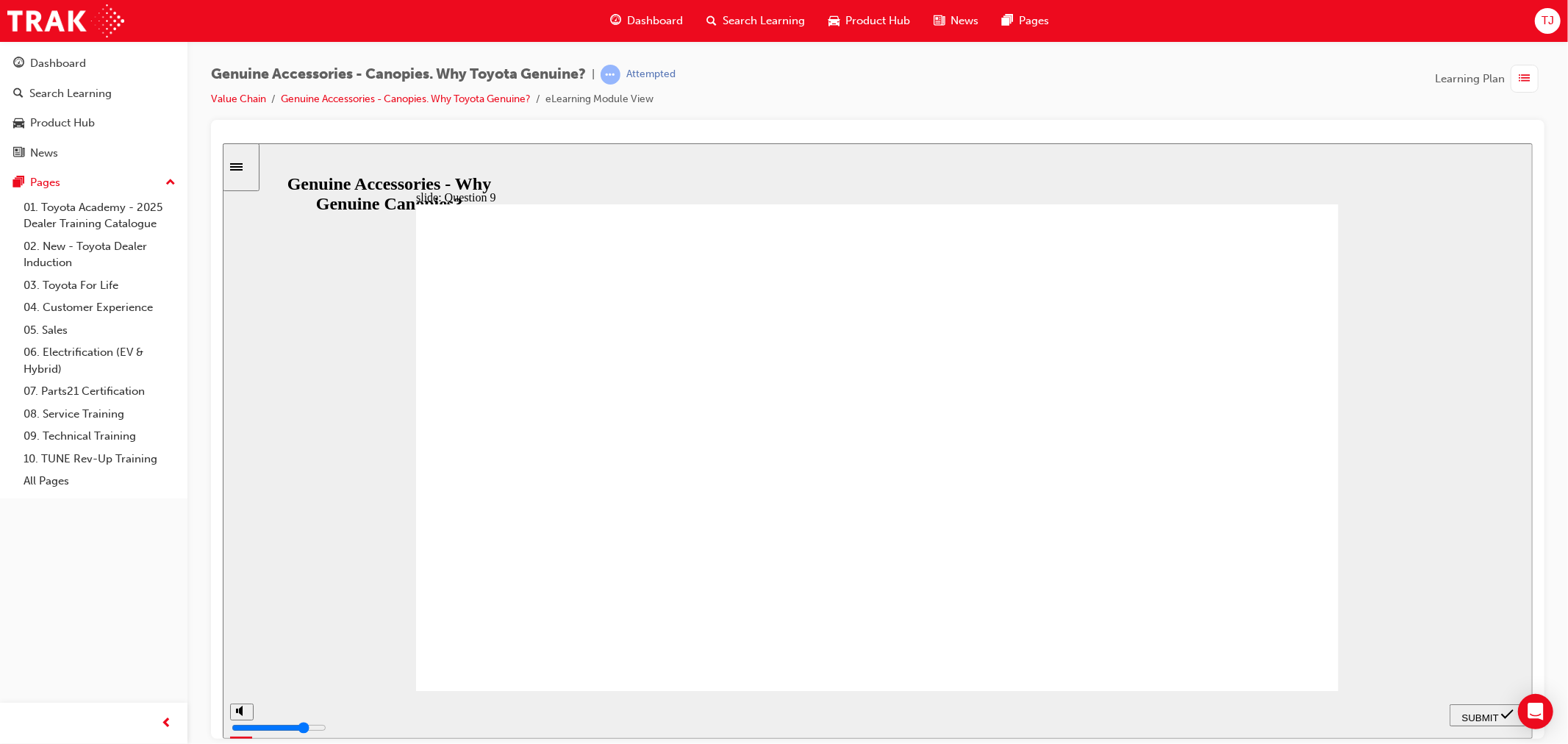
click at [1449, 706] on button "SUBMIT" at bounding box center [1487, 714] width 77 height 22
click at [1308, 707] on div "playback controls" at bounding box center [831, 711] width 1140 height 16
click at [1510, 711] on icon "next" at bounding box center [1510, 713] width 7 height 11
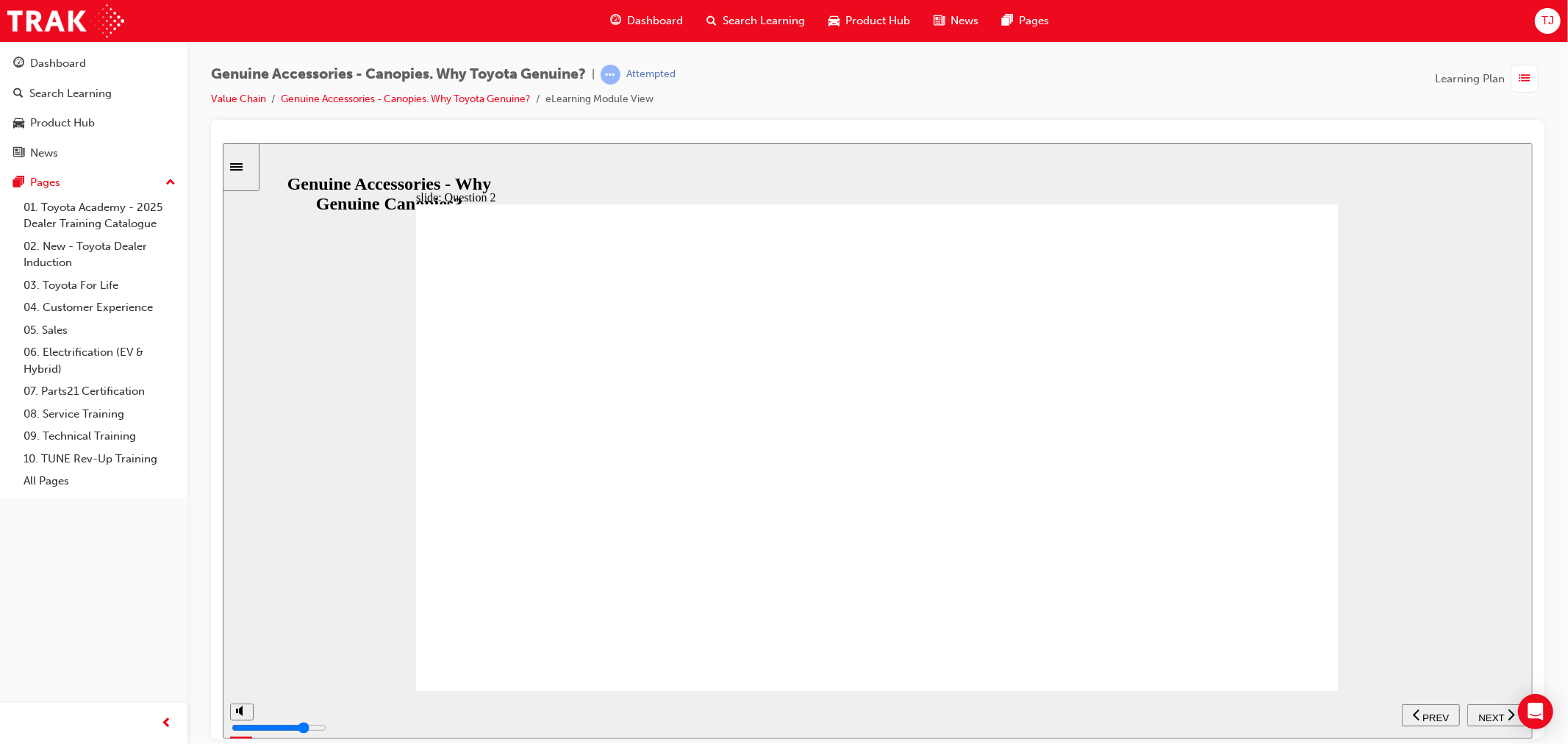
click at [1508, 711] on icon "next" at bounding box center [1510, 713] width 7 height 13
click at [1506, 711] on div "NEXT" at bounding box center [1495, 714] width 47 height 15
click at [1501, 711] on div "NEXT" at bounding box center [1495, 714] width 47 height 15
click at [1494, 711] on span "NEXT" at bounding box center [1490, 716] width 26 height 11
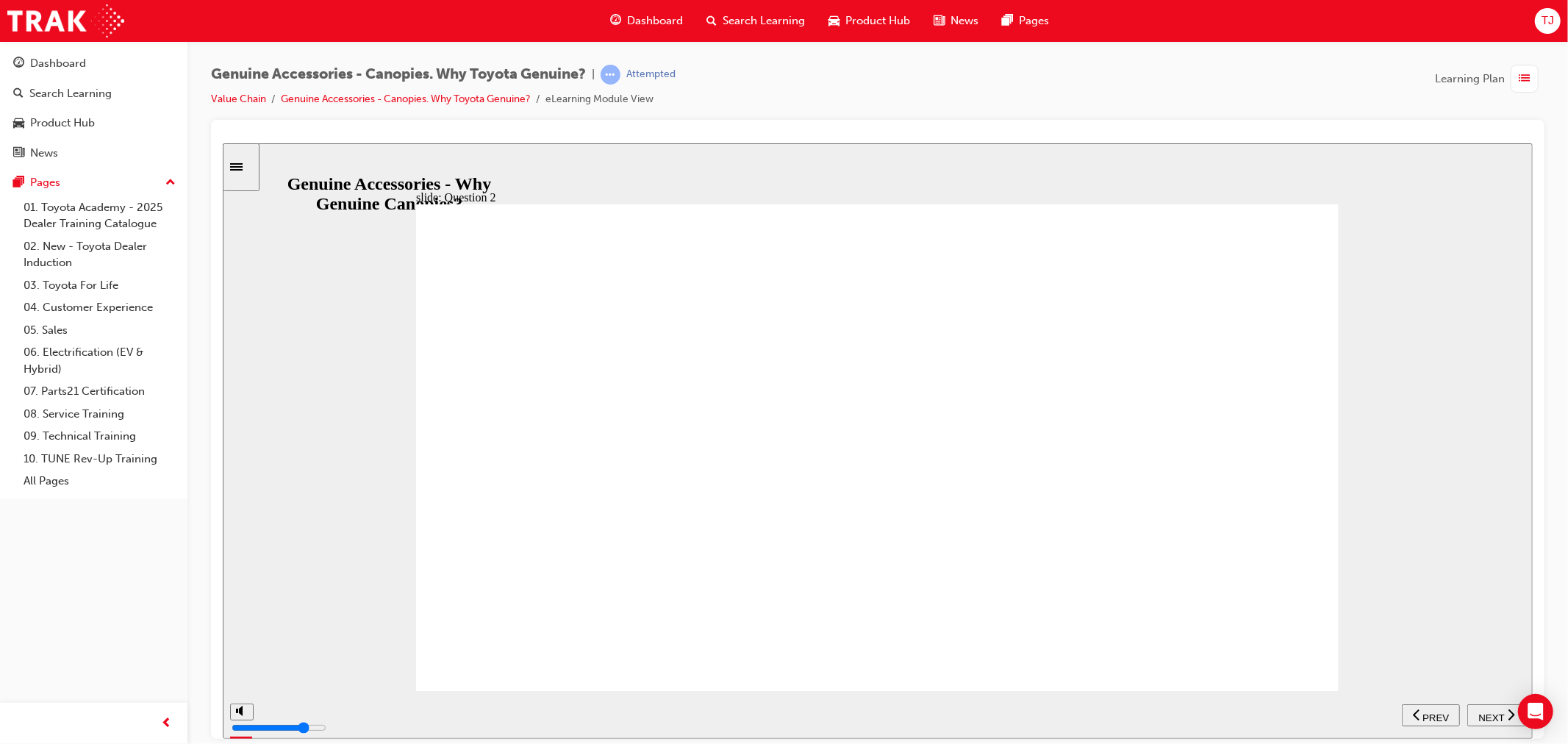
click at [1494, 711] on span "NEXT" at bounding box center [1490, 716] width 26 height 11
click at [1486, 714] on span "NEXT" at bounding box center [1490, 716] width 26 height 11
click at [1483, 714] on span "NEXT" at bounding box center [1490, 716] width 26 height 11
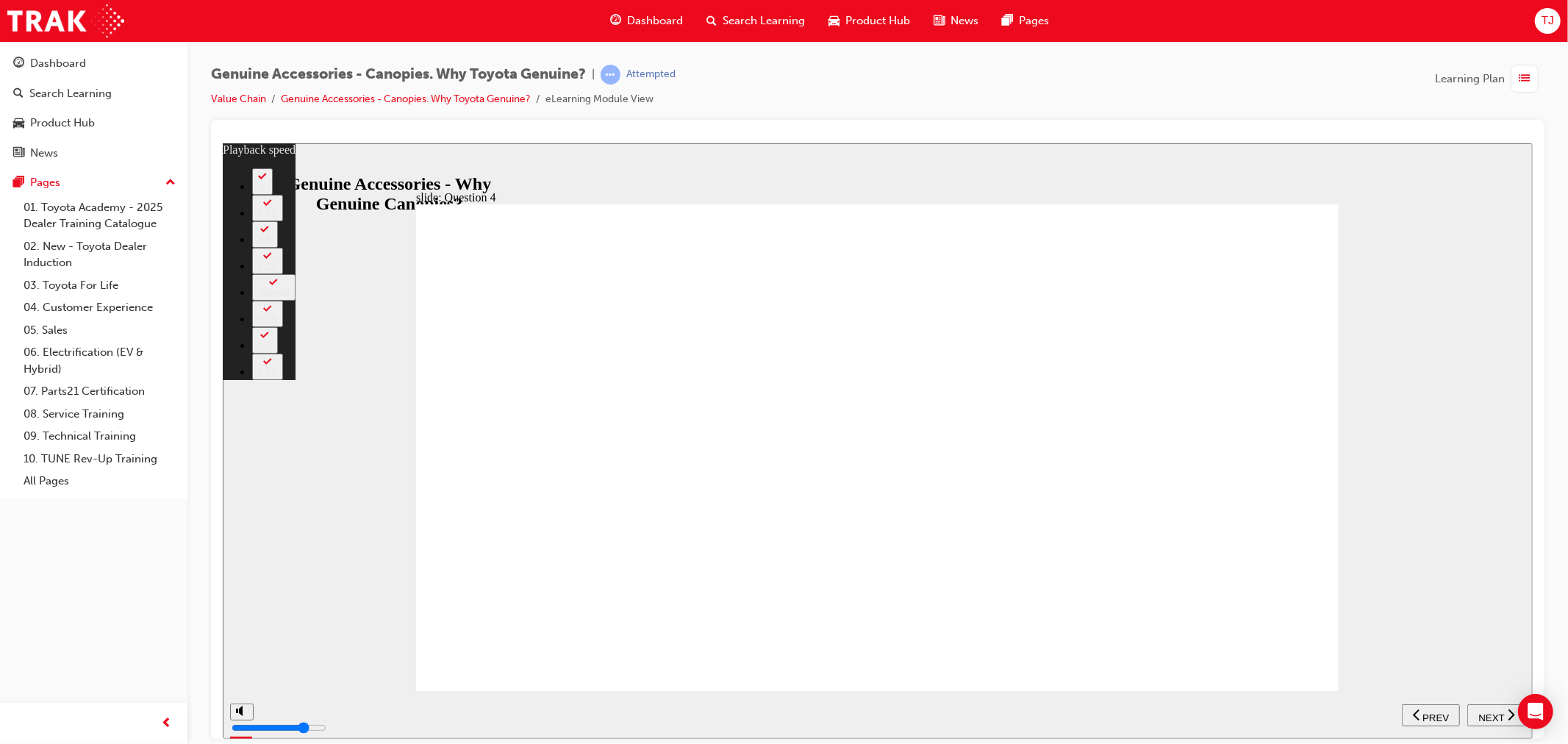
click at [1483, 714] on span "NEXT" at bounding box center [1490, 716] width 26 height 11
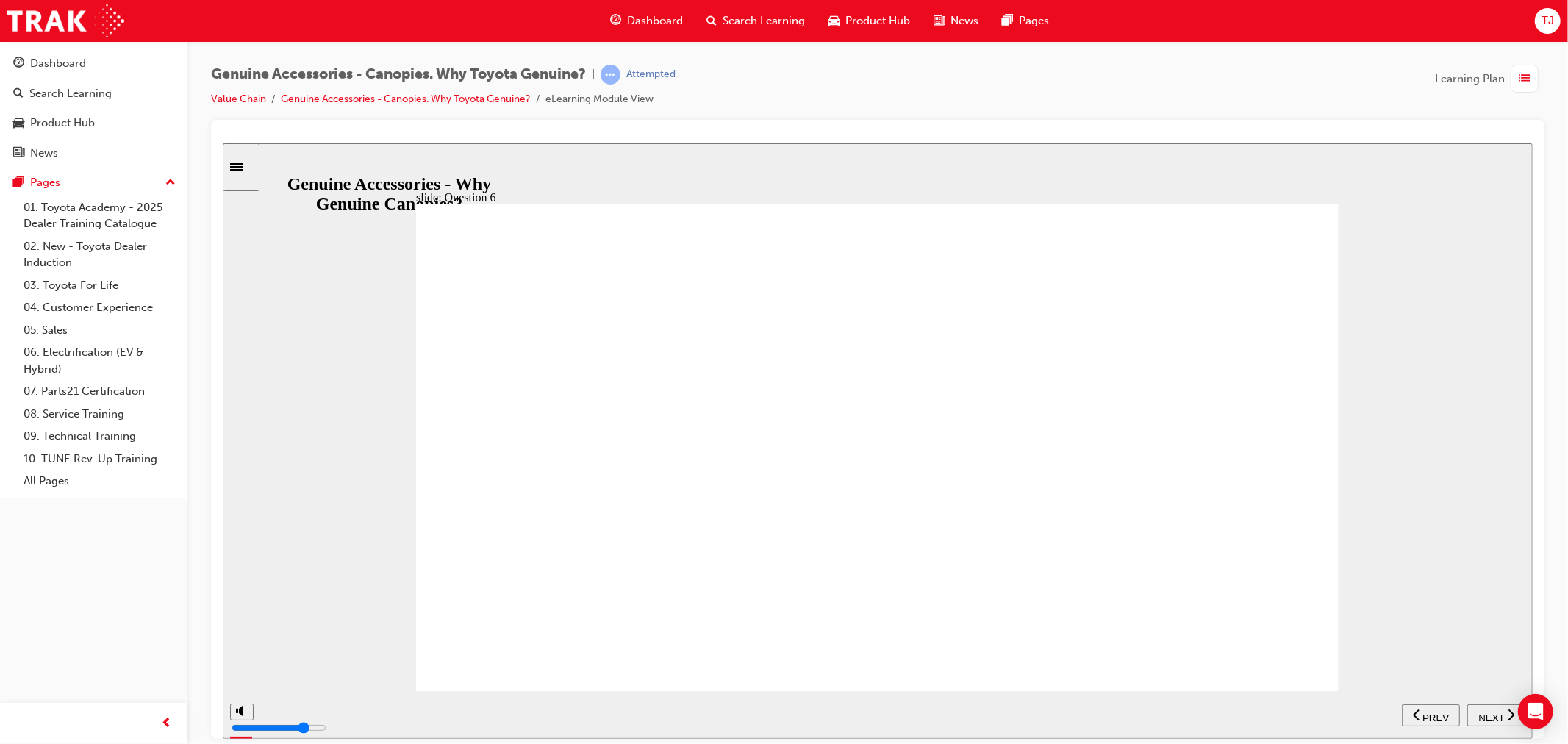
click at [1483, 714] on span "NEXT" at bounding box center [1490, 716] width 26 height 11
click at [1486, 714] on span "NEXT" at bounding box center [1490, 716] width 26 height 11
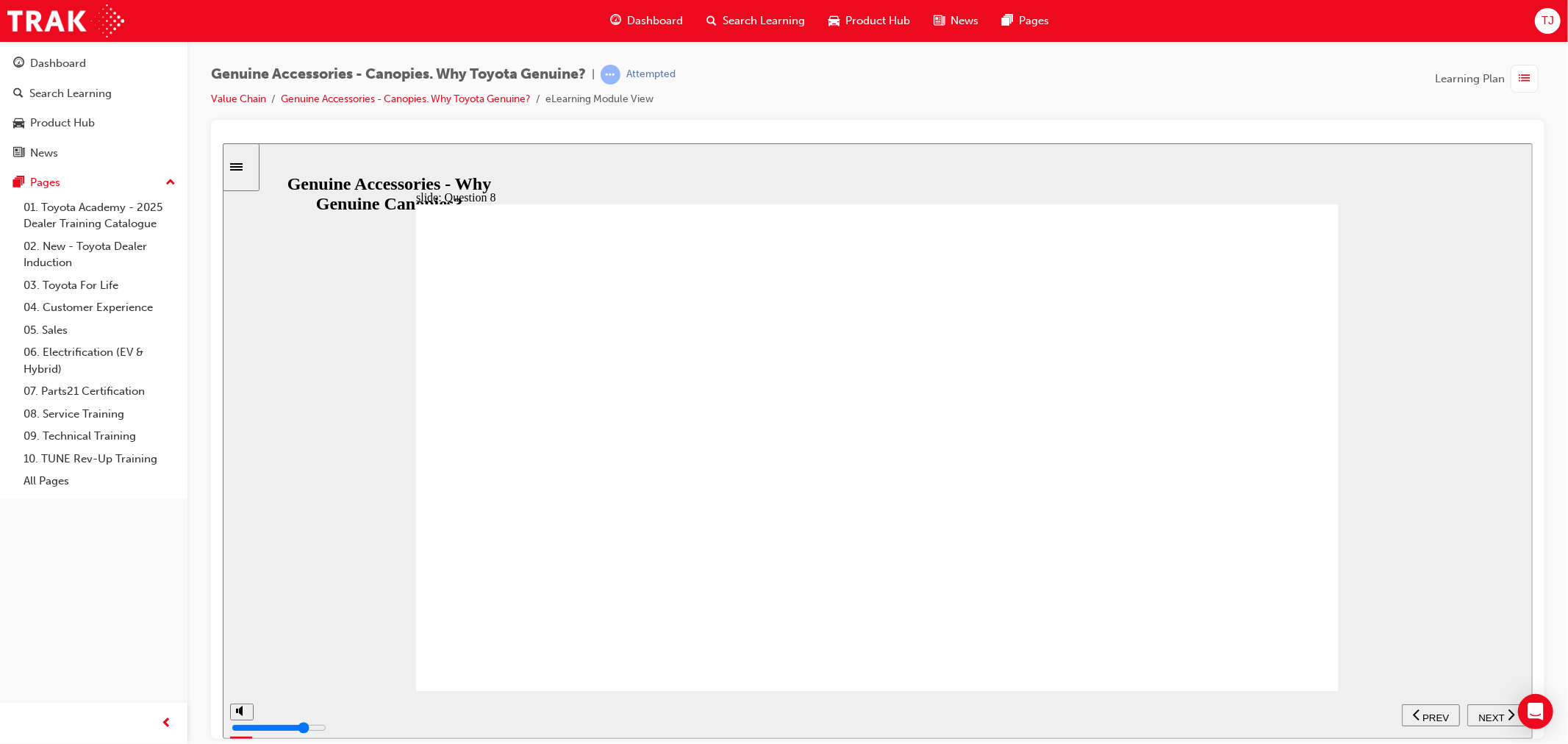
click at [1491, 711] on span "NEXT" at bounding box center [1490, 716] width 26 height 11
click at [1489, 711] on span "NEXT" at bounding box center [1490, 716] width 26 height 11
click at [358, 714] on input "slide progress" at bounding box center [310, 711] width 95 height 12
